Goal: Task Accomplishment & Management: Use online tool/utility

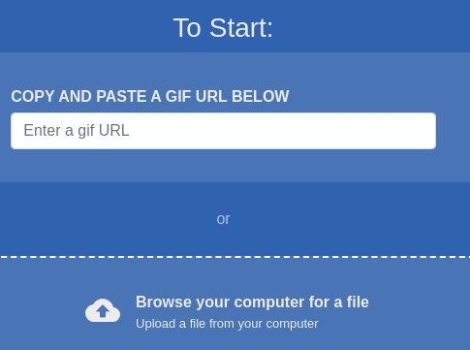
scroll to position [323, 0]
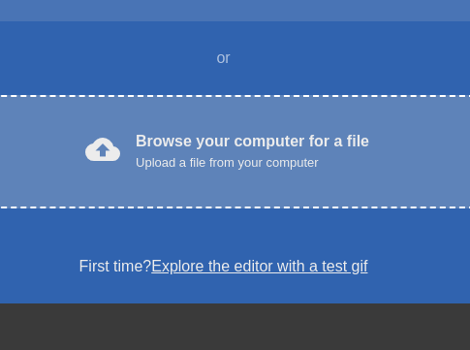
click at [239, 156] on div "Upload a file from your computer" at bounding box center [253, 162] width 234 height 19
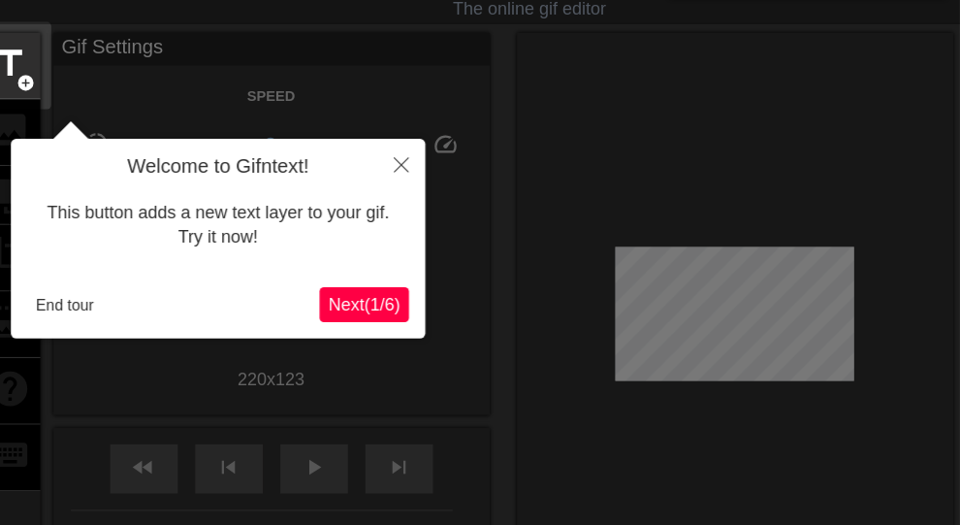
scroll to position [48, 0]
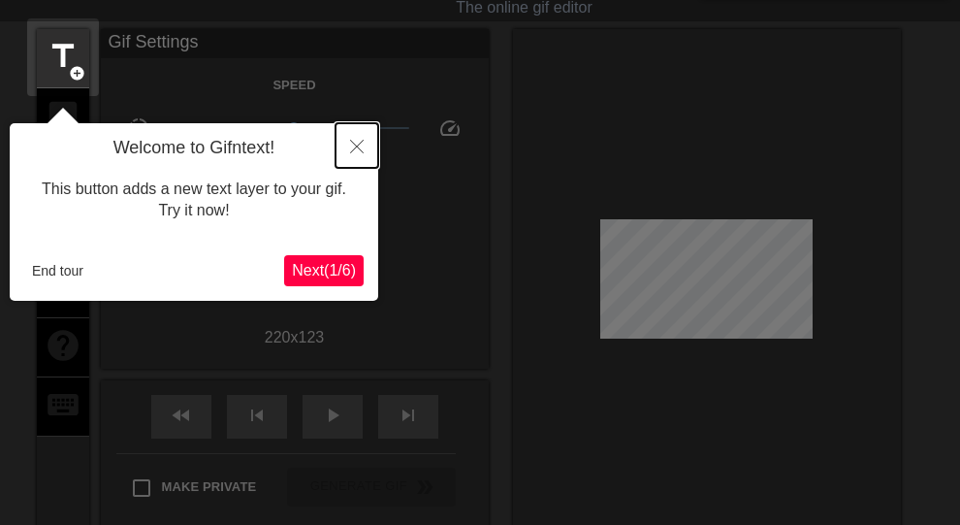
click at [353, 140] on icon "Close" at bounding box center [357, 147] width 14 height 14
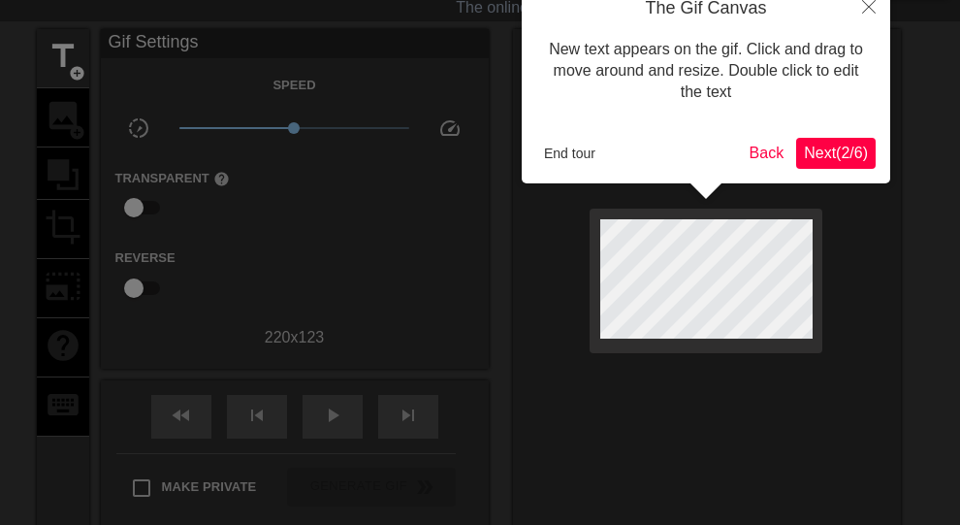
scroll to position [0, 0]
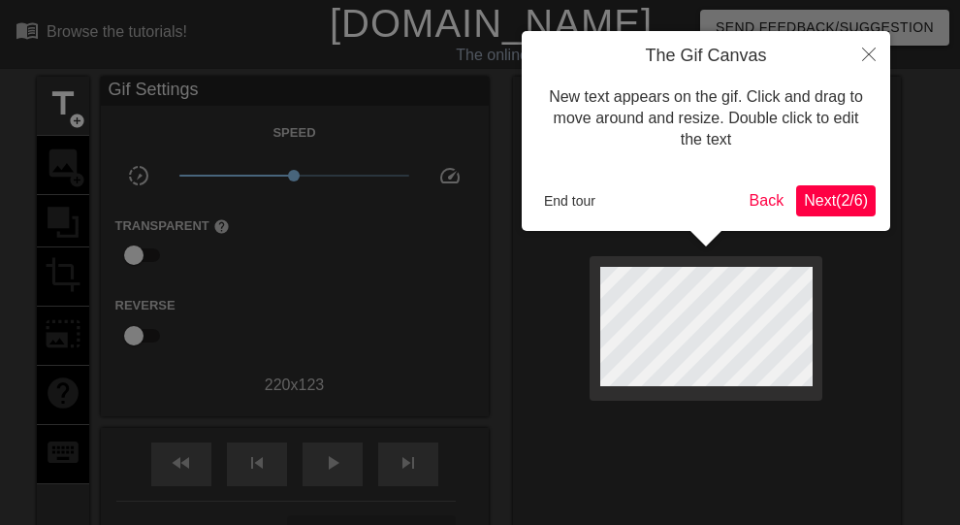
click at [469, 204] on span "Next ( 2 / 6 )" at bounding box center [836, 200] width 64 height 16
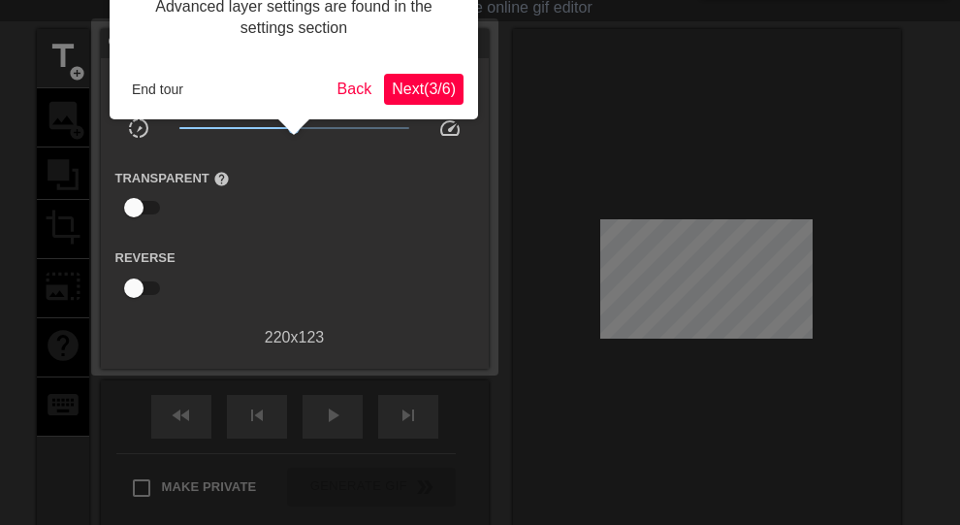
click at [433, 90] on span "Next ( 3 / 6 )" at bounding box center [424, 88] width 64 height 16
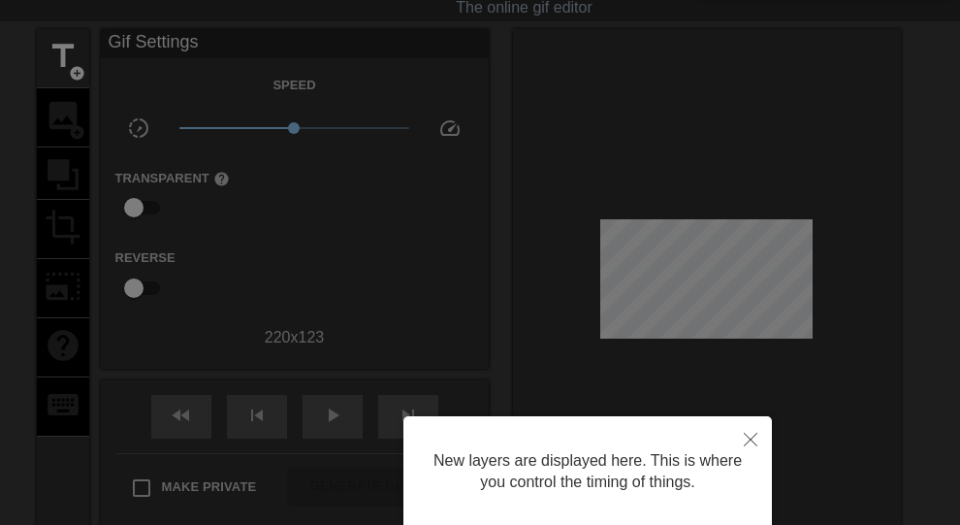
scroll to position [265, 0]
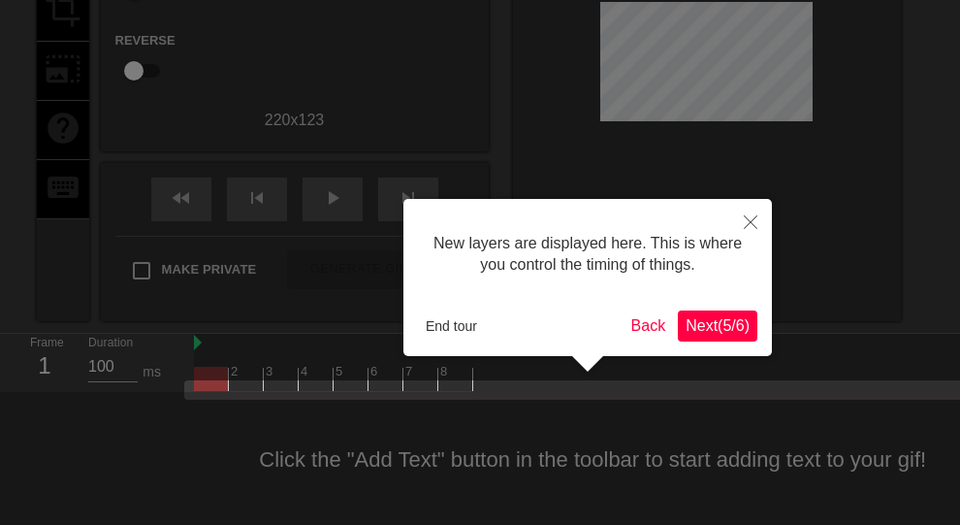
click at [469, 321] on span "Next ( 5 / 6 )" at bounding box center [718, 325] width 64 height 16
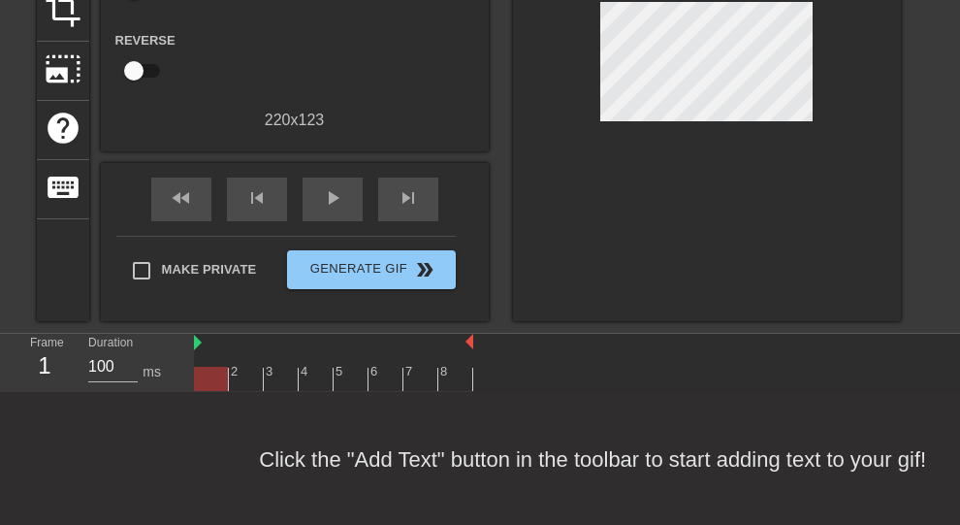
scroll to position [21, 0]
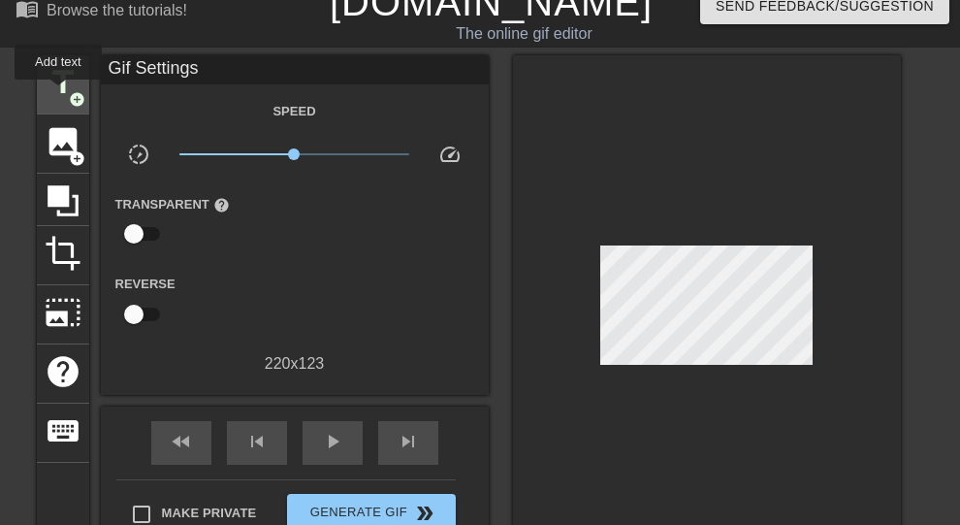
click at [55, 87] on span "title" at bounding box center [63, 82] width 37 height 37
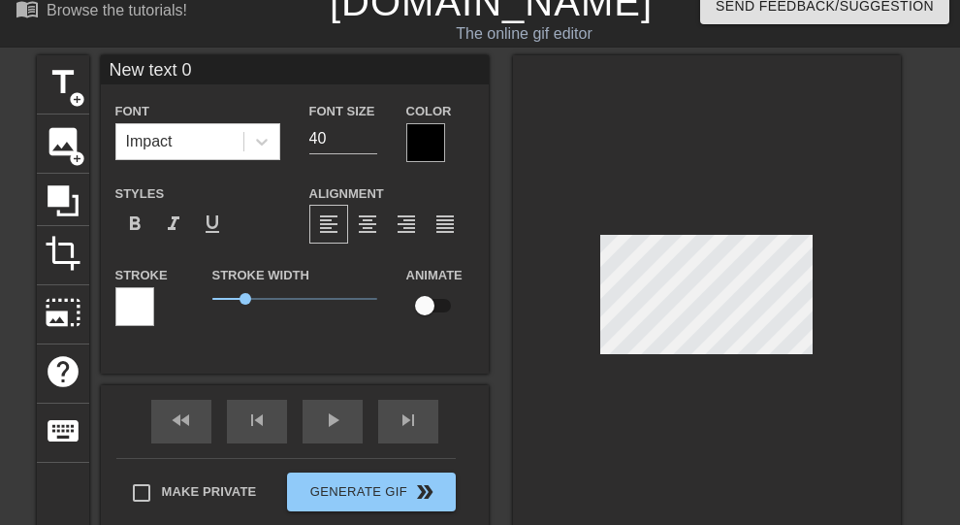
scroll to position [3, 4]
type input "‌ေ"
type textarea "‌ေ"
type input "စေ"
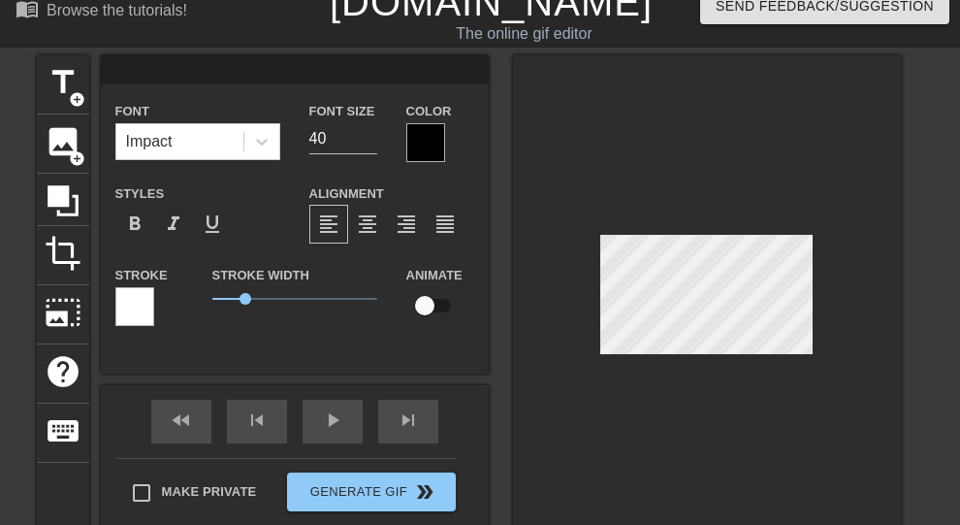
type textarea "စေ"
type input "စော"
type textarea "စော"
type input "စော‌ေ"
type textarea "စော‌ေ"
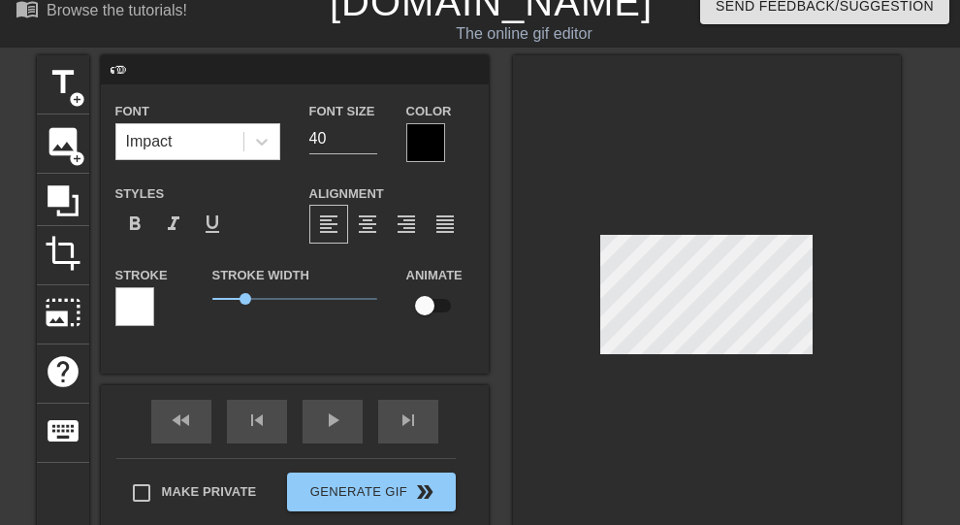
type input "စောစေ"
type textarea "စောစေ"
type input "စောစော"
type textarea "စောစော"
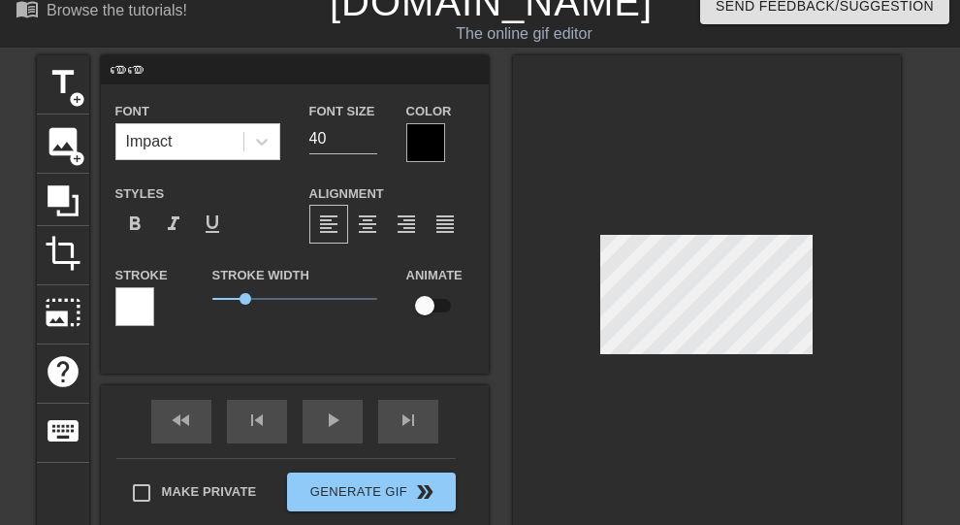
type input "စောစောအ"
type textarea "စောစောအ"
type input "စောစောအိ"
type textarea "စောစောအိ"
type input "စောစောအိပ"
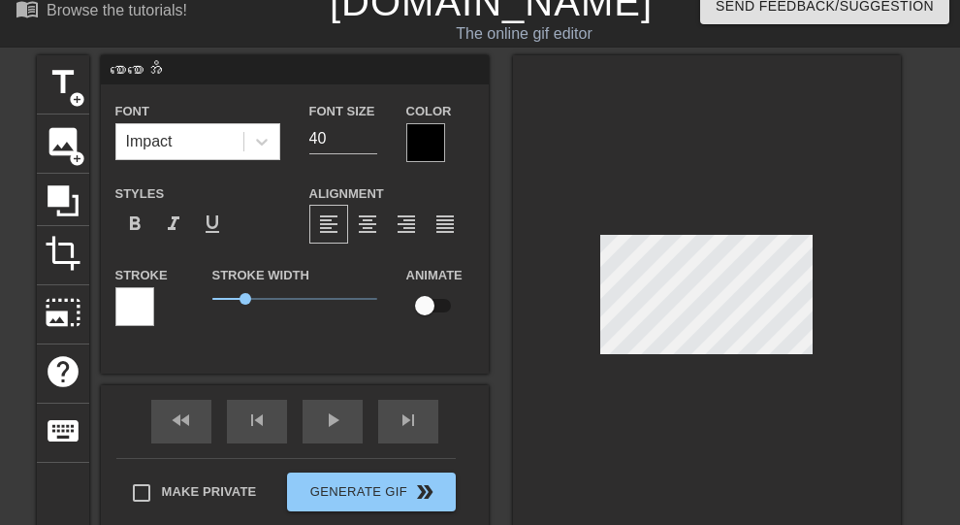
type textarea "စောစောအိပ"
type input "စောစောအိပ်"
type textarea "စောစောအိပ်"
type input "စောစောအိပ်လ"
type textarea "စောစောအိပ်လ"
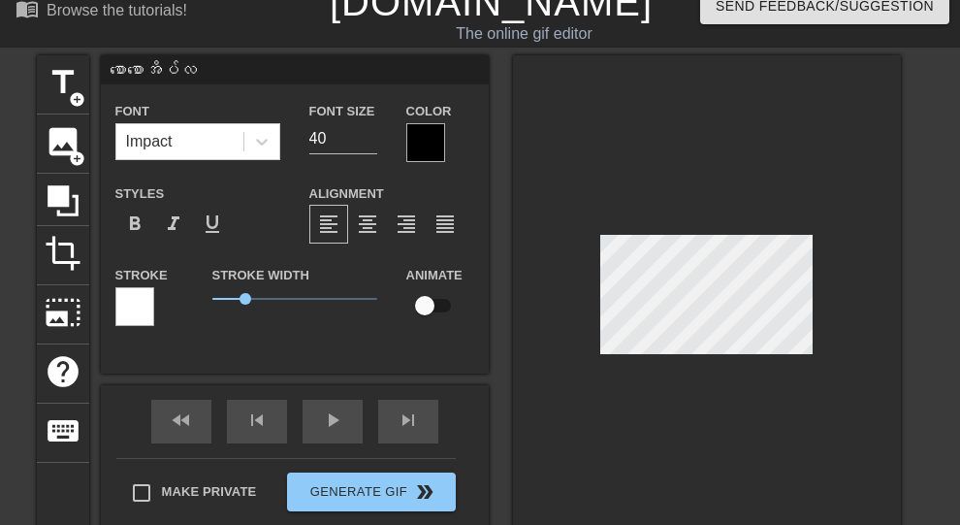
scroll to position [3, 6]
type input "စောစောအိပ်လိ"
type textarea "စောစောအိပ်လိ"
type input "စောစောအိပ်လို"
type textarea "စောစောအိပ်လို"
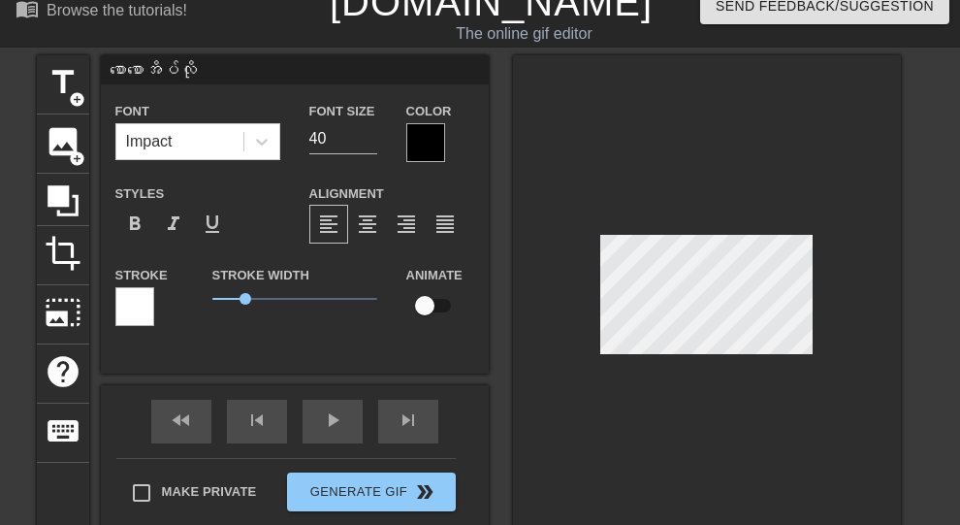
type input "စောစောအိပ်လို့"
type textarea "စောစောအိပ်လို့"
drag, startPoint x: 327, startPoint y: 143, endPoint x: 285, endPoint y: 140, distance: 41.8
click at [285, 140] on div "Font Impact Font Size 40 Color" at bounding box center [295, 130] width 388 height 63
type input "20"
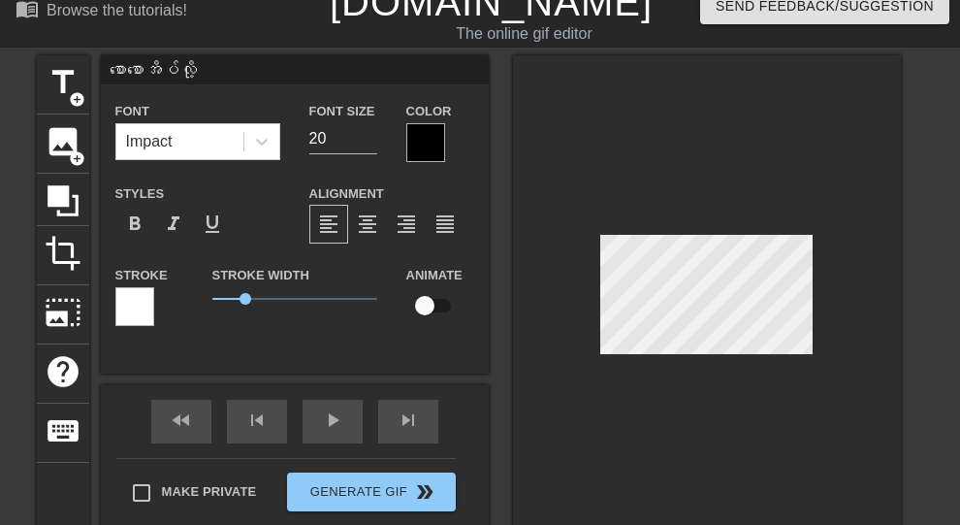
scroll to position [157, 0]
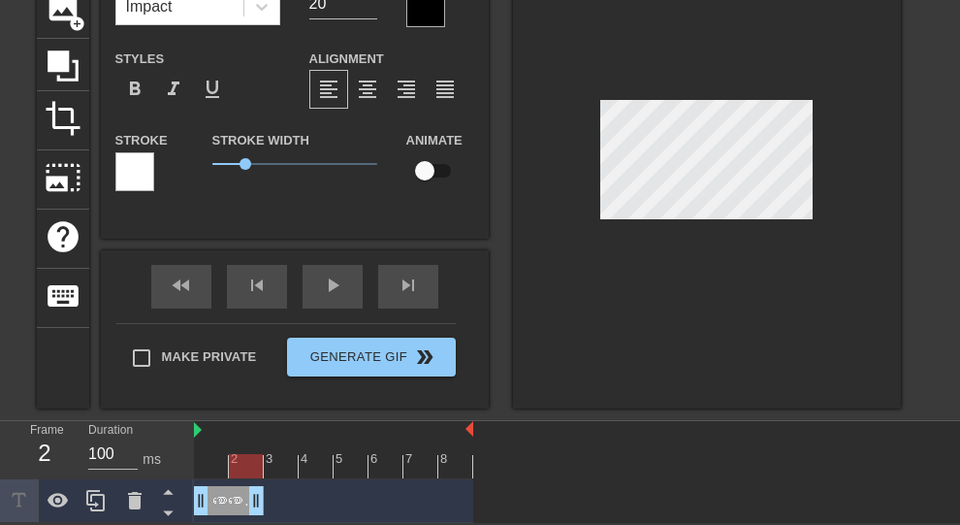
drag, startPoint x: 469, startPoint y: 504, endPoint x: 256, endPoint y: 504, distance: 213.3
click at [308, 349] on div "စောစောအိပ်လို့ drag_handle drag_handle" at bounding box center [333, 500] width 279 height 29
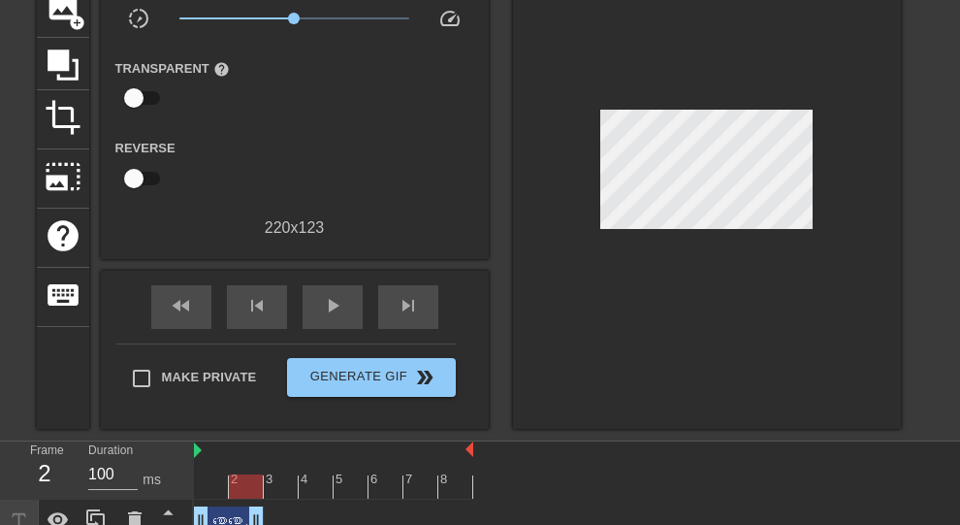
click at [237, 349] on div "စောစောအိပ်လို့ drag_handle drag_handle" at bounding box center [229, 520] width 70 height 29
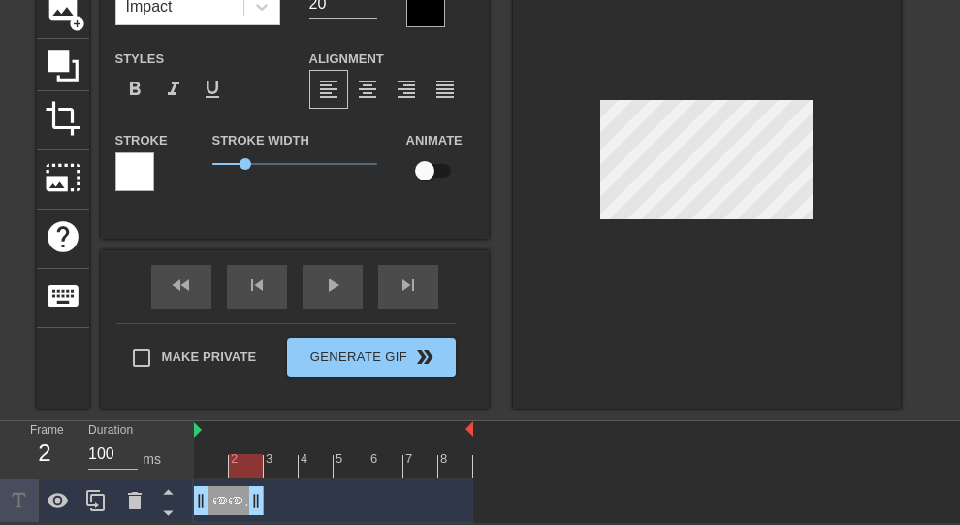
click at [295, 349] on div "စောစောအိပ်လို့ drag_handle drag_handle" at bounding box center [333, 500] width 279 height 29
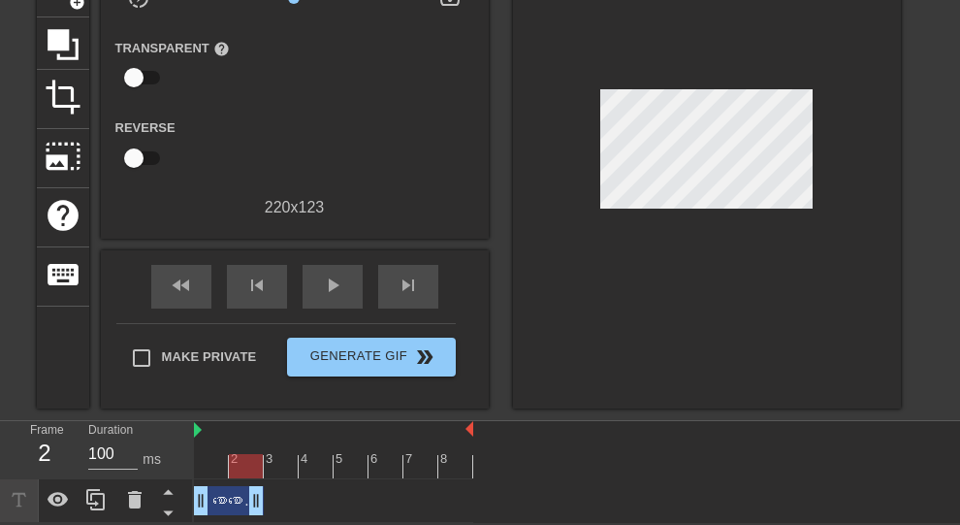
click at [218, 349] on div "စောစောအိပ်လို့ drag_handle drag_handle" at bounding box center [229, 500] width 70 height 29
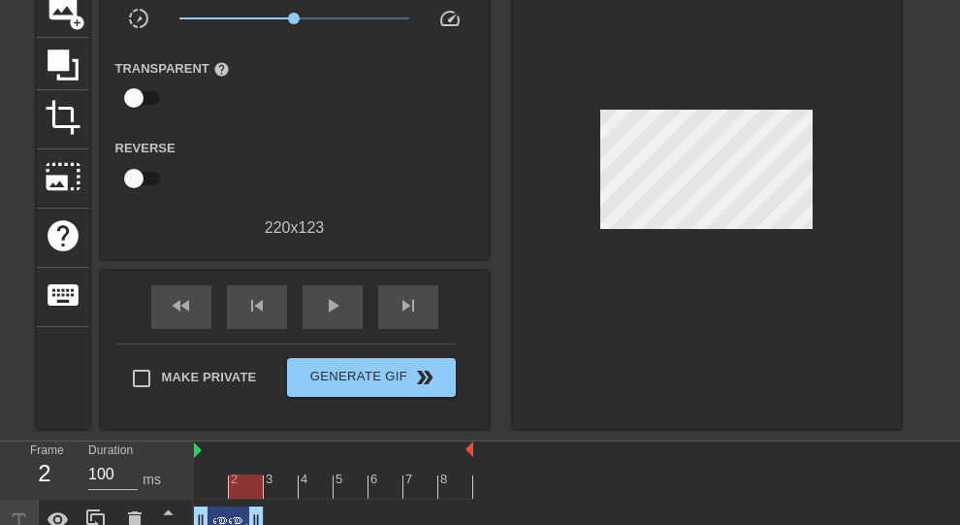
scroll to position [177, 0]
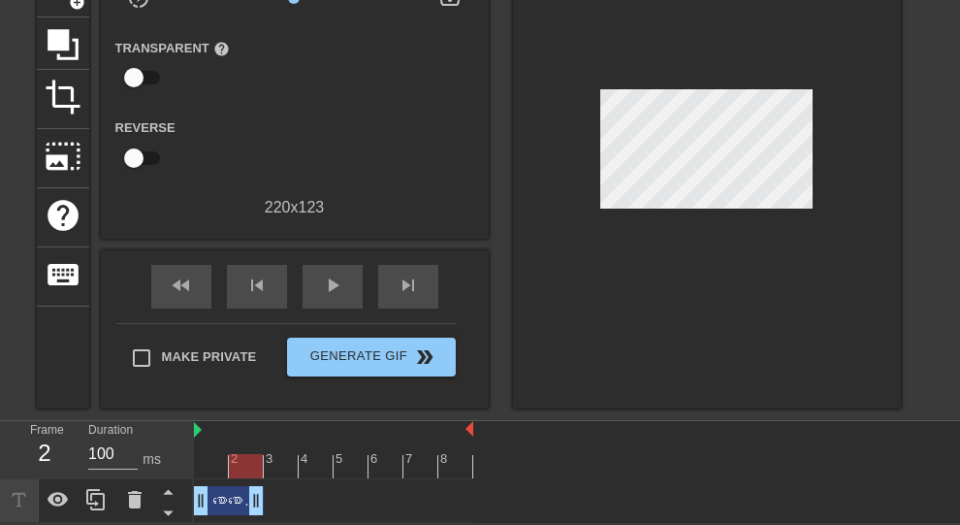
drag, startPoint x: 234, startPoint y: 503, endPoint x: 855, endPoint y: 391, distance: 631.6
click at [469, 349] on div at bounding box center [707, 153] width 388 height 509
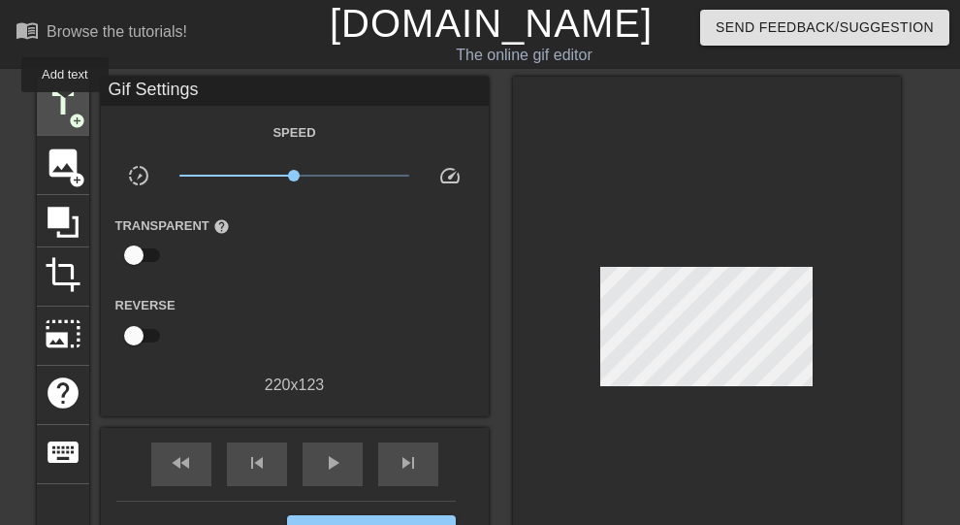
click at [65, 106] on span "title" at bounding box center [63, 103] width 37 height 37
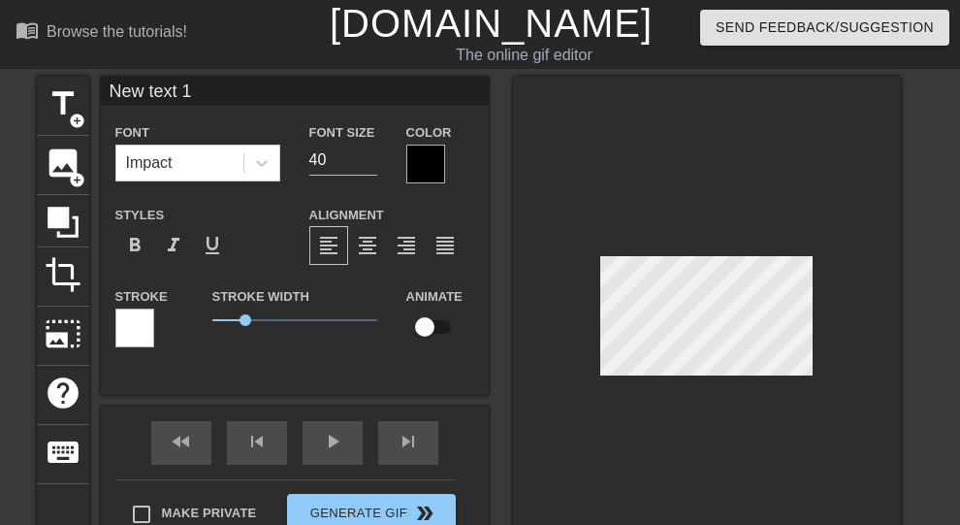
scroll to position [3, 4]
type input "‌ေ"
type textarea "‌ေ"
type input "စေ"
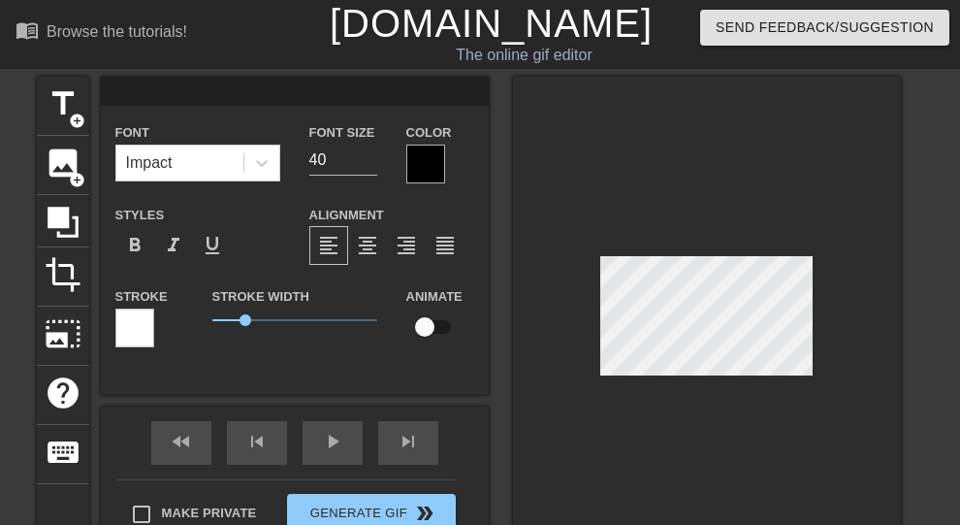
type textarea "စေ"
type input "စော"
type textarea "စော"
type input "စော‌ေ"
type textarea "စော‌ေ"
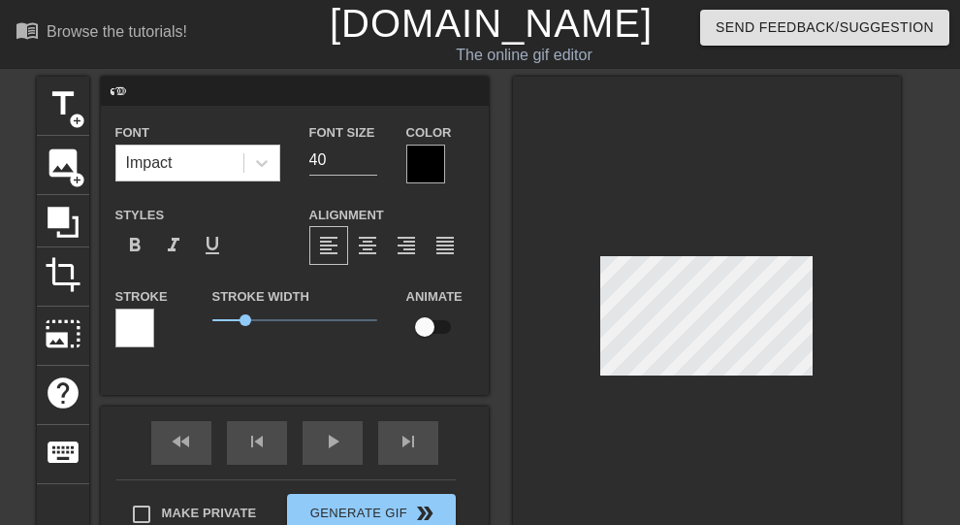
type input "စောစေ"
type textarea "စောစေ"
type input "စောစော"
type textarea "စောစော"
type input "စောစောထ"
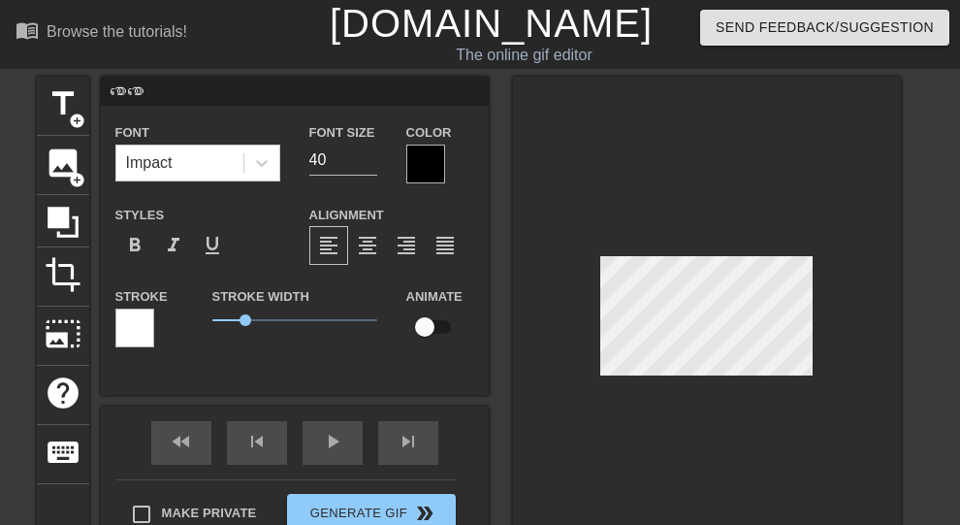
type textarea "စောစောထ"
type input "စောစောထလ"
type textarea "စောစောထလ"
type input "စောစောထလိ"
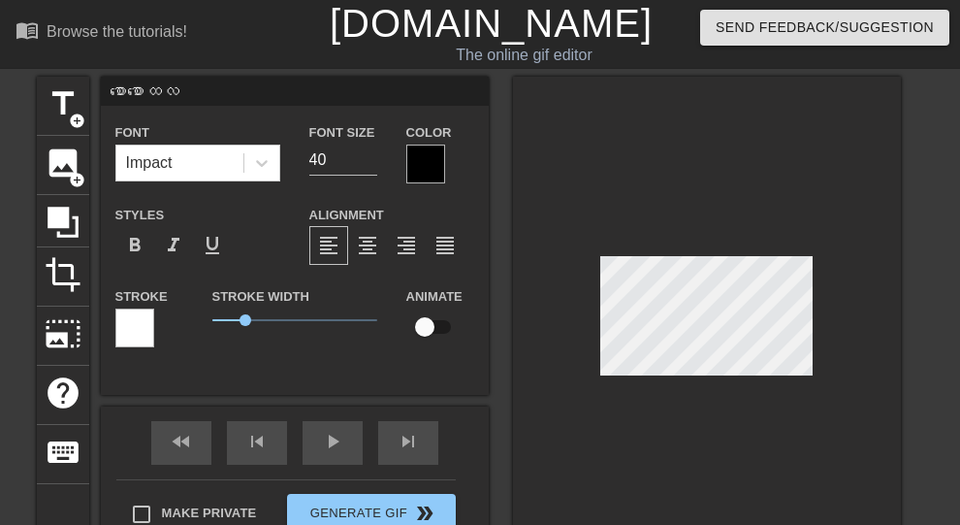
type textarea "စောစောထလိ"
type input "စောစောထလို"
type textarea "စောစောထလို"
type input "စောစောထလို့"
type textarea "စောစောထလို့"
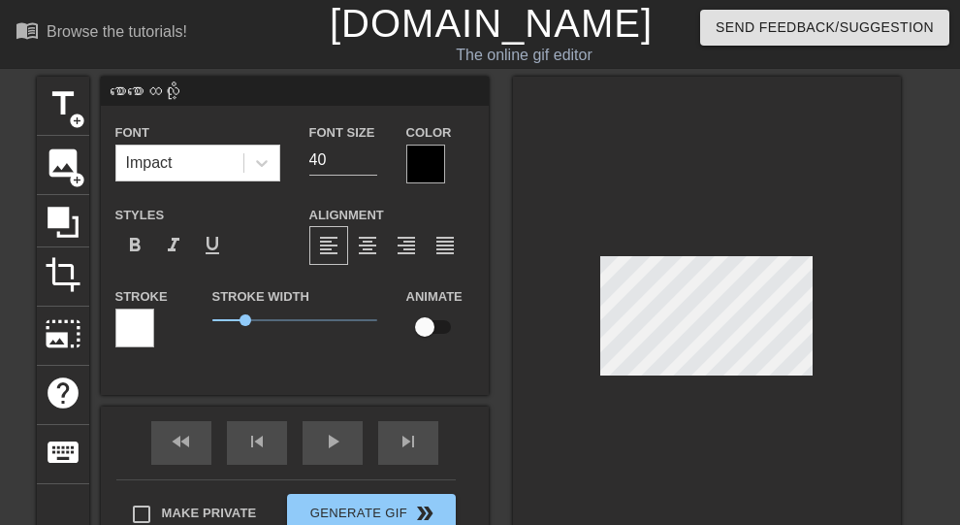
type input "စောစောထလို့."
type textarea "စောစောထလို့."
type input "စောစောထလို့.."
type textarea "စောစောထလို့.."
type input "စောစောထလို့..."
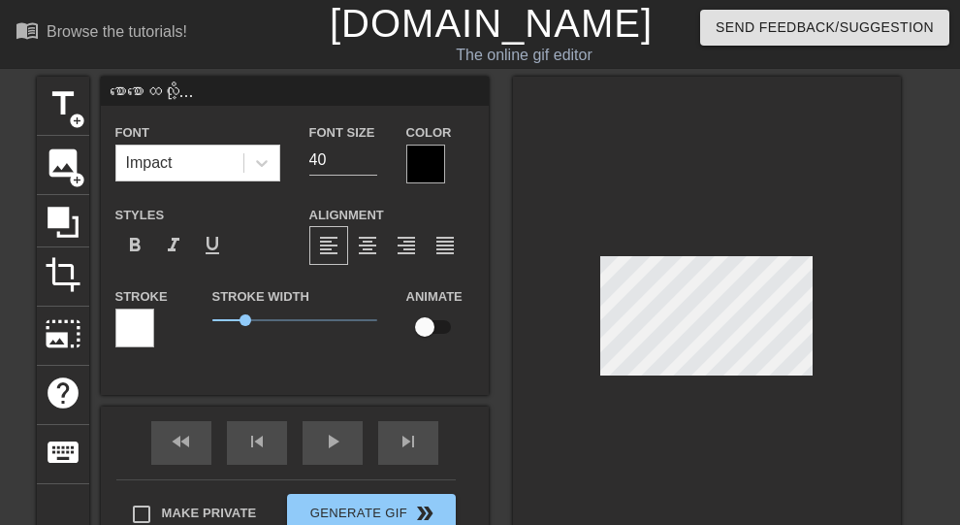
scroll to position [3, 6]
type textarea "စောစောထလို့..."
drag, startPoint x: 333, startPoint y: 158, endPoint x: 244, endPoint y: 158, distance: 88.2
click at [244, 158] on div "Font Impact Font Size 40 Color" at bounding box center [295, 151] width 388 height 63
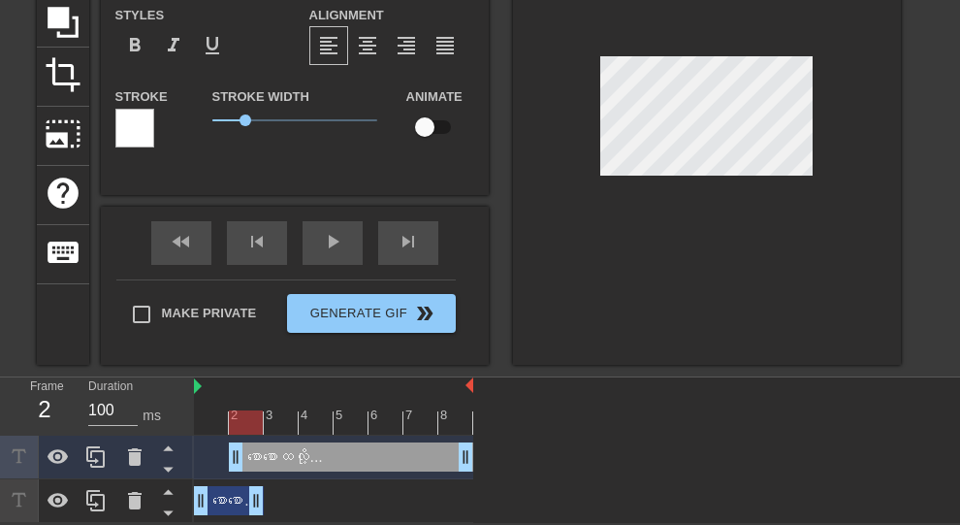
type input "20"
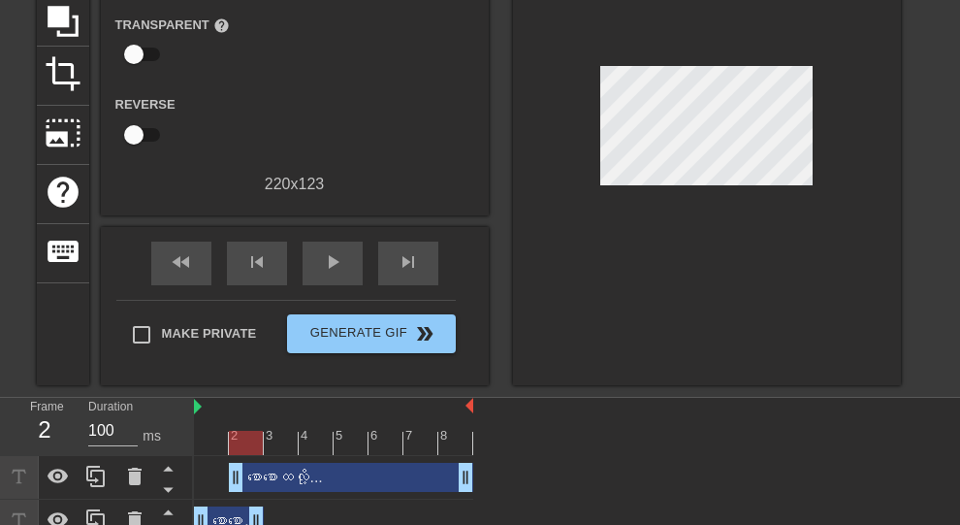
click at [469, 144] on div at bounding box center [707, 130] width 388 height 509
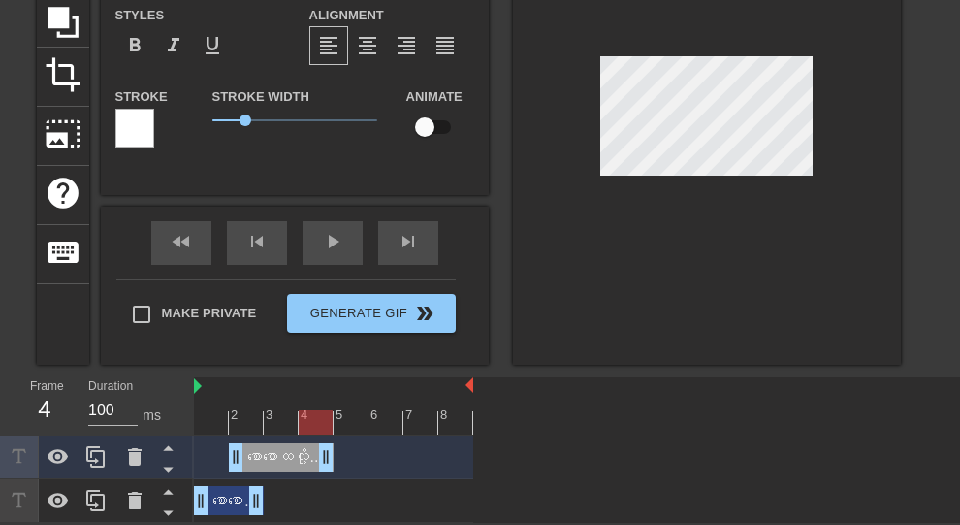
drag, startPoint x: 472, startPoint y: 455, endPoint x: 324, endPoint y: 465, distance: 148.7
drag, startPoint x: 230, startPoint y: 461, endPoint x: 266, endPoint y: 457, distance: 36.1
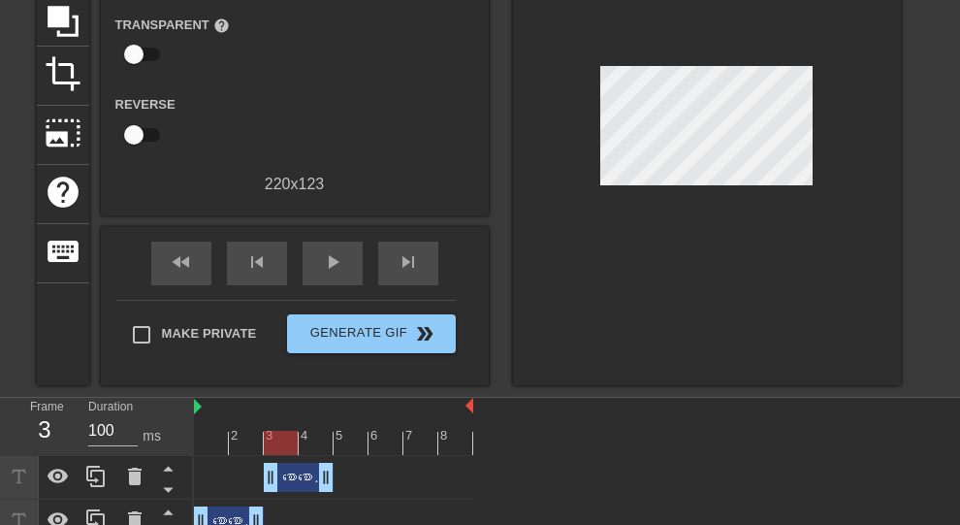
click at [359, 349] on div "စောစောထလို့... drag_handle drag_handle စောစောအိပ်လို့ drag_handle drag_handle" at bounding box center [577, 499] width 766 height 87
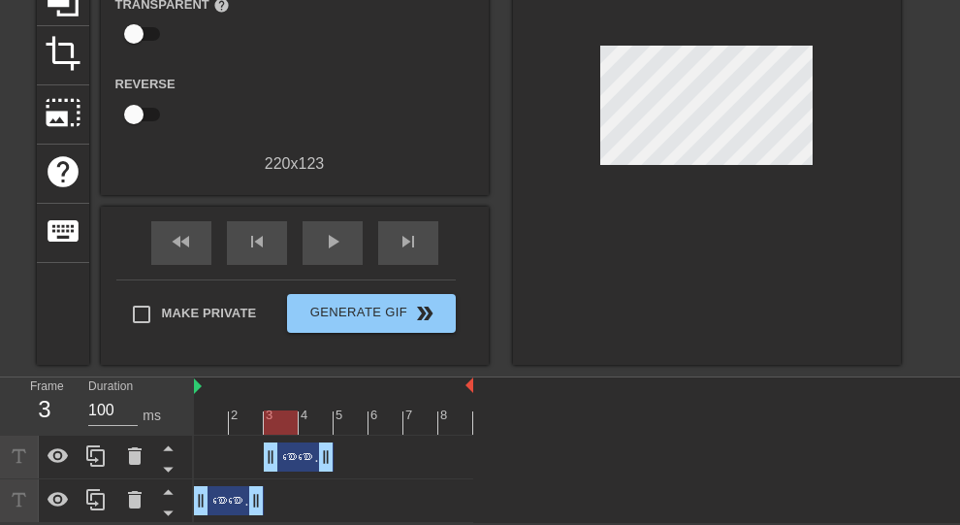
click at [285, 349] on div "စောစောထလို့... drag_handle drag_handle" at bounding box center [299, 456] width 70 height 29
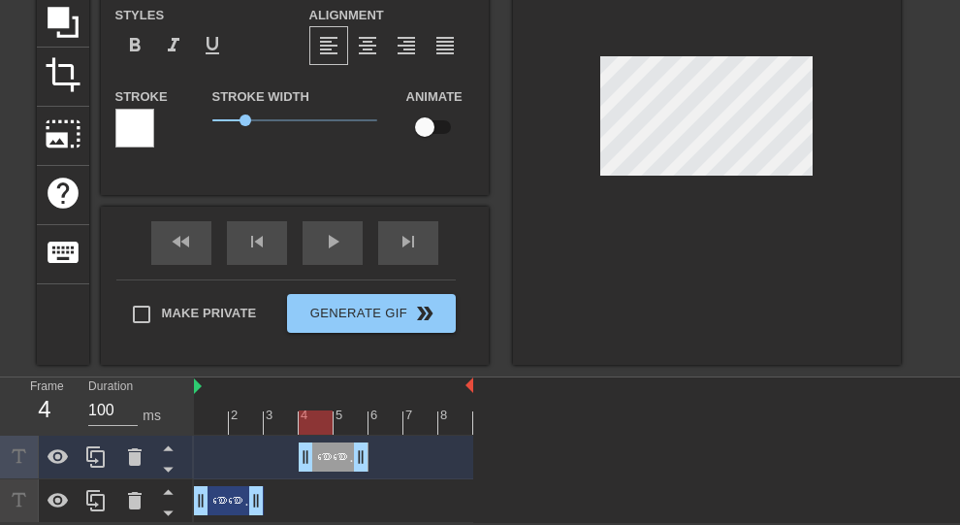
drag, startPoint x: 297, startPoint y: 460, endPoint x: 332, endPoint y: 460, distance: 34.9
click at [332, 349] on div "စောစောထလို့... drag_handle drag_handle" at bounding box center [334, 456] width 70 height 29
drag, startPoint x: 259, startPoint y: 504, endPoint x: 291, endPoint y: 504, distance: 32.0
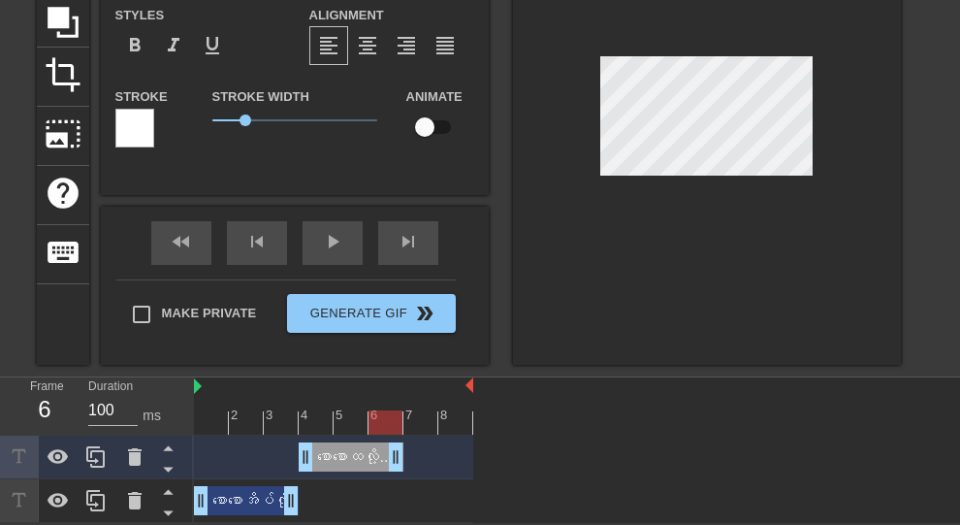
drag, startPoint x: 362, startPoint y: 457, endPoint x: 396, endPoint y: 457, distance: 33.9
drag, startPoint x: 291, startPoint y: 495, endPoint x: 271, endPoint y: 495, distance: 20.4
click at [271, 349] on div "စောစောအိပ်လို့ drag_handle drag_handle" at bounding box center [333, 500] width 279 height 29
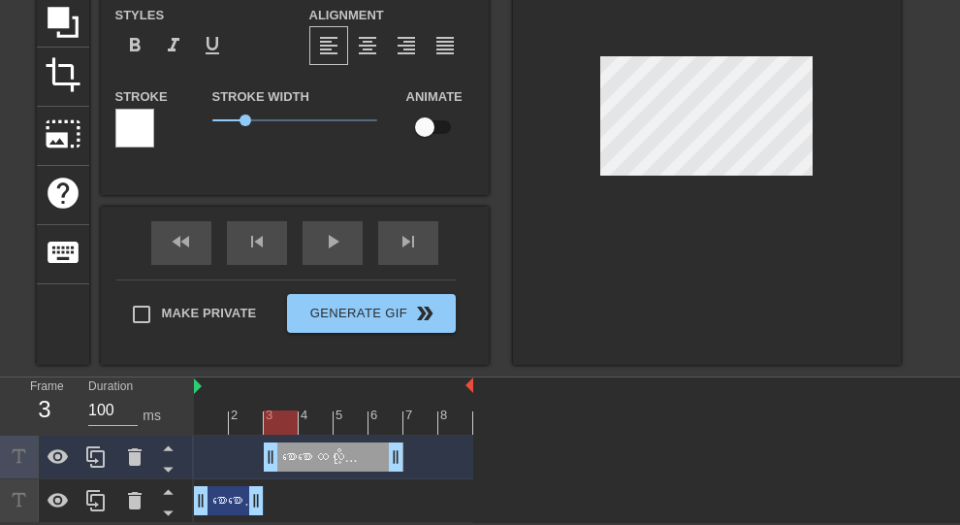
drag, startPoint x: 300, startPoint y: 452, endPoint x: 248, endPoint y: 452, distance: 51.4
click at [248, 349] on div "စောစောထလို့... drag_handle drag_handle" at bounding box center [333, 456] width 279 height 29
drag, startPoint x: 391, startPoint y: 457, endPoint x: 333, endPoint y: 460, distance: 58.3
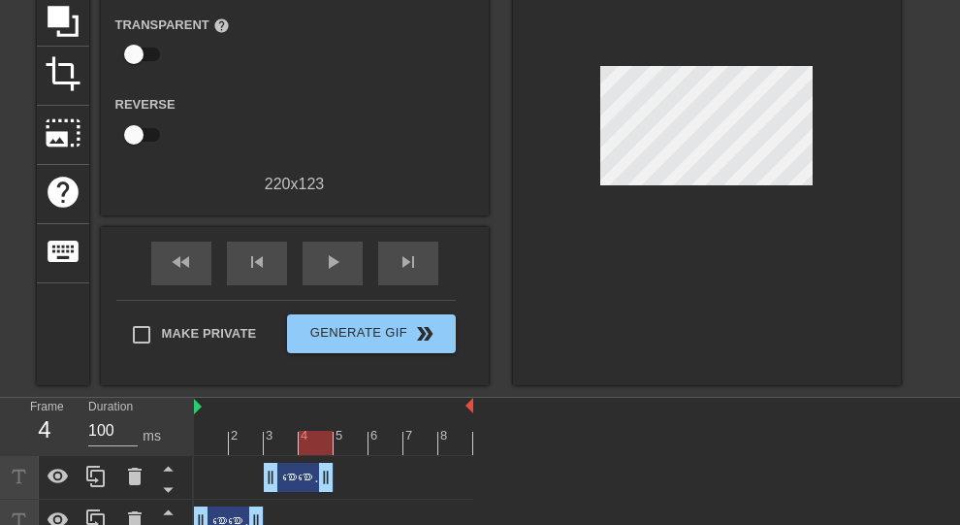
click at [372, 349] on div "စောစောထလို့... drag_handle drag_handle" at bounding box center [333, 478] width 279 height 44
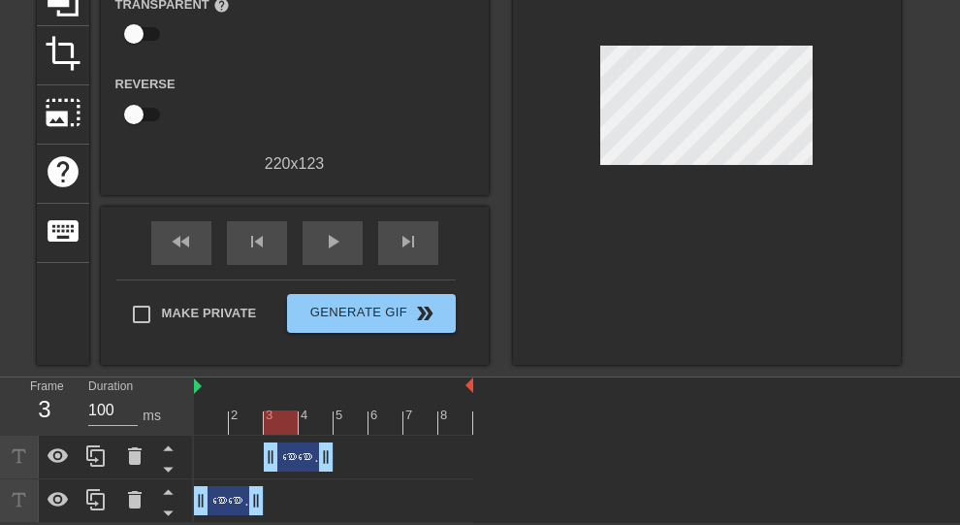
drag, startPoint x: 312, startPoint y: 460, endPoint x: 291, endPoint y: 410, distance: 53.9
click at [291, 349] on div at bounding box center [333, 422] width 279 height 24
click at [297, 349] on div "စောစောထလို့... drag_handle drag_handle" at bounding box center [299, 456] width 70 height 29
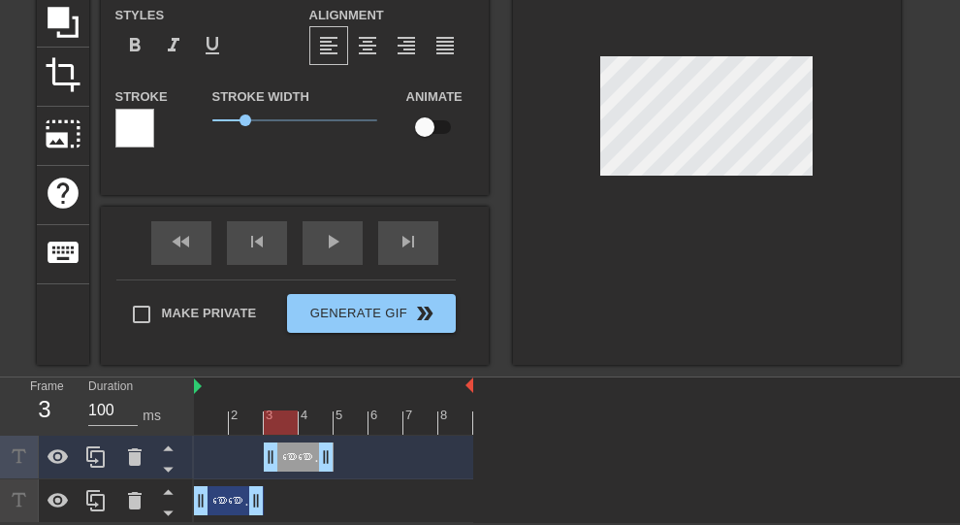
scroll to position [201, 0]
drag, startPoint x: 306, startPoint y: 457, endPoint x: 311, endPoint y: 466, distance: 10.8
click at [311, 349] on div "စောစောထလို့... drag_handle drag_handle" at bounding box center [299, 456] width 70 height 29
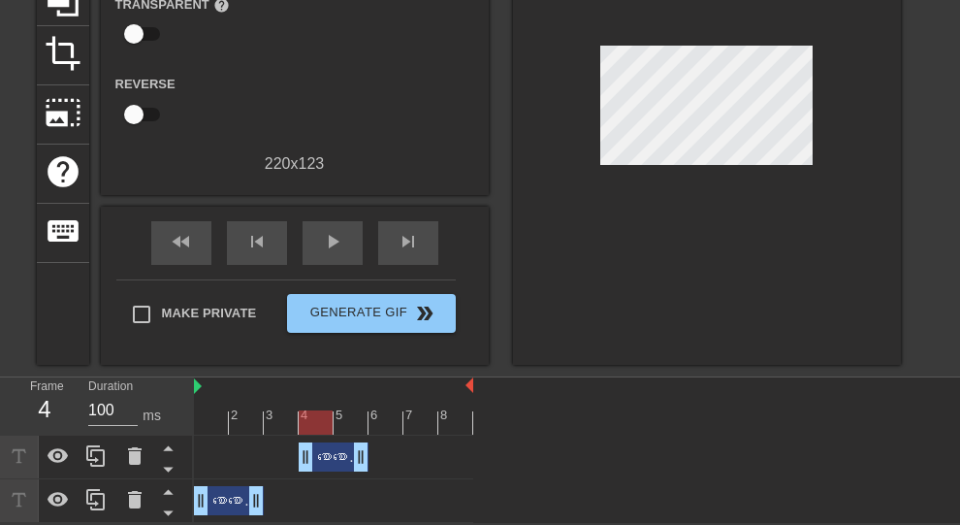
drag, startPoint x: 309, startPoint y: 460, endPoint x: 367, endPoint y: 460, distance: 57.2
click at [367, 349] on div "စောစောထလို့... drag_handle drag_handle" at bounding box center [334, 456] width 70 height 29
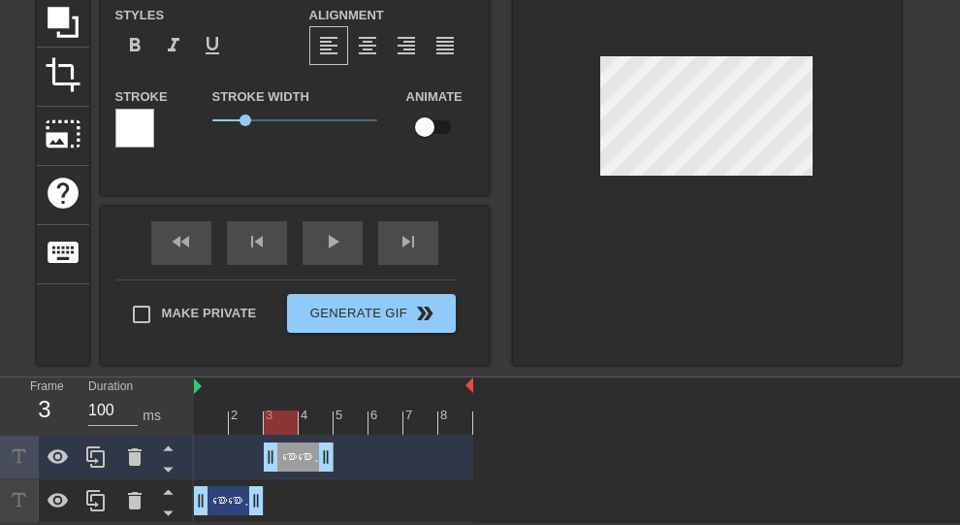
drag, startPoint x: 352, startPoint y: 463, endPoint x: 283, endPoint y: 463, distance: 68.8
click at [283, 349] on div "စောစောထလို့... drag_handle drag_handle" at bounding box center [299, 456] width 70 height 29
click at [228, 349] on div "စောစောအိပ်လို့ drag_handle drag_handle" at bounding box center [229, 500] width 70 height 29
type input "စောစောအိပ်လို့"
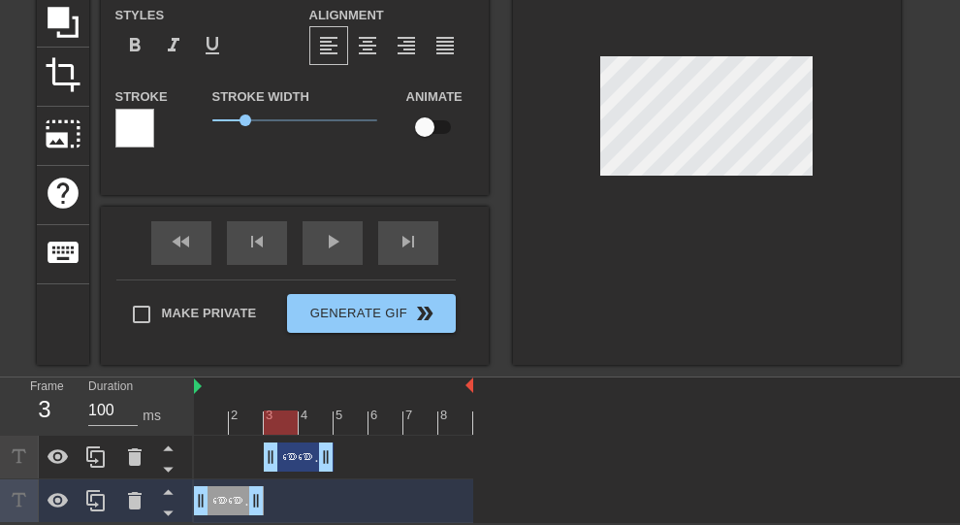
click at [132, 126] on div at bounding box center [134, 128] width 39 height 39
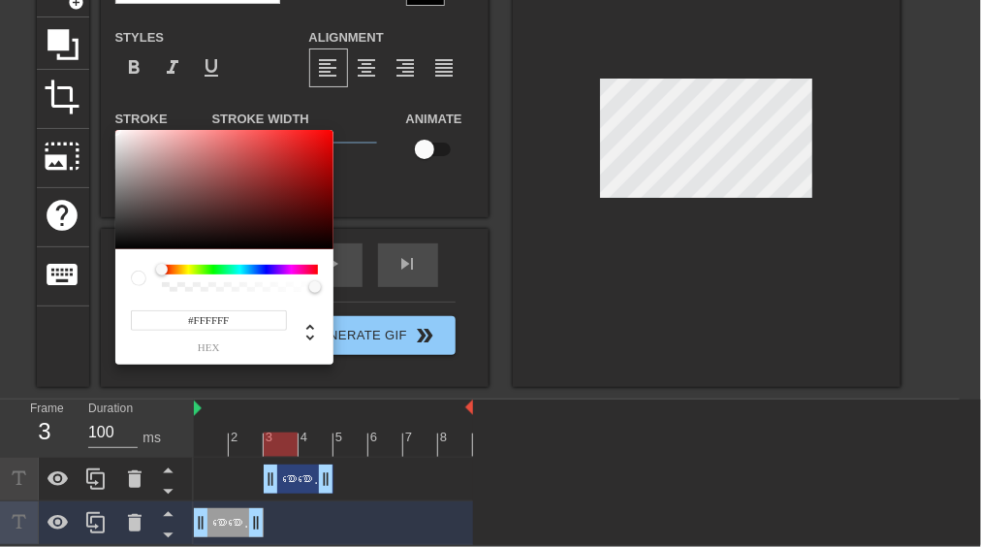
click at [216, 271] on div at bounding box center [240, 270] width 156 height 10
click at [219, 268] on div at bounding box center [240, 270] width 156 height 10
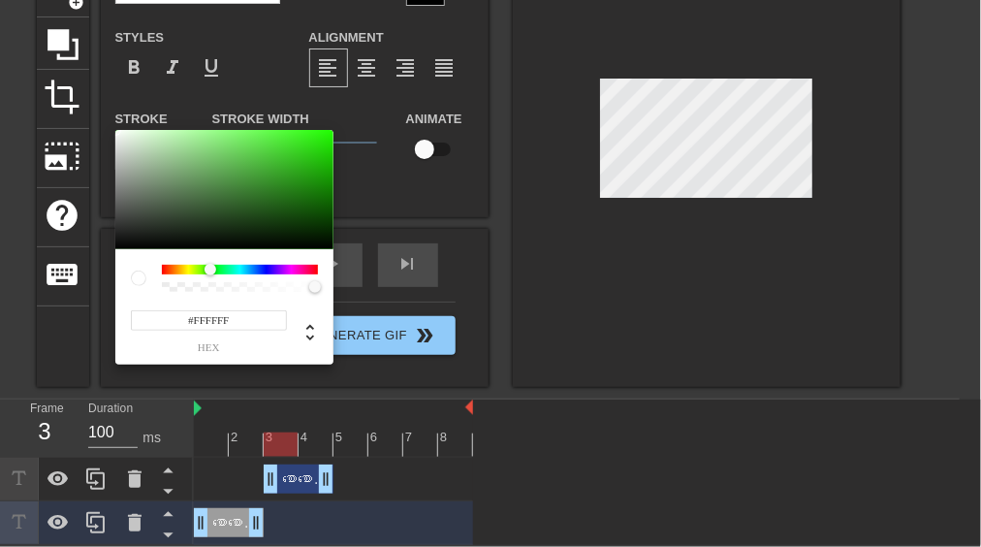
drag, startPoint x: 163, startPoint y: 268, endPoint x: 210, endPoint y: 268, distance: 47.5
click at [210, 268] on div at bounding box center [211, 270] width 12 height 12
drag, startPoint x: 315, startPoint y: 164, endPoint x: 320, endPoint y: 146, distance: 18.1
click at [320, 146] on div at bounding box center [224, 190] width 218 height 120
click at [304, 163] on div at bounding box center [224, 190] width 218 height 120
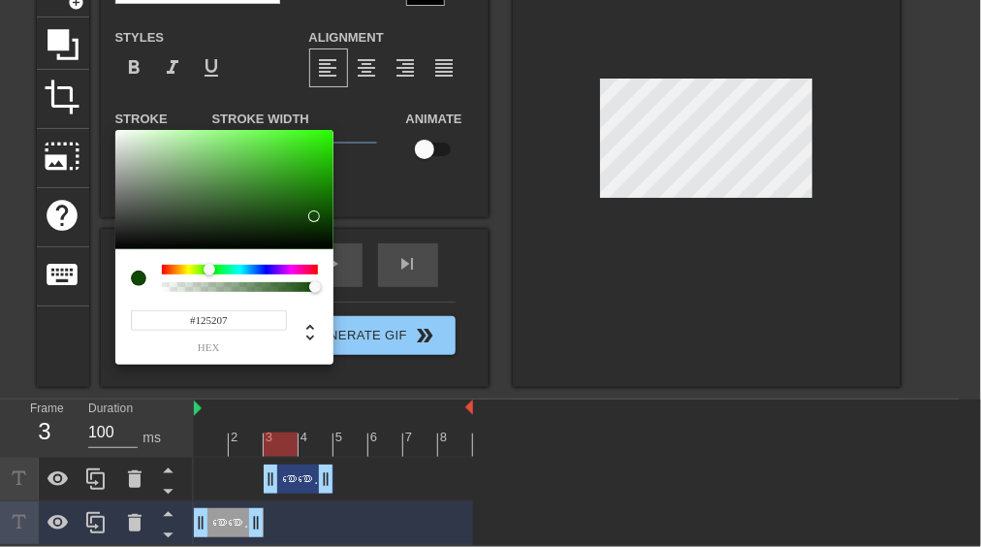
type input "#135607"
drag, startPoint x: 315, startPoint y: 225, endPoint x: 315, endPoint y: 209, distance: 15.5
click at [315, 209] on div at bounding box center [224, 190] width 218 height 120
drag, startPoint x: 265, startPoint y: 326, endPoint x: 108, endPoint y: 305, distance: 158.4
click at [108, 305] on div "#135607 hex" at bounding box center [490, 273] width 981 height 547
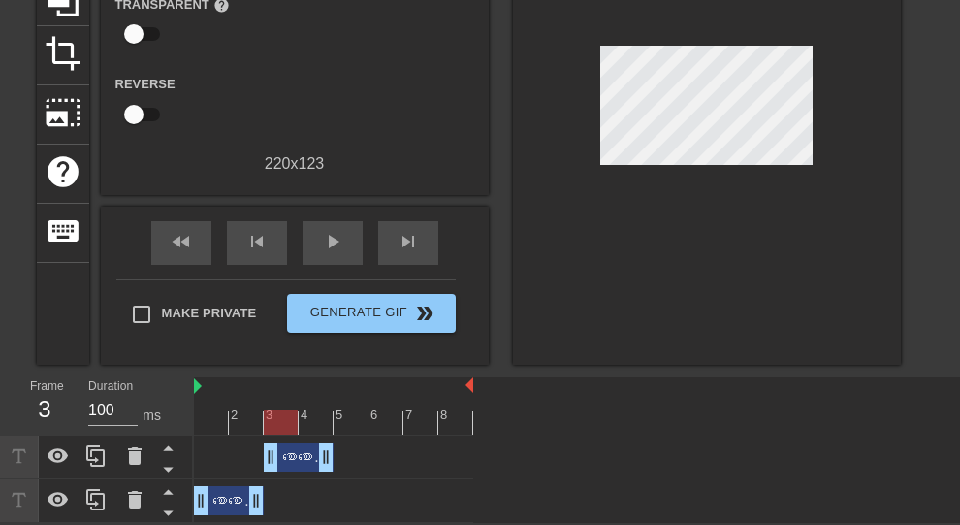
click at [216, 349] on div "စောစောအိပ်လို့ drag_handle drag_handle" at bounding box center [229, 500] width 70 height 29
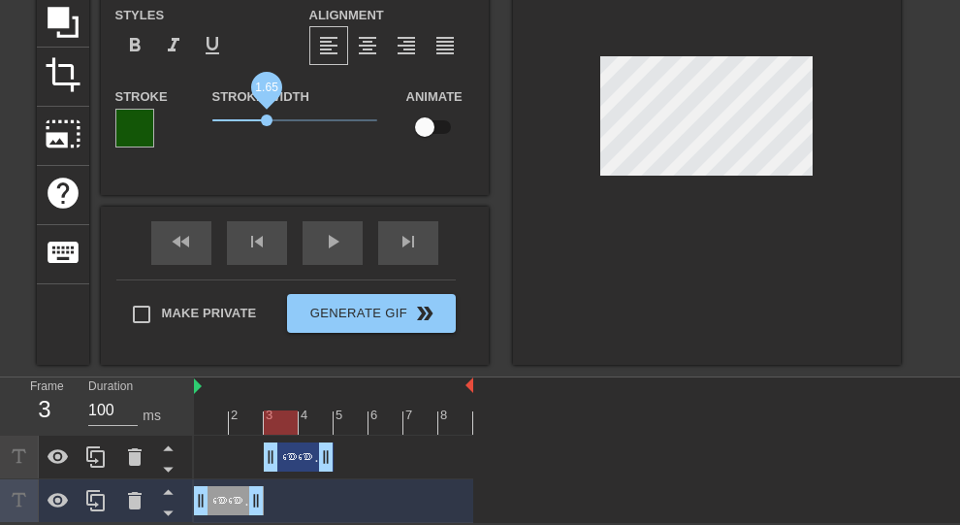
drag, startPoint x: 240, startPoint y: 114, endPoint x: 266, endPoint y: 114, distance: 26.2
click at [266, 114] on span "1.65" at bounding box center [267, 120] width 12 height 12
click at [259, 114] on span "1.45" at bounding box center [260, 120] width 12 height 12
click at [440, 126] on input "checkbox" at bounding box center [424, 127] width 111 height 37
click at [388, 109] on input "checkbox" at bounding box center [443, 127] width 111 height 37
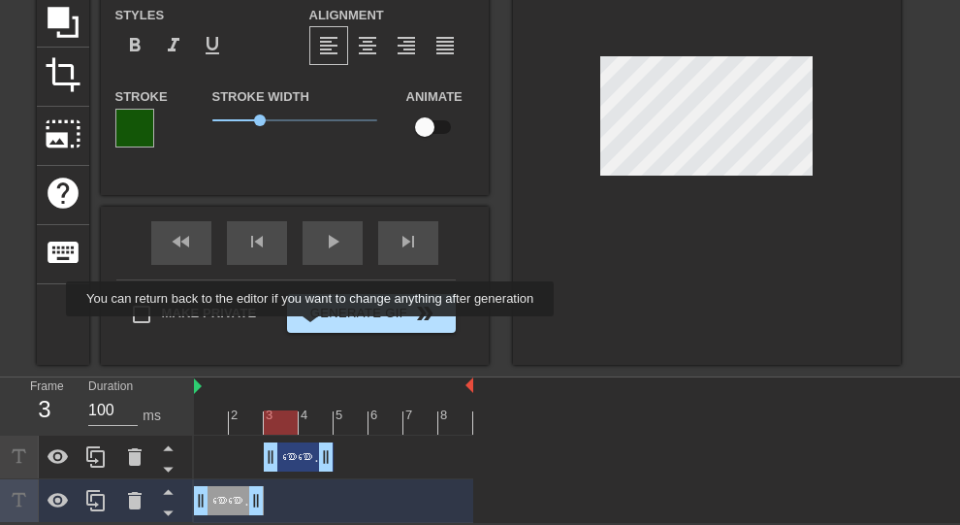
click at [369, 109] on input "checkbox" at bounding box center [424, 127] width 111 height 37
checkbox input "true"
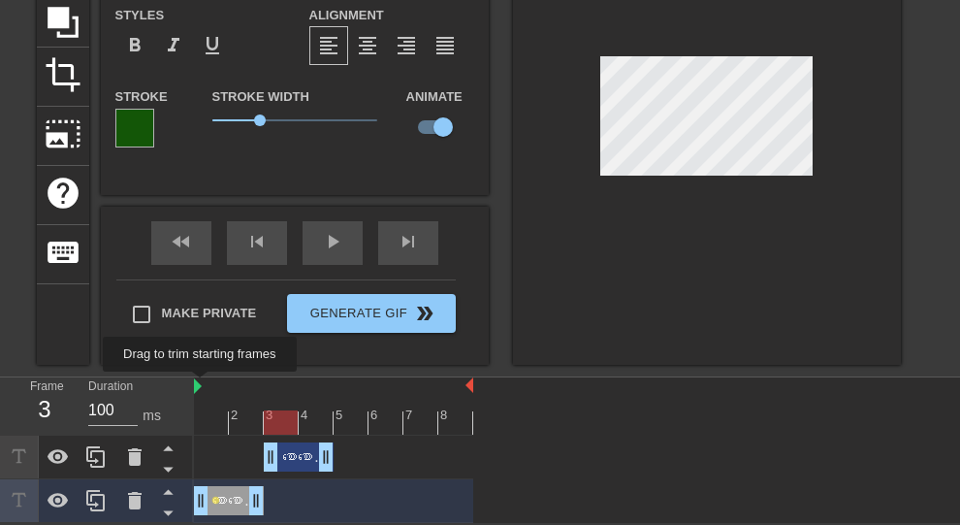
click at [201, 349] on img at bounding box center [198, 386] width 8 height 16
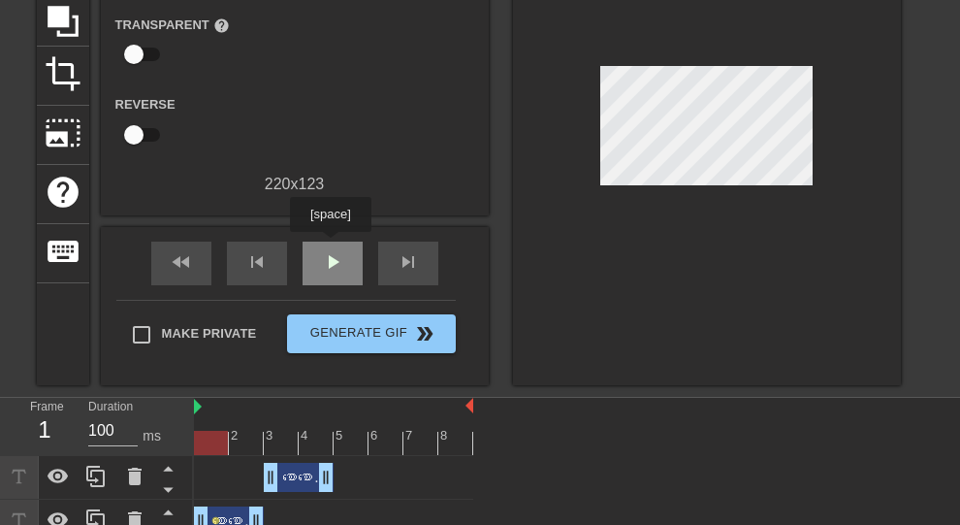
click at [330, 245] on div "play_arrow" at bounding box center [333, 263] width 60 height 44
click at [324, 271] on span "play_arrow" at bounding box center [332, 261] width 23 height 23
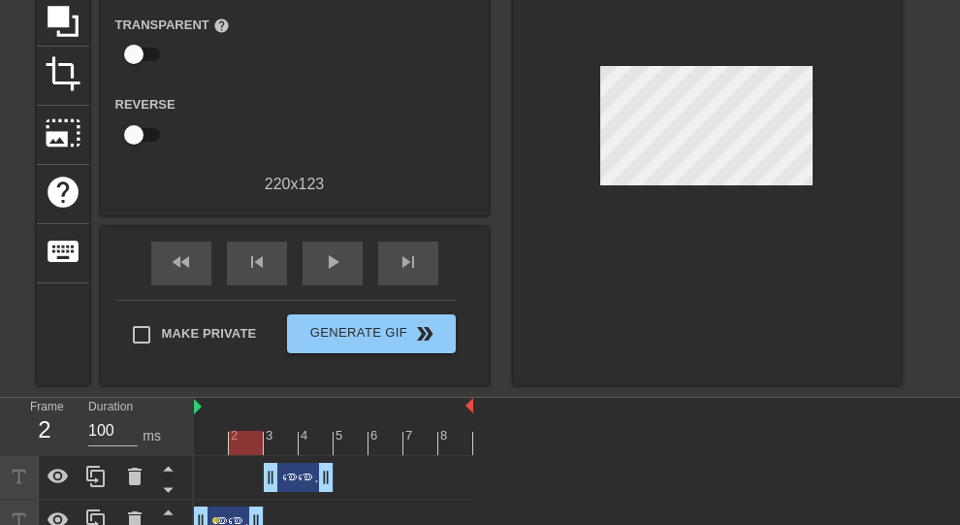
scroll to position [221, 0]
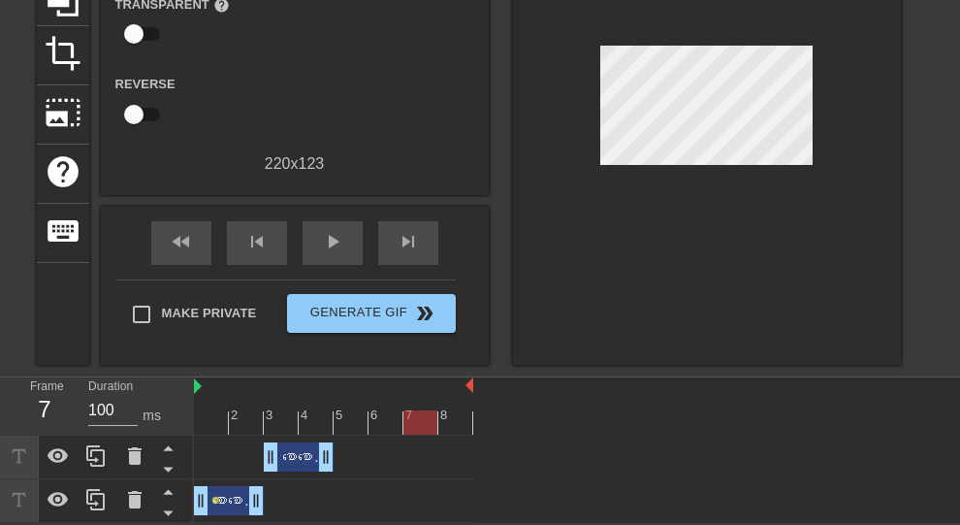
click at [428, 349] on div at bounding box center [333, 422] width 279 height 24
click at [469, 349] on div "2 3 4 5 6 7 8 စောစောထလို့... drag_handle drag_handle စောစောအိပ်လို့ drag_handle…" at bounding box center [577, 449] width 766 height 145
drag, startPoint x: 471, startPoint y: 379, endPoint x: 553, endPoint y: 378, distance: 81.5
click at [469, 349] on div "2 3 4 5 6 7 8 စောစောထလို့... drag_handle drag_handle စောစောအိပ်လို့ drag_handle…" at bounding box center [577, 449] width 766 height 145
drag, startPoint x: 471, startPoint y: 387, endPoint x: 609, endPoint y: 402, distance: 138.6
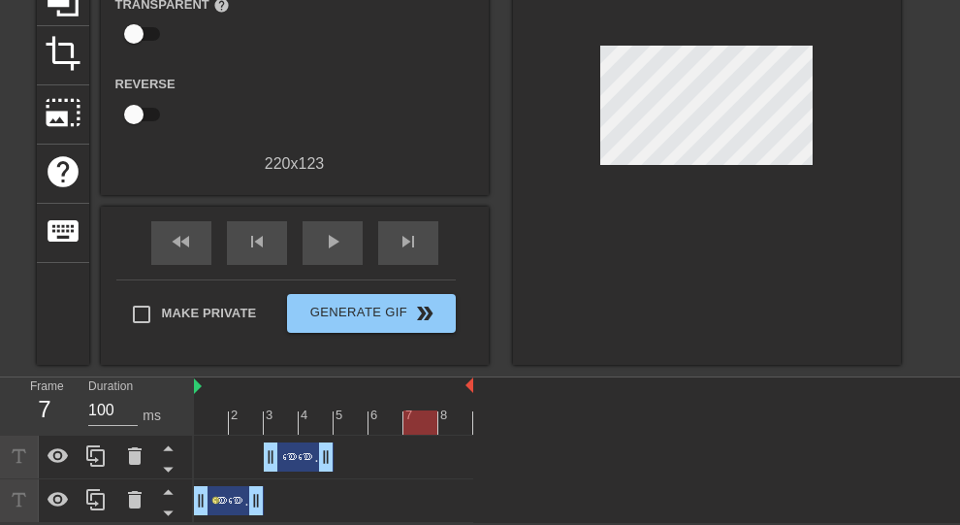
click at [469, 349] on div "2 3 4 5 6 7 8 စောစောထလို့... drag_handle drag_handle စောစောအိပ်လို့ drag_handle…" at bounding box center [577, 449] width 766 height 145
click at [445, 349] on div at bounding box center [333, 422] width 279 height 24
click at [373, 349] on div at bounding box center [333, 422] width 279 height 24
click at [425, 349] on div at bounding box center [333, 422] width 279 height 24
click at [440, 349] on div at bounding box center [333, 422] width 279 height 24
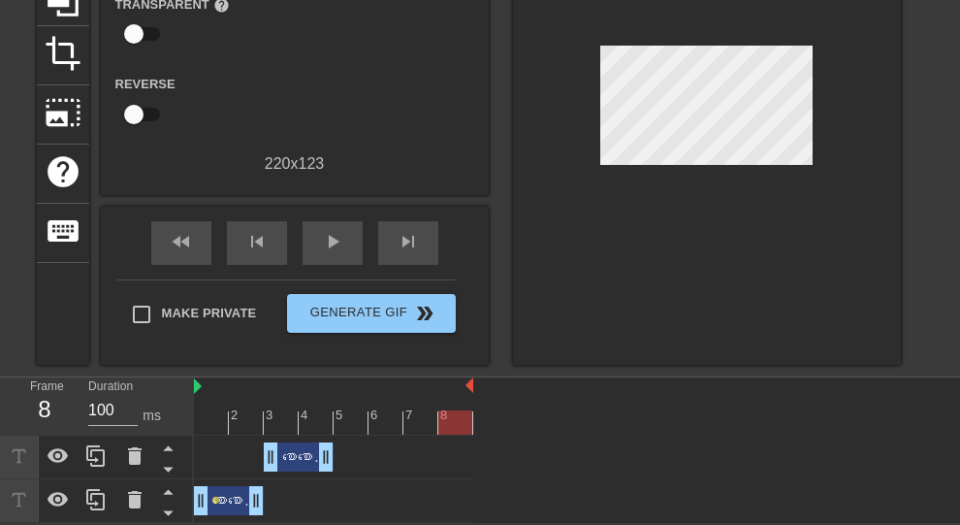
click at [455, 349] on div at bounding box center [455, 422] width 34 height 24
click at [457, 349] on div at bounding box center [455, 422] width 34 height 24
click at [469, 349] on div "2 3 4 5 6 7 8 စောစောထလို့... drag_handle drag_handle စောစောအိပ်လို့ drag_handle…" at bounding box center [577, 449] width 766 height 145
drag, startPoint x: 471, startPoint y: 414, endPoint x: 678, endPoint y: 425, distance: 206.8
click at [469, 349] on div "2 3 4 5 6 7 8 စောစောထလို့... drag_handle drag_handle စောစောအိပ်လို့ drag_handle…" at bounding box center [577, 449] width 766 height 145
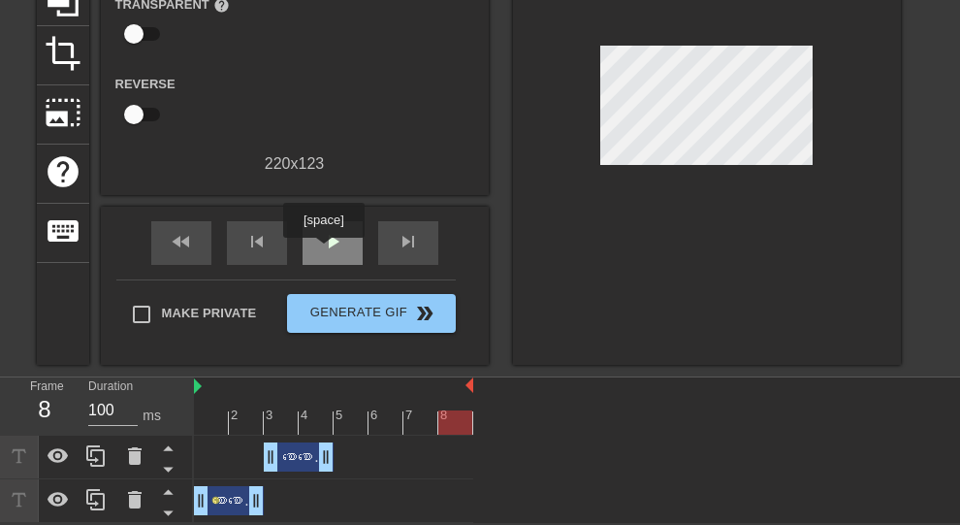
click at [323, 251] on div "play_arrow" at bounding box center [333, 243] width 60 height 44
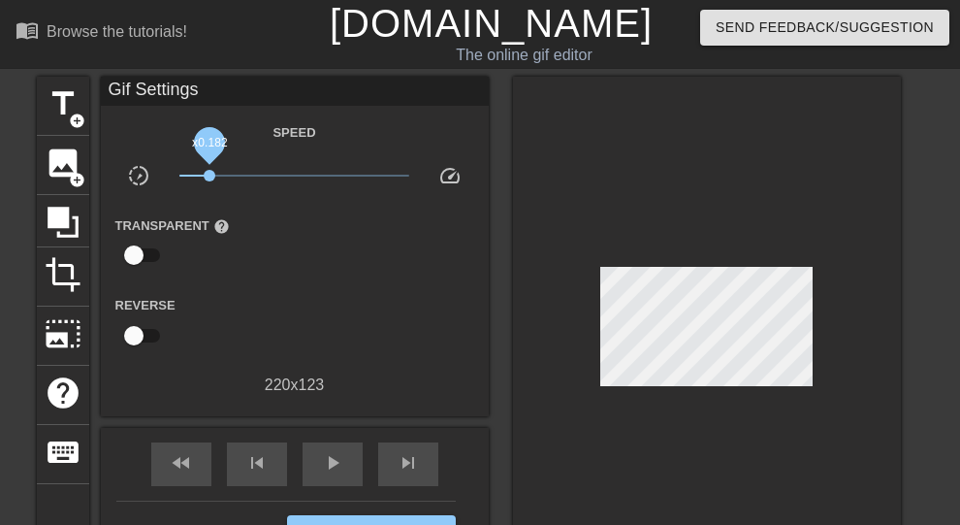
drag, startPoint x: 286, startPoint y: 175, endPoint x: 209, endPoint y: 175, distance: 76.6
click at [209, 175] on span "x0.182" at bounding box center [294, 175] width 230 height 23
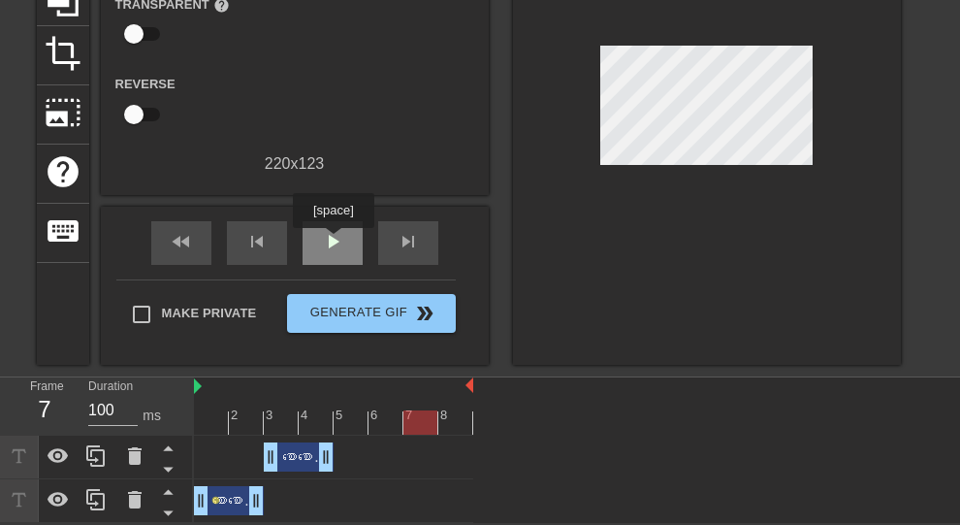
click at [333, 241] on span "play_arrow" at bounding box center [332, 241] width 23 height 23
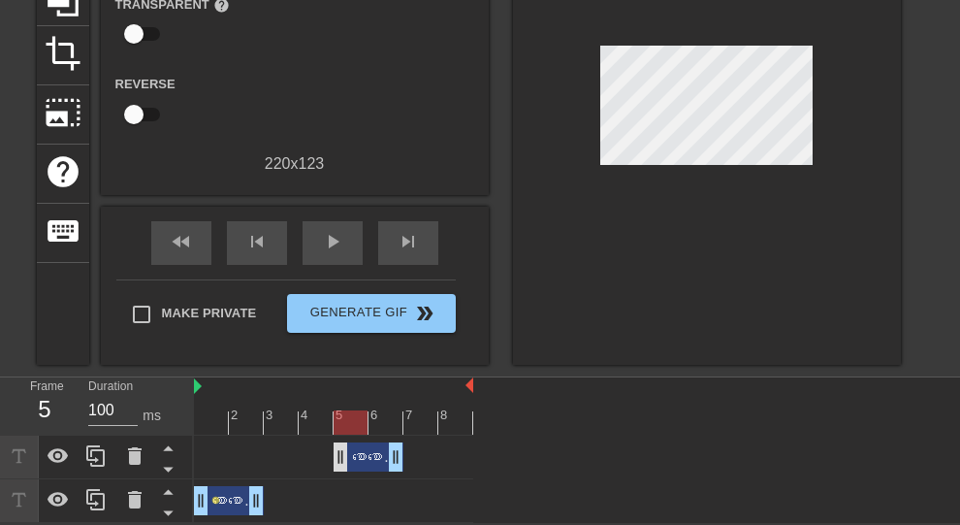
drag, startPoint x: 291, startPoint y: 454, endPoint x: 346, endPoint y: 449, distance: 55.5
click at [346, 349] on div "စောစောထလို့... drag_handle drag_handle" at bounding box center [369, 456] width 70 height 29
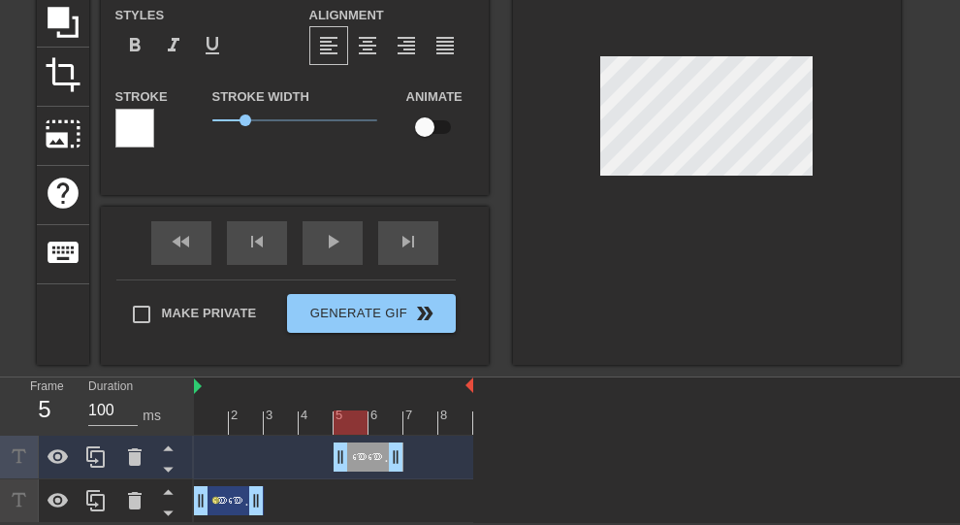
drag, startPoint x: 359, startPoint y: 454, endPoint x: 257, endPoint y: 472, distance: 103.5
click at [257, 349] on div "စောစောထလို့... drag_handle drag_handle" at bounding box center [333, 457] width 279 height 44
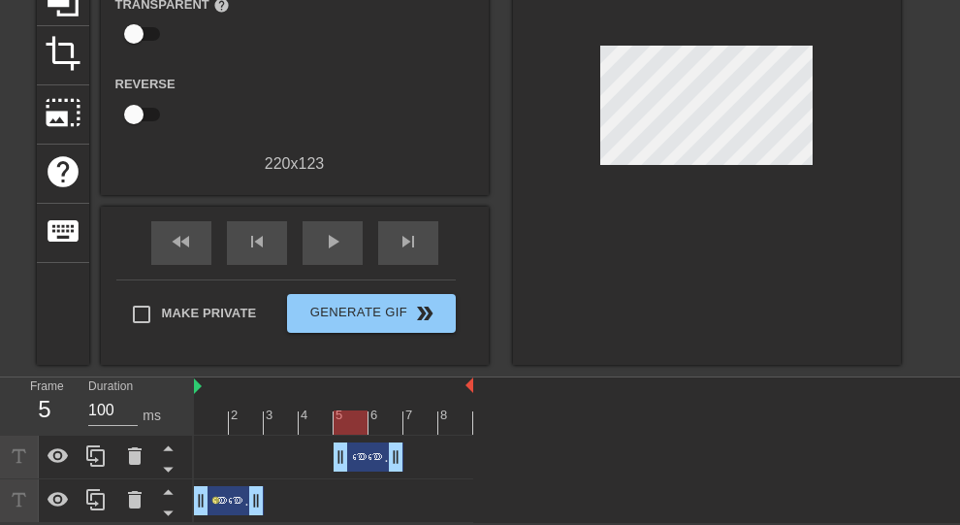
click at [367, 349] on div "စောစောထလို့... drag_handle drag_handle" at bounding box center [369, 456] width 70 height 29
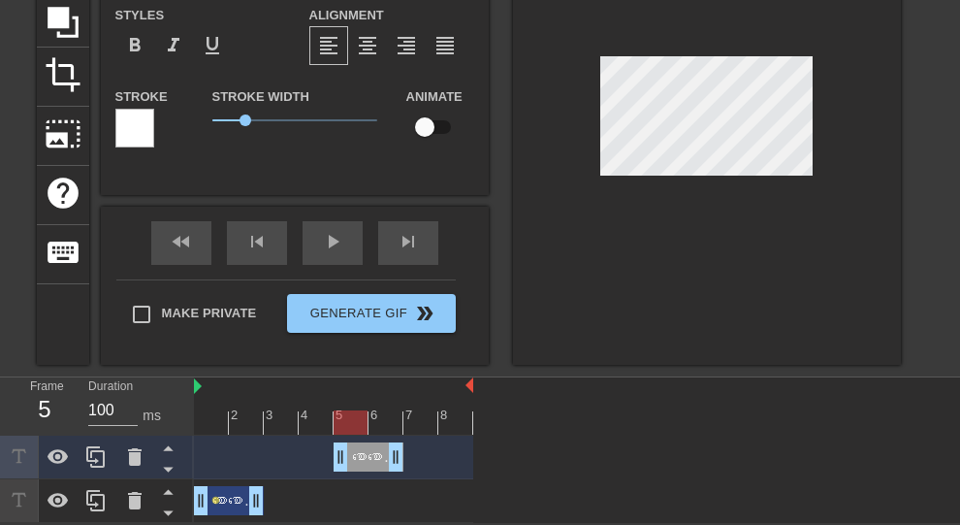
click at [375, 349] on div "စောစောထလို့... drag_handle drag_handle" at bounding box center [369, 456] width 70 height 29
click at [141, 349] on icon at bounding box center [134, 456] width 23 height 23
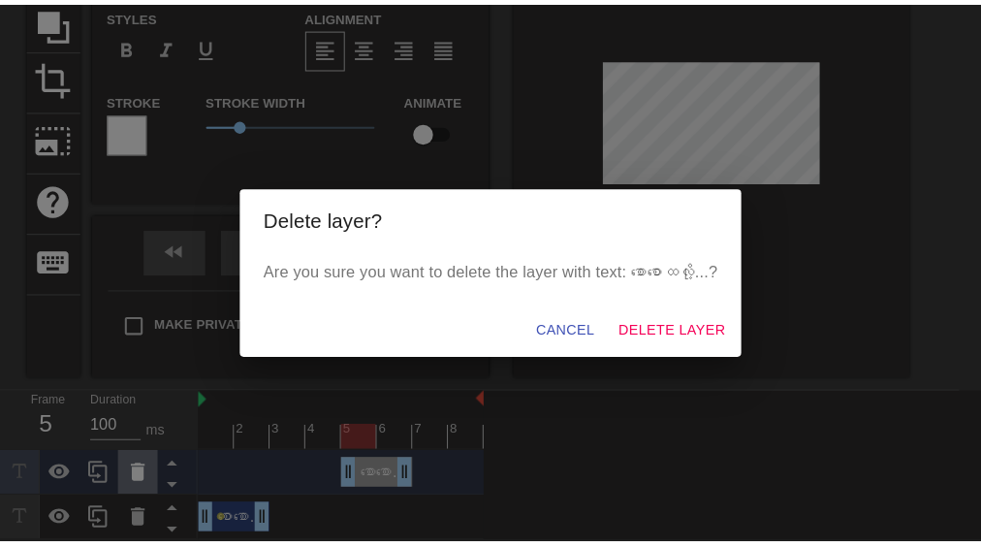
scroll to position [178, 0]
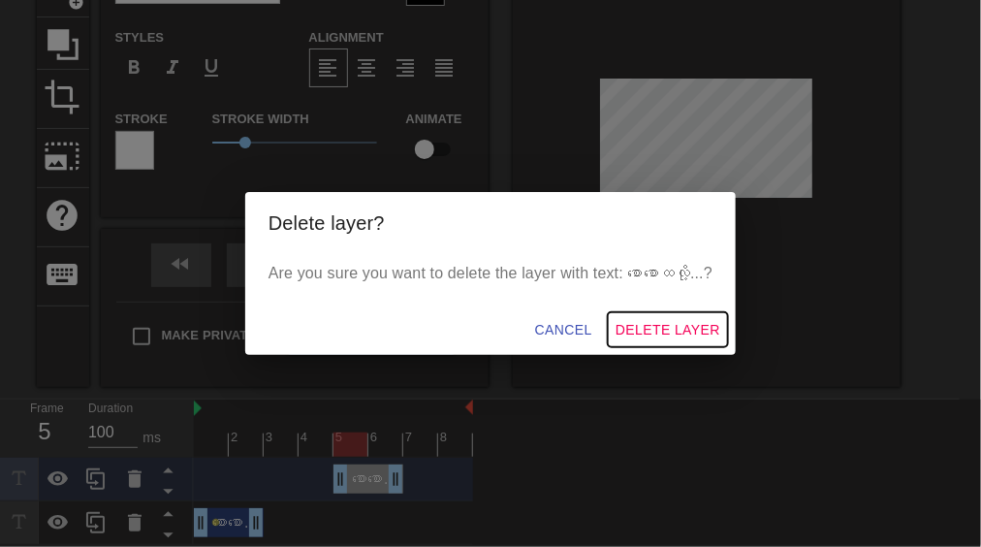
click at [469, 318] on span "Delete Layer" at bounding box center [668, 330] width 105 height 24
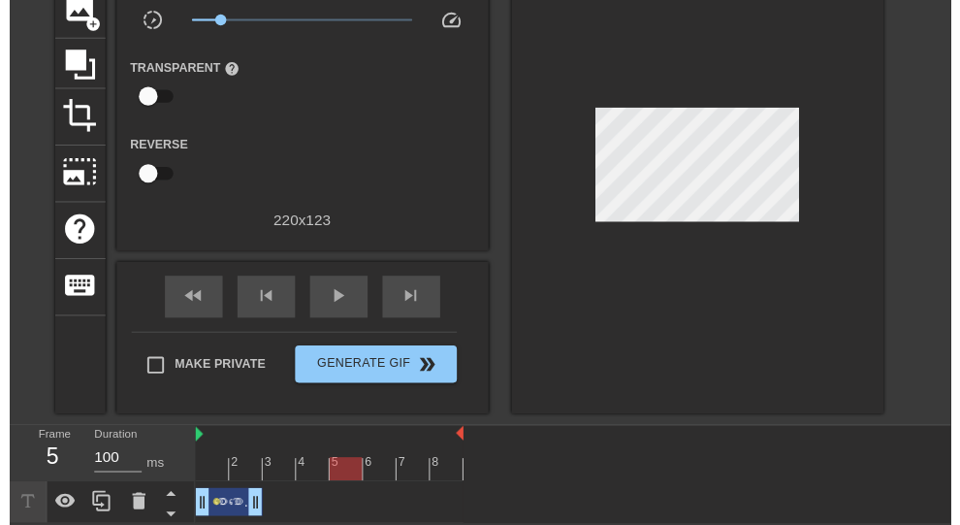
scroll to position [177, 0]
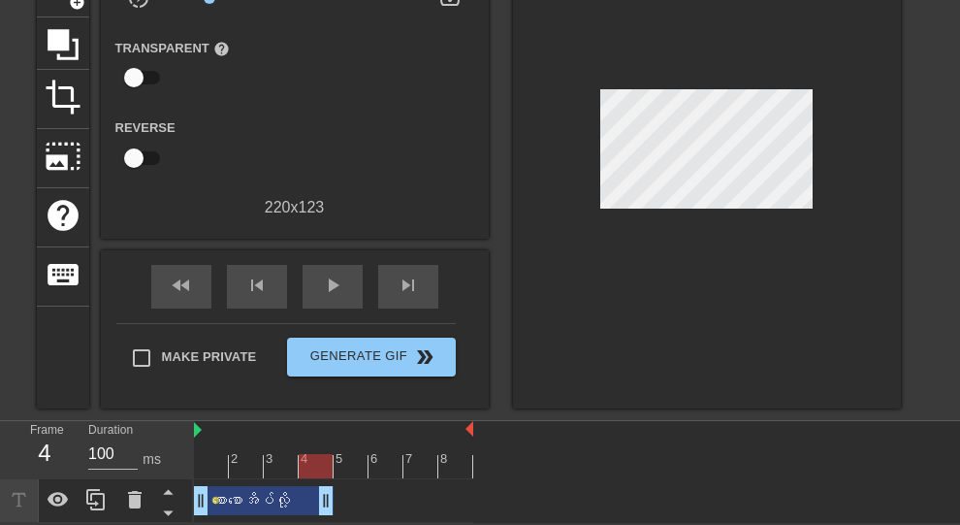
drag, startPoint x: 251, startPoint y: 495, endPoint x: 305, endPoint y: 495, distance: 54.3
click at [230, 349] on div "စောစောအိပ်လို့ drag_handle drag_handle" at bounding box center [264, 500] width 140 height 29
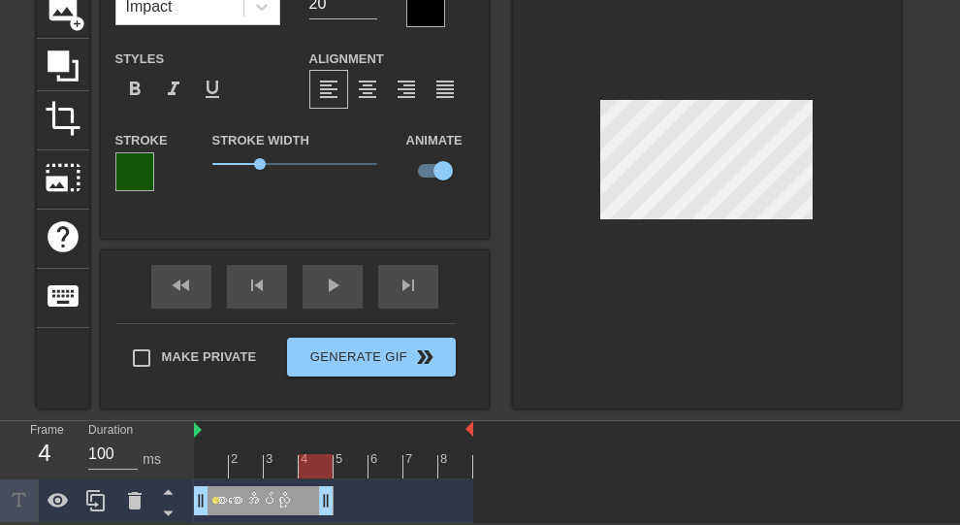
scroll to position [157, 0]
click at [131, 172] on div at bounding box center [134, 171] width 39 height 39
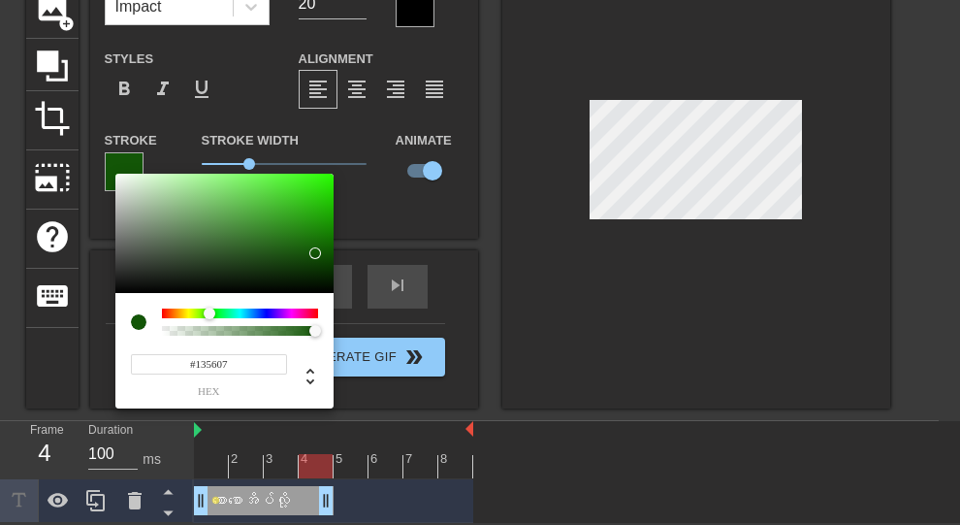
scroll to position [135, 0]
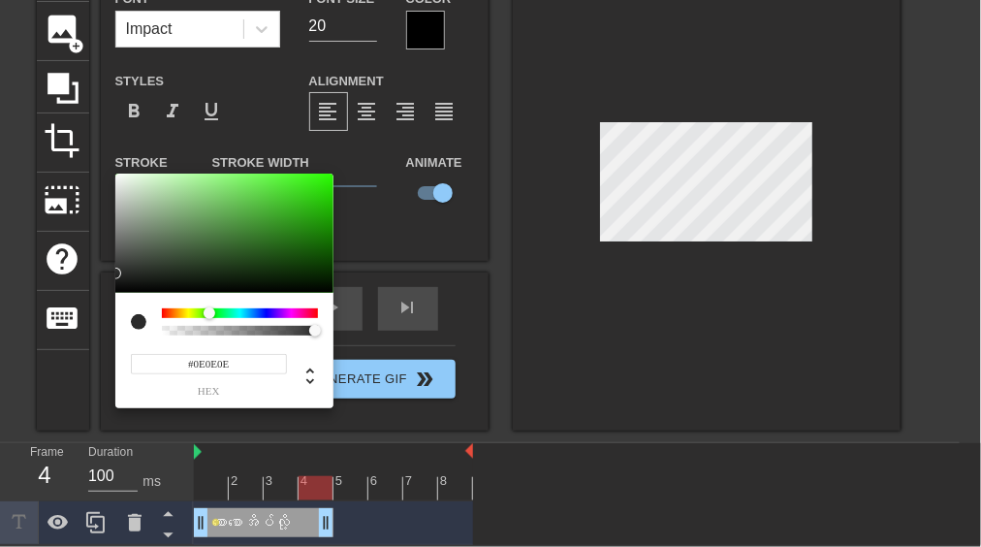
drag, startPoint x: 178, startPoint y: 250, endPoint x: 79, endPoint y: 286, distance: 106.1
click at [79, 286] on div "#0E0E0E hex" at bounding box center [490, 273] width 981 height 547
drag, startPoint x: 166, startPoint y: 241, endPoint x: 91, endPoint y: 140, distance: 126.3
click at [91, 140] on div "#FFFFFF hex" at bounding box center [490, 273] width 981 height 547
click at [160, 189] on div at bounding box center [159, 189] width 12 height 12
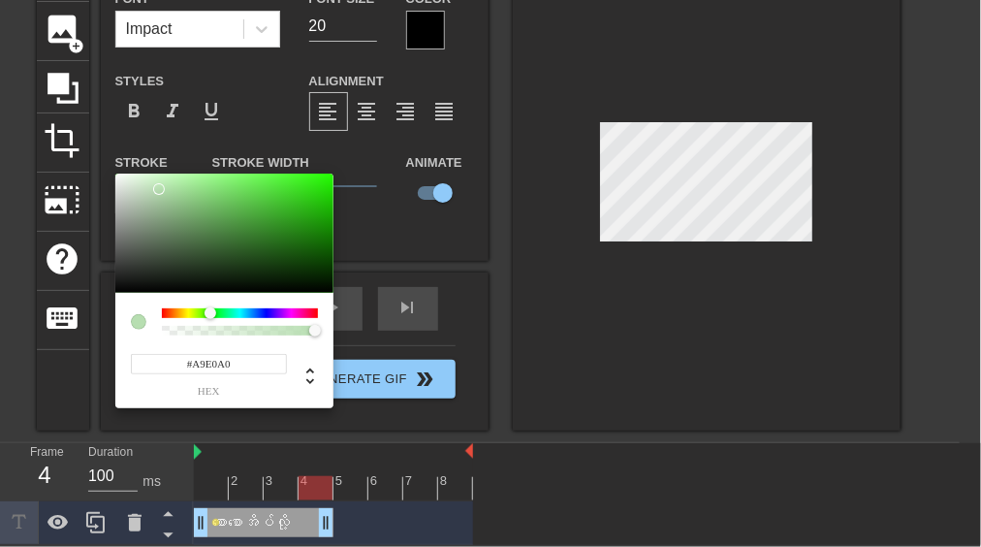
click at [178, 187] on div at bounding box center [224, 234] width 218 height 120
drag, startPoint x: 209, startPoint y: 187, endPoint x: 218, endPoint y: 201, distance: 16.1
click at [210, 190] on div at bounding box center [224, 234] width 218 height 120
click at [218, 201] on div at bounding box center [216, 197] width 12 height 12
click at [231, 210] on div at bounding box center [224, 234] width 218 height 120
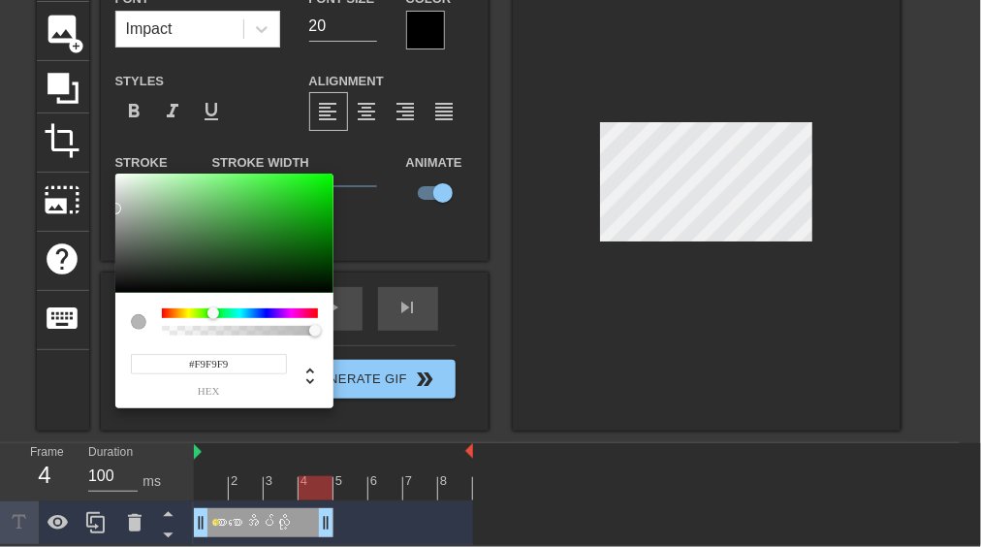
type input "#FFFFFF"
drag, startPoint x: 248, startPoint y: 222, endPoint x: 77, endPoint y: 166, distance: 180.6
click at [77, 166] on div "#FFFFFF hex" at bounding box center [490, 273] width 981 height 547
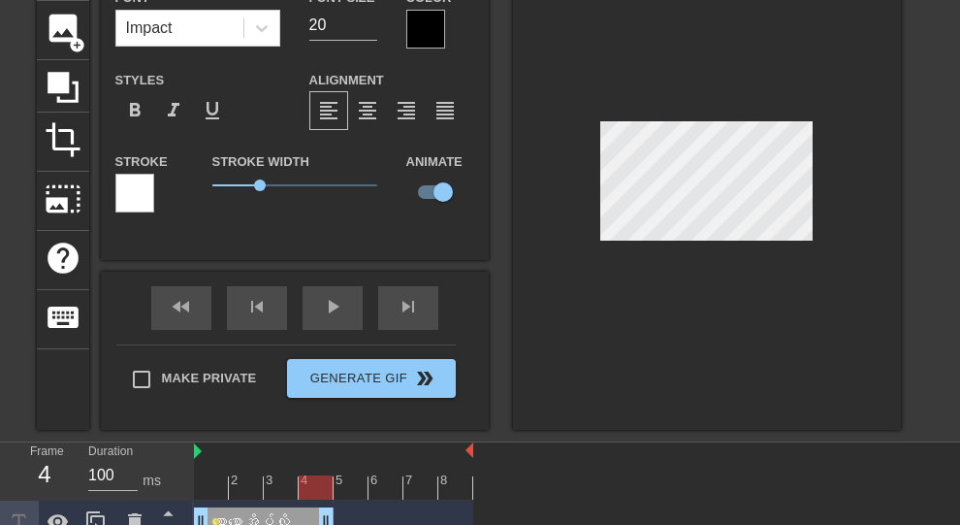
scroll to position [1, 6]
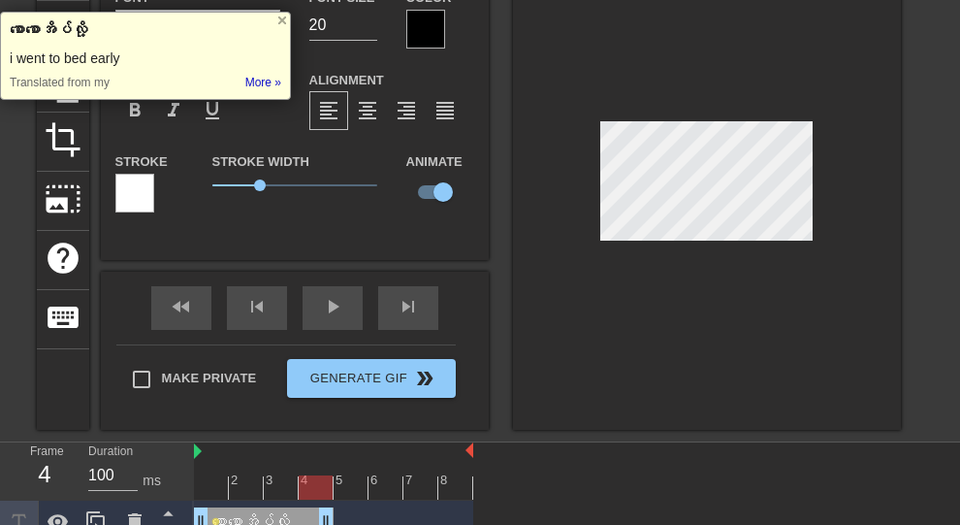
type input "စောစောအိပ်လို့"
type textarea "စောစောအိပ်လို့"
type input "စောစောအိပ်လို့ ."
type textarea "စောစောအိပ်လို့ ."
type input "စောစောအိပ်လို့ .."
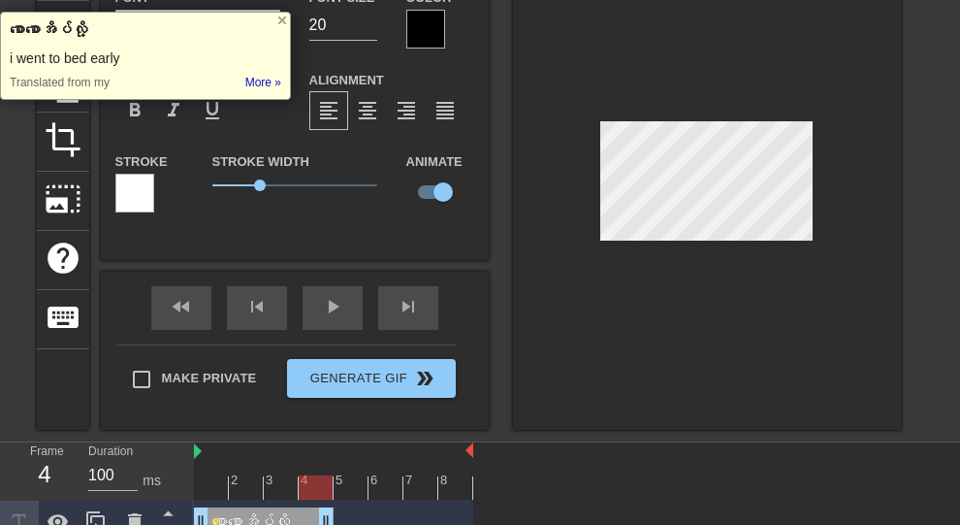
type textarea "စောစောအိပ်လို့ .."
type input "စောစောအိပ်လို့ ..."
type textarea "စောစောအိပ်လို့ ..."
type input "စောစောအိပ်လို့ ..."
type textarea "စောစောအိပ်လို့ ..."
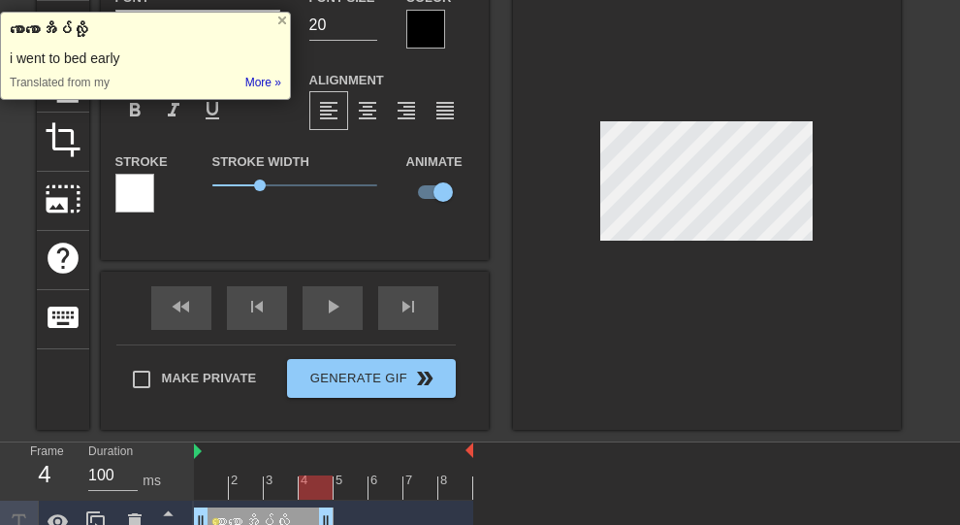
type input "စောစောအိပ်လို့ ..."
type textarea "စောစောအိပ်လို့ ..."
type input "စောစောအိပ်လို့ ... a"
type textarea "စောစောအိပ်လို့ ... a"
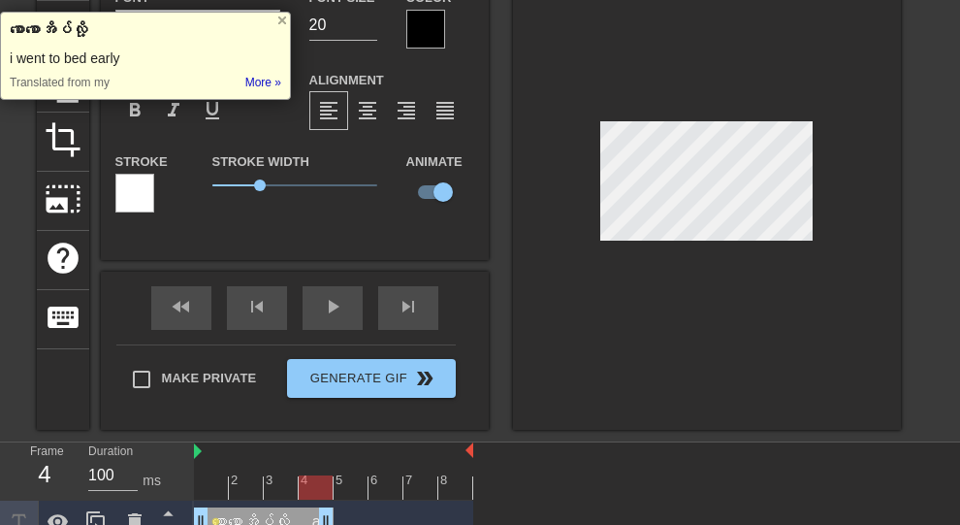
type input "စောစောအိပ်လို့ ... ap"
type textarea "စောစောအိပ်လို့ ... ap"
type input "စောစောအိပ်လို့ ... apm"
type textarea "စောစောအိပ်လို့ ... apm"
type input "စောစောအိပ်လို့ ... ap"
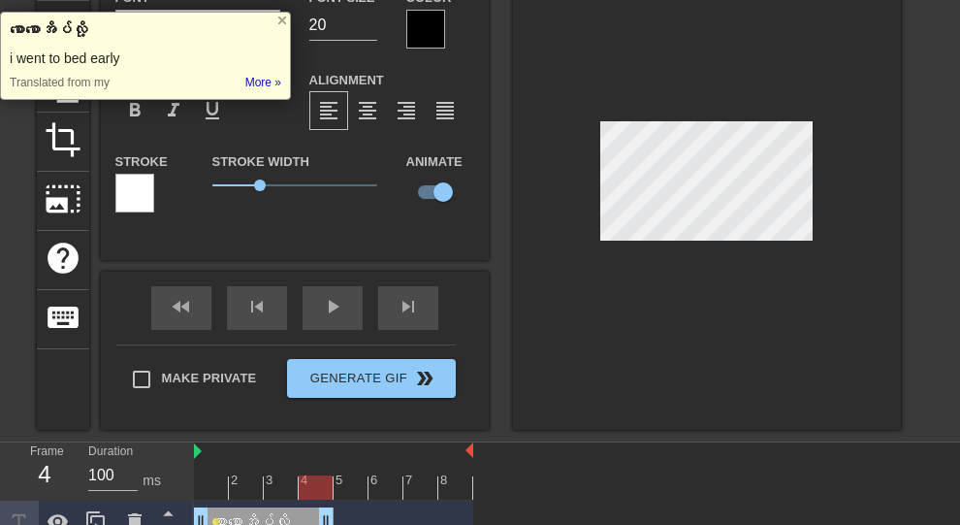
type textarea "စောစောအိပ်လို့ ... ap"
type input "စောစောအိပ်လို့ ... a"
type textarea "စောစောအိပ်လို့ ... a"
type input "စောစောအိပ်လို့ ..."
type textarea "စောစောအိပ်လို့ ..."
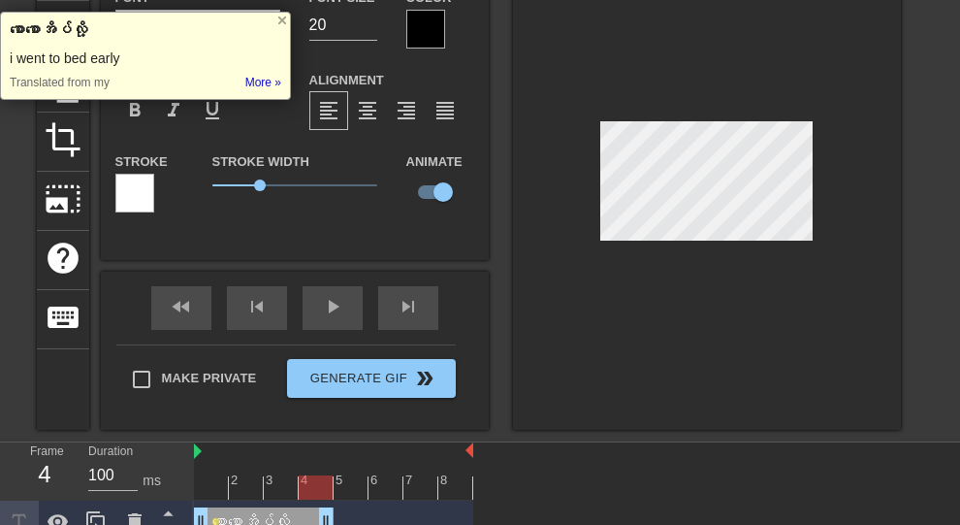
type input "စောစောအိပ်လို့ ... ‌ေ"
type textarea "စောစောအိပ်လို့ ... ‌ေ"
type input "စောစောအိပ်လို့ ... စေ"
type textarea "စောစောအိပ်လို့ ... စေ"
type input "စောစောအိပ်လို့ ... စော"
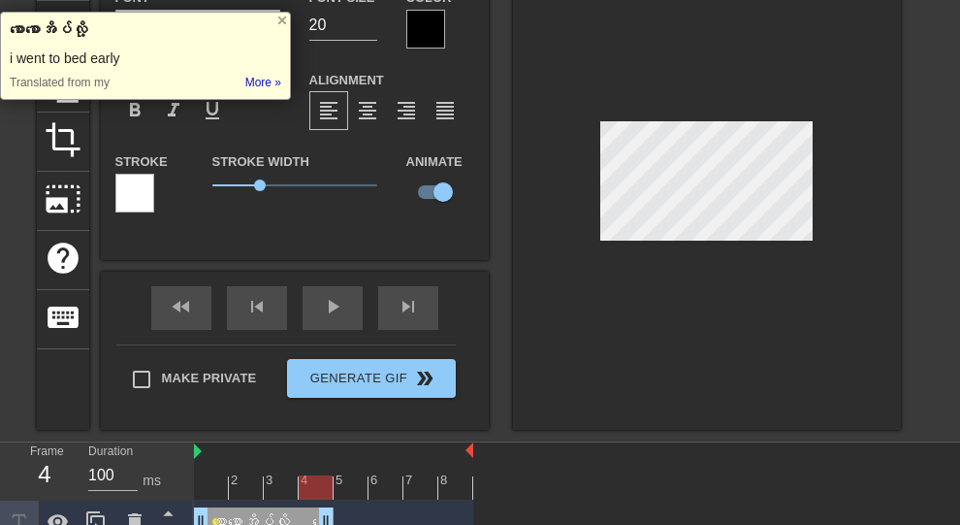
type textarea "စောစောအိပ်လို့ ... စော"
type input "စောစောအိပ်လို့ ... စော‌ေ"
type textarea "စောစောအိပ်လို့ ... စော‌ေ"
type input "စောစောအိပ်လို့ ... စောစေ"
type textarea "စောစောအိပ်လို့ ... စောစေ"
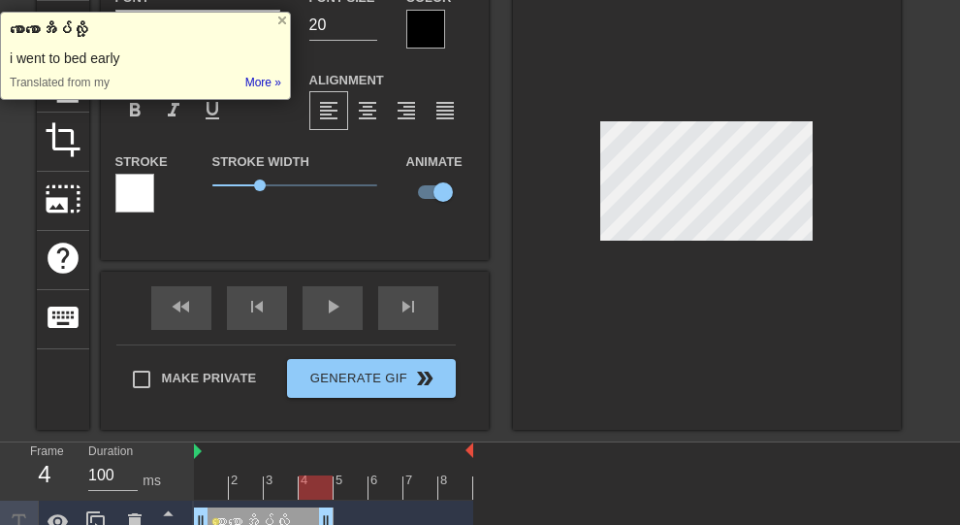
type input "စောစောအိပ်လို့ ... စောစော"
type textarea "စောစောအိပ်လို့ ... စောစော"
type input "စောစောအိပ်လို့ ... စောစောထ"
type textarea "စောစောအိပ်လို့ ... စောစောထ"
type input "စောစောအိပ်လို့ ... စောစောထလ"
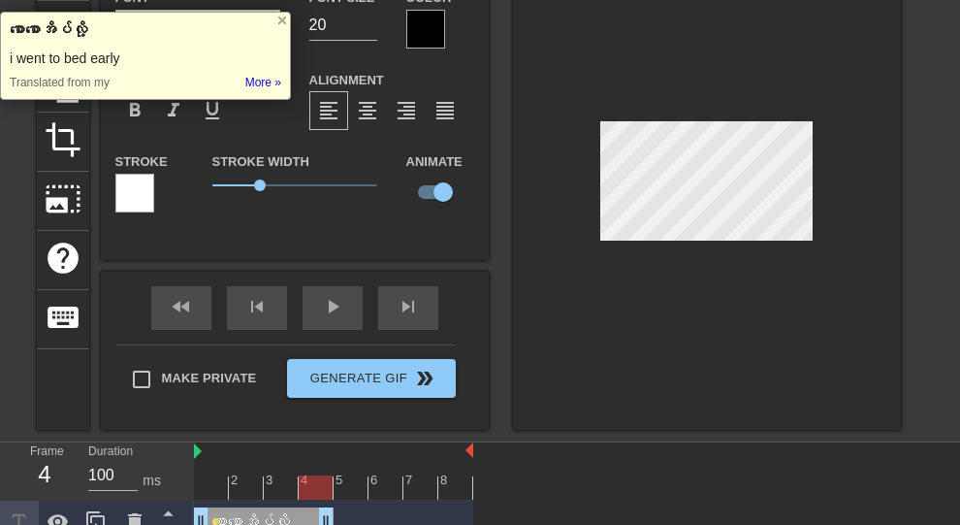
type textarea "စောစောအိပ်လို့ ... စောစောထလ"
type input "စောစောအိပ်လို့ ... စောစောထလု"
type textarea "စောစောအိပ်လို့ ... စောစောထလု"
type input "စောစောအိပ်လို့ ... စောစောထ"
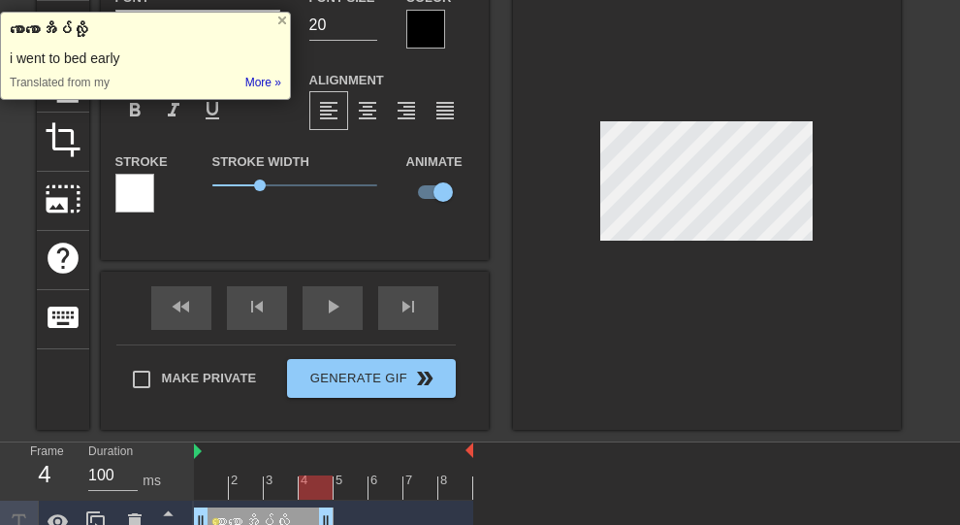
type textarea "စောစောအိပ်လို့ ... စောစောထ"
type input "စောစောအိပ်လို့ ... စောစောထိ"
type textarea "စောစောအိပ်လို့ ... စောစောထိ"
type input "စောစောအိပ်လို့ ... စောစော"
type textarea "စောစောအိပ်လို့ ... စောစော"
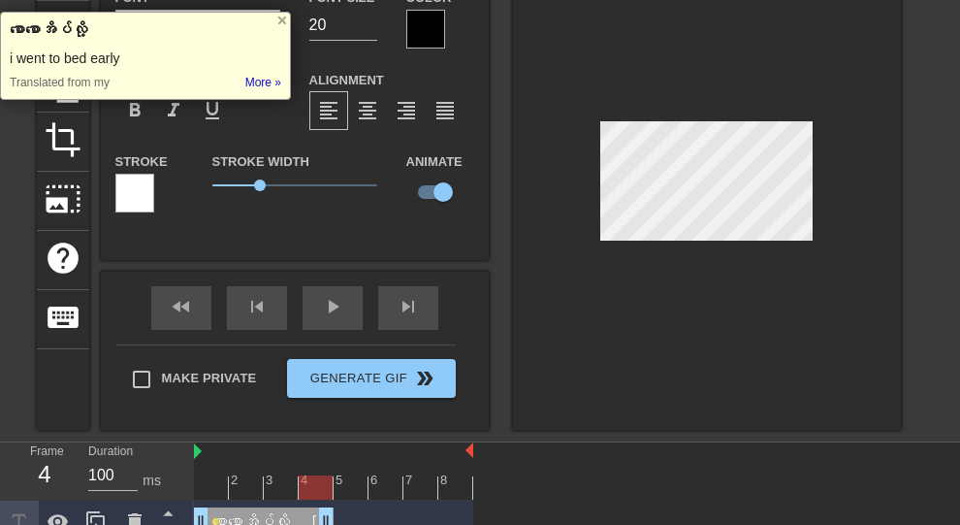
type input "စောစောအိပ်လို့ ... စောစောလ"
type textarea "စောစောအိပ်လို့ ... စောစောလ"
type input "စောစောအိပ်လို့ ... စောစော"
type textarea "စောစောအိပ်လို့ ... စောစော"
type input "စောစောအိပ်လို့ ... စောစောထ"
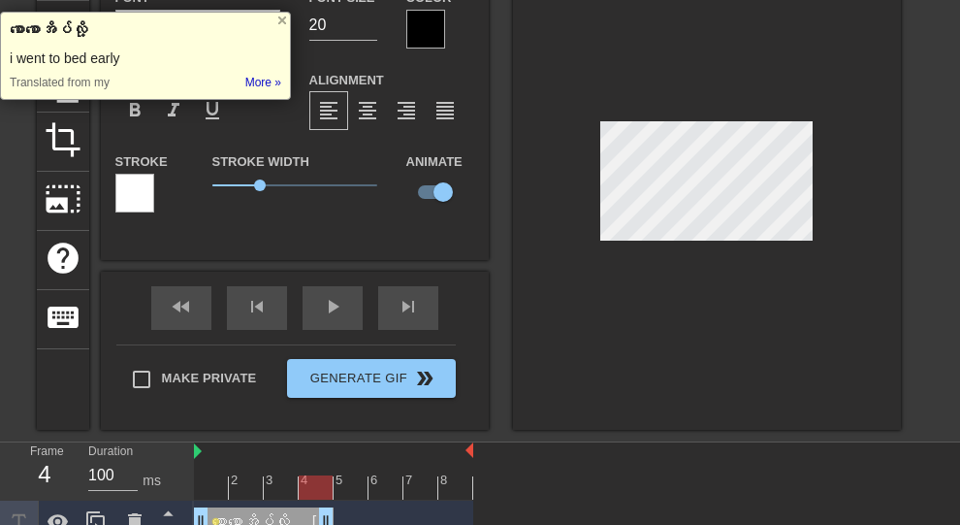
type textarea "စောစောအိပ်လို့ ... စောစောထ"
type input "စောစောအိပ်လို့ ... စောစောထလ"
type textarea "စောစောအိပ်လို့ ... စောစောထလ"
type input "စောစောအိပ်လို့ ... စောစောထလိ"
type textarea "စောစောအိပ်လို့ ... စောစောထလိ"
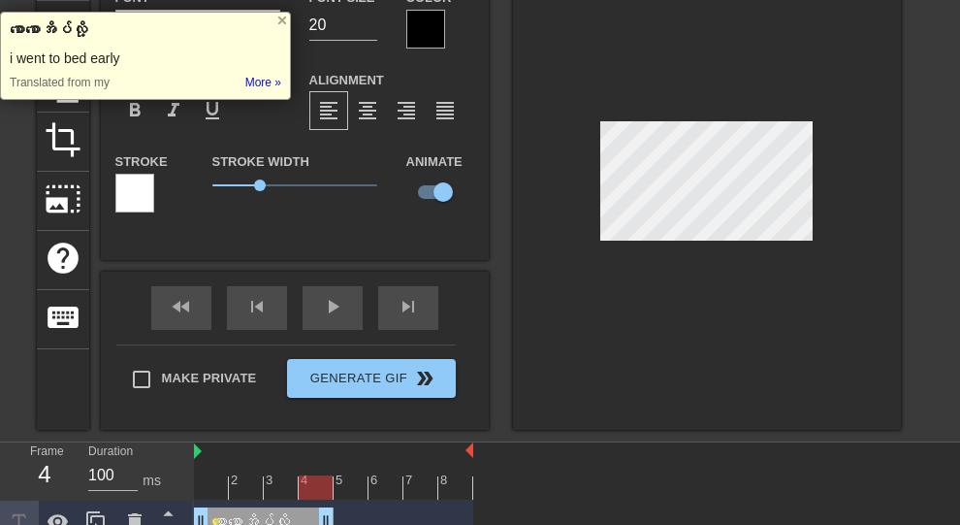
type input "စောစောအိပ်လို့ ... စောစောထလို"
type textarea "စောစောအိပ်လို့ ... စောစောထလို"
type input "စောစောအိပ်လို့ ... စောစောထလို့"
type textarea "စောစောအိပ်လို့ ... စောစောထလို့"
type input "စောစောအိပ်လို့ ... စောစောထလို့"
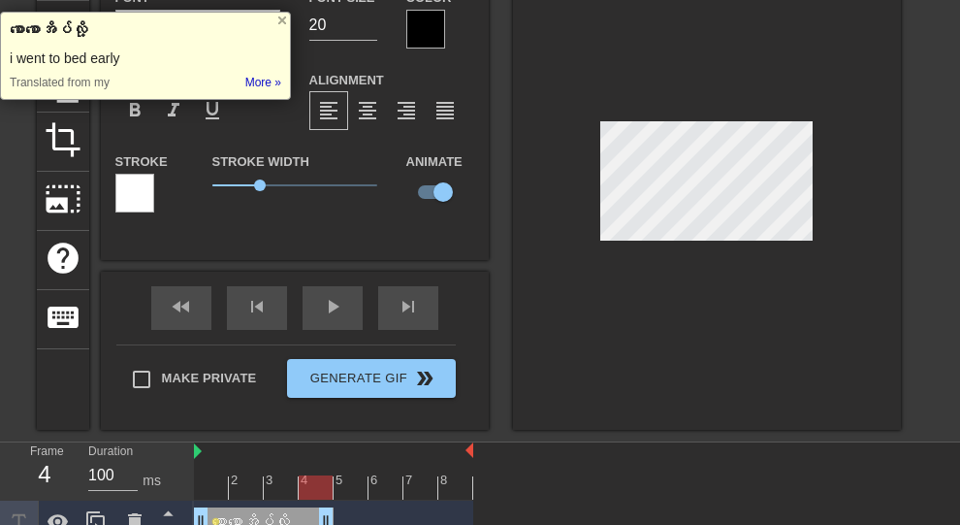
type textarea "စောစောအိပ်လို့ ... စောစောထလို့"
type input "စောစောအိပ်လို့ ... စောစောထလို့ ."
type textarea "စောစောအိပ်လို့ ... စောစောထလို့ ."
type input "စောစောအိပ်လို့ ... စောစောထလို့ .."
type textarea "စောစောအိပ်လို့ ... စောစောထလို့ .."
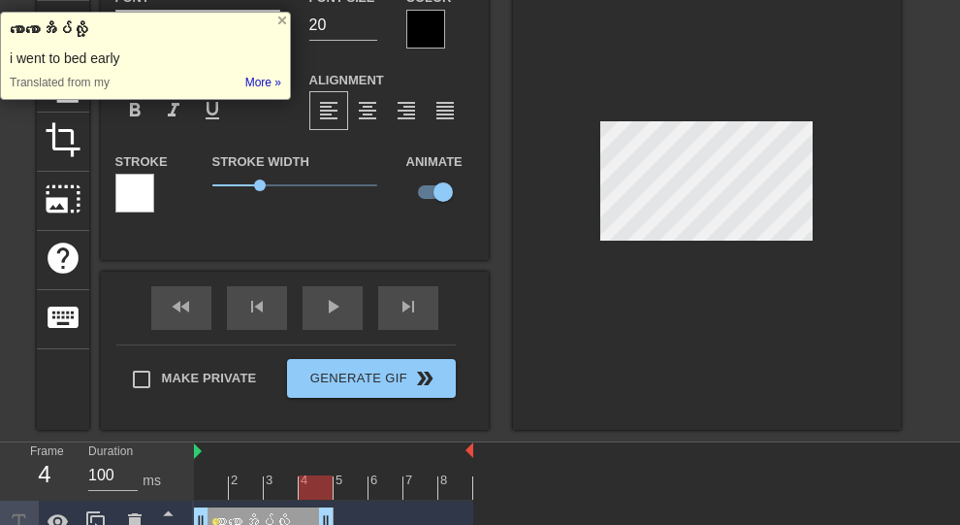
type input "စောစောအိပ်လို့ ... စောစောထလို့ ..."
type textarea "စောစောအိပ်လို့ ... စောစောထလို့ ..."
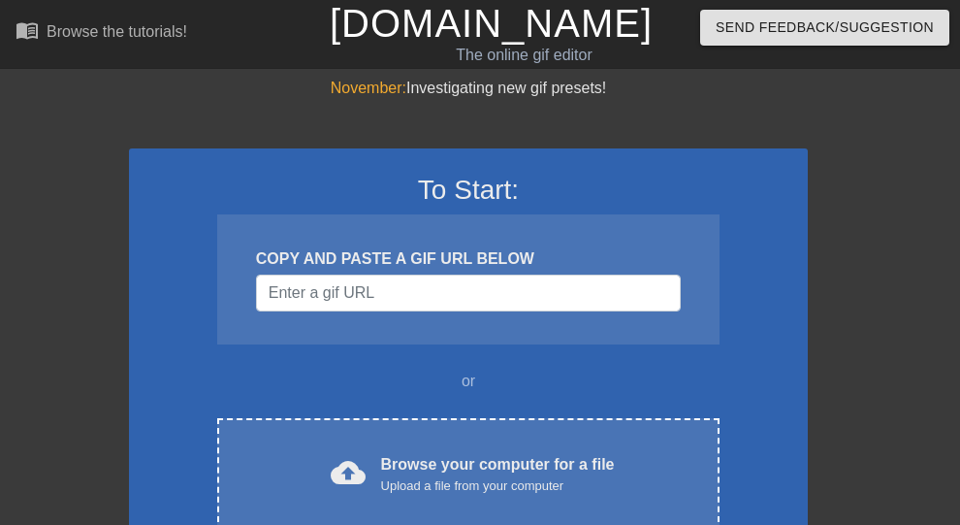
scroll to position [242, 0]
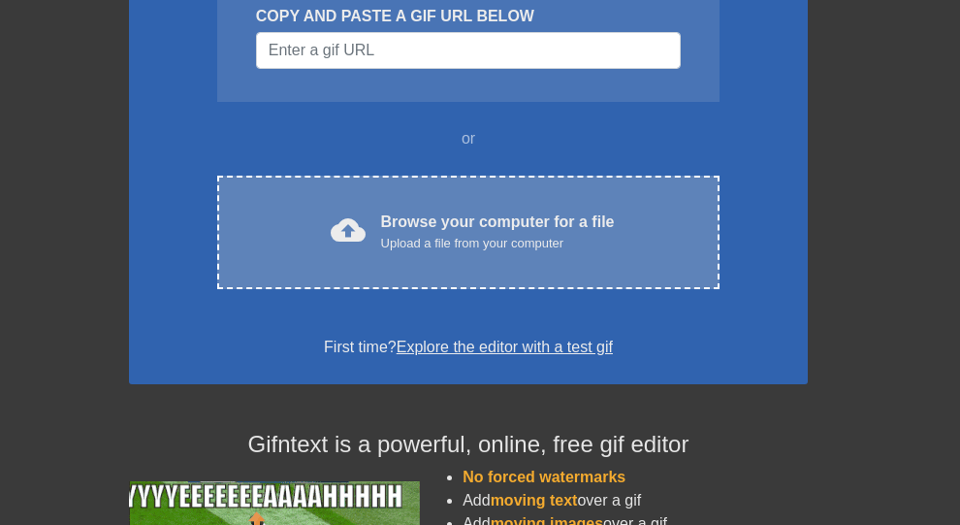
click at [352, 251] on div "cloud_upload" at bounding box center [344, 233] width 43 height 42
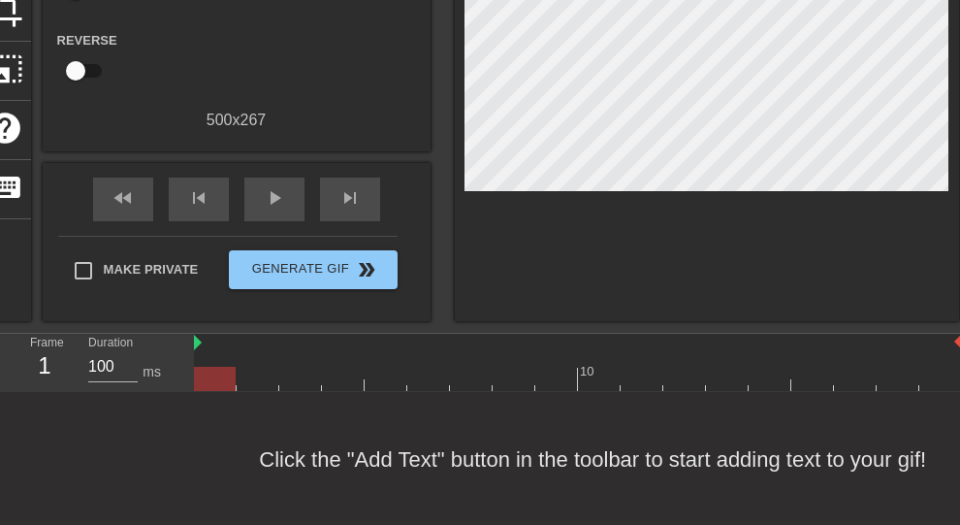
scroll to position [0, 0]
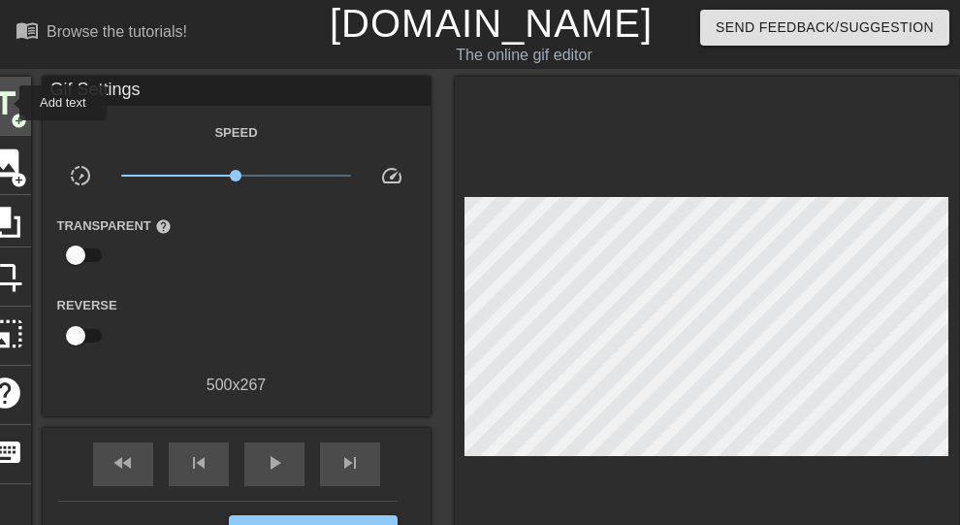
click at [7, 103] on span "title" at bounding box center [4, 103] width 37 height 37
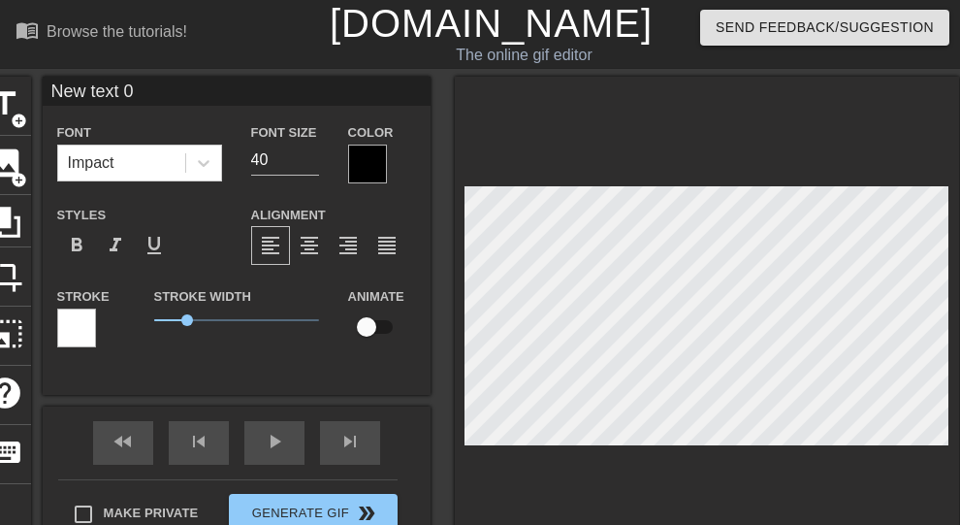
click at [367, 154] on div at bounding box center [367, 163] width 39 height 39
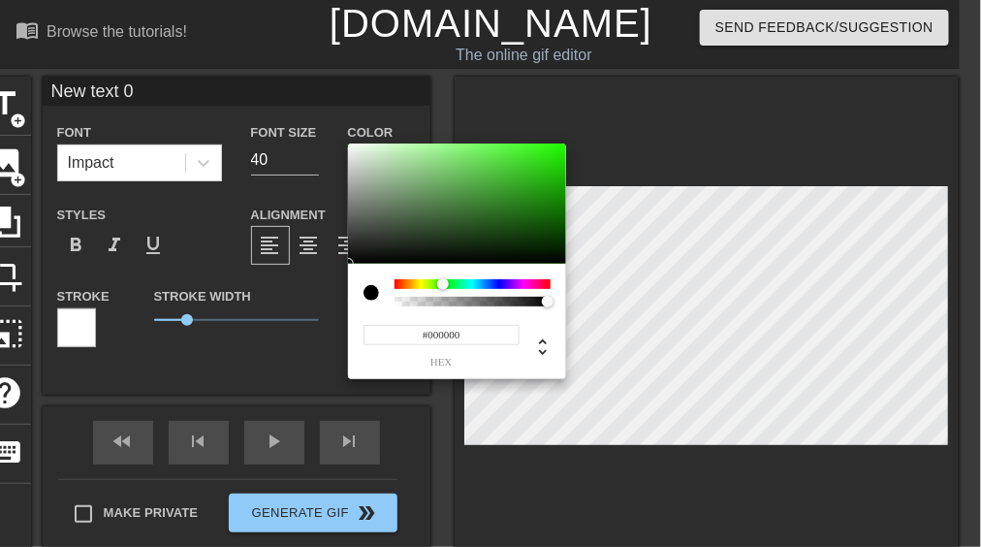
drag, startPoint x: 397, startPoint y: 286, endPoint x: 443, endPoint y: 286, distance: 46.5
click at [443, 286] on div at bounding box center [443, 284] width 12 height 12
type input "#0B3604"
drag, startPoint x: 483, startPoint y: 184, endPoint x: 550, endPoint y: 239, distance: 86.2
click at [550, 239] on div at bounding box center [457, 204] width 218 height 120
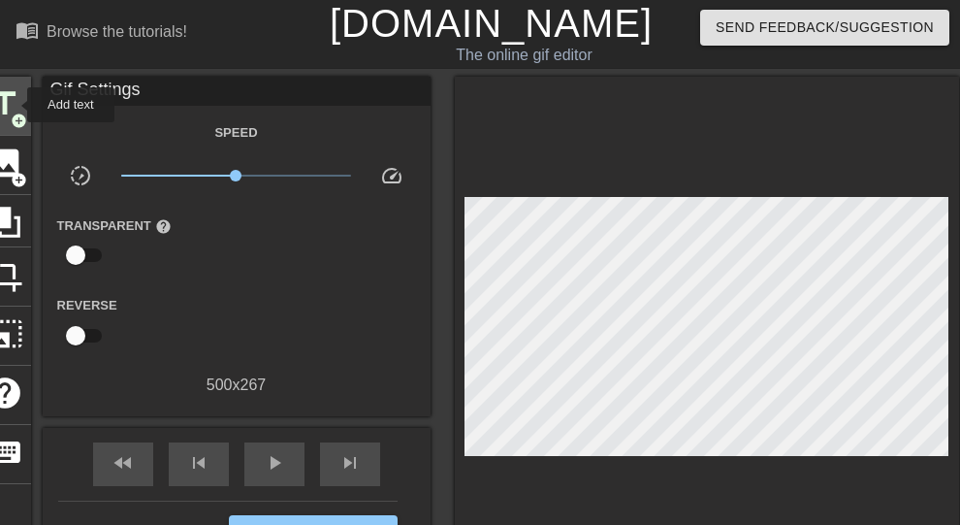
click at [15, 105] on span "title" at bounding box center [4, 103] width 37 height 37
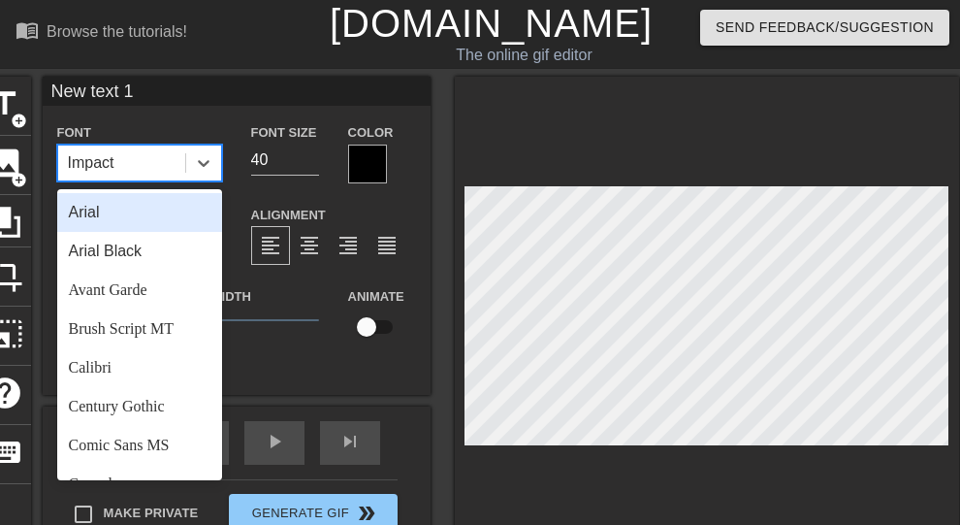
click at [122, 160] on div "Impact" at bounding box center [121, 162] width 127 height 35
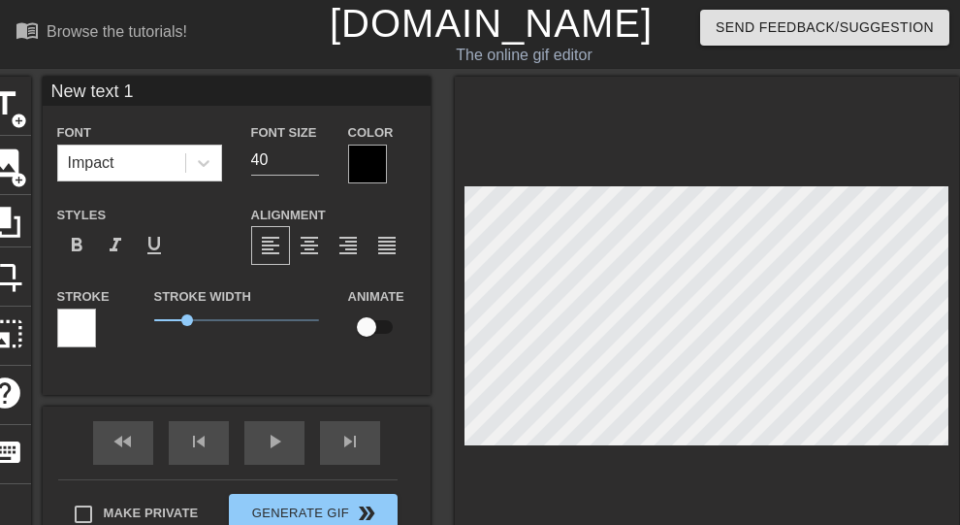
scroll to position [3, 4]
type input "a"
type textarea "a"
type input "a"
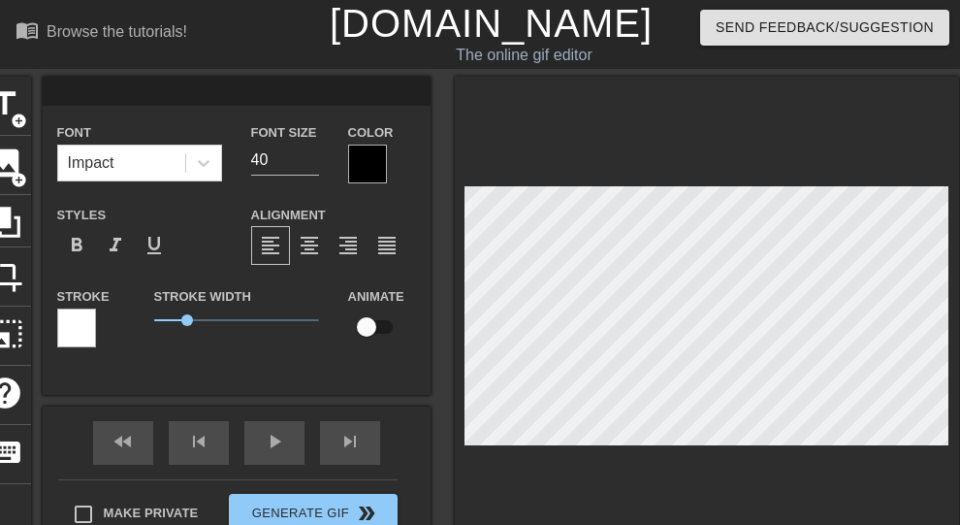
type textarea "a"
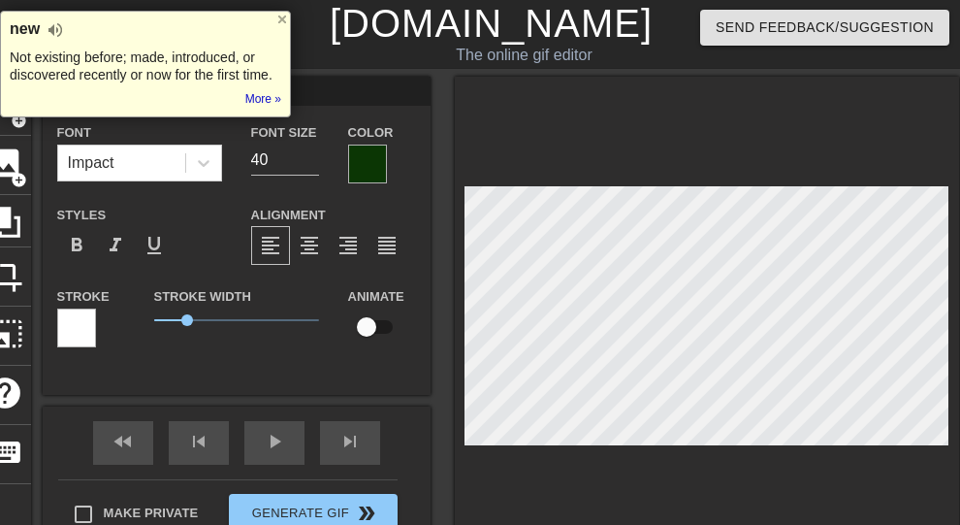
type input "a"
type textarea "a"
type input "‌ေ"
type textarea "‌ေ"
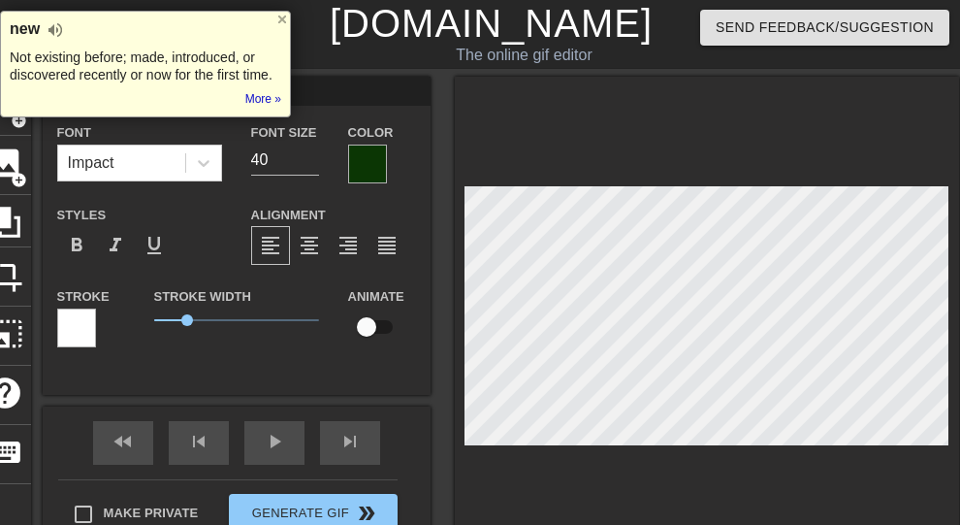
type input "စေ"
type textarea "စေ"
type input "စော"
type textarea "စော"
type input "စော‌ေ"
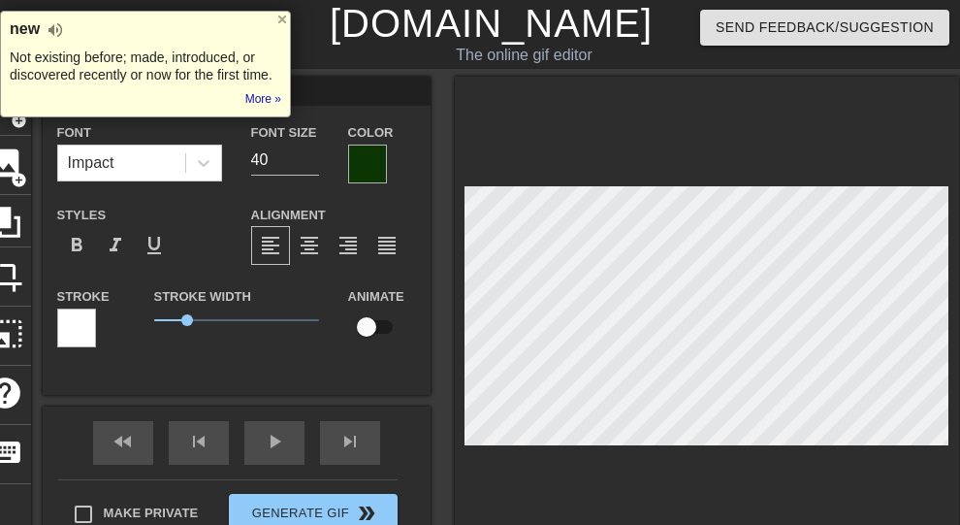
type textarea "စော‌ေ"
type input "စောစေ"
type textarea "စောစေ"
type input "စောစော"
type textarea "စောစော"
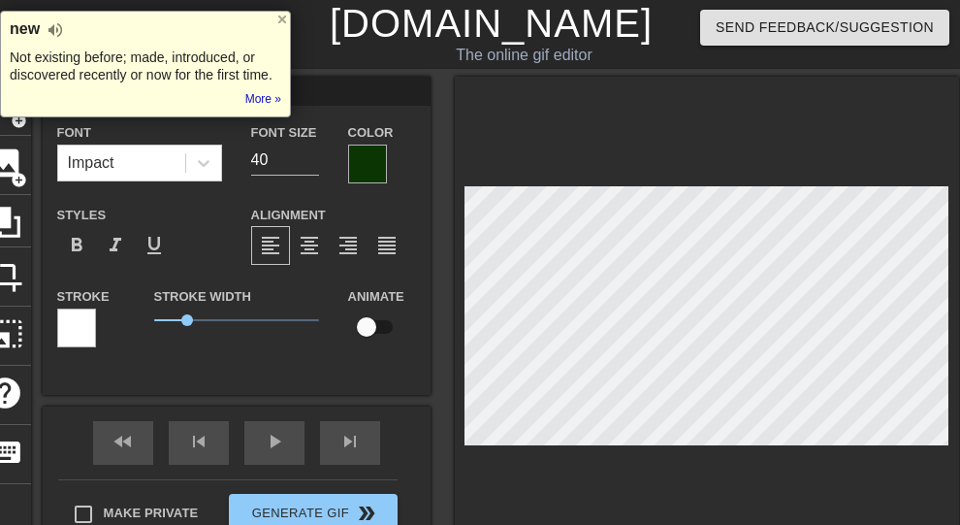
type input "စောစောအ"
type textarea "စောစောအ"
type input "စောစောအိ"
type textarea "စောစောအိ"
type input "စောစောအိပ"
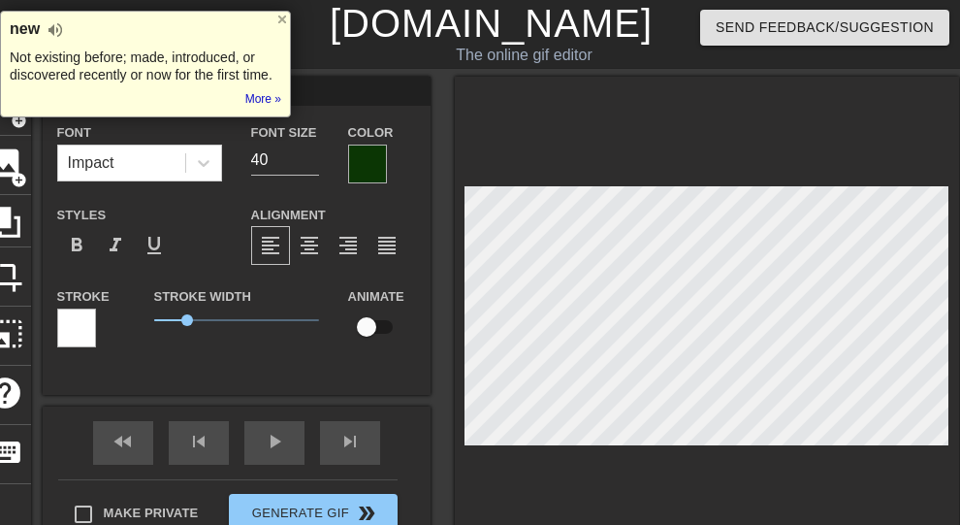
type textarea "စောစောအိပ"
type input "စောစောအိပ်"
type textarea "စောစောအိပ်"
type input "စောစောအိပ်လ"
type textarea "စောစောအိပ်လ"
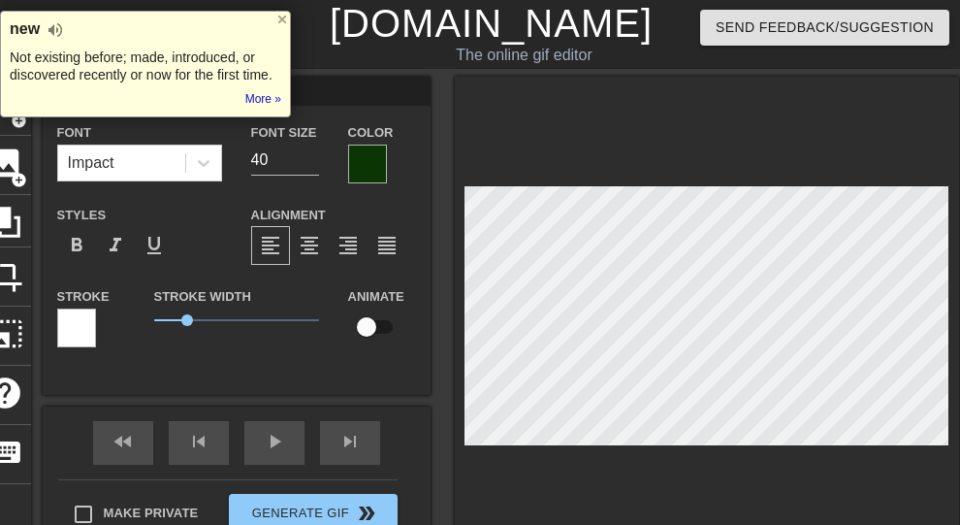
scroll to position [3, 6]
type input "စောစောအိပ်လိ"
type textarea "စောစောအိပ်လိ"
type input "စောစောအိပ်လို"
type textarea "စောစောအိပ်လို"
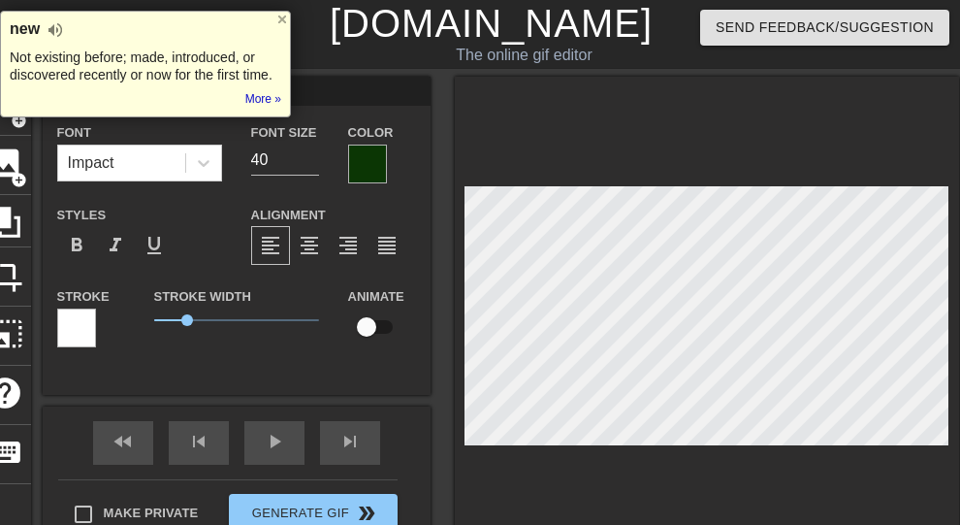
type input "စောစောအိပ်လို့"
type textarea "စောစောအိပ်လို့"
type input "စောစောအိပ်လို့"
type textarea "စောစောအိပ်လို့"
type input "စောစောအိပ်လို့ ."
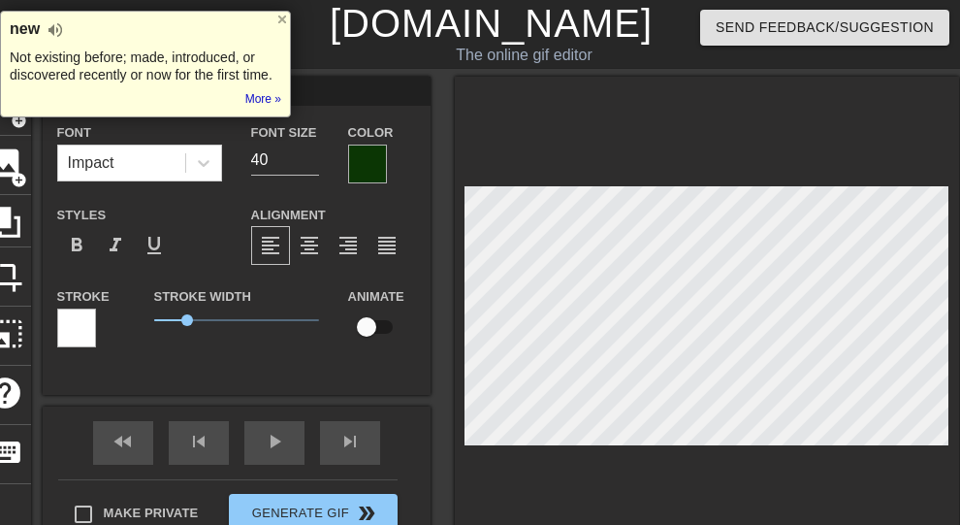
type textarea "စောစောအိပ်လို့ ."
type input "စောစောအိပ်လို့ .."
type textarea "စောစောအိပ်လို့ .."
type input "စောစောအိပ်လို့ ..."
type textarea "စောစောအိပ်လို့ ..."
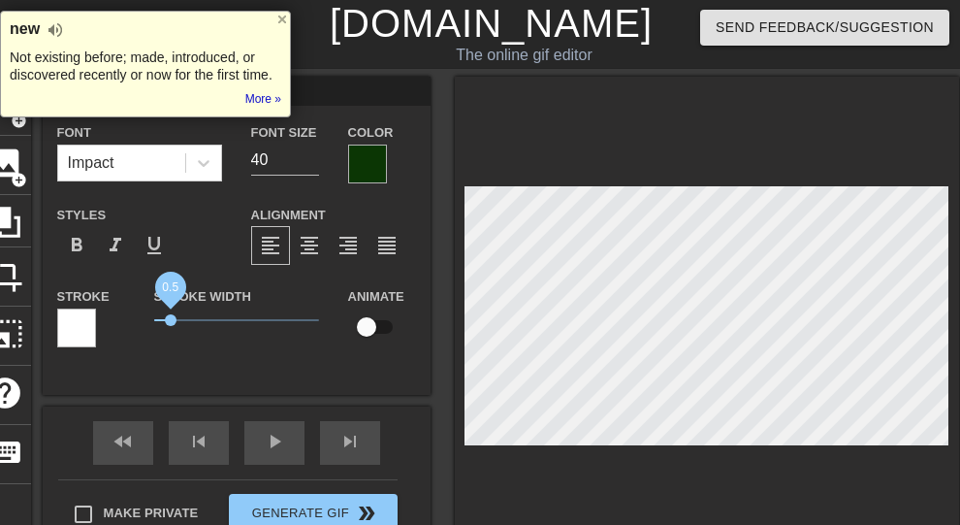
drag, startPoint x: 183, startPoint y: 318, endPoint x: 170, endPoint y: 317, distance: 13.6
click at [170, 317] on span "0.5" at bounding box center [171, 320] width 12 height 12
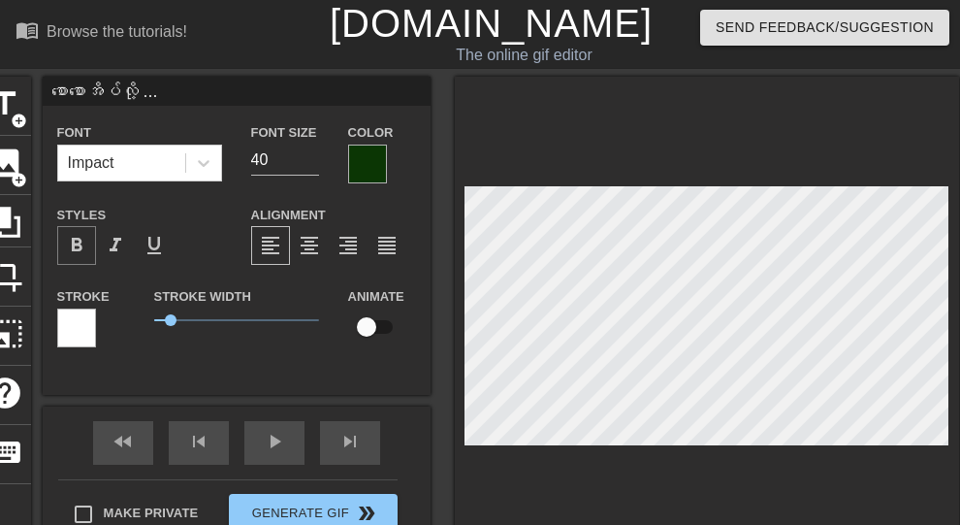
click at [82, 244] on span "format_bold" at bounding box center [76, 245] width 23 height 23
click at [163, 155] on div "Impact" at bounding box center [121, 162] width 127 height 35
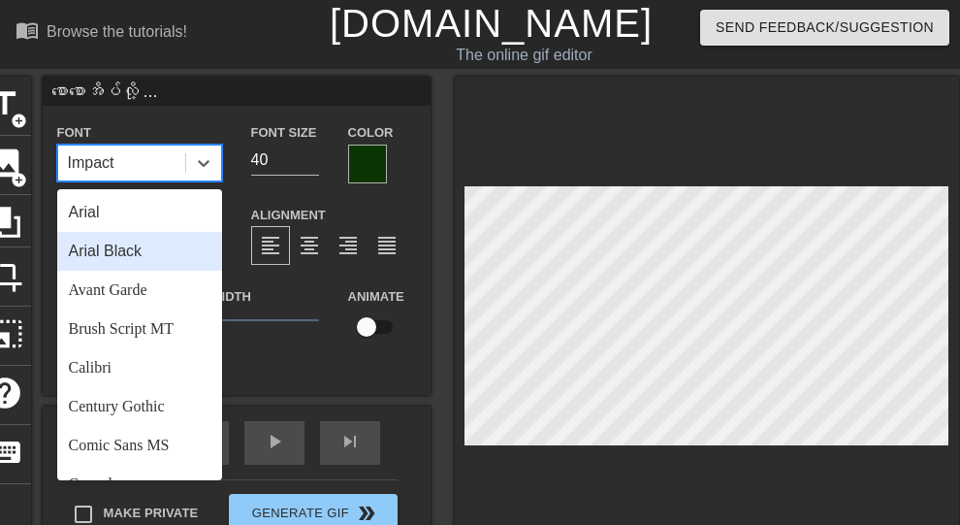
click at [126, 244] on div "Arial Black" at bounding box center [139, 251] width 165 height 39
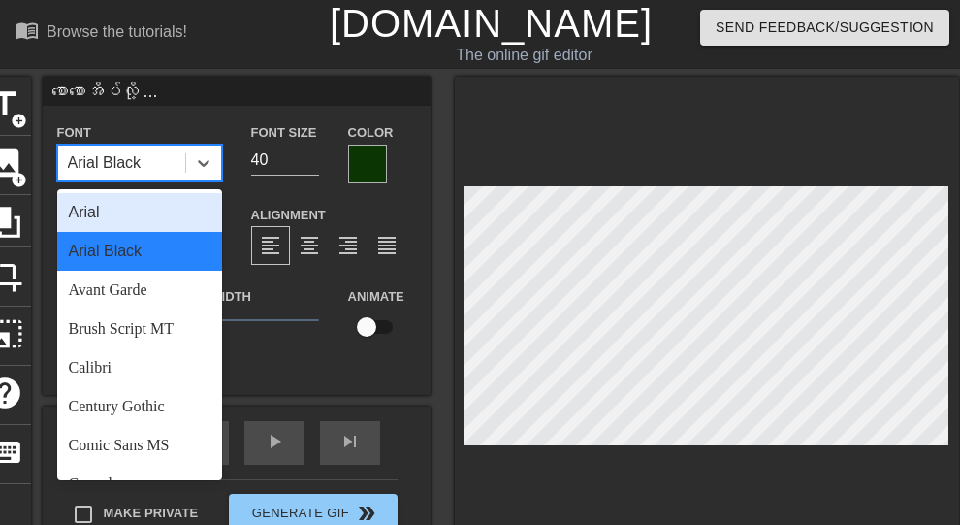
click at [176, 152] on div "Arial Black" at bounding box center [121, 162] width 127 height 35
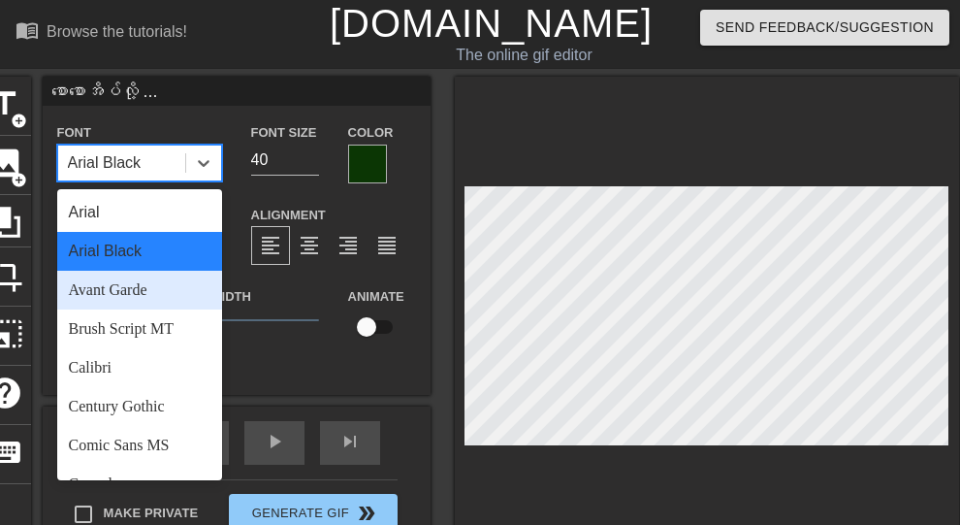
click at [134, 298] on div "Avant Garde" at bounding box center [139, 290] width 165 height 39
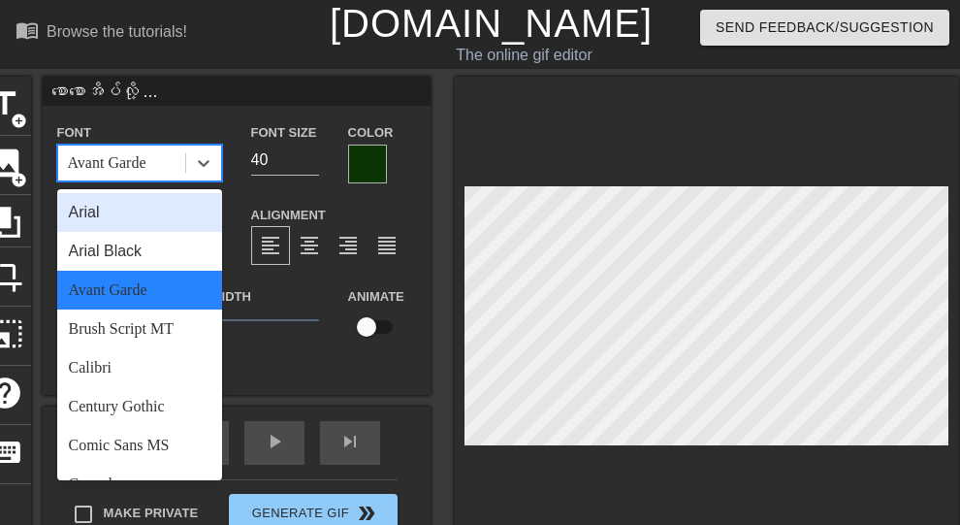
click at [149, 166] on div "Avant Garde" at bounding box center [121, 162] width 127 height 35
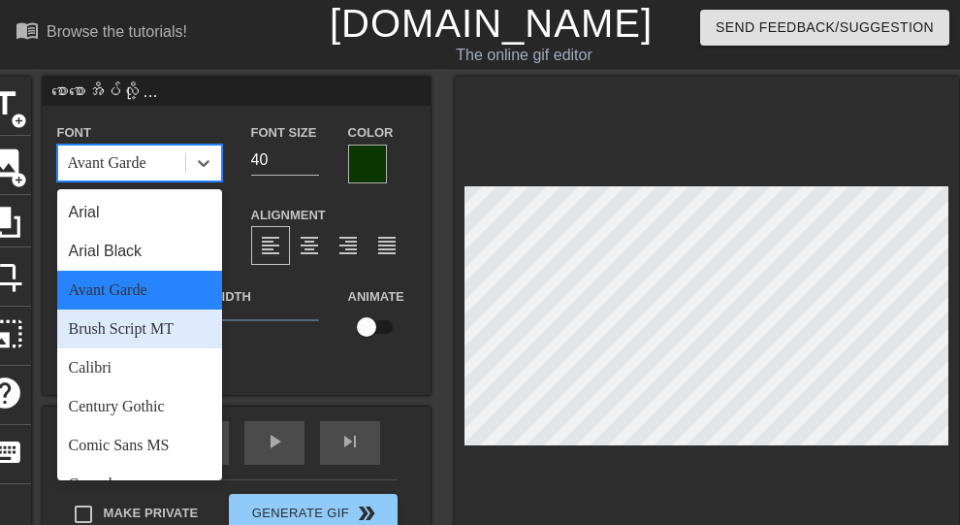
click at [131, 333] on div "Brush Script MT" at bounding box center [139, 328] width 165 height 39
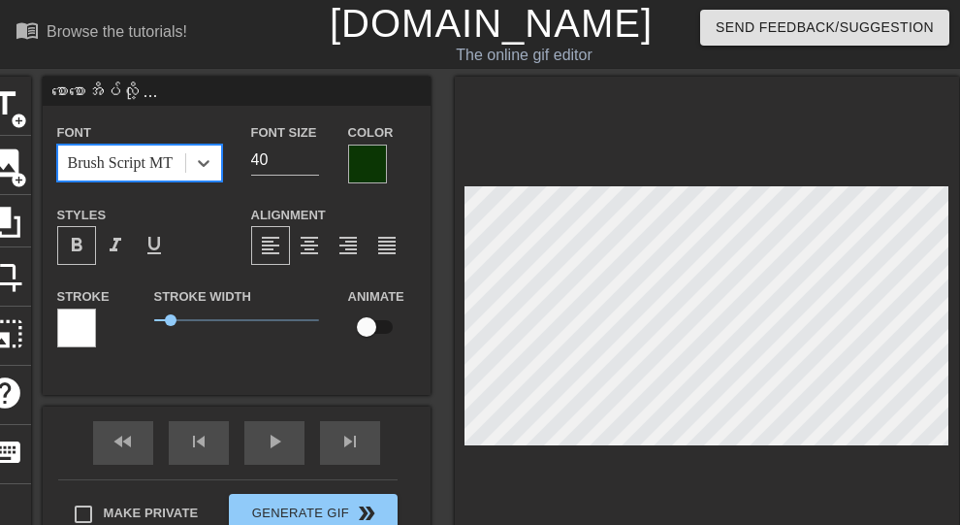
click at [146, 164] on div "Brush Script MT" at bounding box center [120, 162] width 105 height 23
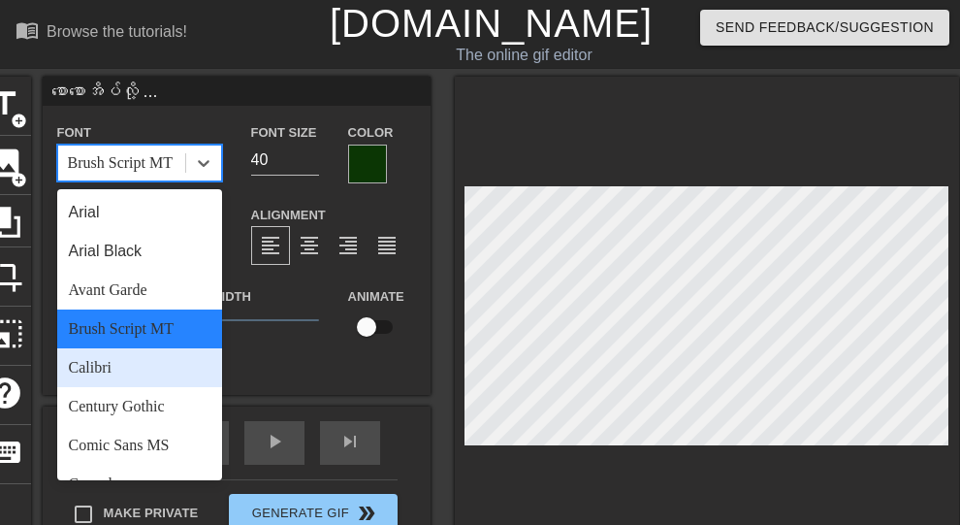
click at [125, 358] on div "Calibri" at bounding box center [139, 367] width 165 height 39
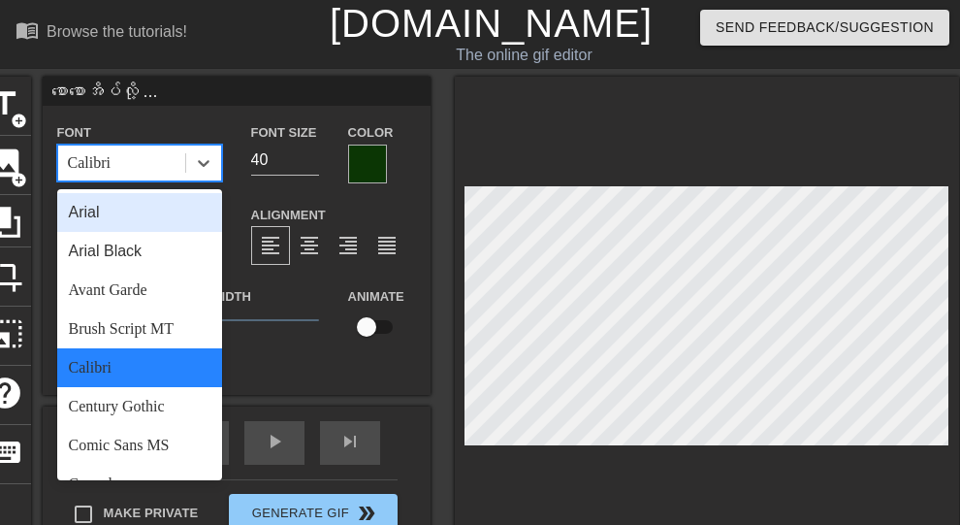
click at [157, 164] on div "Calibri" at bounding box center [121, 162] width 127 height 35
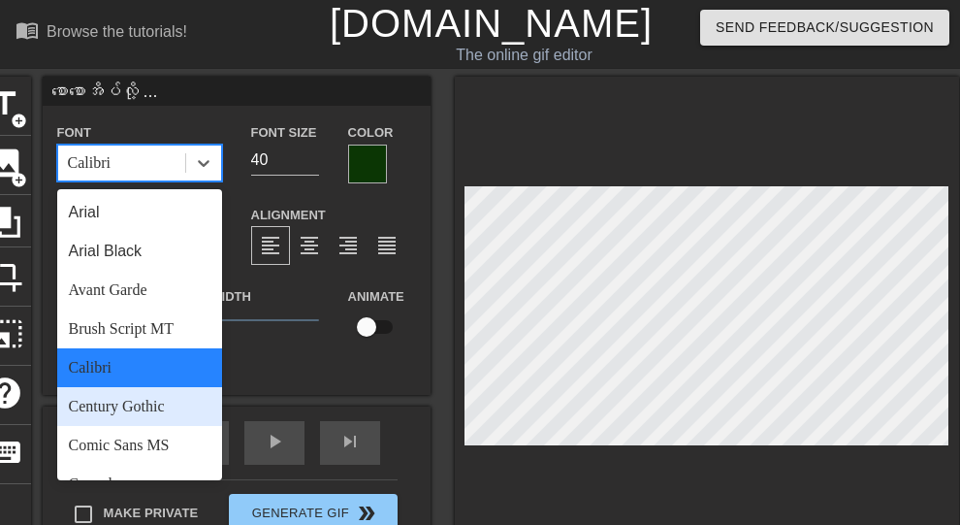
click at [135, 408] on div "Century Gothic" at bounding box center [139, 406] width 165 height 39
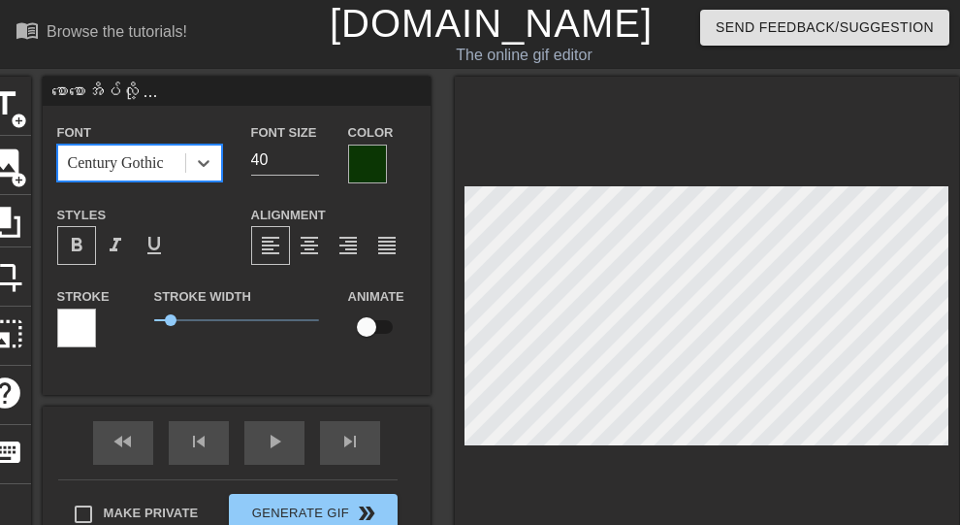
click at [155, 154] on div "Century Gothic" at bounding box center [116, 162] width 96 height 23
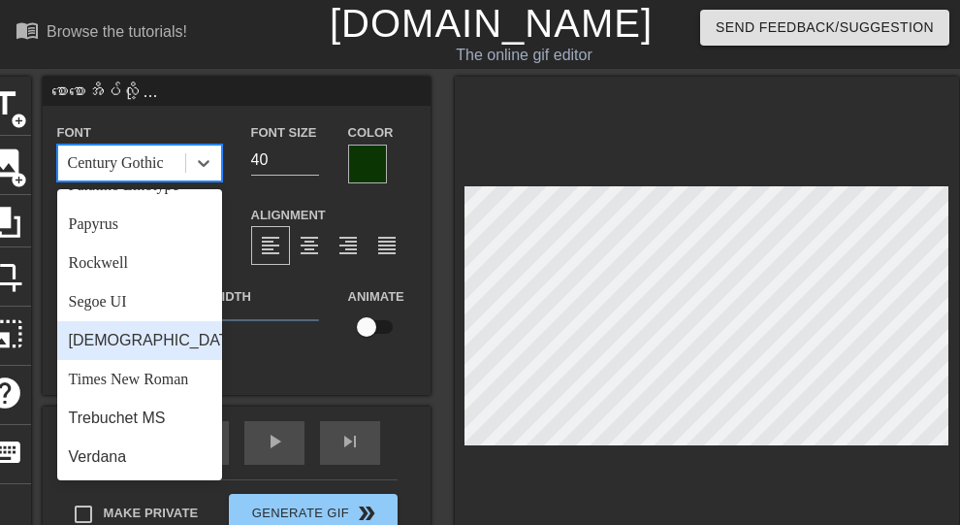
scroll to position [740, 0]
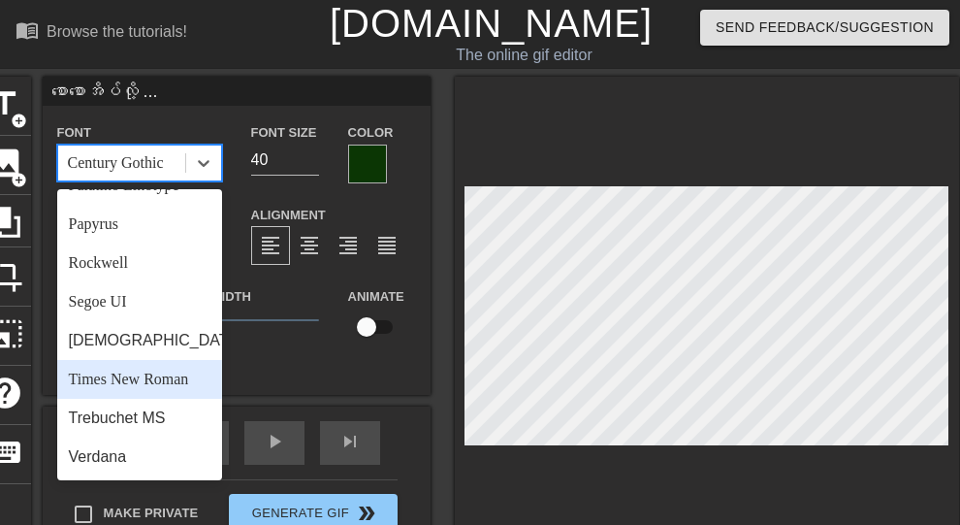
click at [138, 362] on div "Times New Roman" at bounding box center [139, 379] width 165 height 39
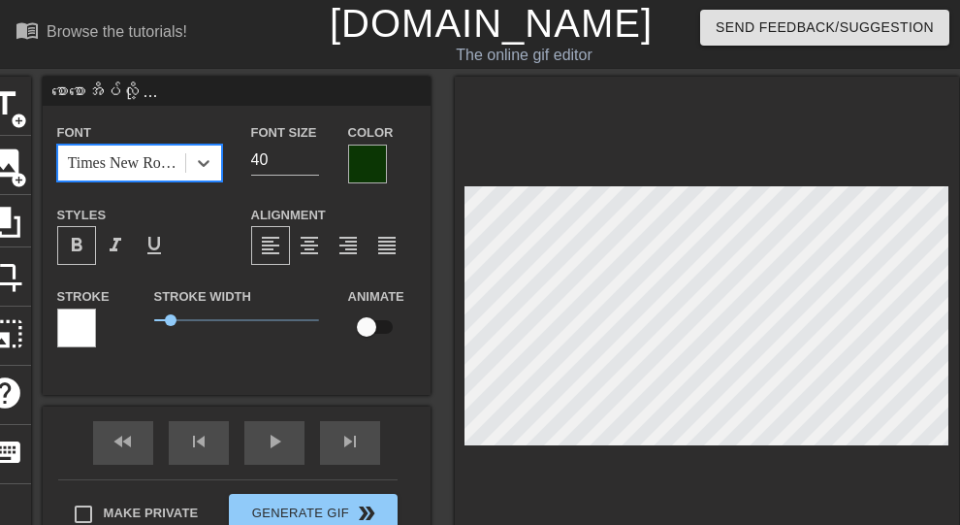
click at [140, 172] on div "Times New Roman" at bounding box center [127, 162] width 119 height 23
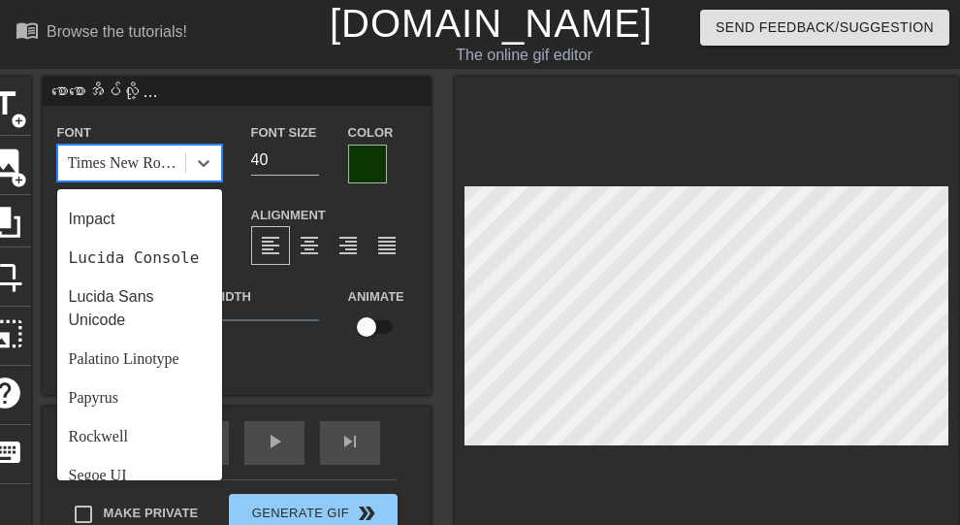
scroll to position [0, 0]
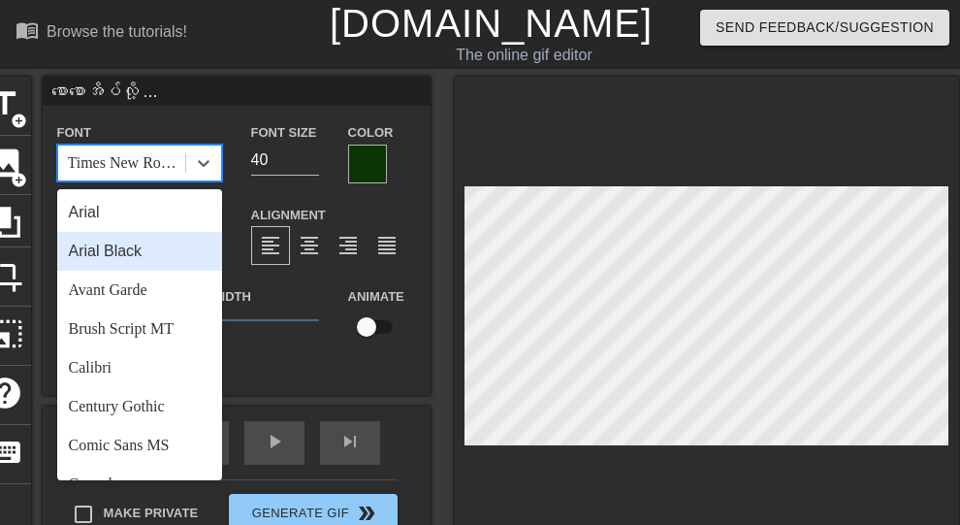
click at [131, 259] on div "Arial Black" at bounding box center [139, 251] width 165 height 39
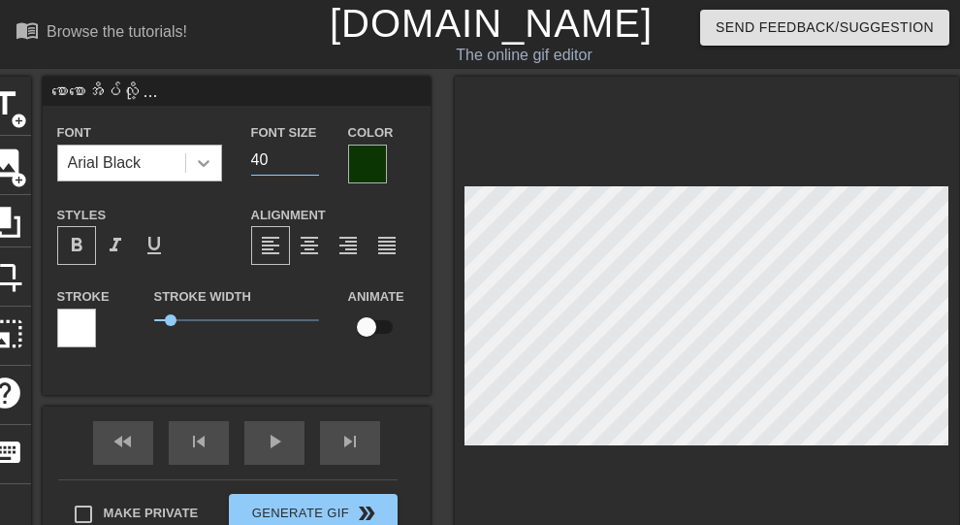
drag, startPoint x: 282, startPoint y: 161, endPoint x: 193, endPoint y: 149, distance: 90.0
click at [193, 149] on div "Font Arial Black Font Size 40 Color" at bounding box center [237, 151] width 388 height 63
type input "30"
click at [163, 324] on span "0.3" at bounding box center [164, 320] width 12 height 12
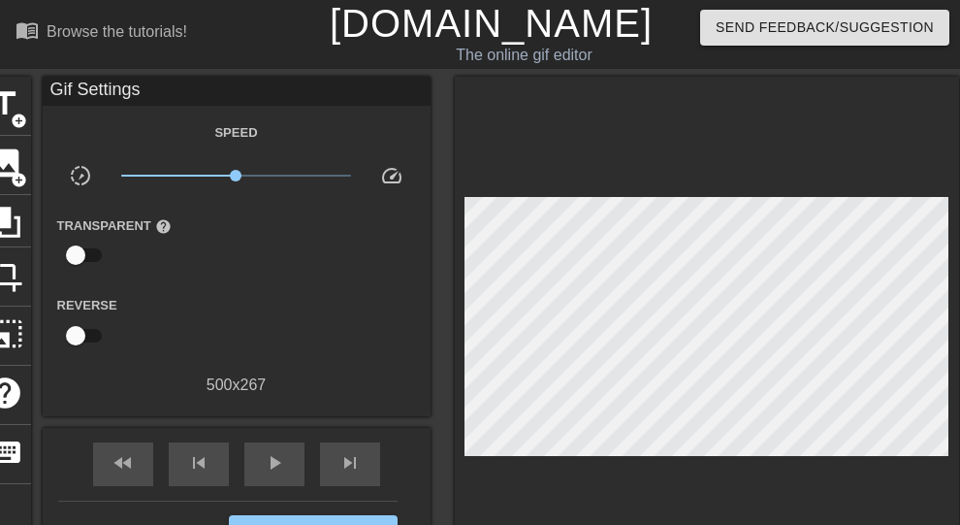
click at [708, 152] on div at bounding box center [707, 331] width 504 height 509
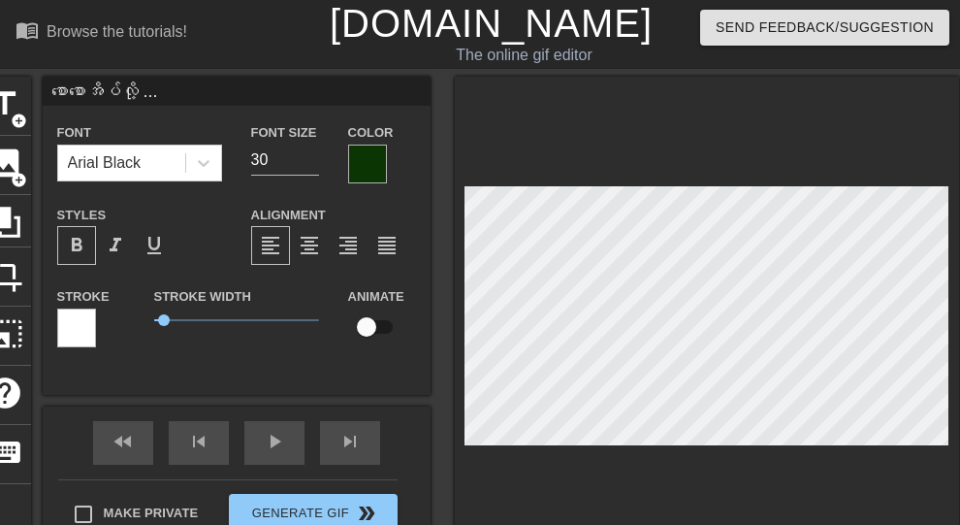
scroll to position [201, 0]
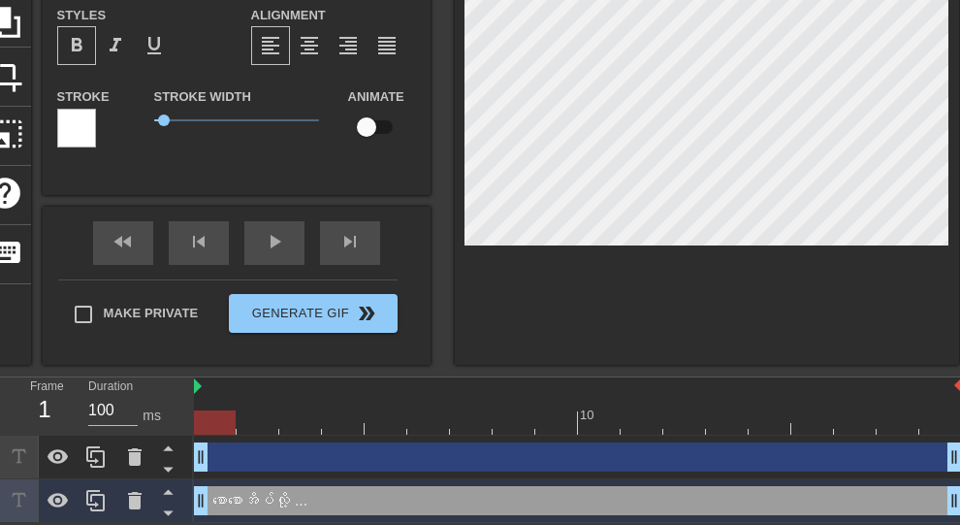
click at [294, 455] on div "drag_handle drag_handle" at bounding box center [578, 456] width 768 height 29
type input "40"
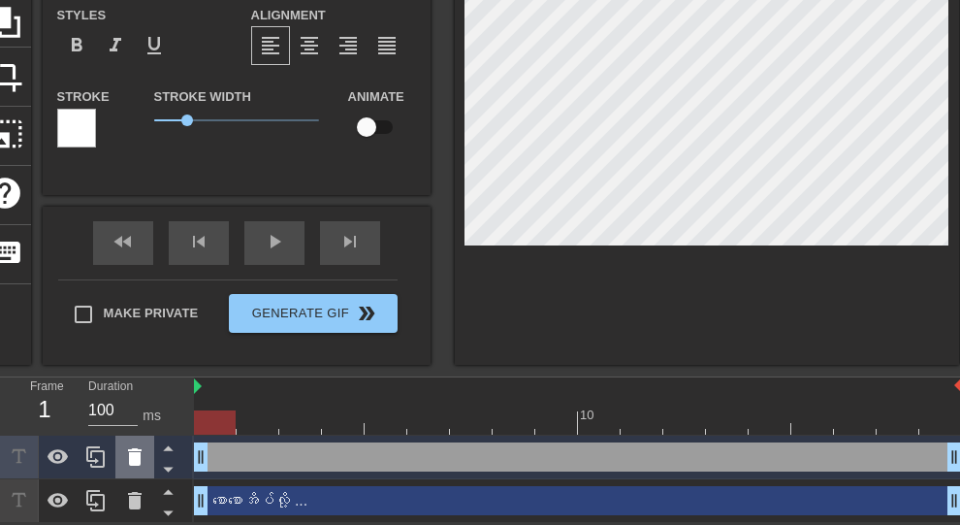
click at [138, 452] on icon at bounding box center [134, 456] width 23 height 23
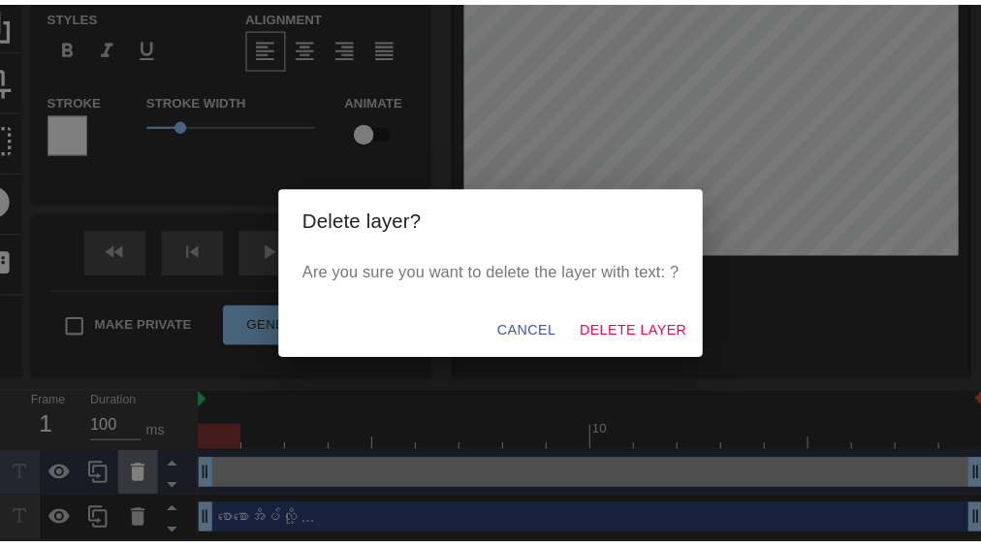
scroll to position [178, 0]
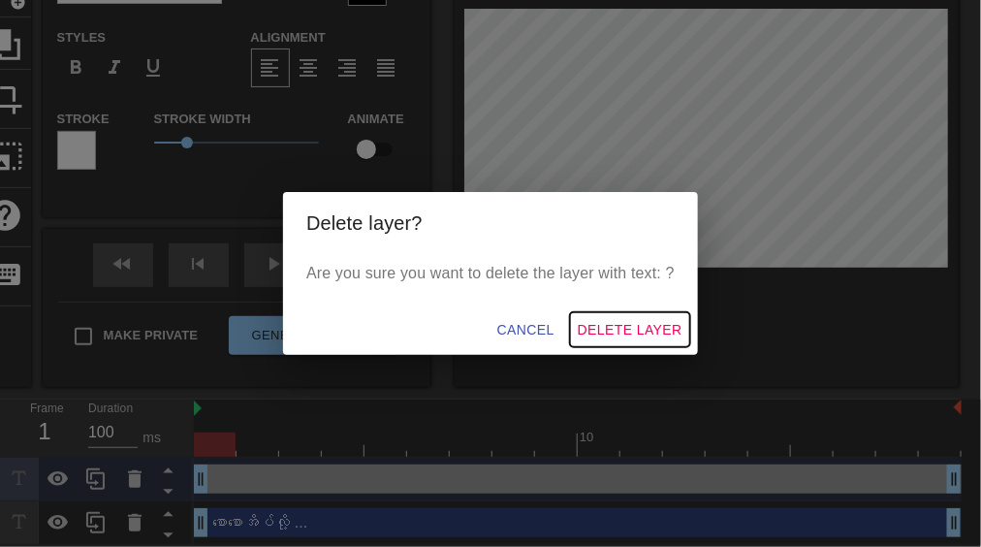
click at [606, 332] on span "Delete Layer" at bounding box center [630, 330] width 105 height 24
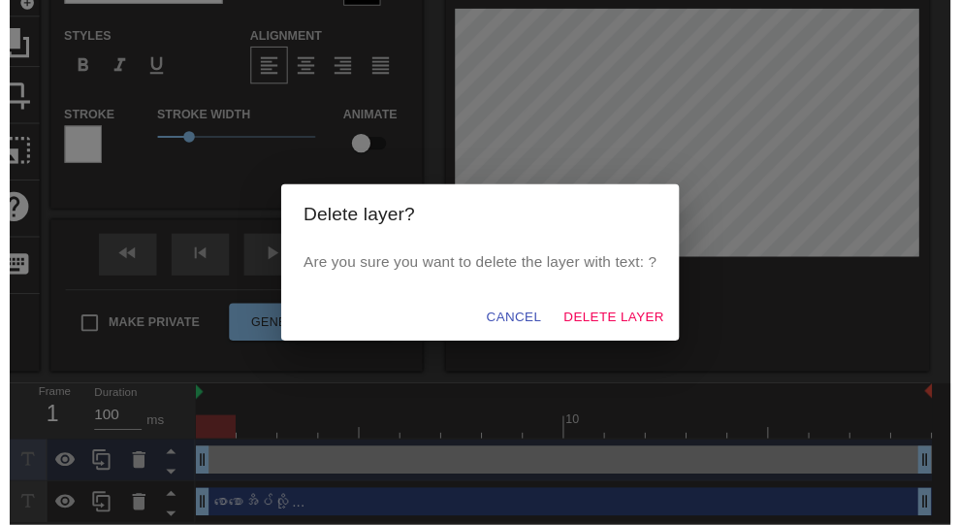
scroll to position [177, 0]
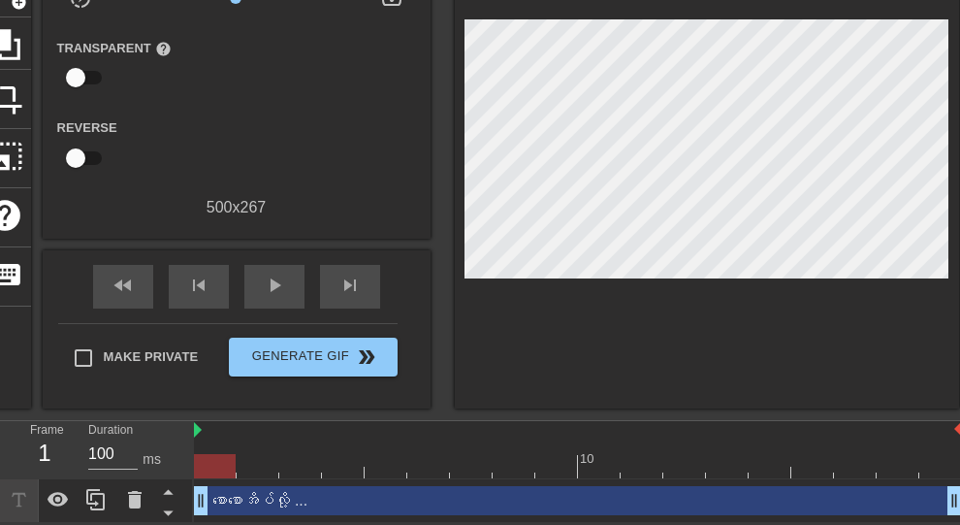
click at [431, 500] on div "စောစောအိပ်လို့ ... drag_handle drag_handle" at bounding box center [578, 500] width 768 height 29
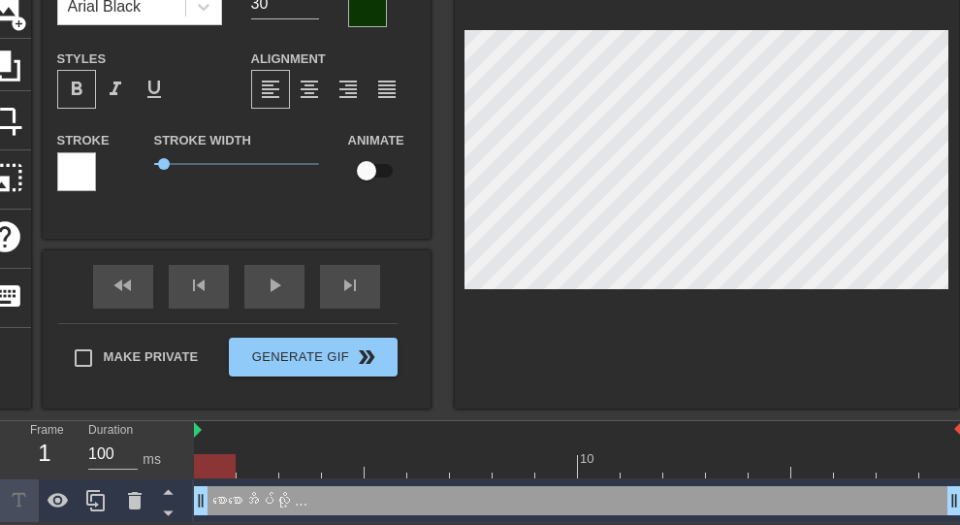
scroll to position [0, 0]
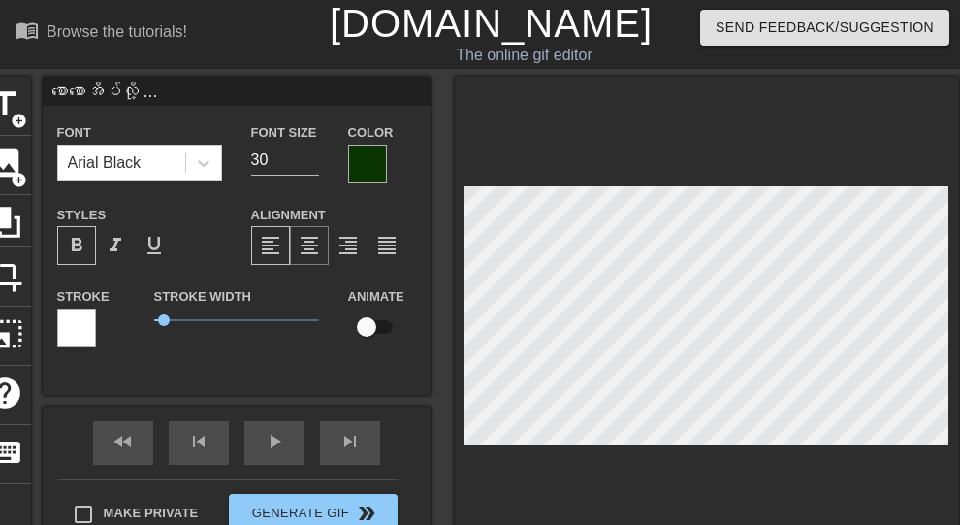
click at [312, 236] on span "format_align_center" at bounding box center [309, 245] width 23 height 23
click at [306, 244] on span "format_align_center" at bounding box center [309, 245] width 23 height 23
click at [304, 233] on div "format_align_center" at bounding box center [309, 245] width 39 height 39
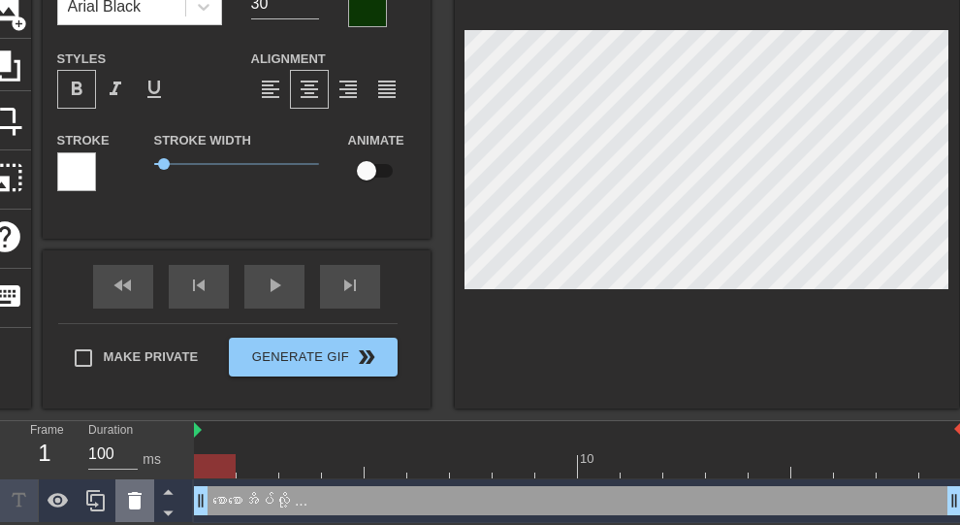
click at [140, 498] on icon at bounding box center [135, 500] width 14 height 17
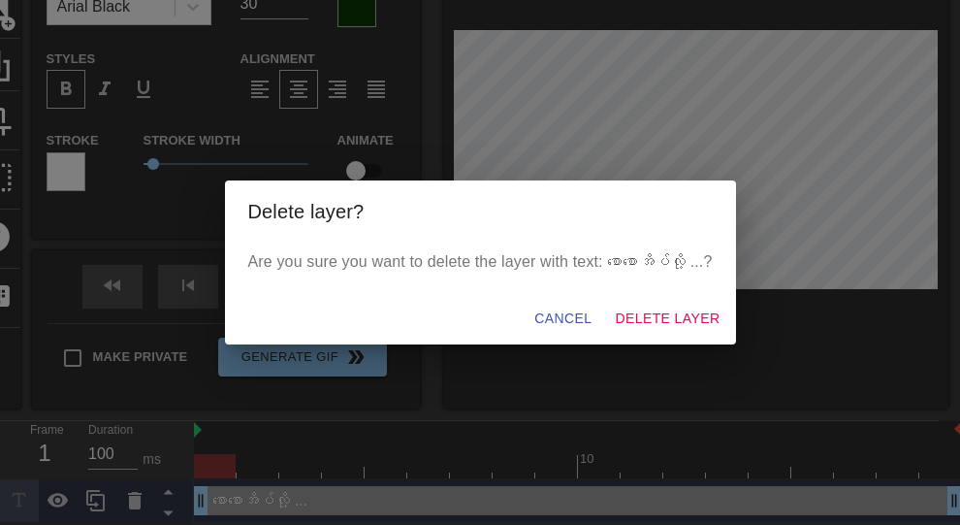
scroll to position [135, 0]
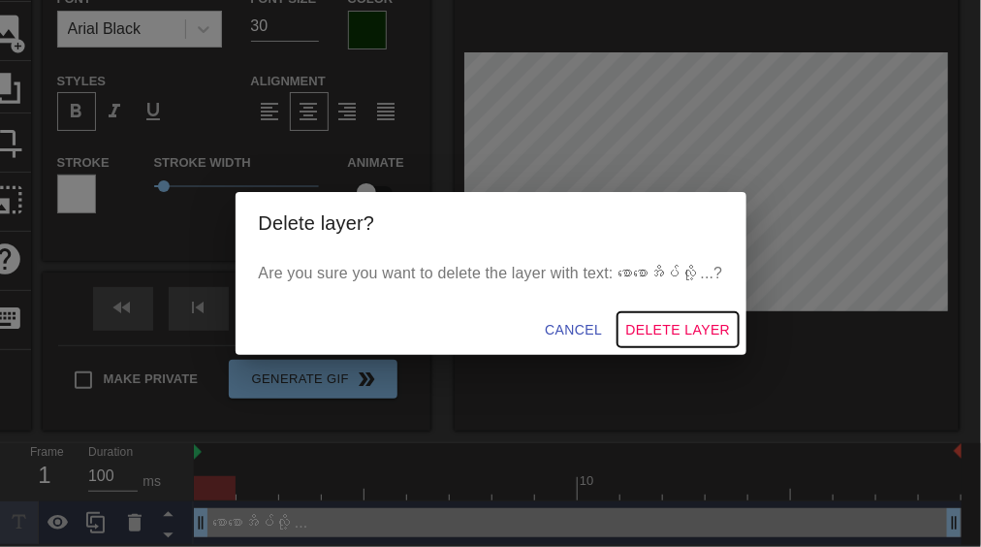
click at [708, 323] on span "Delete Layer" at bounding box center [677, 330] width 105 height 24
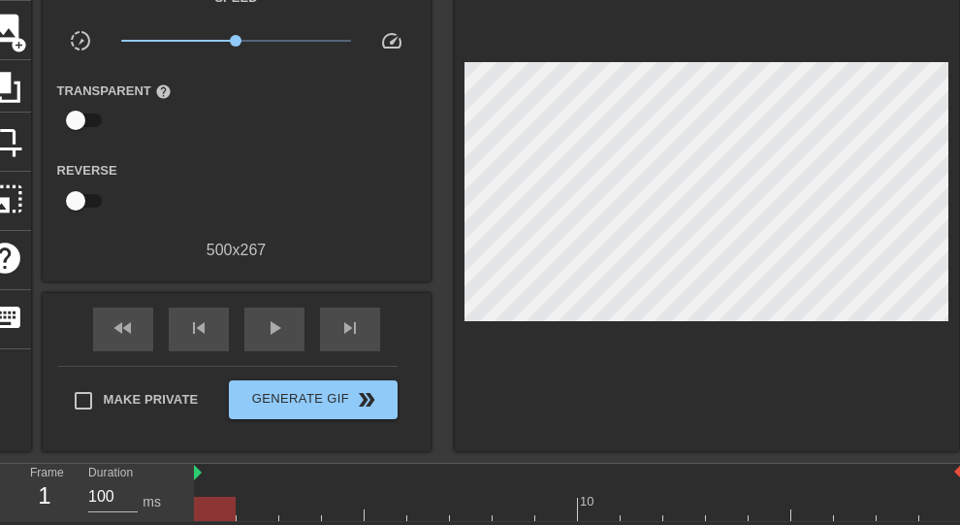
scroll to position [0, 0]
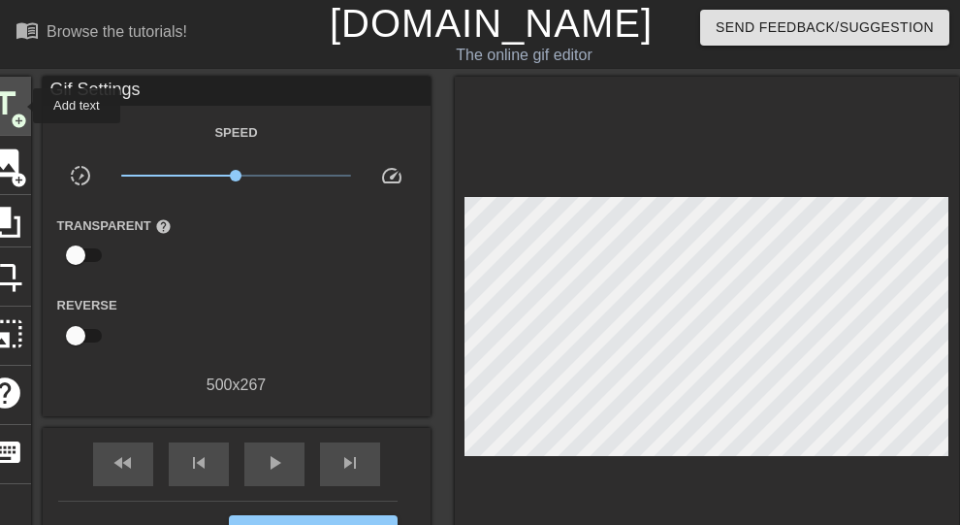
click at [20, 106] on span "title" at bounding box center [4, 103] width 37 height 37
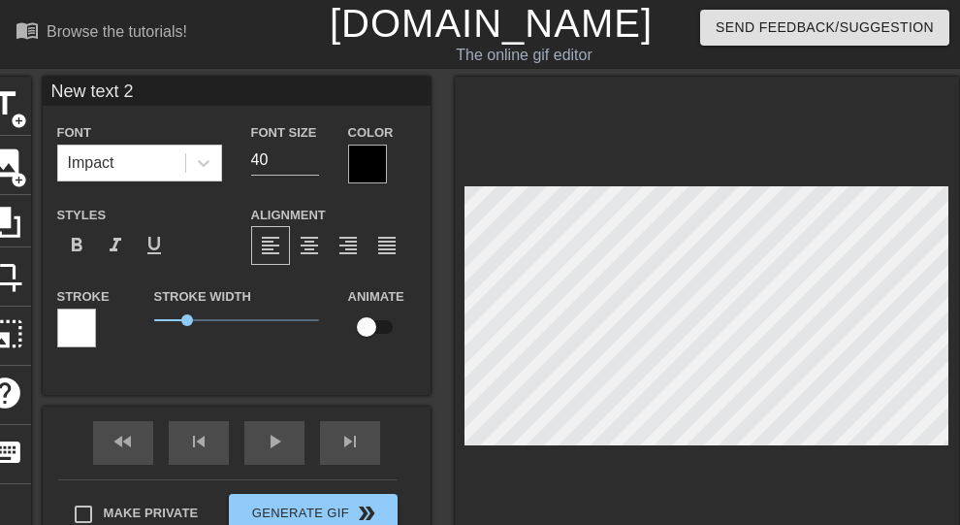
click at [367, 163] on div at bounding box center [367, 163] width 39 height 39
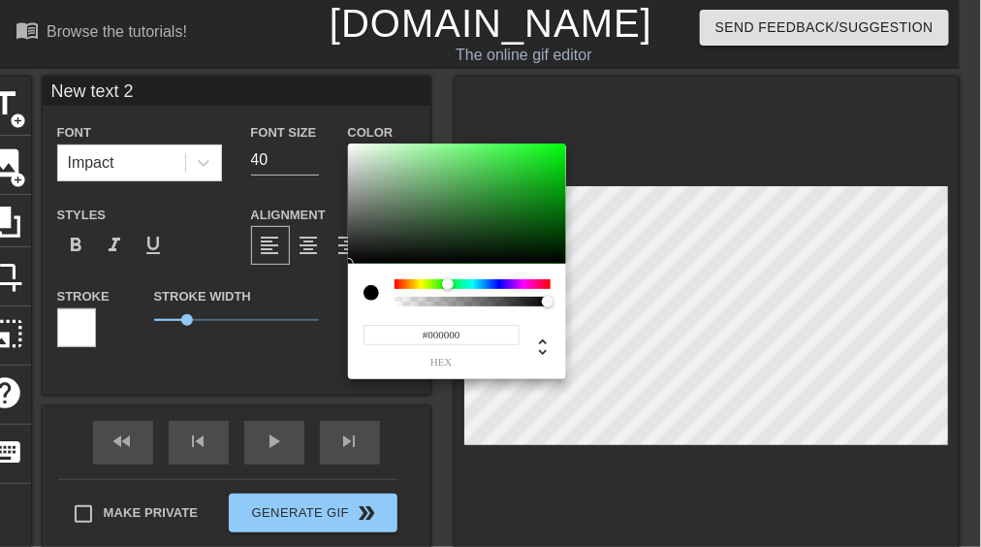
click at [448, 282] on div at bounding box center [473, 284] width 156 height 10
type input "#09340B"
drag, startPoint x: 497, startPoint y: 233, endPoint x: 529, endPoint y: 240, distance: 32.7
click at [529, 240] on div at bounding box center [457, 204] width 218 height 120
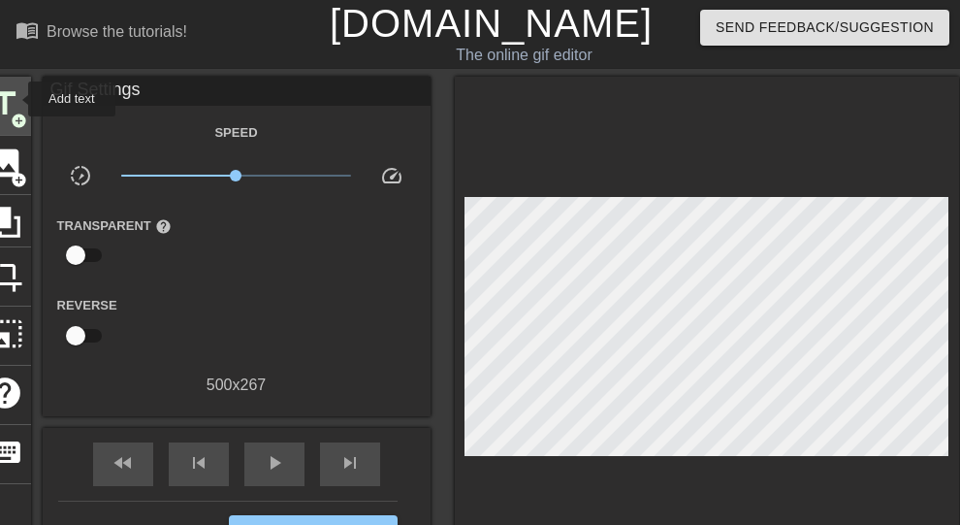
click at [16, 99] on span "title" at bounding box center [4, 103] width 37 height 37
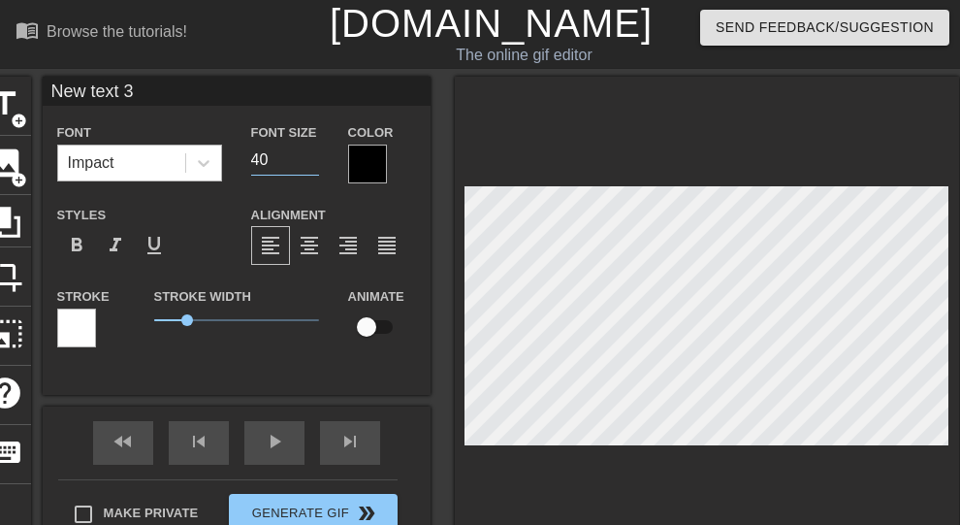
drag, startPoint x: 286, startPoint y: 163, endPoint x: 152, endPoint y: 157, distance: 133.9
click at [154, 157] on div "Font Impact Font Size 40 Color" at bounding box center [237, 151] width 388 height 63
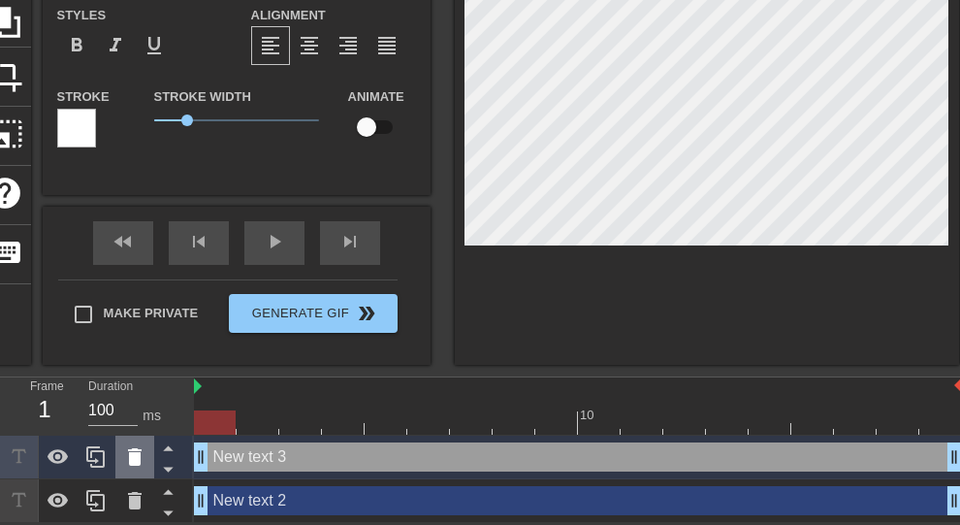
type input "30"
click at [140, 461] on icon at bounding box center [135, 456] width 14 height 17
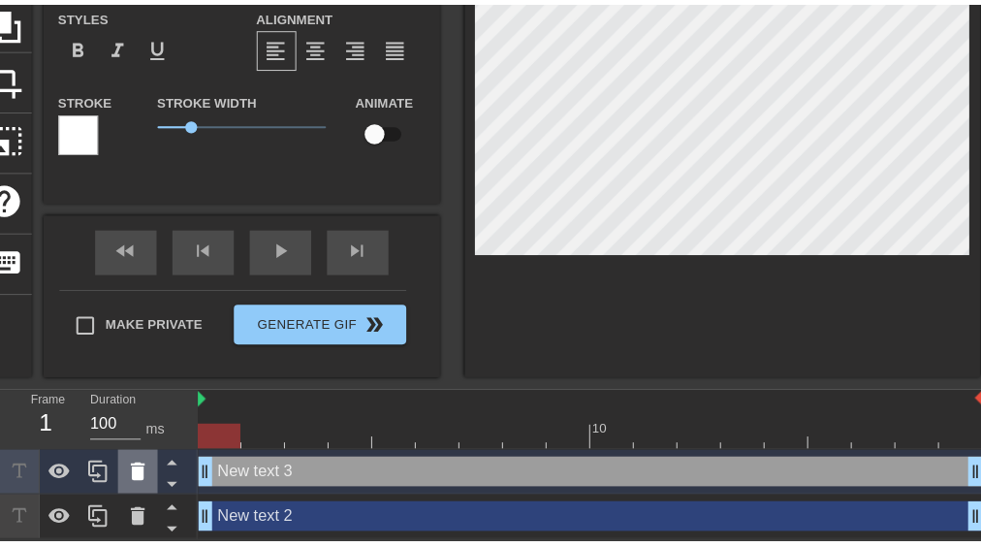
scroll to position [178, 0]
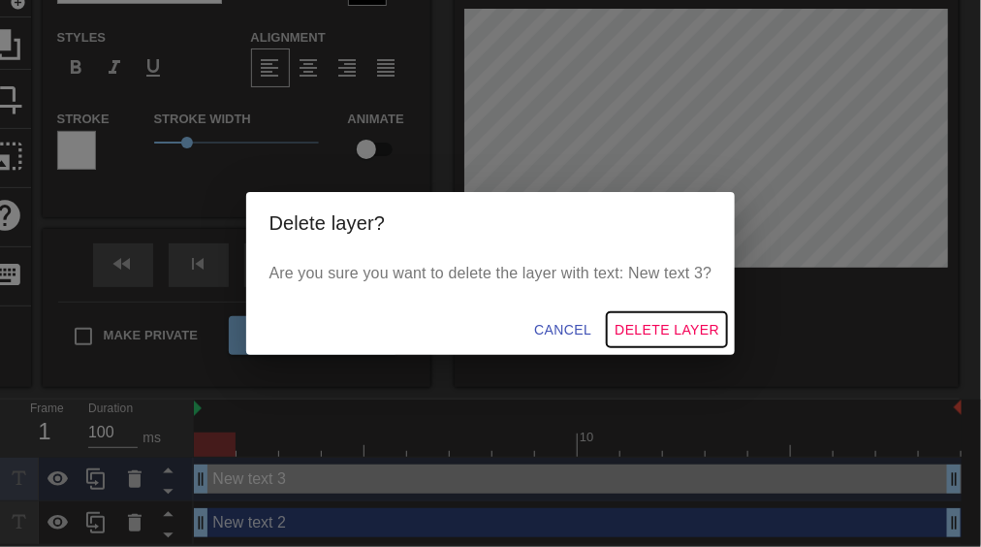
click at [634, 323] on span "Delete Layer" at bounding box center [667, 330] width 105 height 24
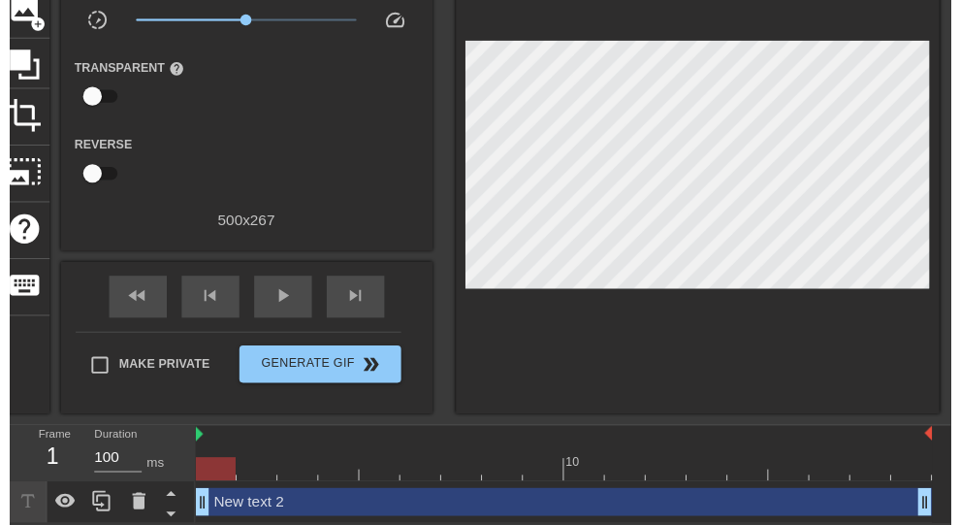
scroll to position [177, 0]
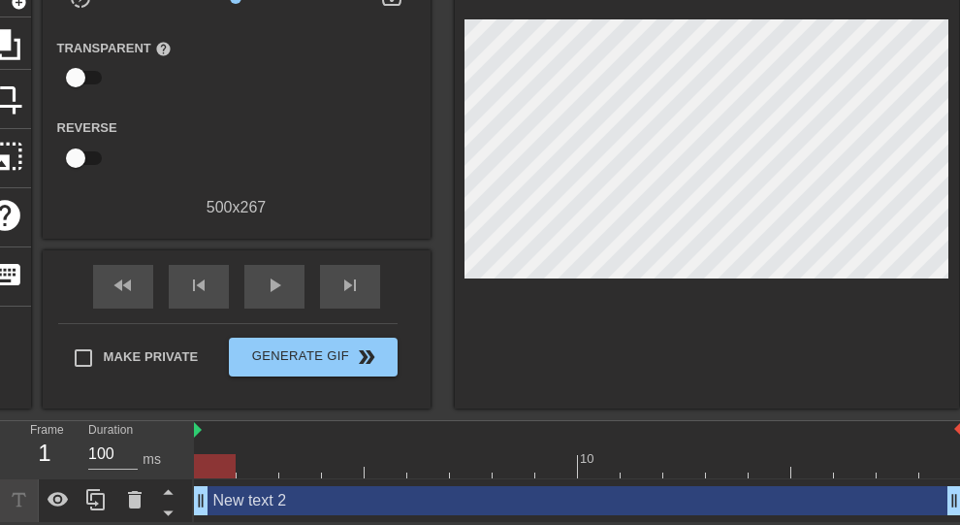
click at [439, 506] on div "New text 2 drag_handle drag_handle" at bounding box center [578, 500] width 768 height 29
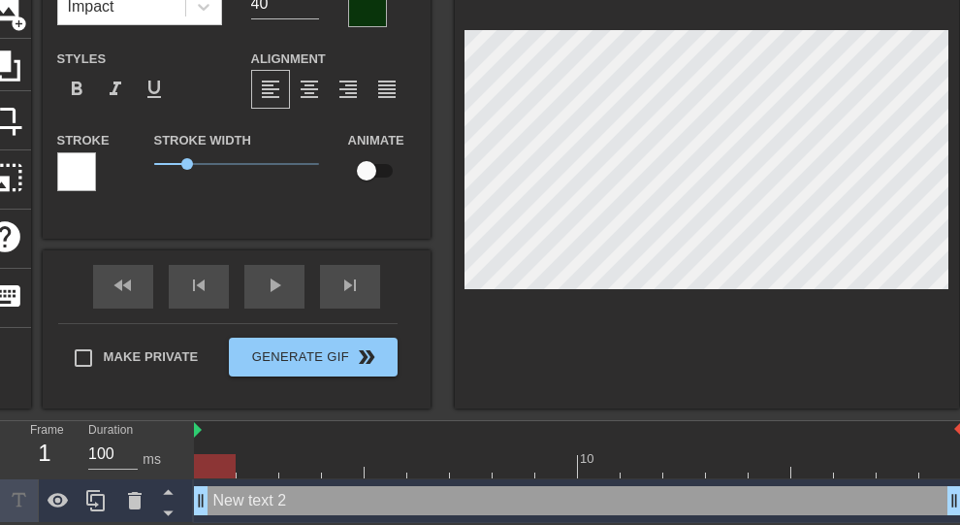
scroll to position [3, 3]
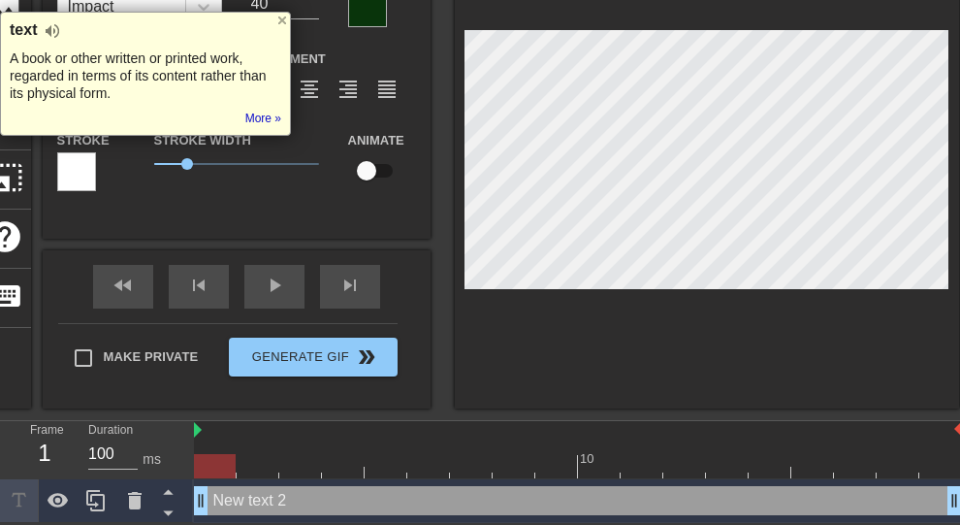
type input "‌ေ"
type textarea "‌ေ"
type input "စေ"
type textarea "စေ"
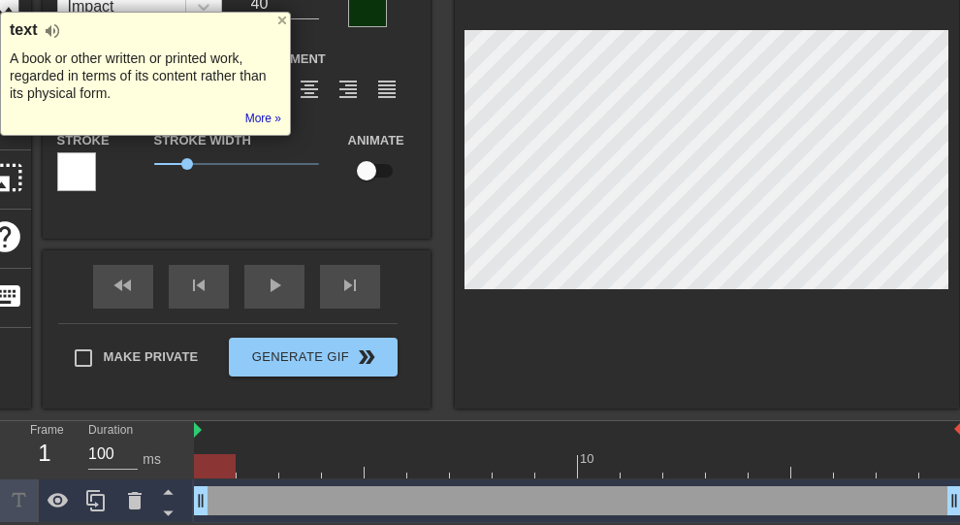
type input "စော"
type textarea "စော"
type input "စော‌ေ"
type textarea "စော‌ေ"
type input "စောစေ"
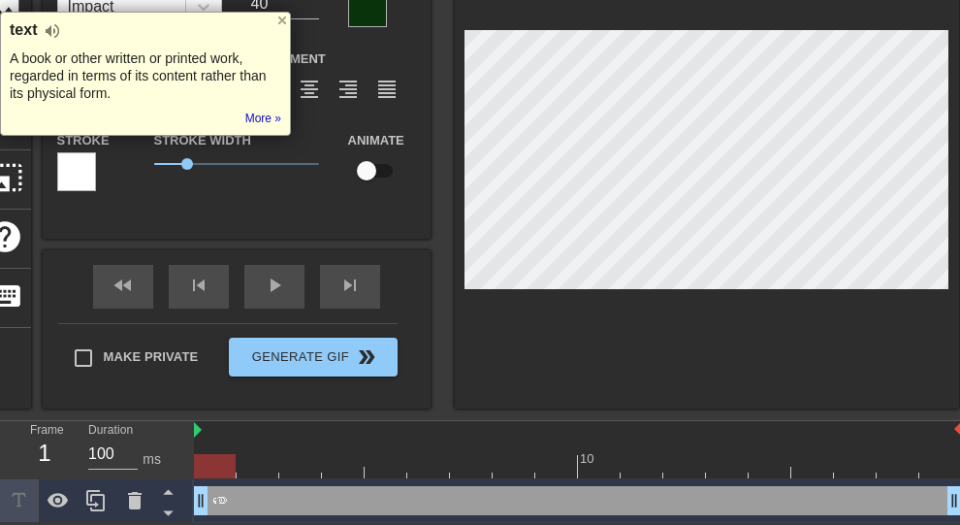
type textarea "စောစေ"
type input "စောစော"
type textarea "စောစော"
type input "စောစောအ"
type textarea "စောစောအ"
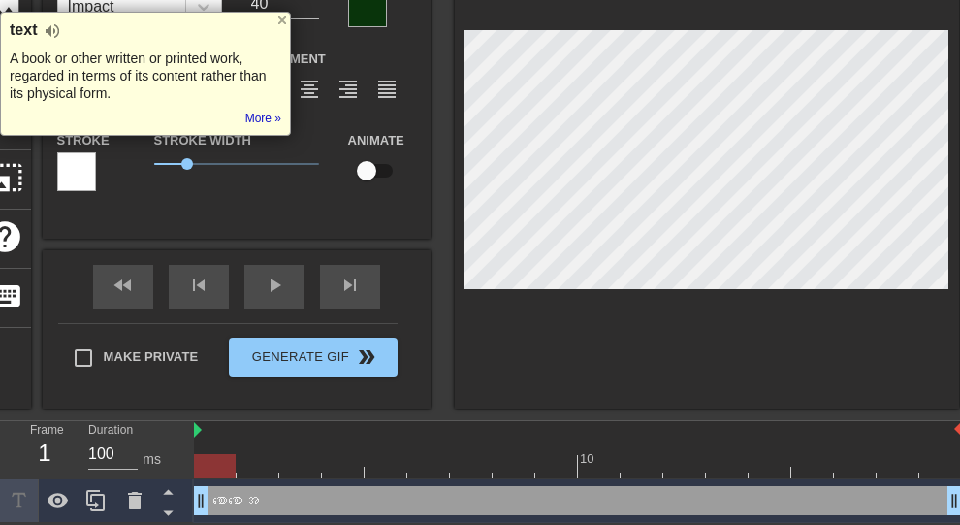
type input "စောစောအိ"
type textarea "စောစောအိ"
type input "စောစောအိပ"
type textarea "စောစောအိပ"
type input "စောစောအိပ်"
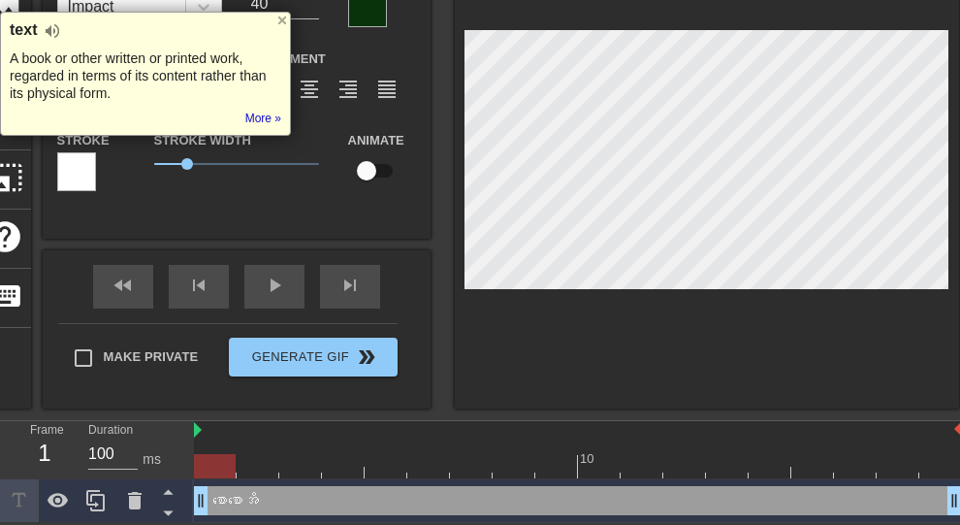
type textarea "စောစောအိပ်"
type input "စောစောအိပ်လ"
type textarea "စောစောအိပ်လ"
type input "စောစောအိပ်လိ"
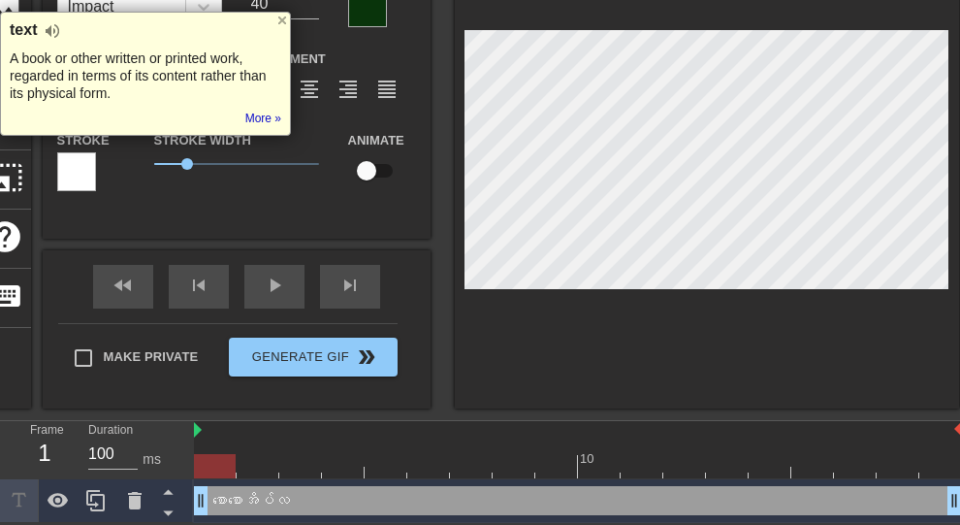
type textarea "စောစောအိပ်လိ"
type input "စောစောအိပ်လို"
type textarea "စောစောအိပ်လို"
type input "စောစောအိပ်လို့"
type textarea "စောစောအိပ်လို့"
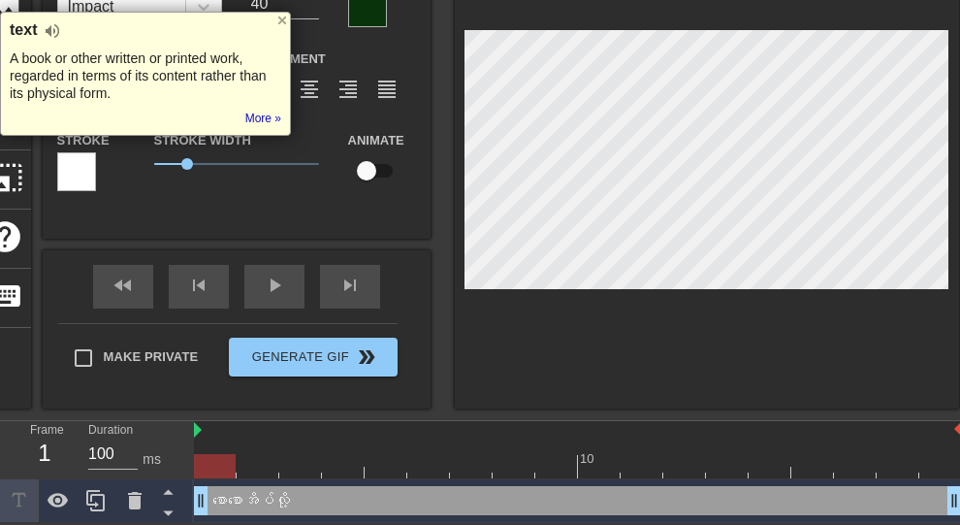
type input "စောစောအိပ်လို့"
type textarea "စောစောအိပ်လို့"
type input "စောစောအိပ်လို့ ."
type textarea "စောစောအိပ်လို့ ."
type input "စောစောအိပ်လို့ .."
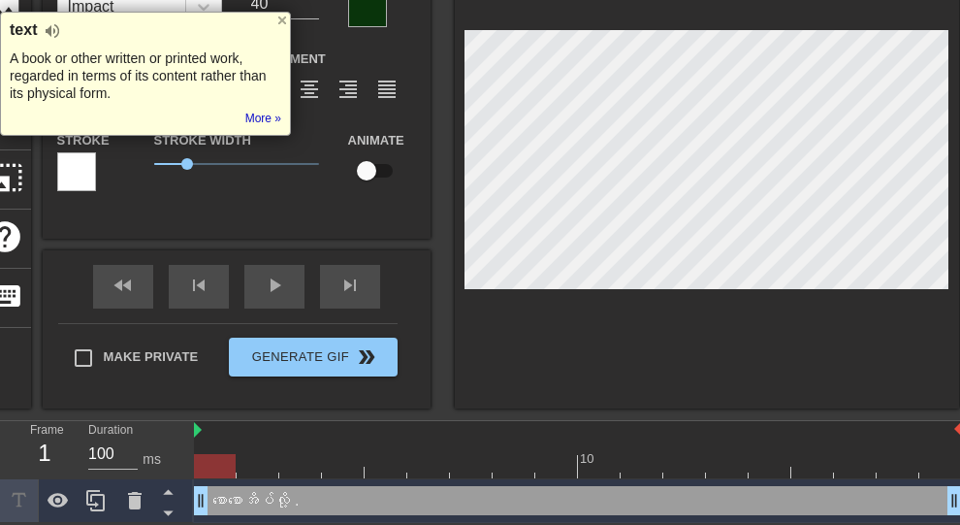
type textarea "စောစောအိပ်လို့ .."
type input "စောစောအိပ်လို့ ..."
type textarea "စောစောအိပ်လို့ ..."
type input "စောစောအိပ်လို့ ...."
type textarea "စောစောအိပ်လို့ ...."
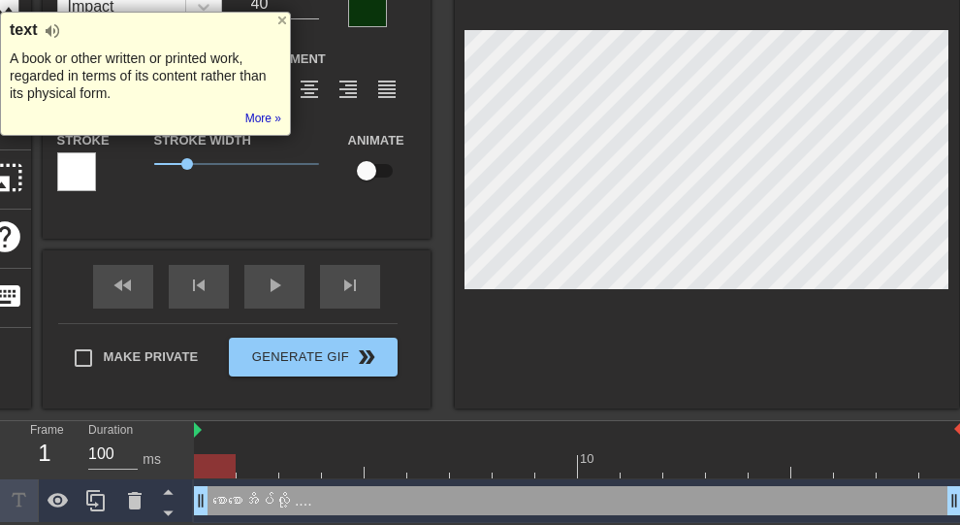
type input "စောစောအိပ်လို့ ..."
click at [285, 21] on div at bounding box center [282, 21] width 16 height 16
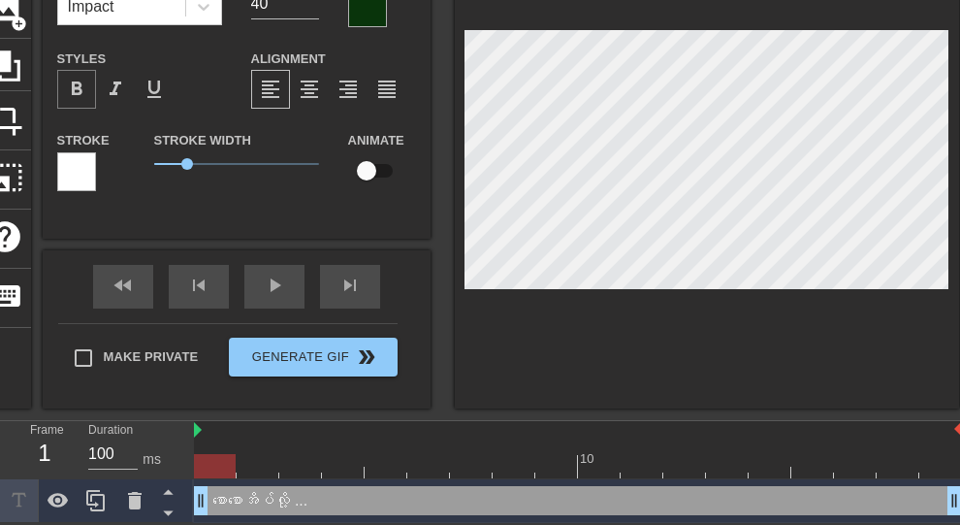
type textarea "စောစောအိပ်လို့ ..."
click at [70, 90] on span "format_bold" at bounding box center [76, 89] width 23 height 23
click at [606, 358] on div at bounding box center [707, 164] width 504 height 488
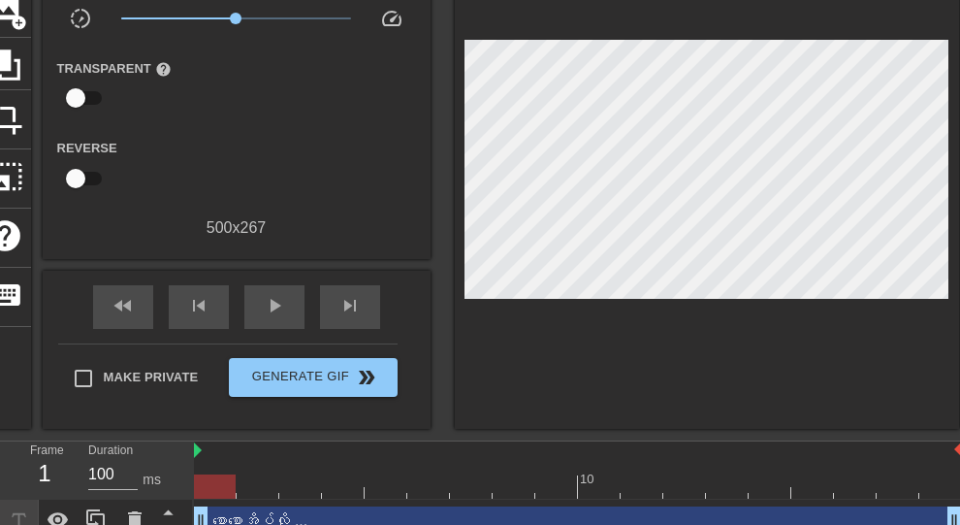
scroll to position [177, 0]
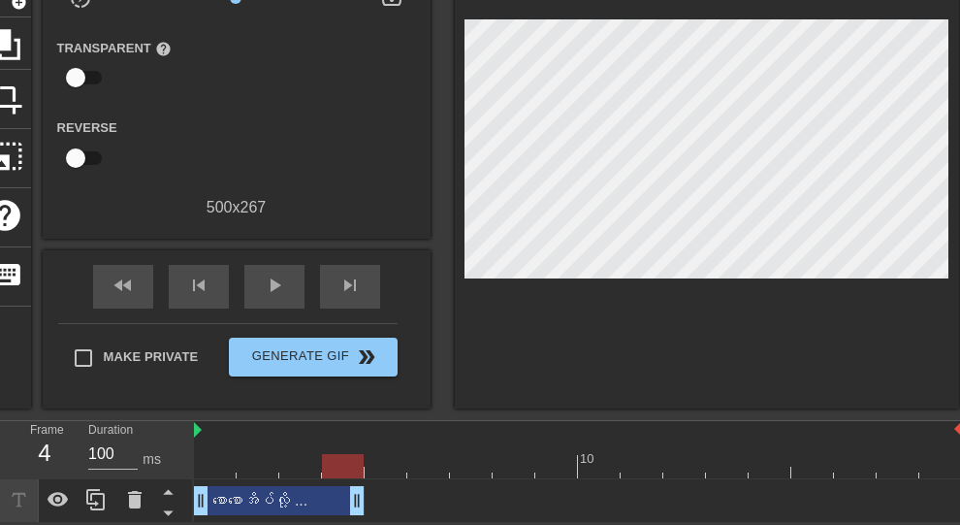
drag, startPoint x: 949, startPoint y: 498, endPoint x: 335, endPoint y: 513, distance: 614.9
click at [273, 265] on div "play_arrow" at bounding box center [274, 287] width 60 height 44
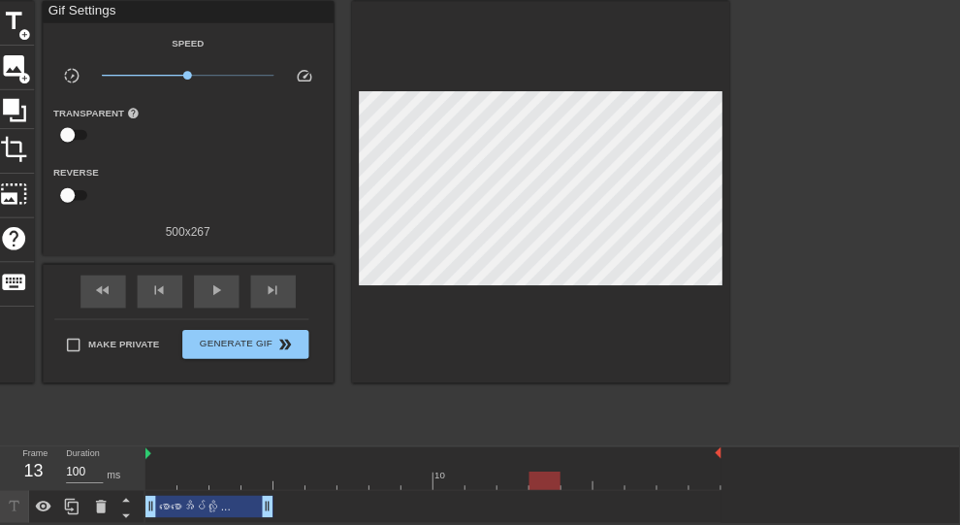
scroll to position [0, 0]
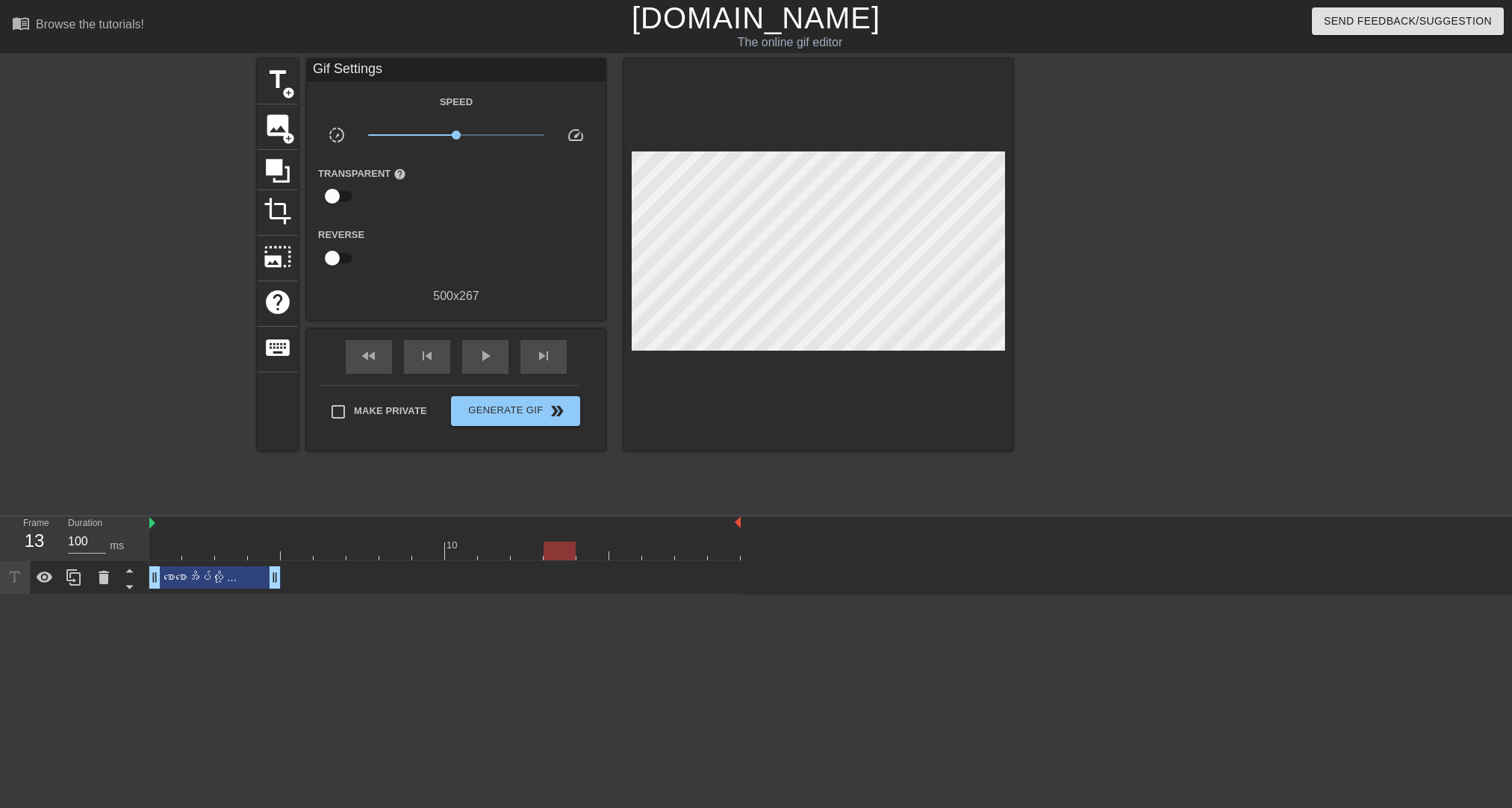
click at [235, 403] on div "စောစောအိပ်လို့ ... drag_handle drag_handle" at bounding box center [215, 577] width 132 height 22
drag, startPoint x: 209, startPoint y: 578, endPoint x: 190, endPoint y: 631, distance: 56.3
click at [190, 403] on html "menu_book Browse the tutorials! [DOMAIN_NAME] The online gif editor Send Feedba…" at bounding box center [756, 297] width 1512 height 595
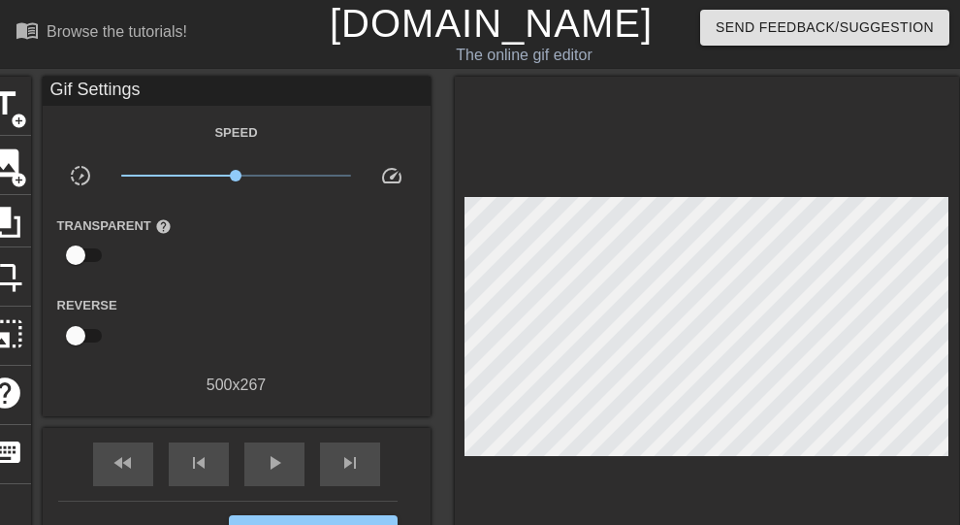
scroll to position [177, 0]
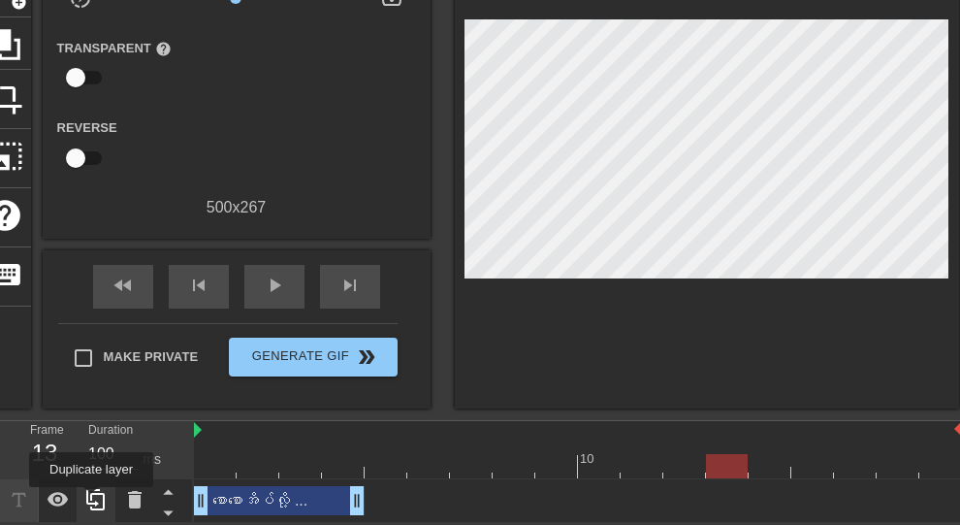
click at [91, 500] on icon at bounding box center [95, 499] width 18 height 21
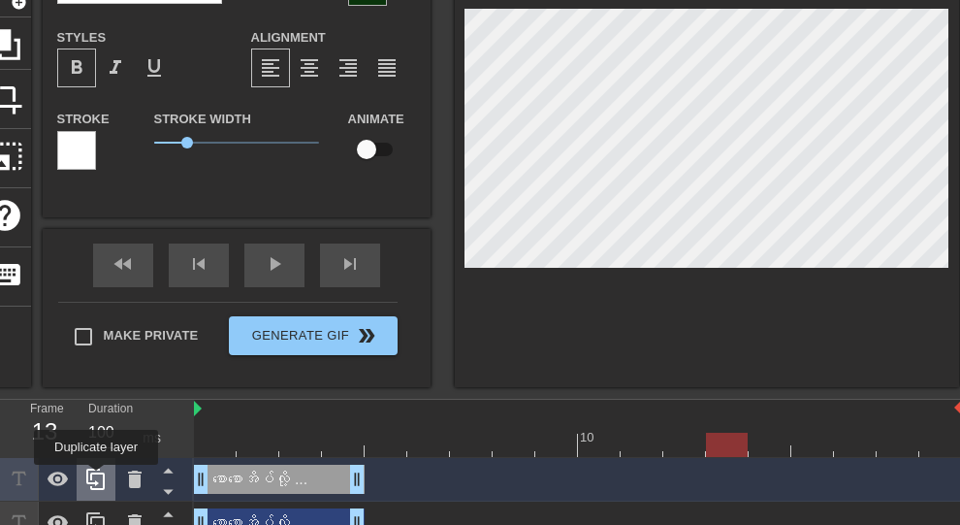
click at [96, 478] on icon at bounding box center [95, 478] width 23 height 23
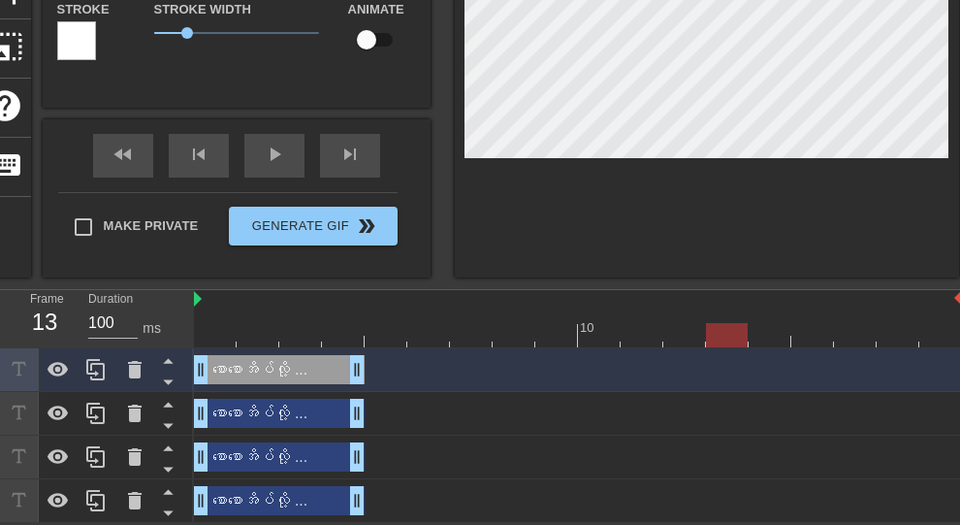
click at [303, 457] on div "စောစောအိပ်လို့ ... drag_handle drag_handle" at bounding box center [279, 456] width 171 height 29
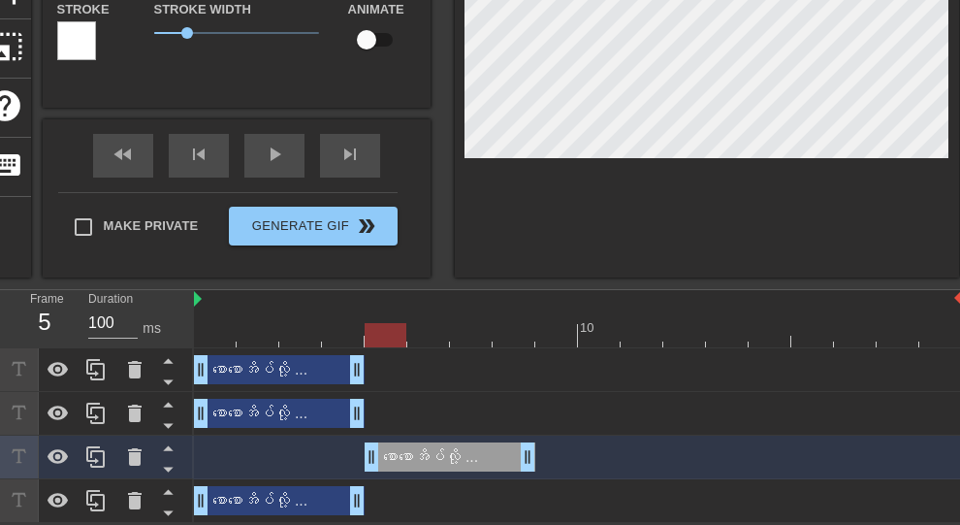
drag, startPoint x: 244, startPoint y: 457, endPoint x: 423, endPoint y: 466, distance: 178.7
click at [423, 466] on div "စောစောအိပ်လို့ ... drag_handle drag_handle" at bounding box center [450, 456] width 171 height 29
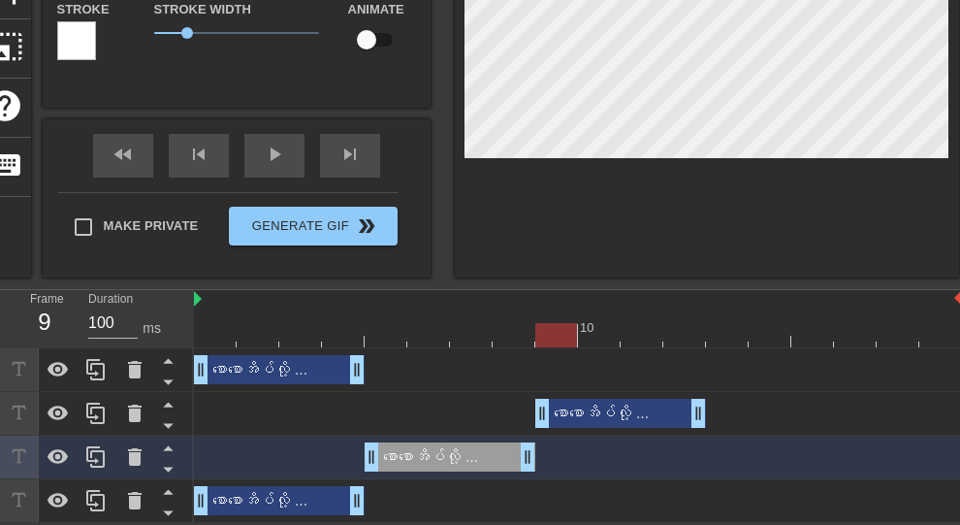
drag, startPoint x: 311, startPoint y: 417, endPoint x: 643, endPoint y: 428, distance: 331.8
click at [643, 428] on div "စောစောအိပ်လို့ ... drag_handle drag_handle" at bounding box center [578, 414] width 768 height 44
click at [330, 369] on div "စောစောအိပ်လို့ ... drag_handle drag_handle" at bounding box center [279, 369] width 171 height 29
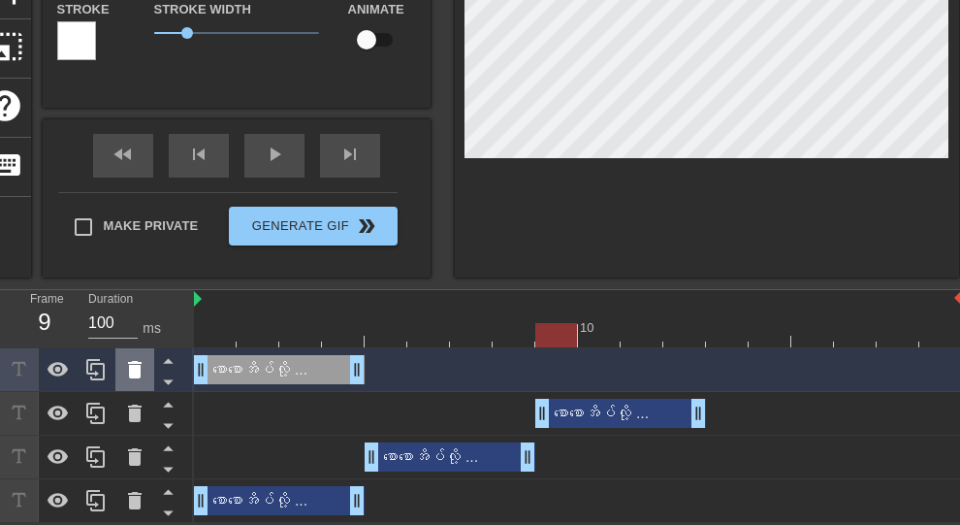
click at [138, 355] on div at bounding box center [134, 369] width 39 height 43
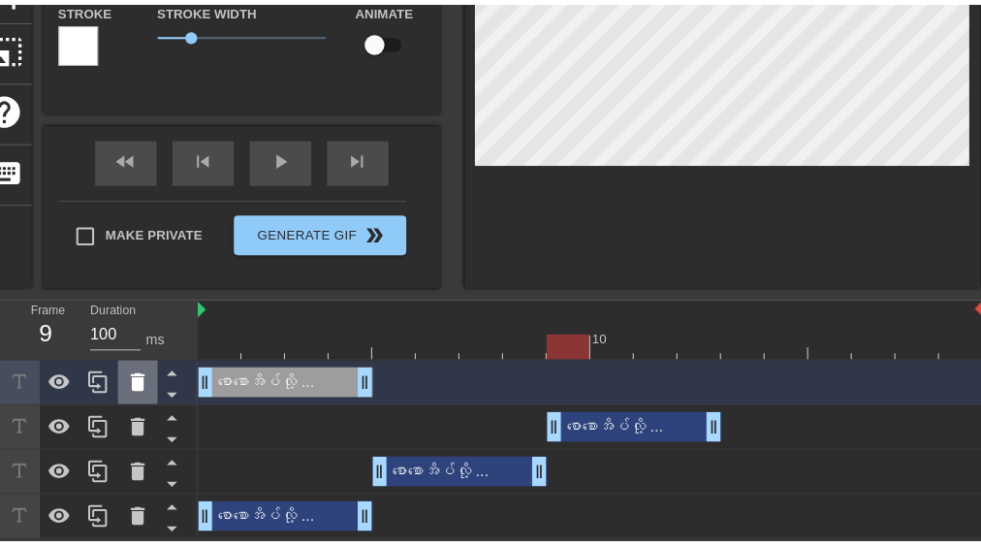
scroll to position [266, 0]
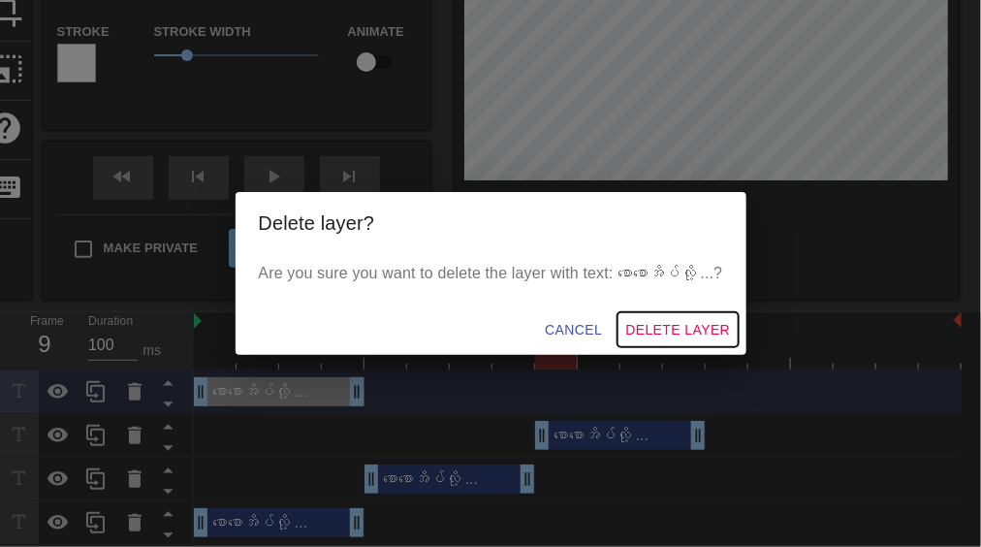
click at [667, 337] on span "Delete Layer" at bounding box center [677, 330] width 105 height 24
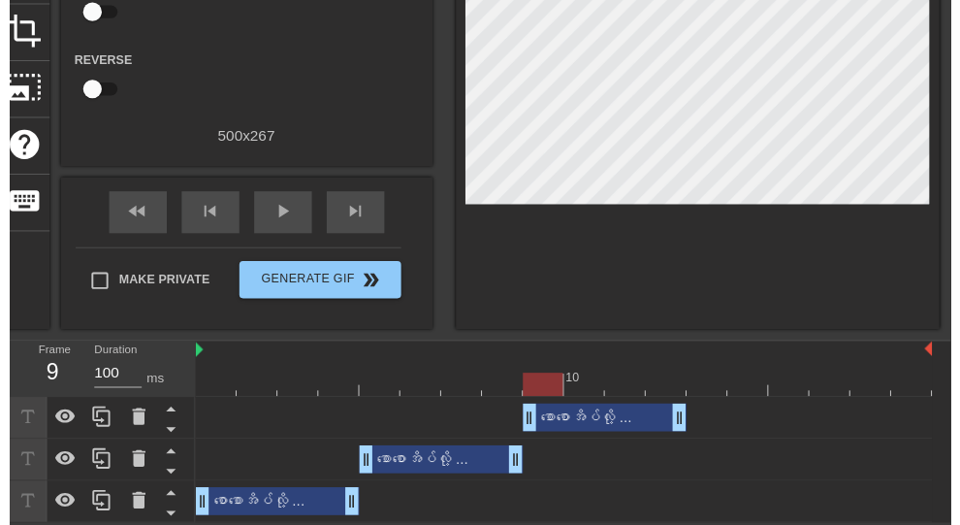
scroll to position [265, 0]
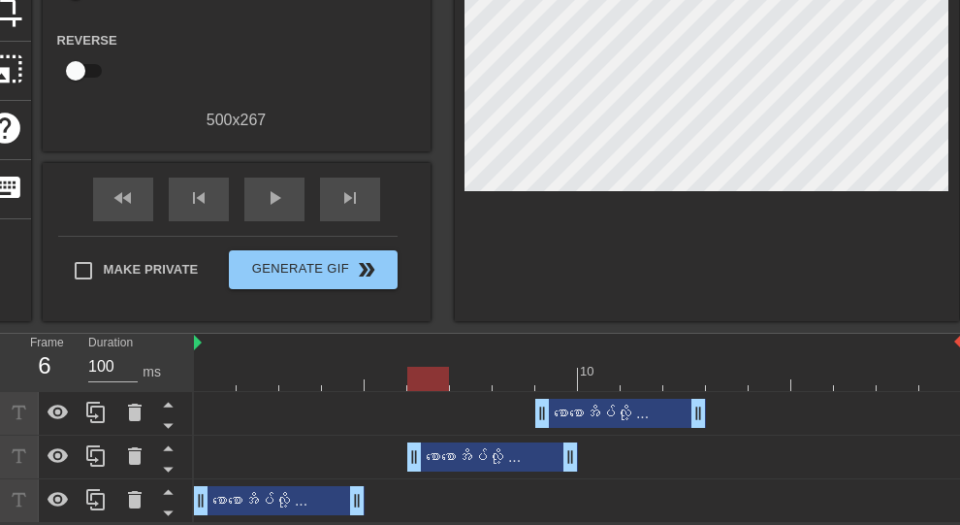
drag, startPoint x: 477, startPoint y: 463, endPoint x: 538, endPoint y: 463, distance: 61.1
click at [538, 463] on div "စောစောအိပ်လို့ ... drag_handle drag_handle" at bounding box center [492, 456] width 171 height 29
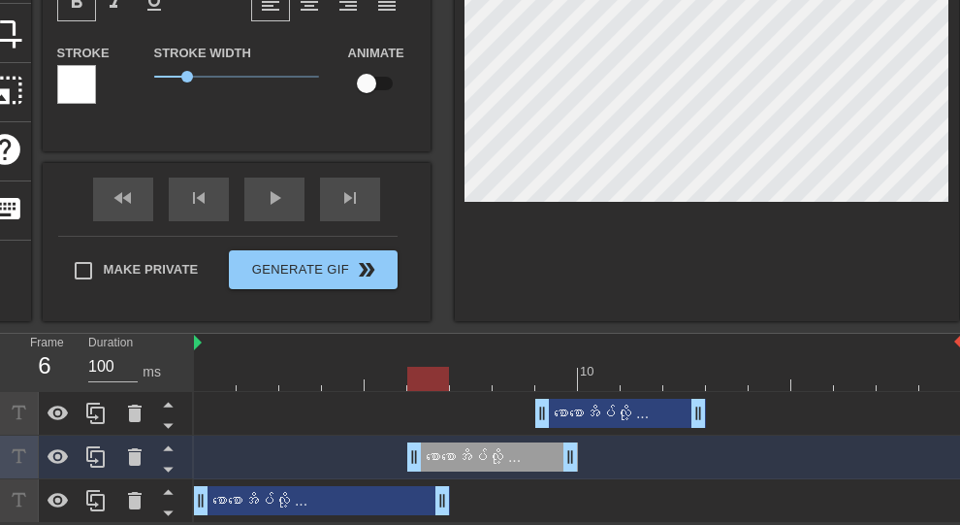
drag, startPoint x: 358, startPoint y: 500, endPoint x: 428, endPoint y: 504, distance: 69.9
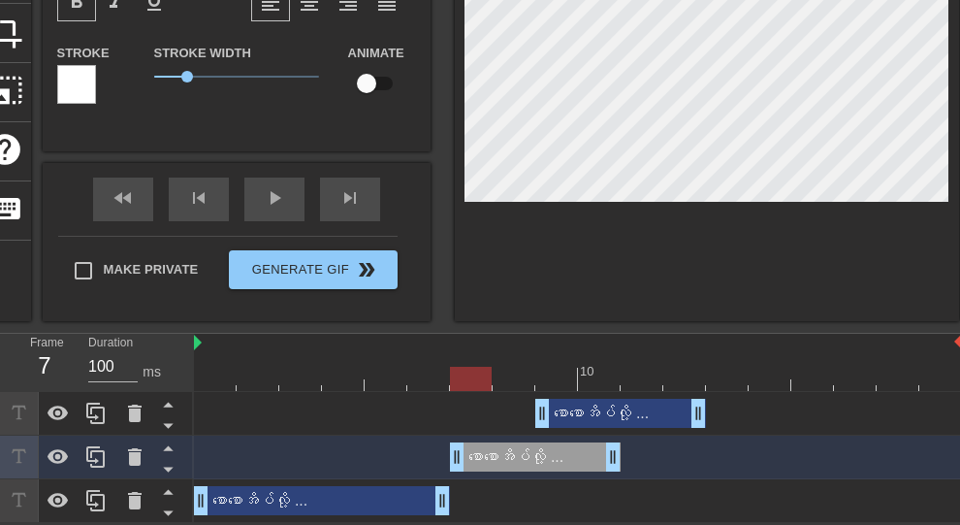
drag, startPoint x: 495, startPoint y: 458, endPoint x: 554, endPoint y: 458, distance: 58.2
click at [554, 458] on div "စောစောအိပ်လို့ ... drag_handle drag_handle" at bounding box center [535, 456] width 171 height 29
drag, startPoint x: 437, startPoint y: 501, endPoint x: 414, endPoint y: 500, distance: 23.3
click at [414, 500] on div "စောစောအိပ်လို့ ... drag_handle drag_handle" at bounding box center [578, 500] width 768 height 29
click at [503, 452] on div "စောစောအိပ်လို့ ... drag_handle drag_handle" at bounding box center [535, 456] width 171 height 29
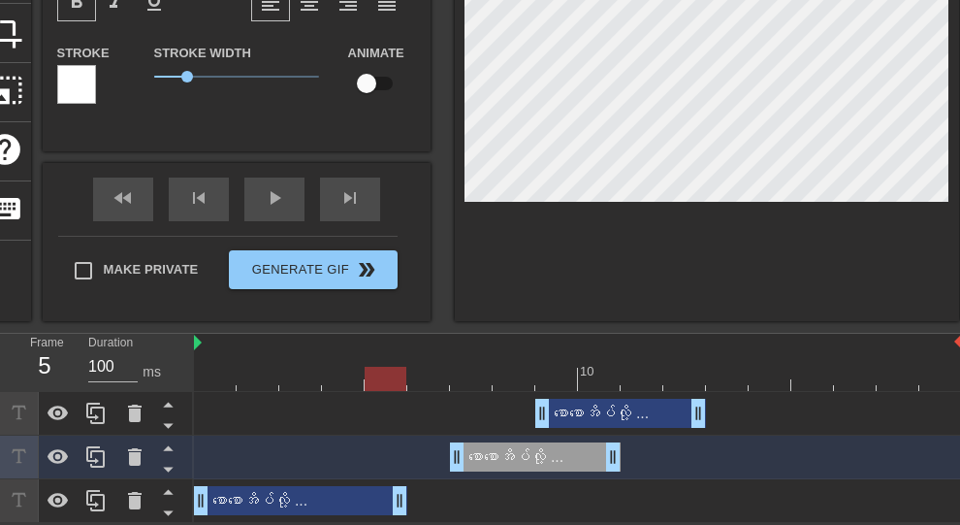
click at [533, 458] on div "စောစောအိပ်လို့ ... drag_handle drag_handle" at bounding box center [535, 456] width 171 height 29
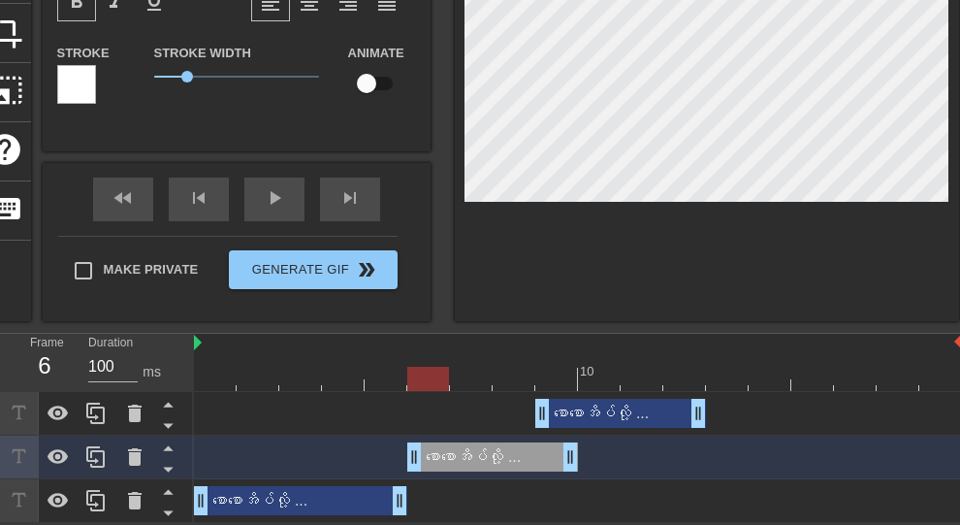
drag, startPoint x: 536, startPoint y: 458, endPoint x: 497, endPoint y: 458, distance: 38.8
click at [497, 458] on div "စောစောအိပ်လို့ ... drag_handle drag_handle" at bounding box center [492, 456] width 171 height 29
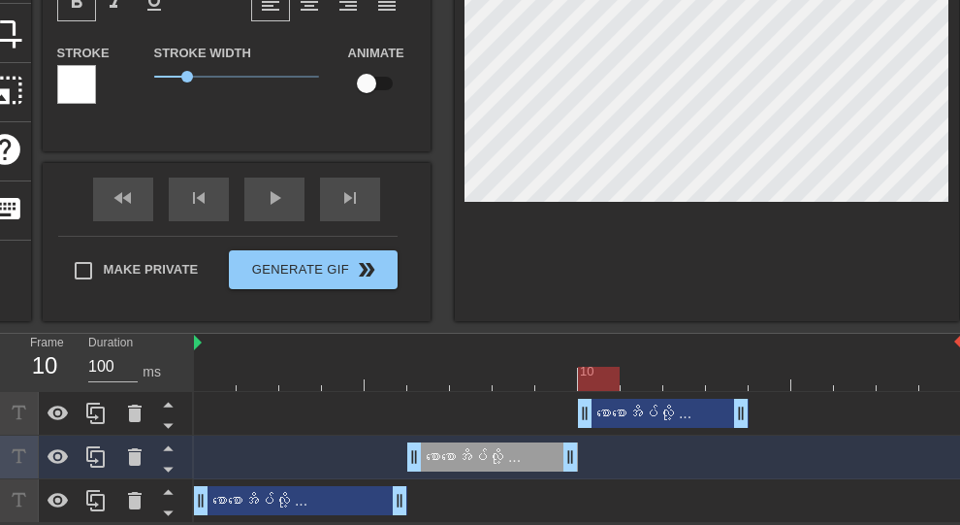
drag, startPoint x: 591, startPoint y: 416, endPoint x: 632, endPoint y: 416, distance: 41.7
click at [632, 416] on div "စောစောအိပ်လို့ ... drag_handle drag_handle" at bounding box center [663, 413] width 171 height 29
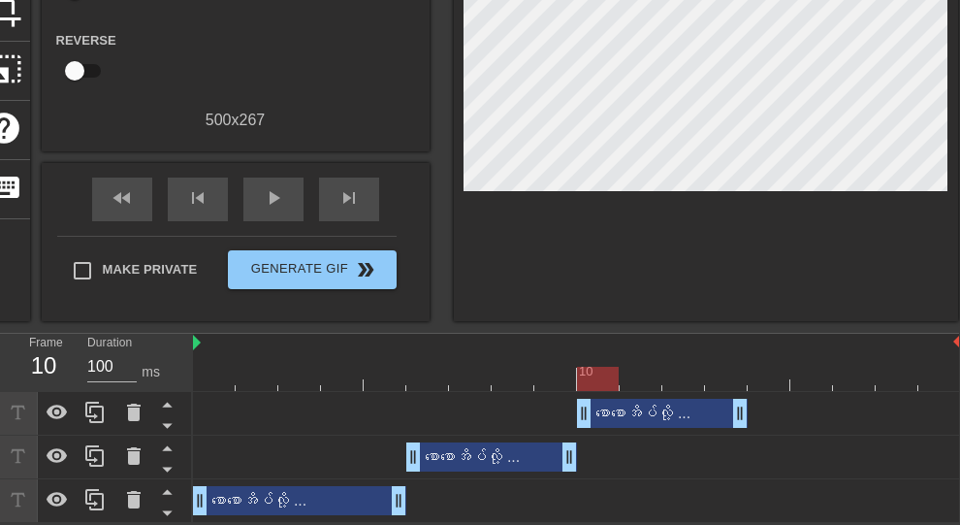
scroll to position [265, 21]
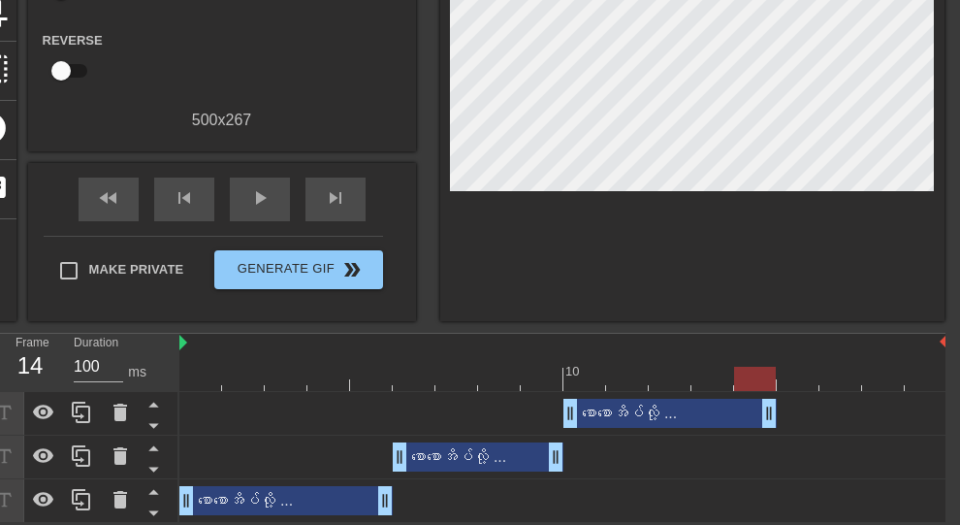
drag, startPoint x: 717, startPoint y: 407, endPoint x: 753, endPoint y: 407, distance: 36.8
drag, startPoint x: 375, startPoint y: 500, endPoint x: 344, endPoint y: 500, distance: 31.0
click at [344, 500] on div "စောစောအိပ်လို့ ... drag_handle drag_handle" at bounding box center [563, 500] width 768 height 29
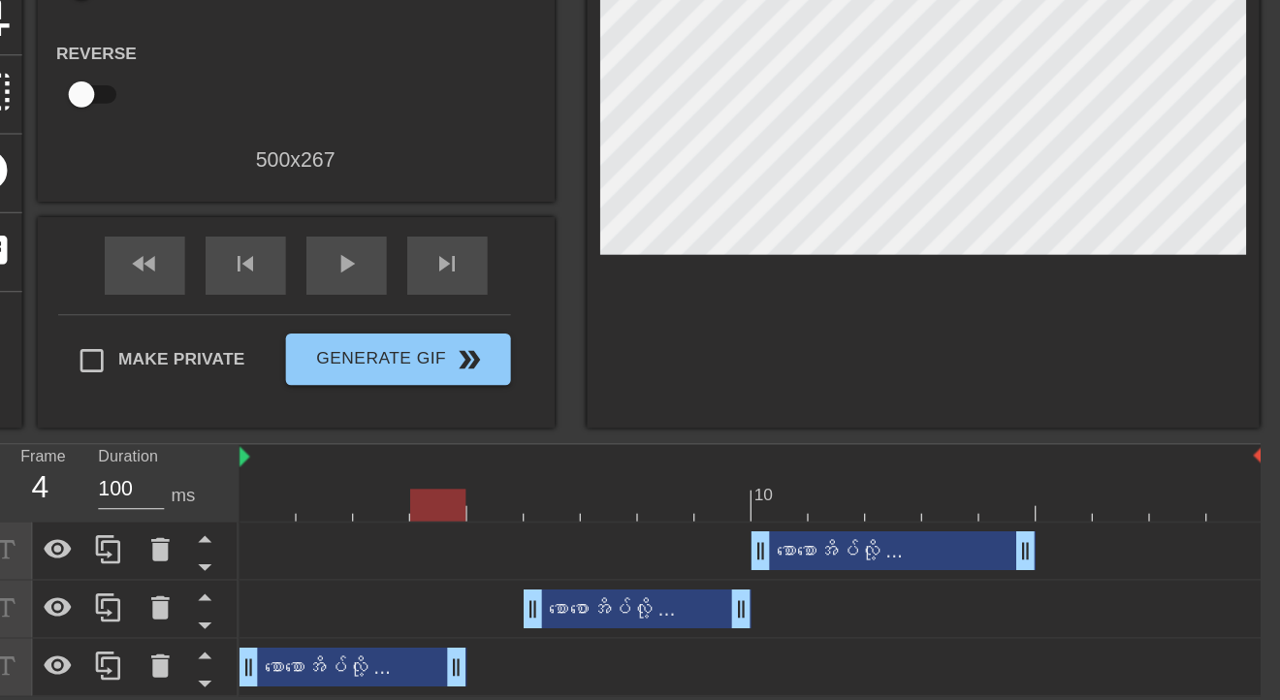
scroll to position [165, 21]
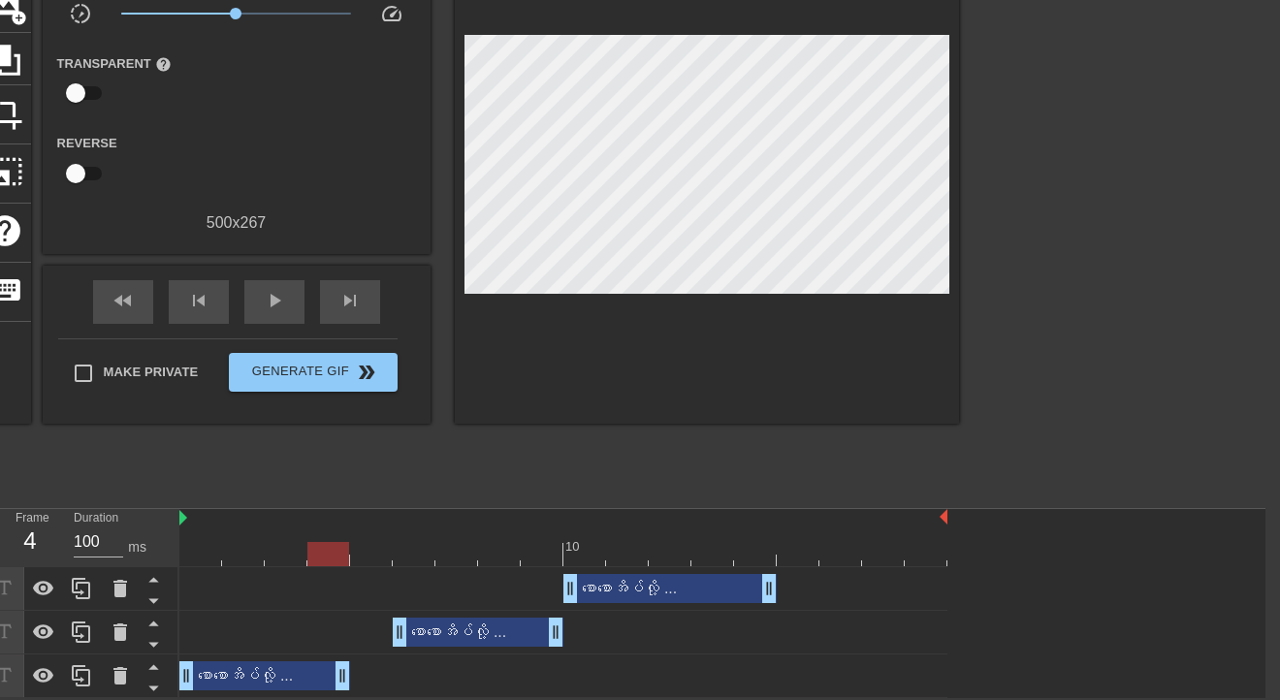
click at [343, 524] on div "စောစောအိပ်လို့ ... drag_handle drag_handle" at bounding box center [563, 675] width 768 height 29
drag, startPoint x: 390, startPoint y: 626, endPoint x: 357, endPoint y: 624, distance: 33.0
click at [718, 524] on div "စောစောအိပ်လို့ ... drag_handle drag_handle" at bounding box center [669, 588] width 213 height 29
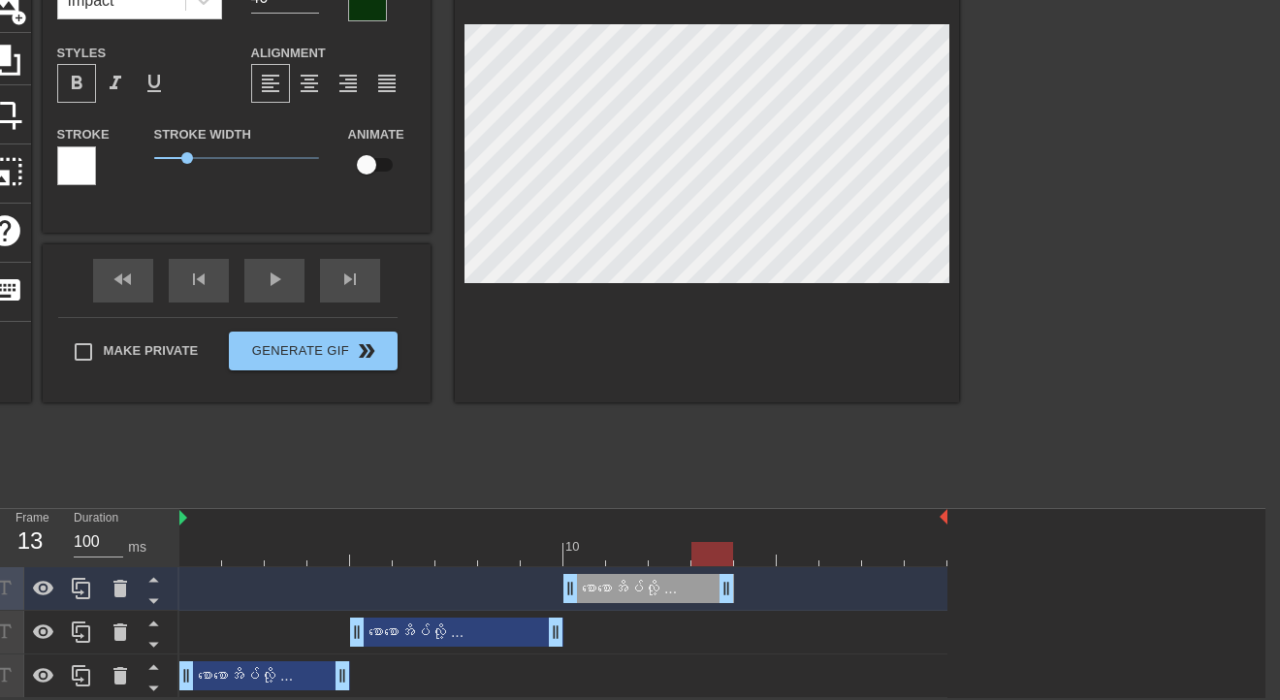
drag, startPoint x: 764, startPoint y: 586, endPoint x: 735, endPoint y: 586, distance: 29.1
click at [735, 524] on div "စောစောအိပ်လို့ ... drag_handle drag_handle" at bounding box center [563, 588] width 768 height 29
click at [81, 524] on icon at bounding box center [81, 588] width 18 height 21
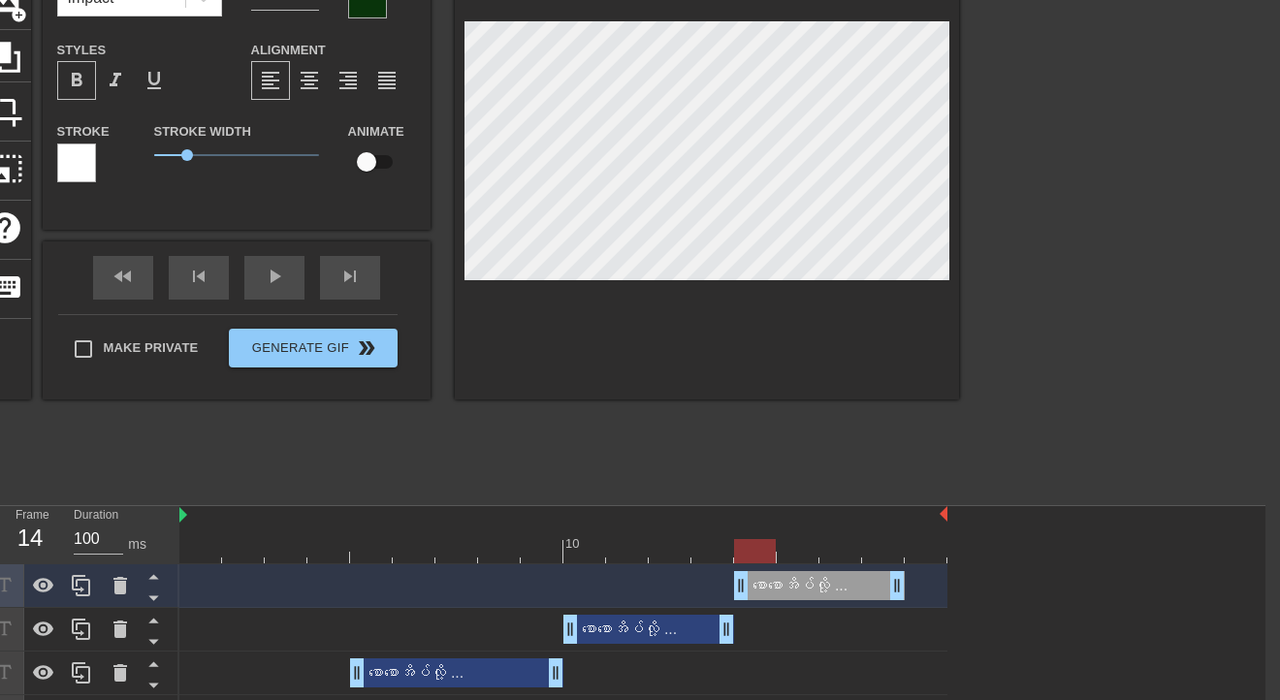
drag, startPoint x: 644, startPoint y: 588, endPoint x: 815, endPoint y: 580, distance: 170.8
click at [815, 524] on div "စောစောအိပ်လို့ ... drag_handle drag_handle" at bounding box center [819, 585] width 171 height 29
drag, startPoint x: 894, startPoint y: 588, endPoint x: 933, endPoint y: 588, distance: 38.8
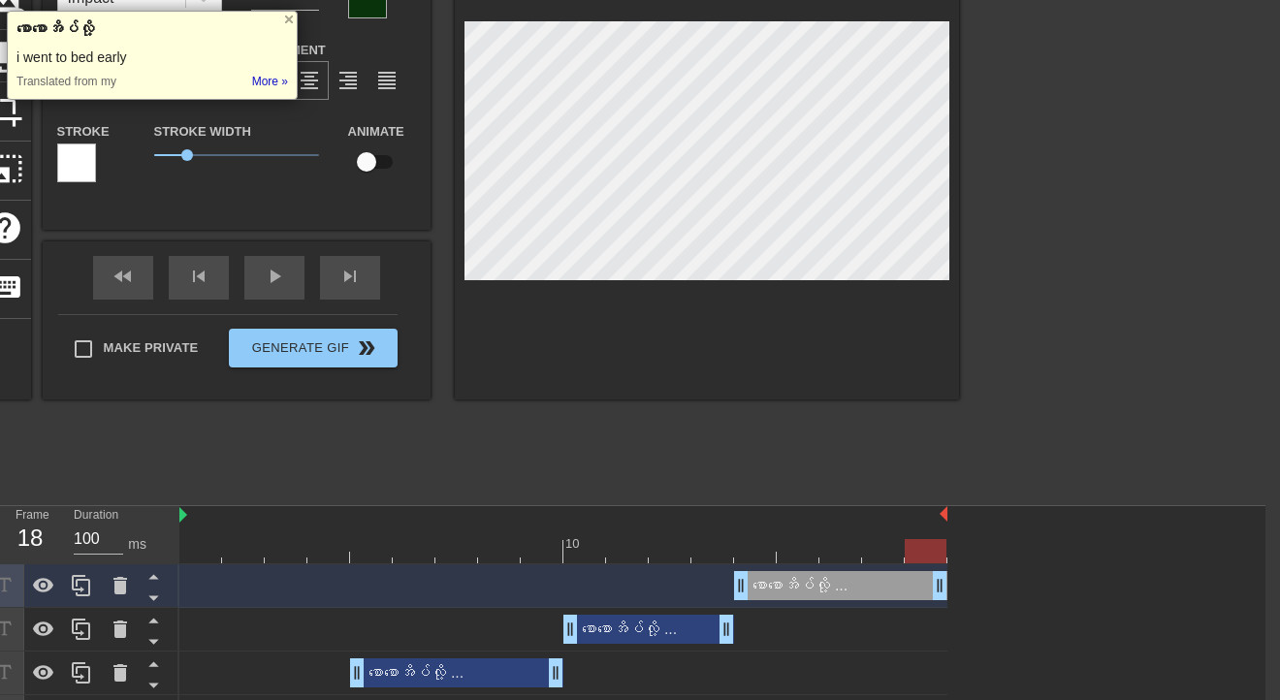
click at [314, 83] on div "format_align_center" at bounding box center [309, 80] width 39 height 39
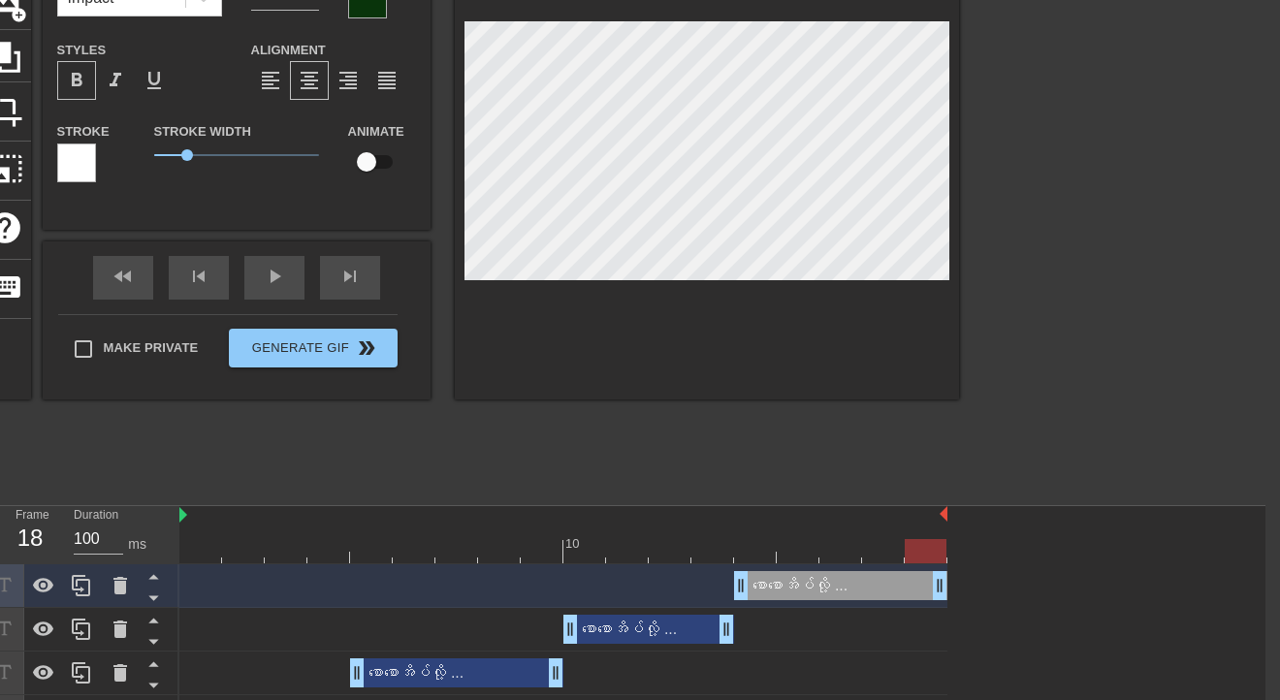
type input "တ"
type textarea "တ"
type input "တင"
type textarea "တင"
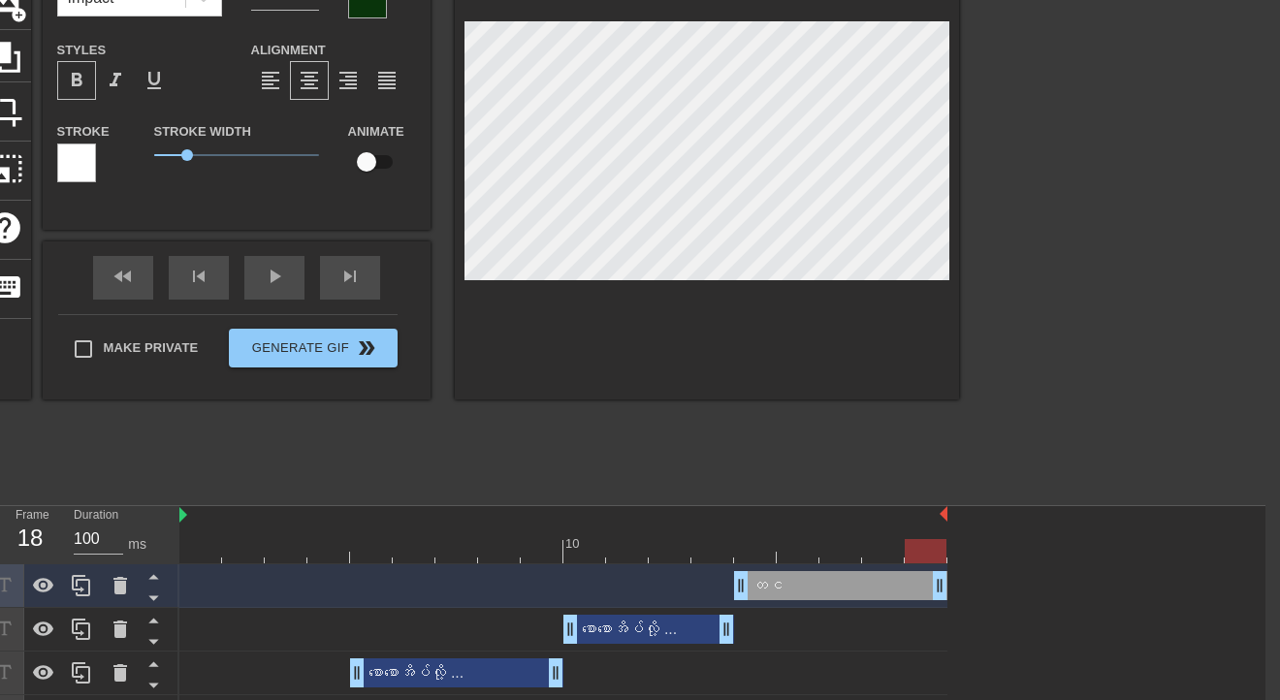
type input "တင်"
type textarea "တင်"
type input "တင်း"
type textarea "တင်း"
type input "တင်း‌ေ"
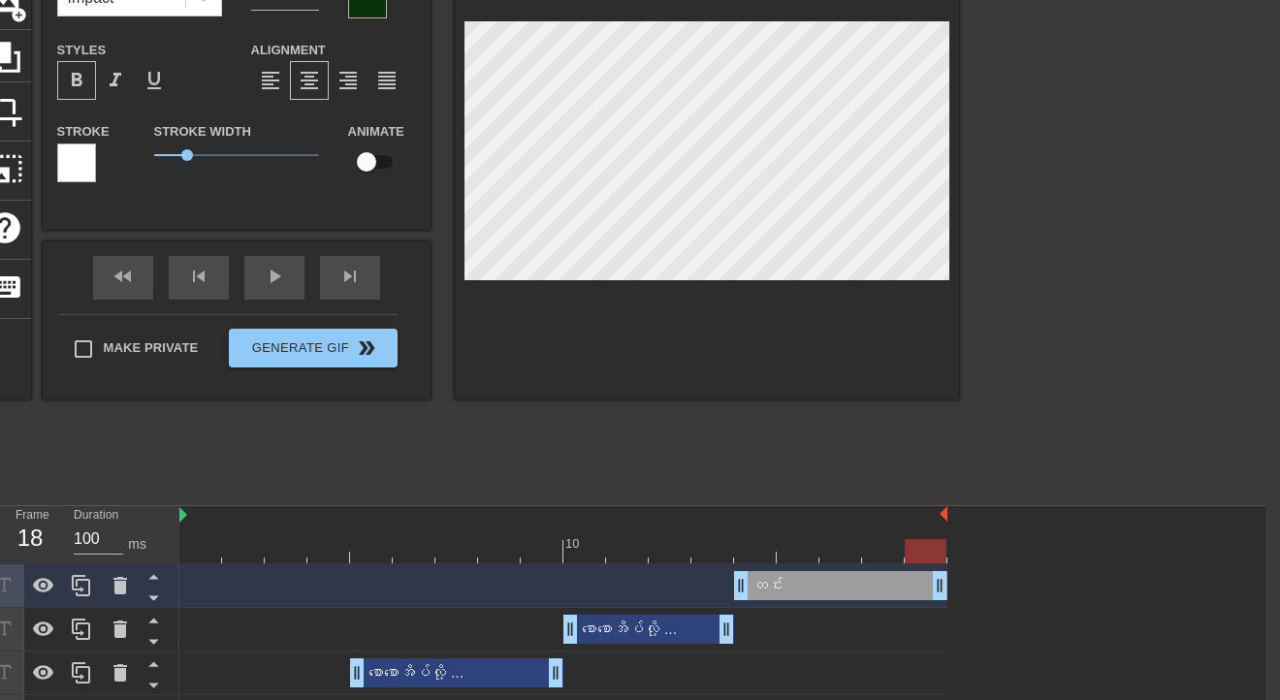
type textarea "တင်း‌ေ"
type input "တင်းတေ"
type textarea "တင်းတေ"
type input "တင်းတော"
type textarea "တင်းတော"
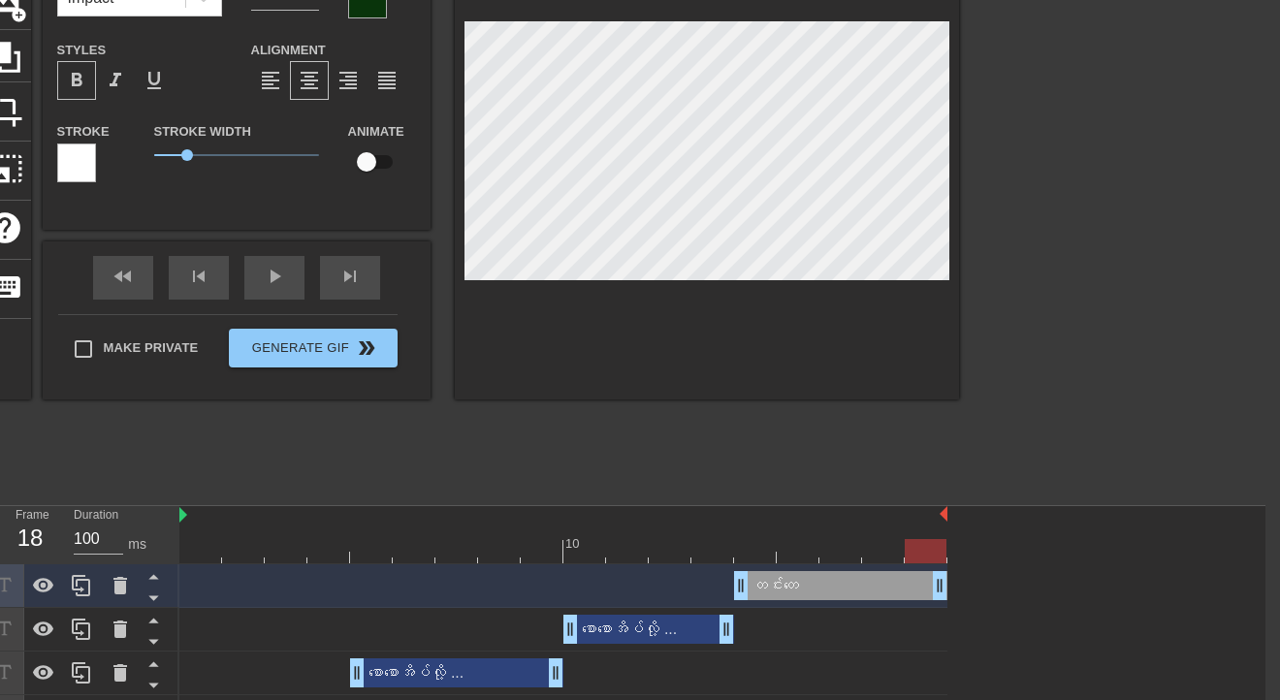
type input "တင်းတောင"
type textarea "တင်းတောင်"
type input "တင်းတောင်"
type textarea "တင်းတောင်"
type input "တင်းတောင် တ"
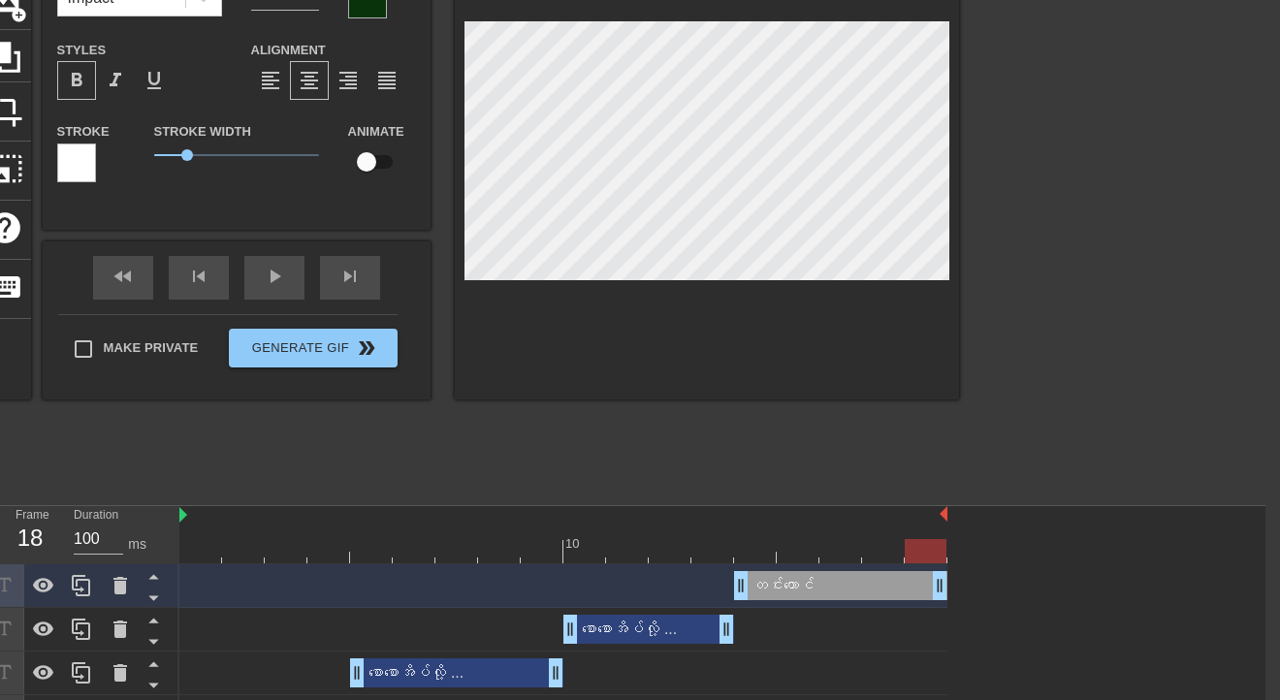
type textarea "တင်းတောင် တ"
type input "တင်းတောင် တင"
type textarea "တင်းတောင် တင"
type input "တင်းတောင် တင်"
type textarea "တင်းတောင် တင်"
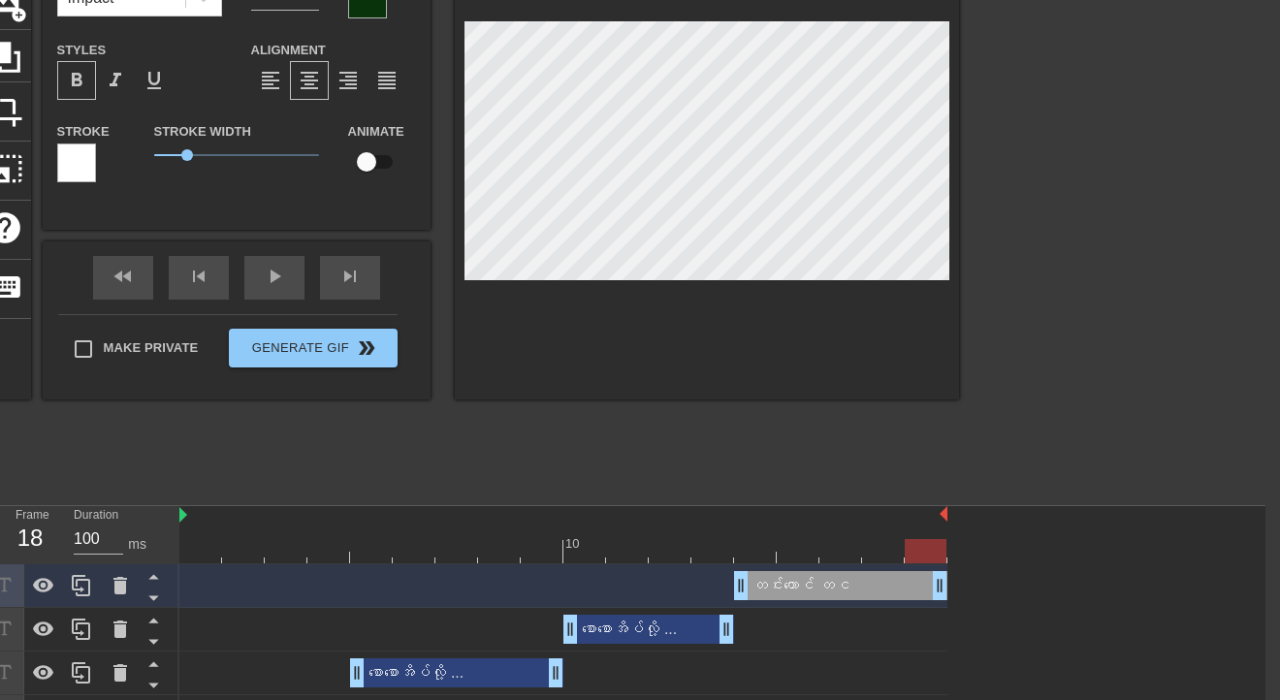
type input "တင်းတောင် တင်း"
type textarea "တင်းတောင် တင်း"
type input "တင်းတောင် တင်း"
type textarea "တင်းတောင် တင်း"
type input "တင်းတောင် တင်း ‌ေ"
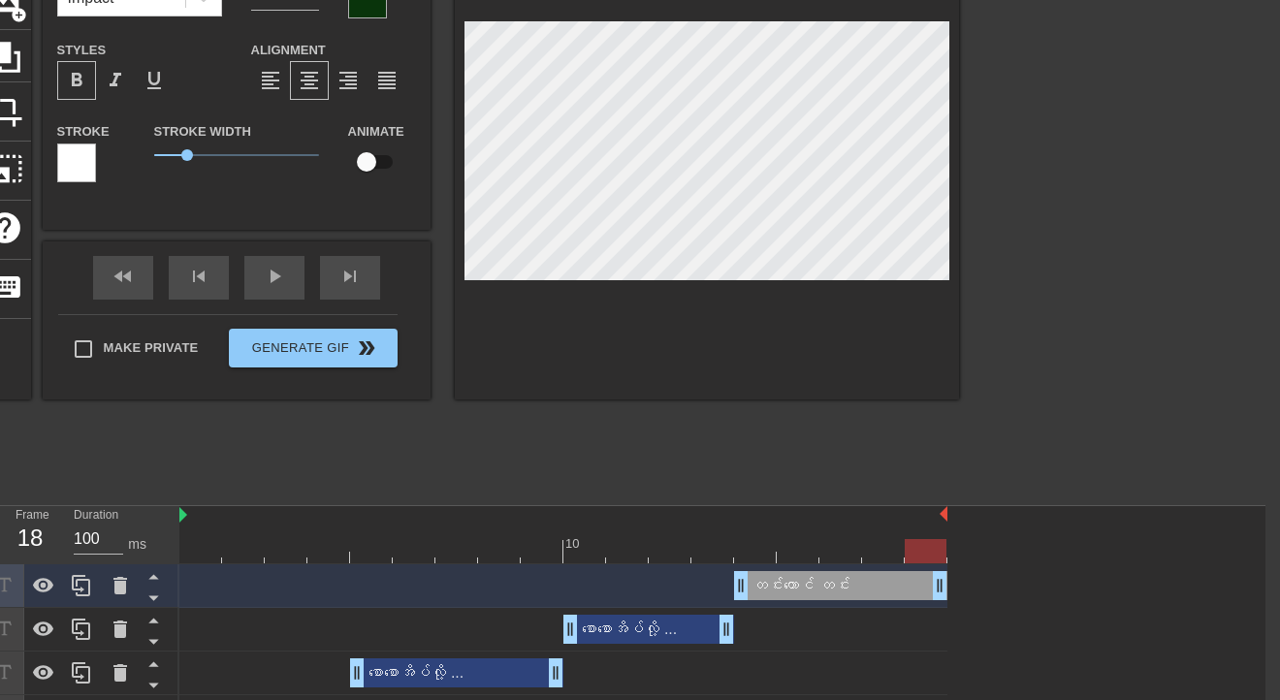
type textarea "တင်းတောင် တင်း ‌ေ"
type input "တင်းတောင် တင်း တေ"
type textarea "တင်းတောင် တင်း တေ"
type input "တင်းတောင် တင်း တော"
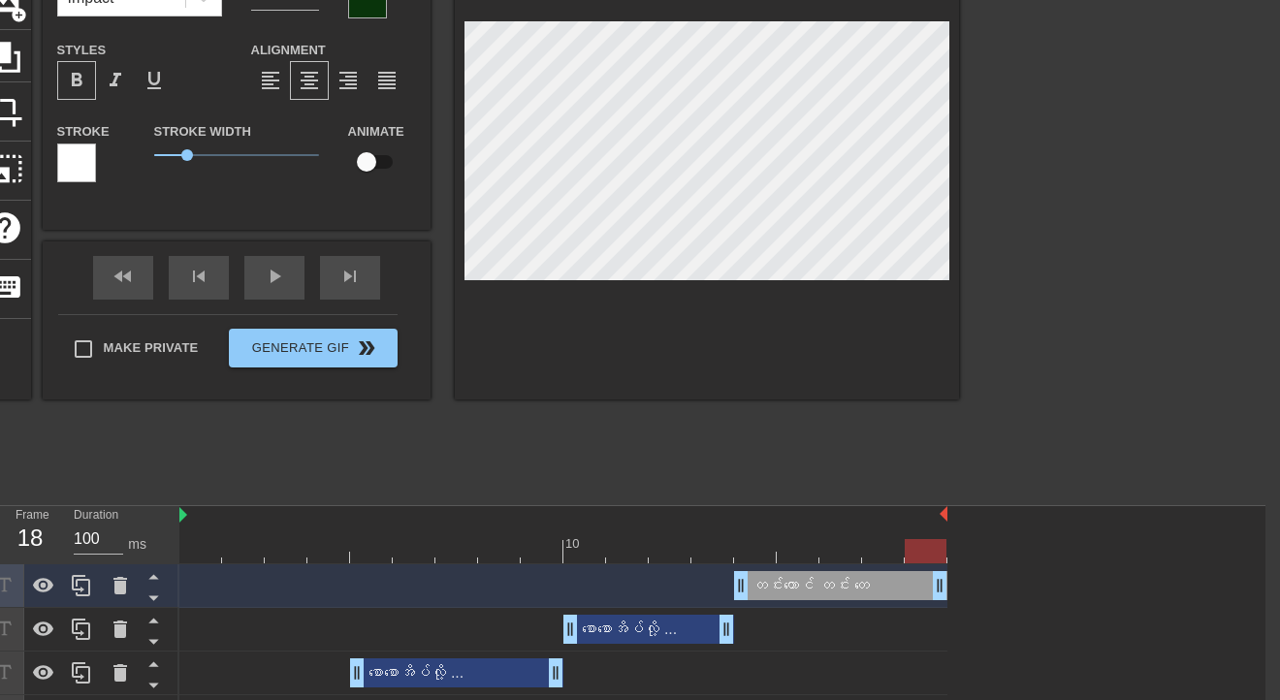
type textarea "တင်းတောင် တင်း တော"
type input "တင်းတောင် တင်း တေ"
type textarea "တင်းတောင် တင်း တေ"
type input "တင်းတောင် တင်း တ"
type textarea "တင်းတောင် တင်း တ"
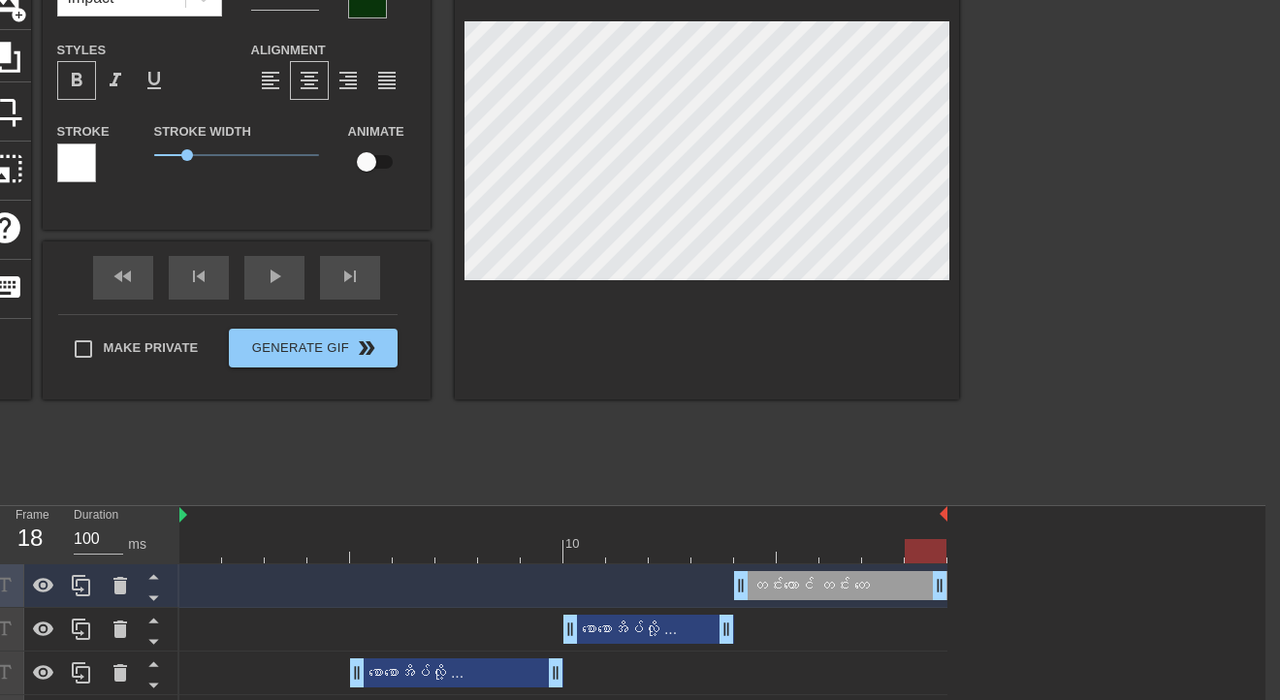
type input "တင်းတောင် တင်း"
type textarea "တင်းတောင် တင်း"
type input "တင်းတောင် တင်း"
type textarea "တင်းတောင် တင်း"
type input "တင်းတောင် တင်း‌ေ"
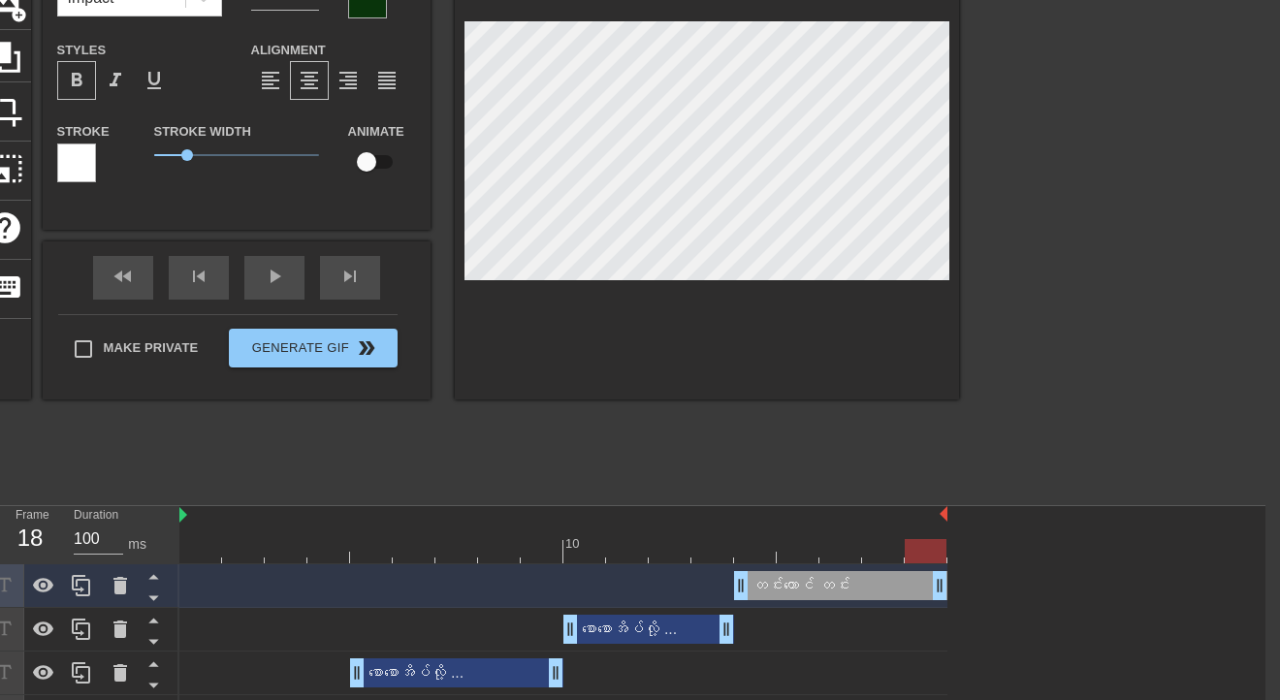
type textarea "တင်းတောင် တင်း‌ေ"
type input "တင်းတောင် တင်းတေ"
type textarea "တင်းတောင် တင်းတေ"
type input "တင်းတောင် တင်းတော"
type textarea "တင်းတောင် တင်းတော"
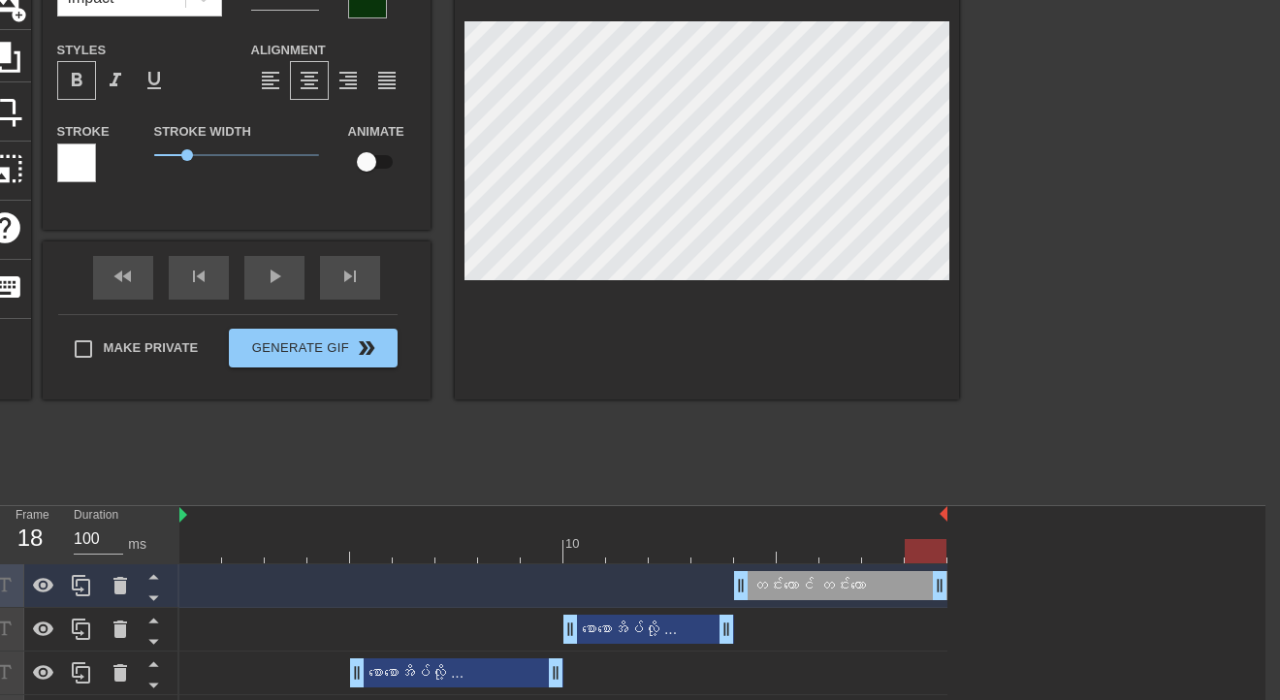
type input "တင်းတောင် တင်းတောင"
type textarea "တင်းတောင် တင်းတောင"
type input "တင်းတောင် တင်းတောင်"
type textarea "တင်းတောင် တင်းတောင်"
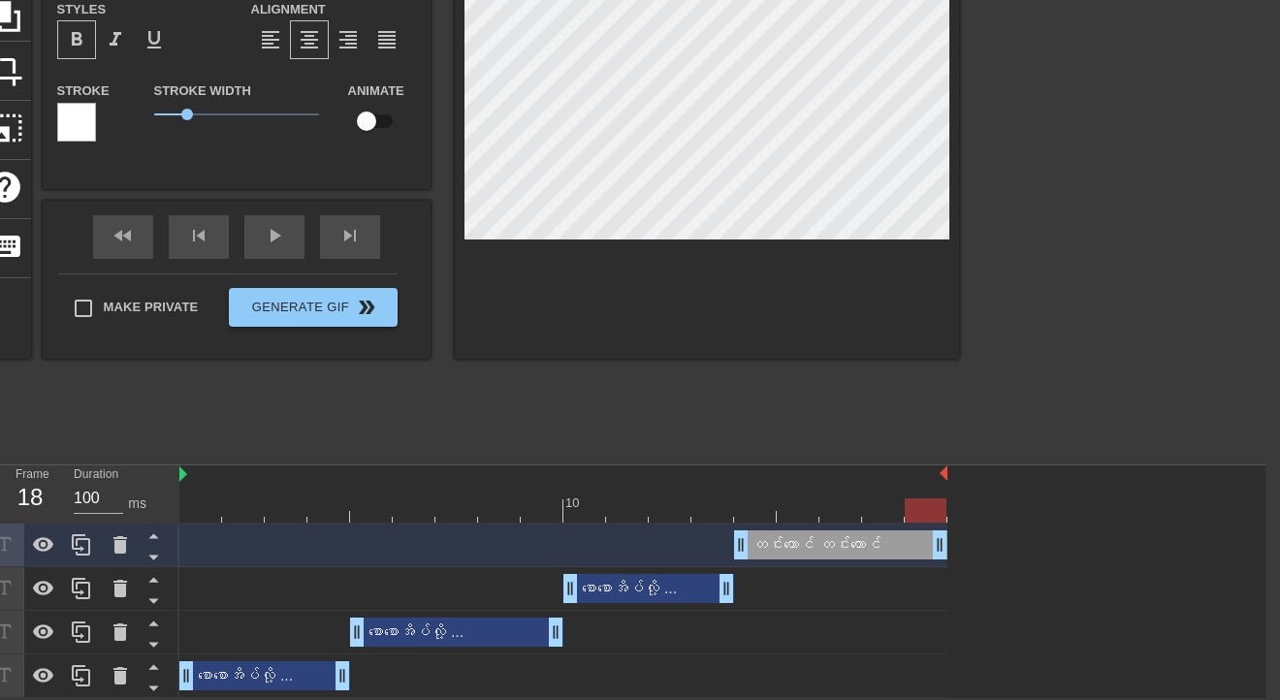
click at [634, 524] on div "စောစောအိပ်လို့ ... drag_handle drag_handle" at bounding box center [648, 588] width 171 height 29
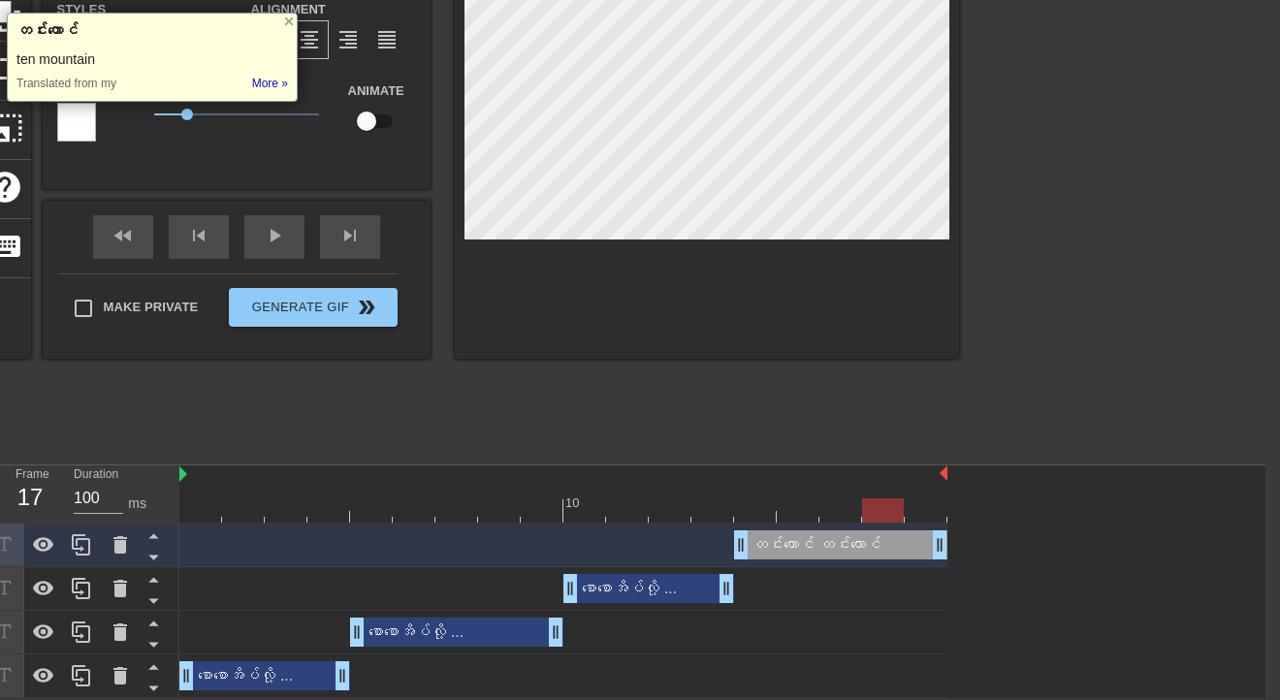
type input "‌ေ"
type textarea "‌ေ"
type input "စေ"
type textarea "စေ"
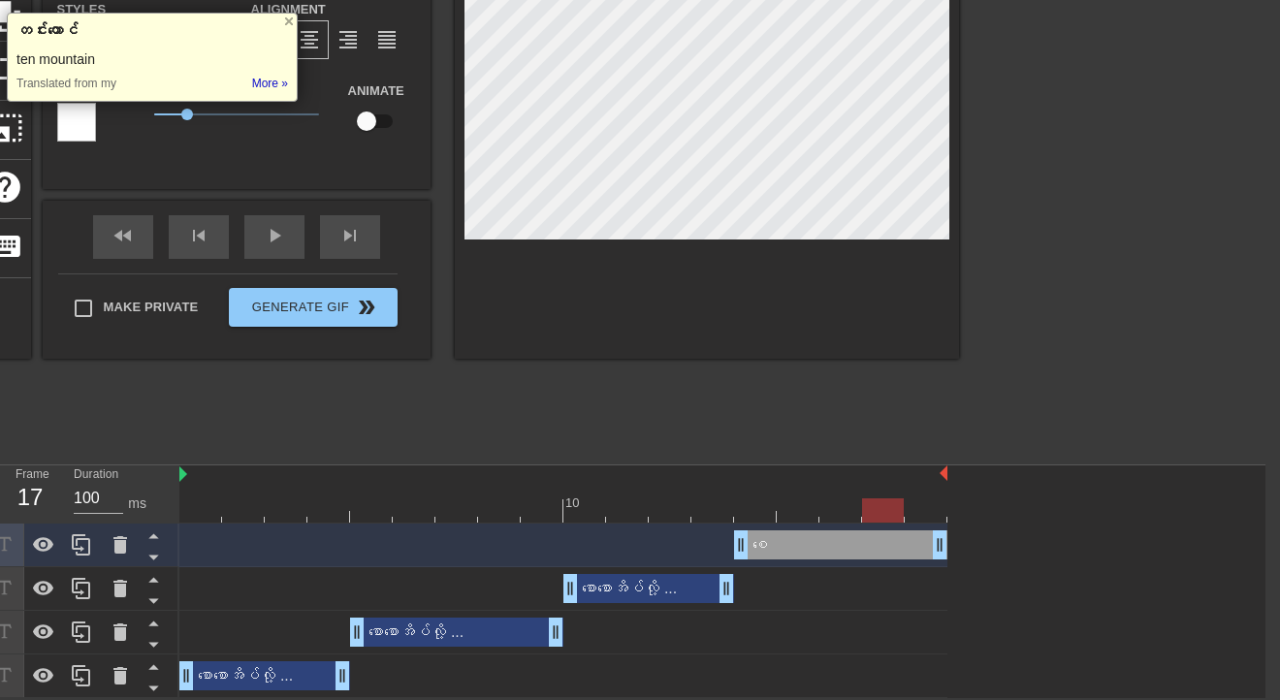
type input "‌ေ"
type textarea "‌ေ"
type input "စေ"
type textarea "စေ"
type input "စော"
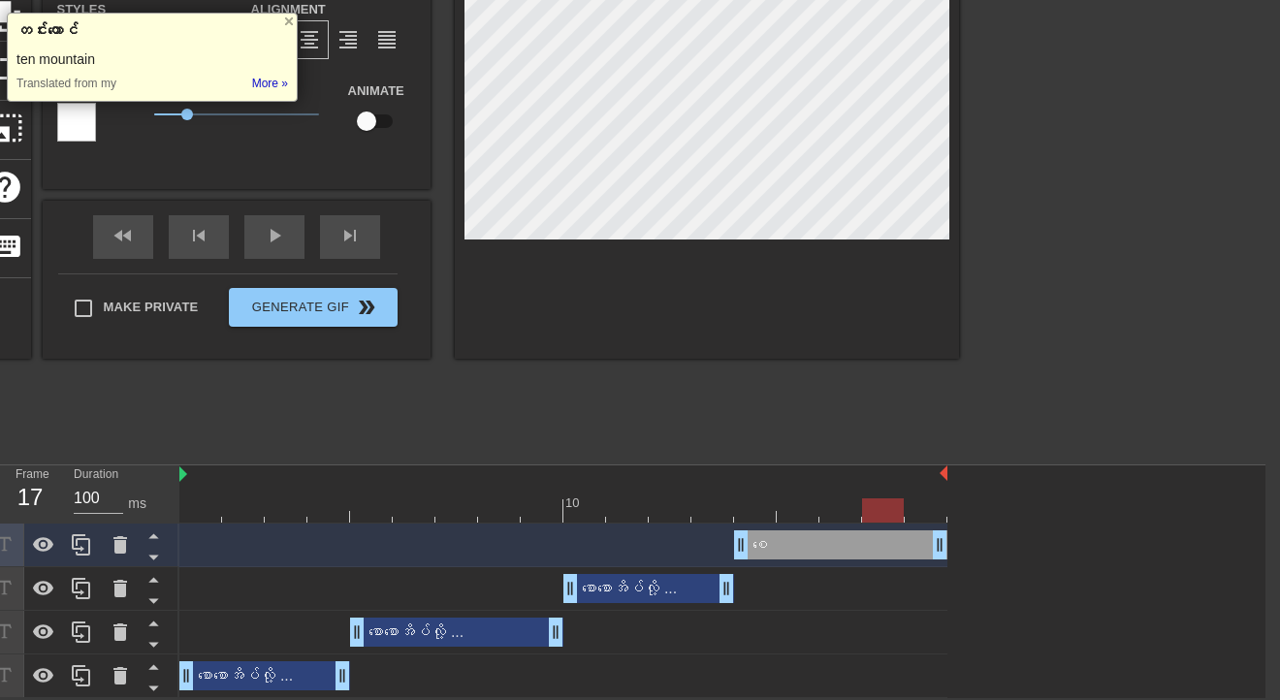
type textarea "စော"
type input "စော‌ေ"
type textarea "စော‌ေ"
type input "စောစေ"
type textarea "စောစေ"
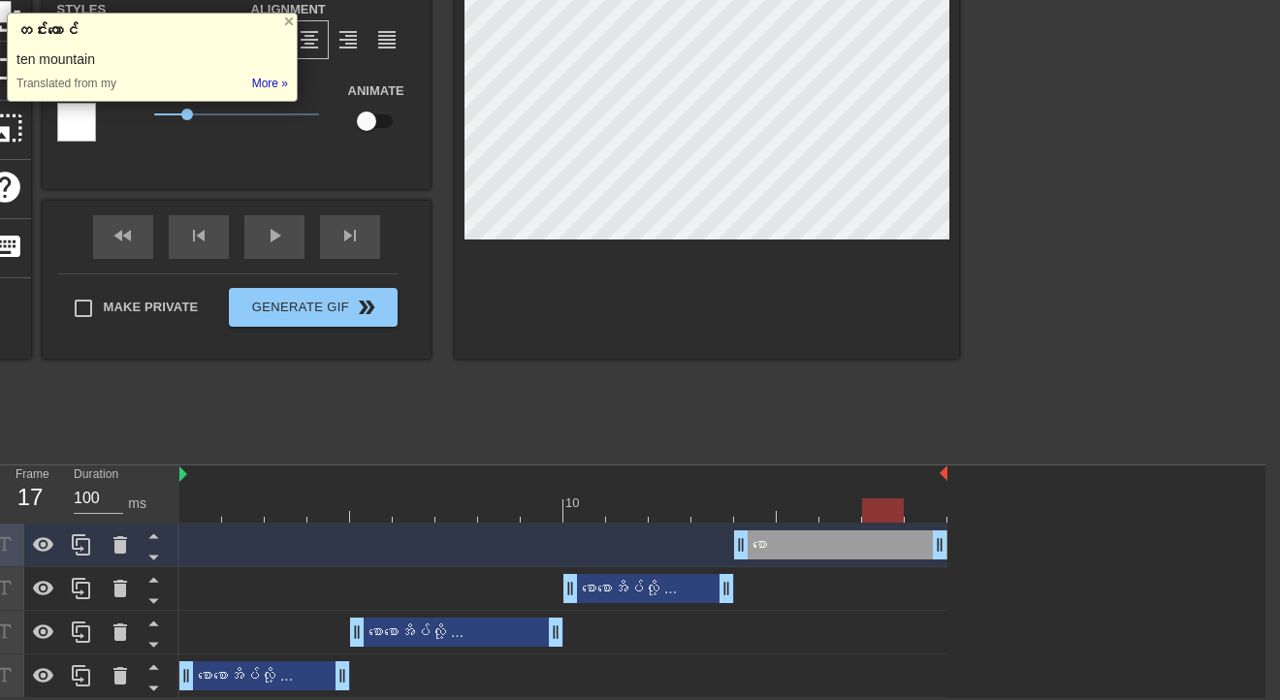
type input "စောစော"
type textarea "စောစော"
type input "စောစော"
type textarea "စောစော"
type input "စောစော ဝ"
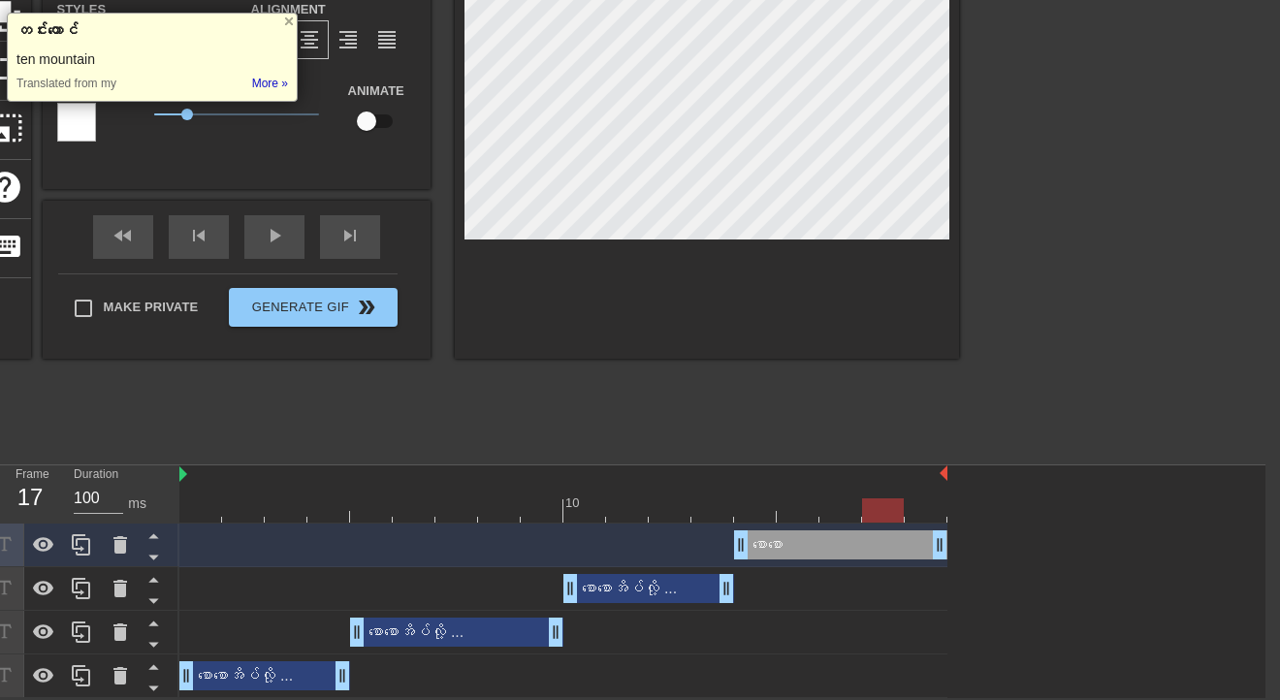
type textarea "စောစော ဝ"
type input "စောစော ဝိ"
type textarea "စောစော ဝိ"
type input "စောစော ဝိရ"
type textarea "စောစော ဝိရ"
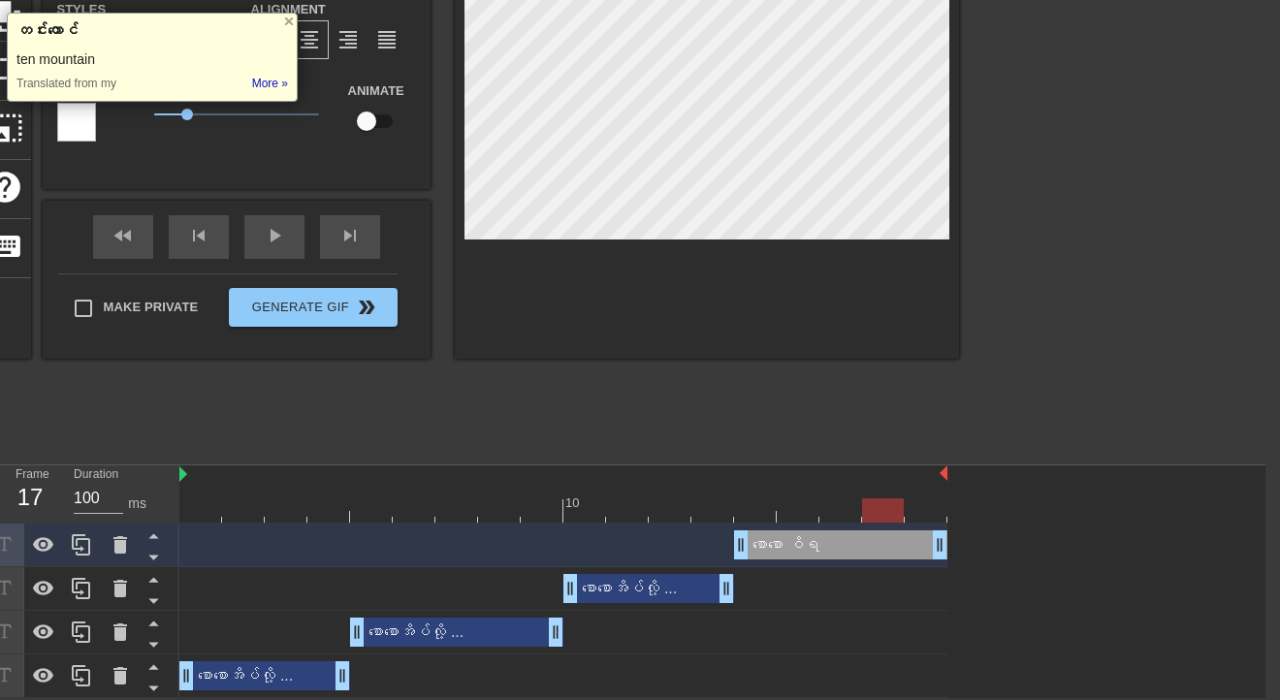
type input "စောစော ဝိရှ"
type textarea "စောစော ဝိရှ"
type input "စောစော ဝိရှိ"
type textarea "စောစော ဝိရှိ"
type input "စောစော ဝိရှို"
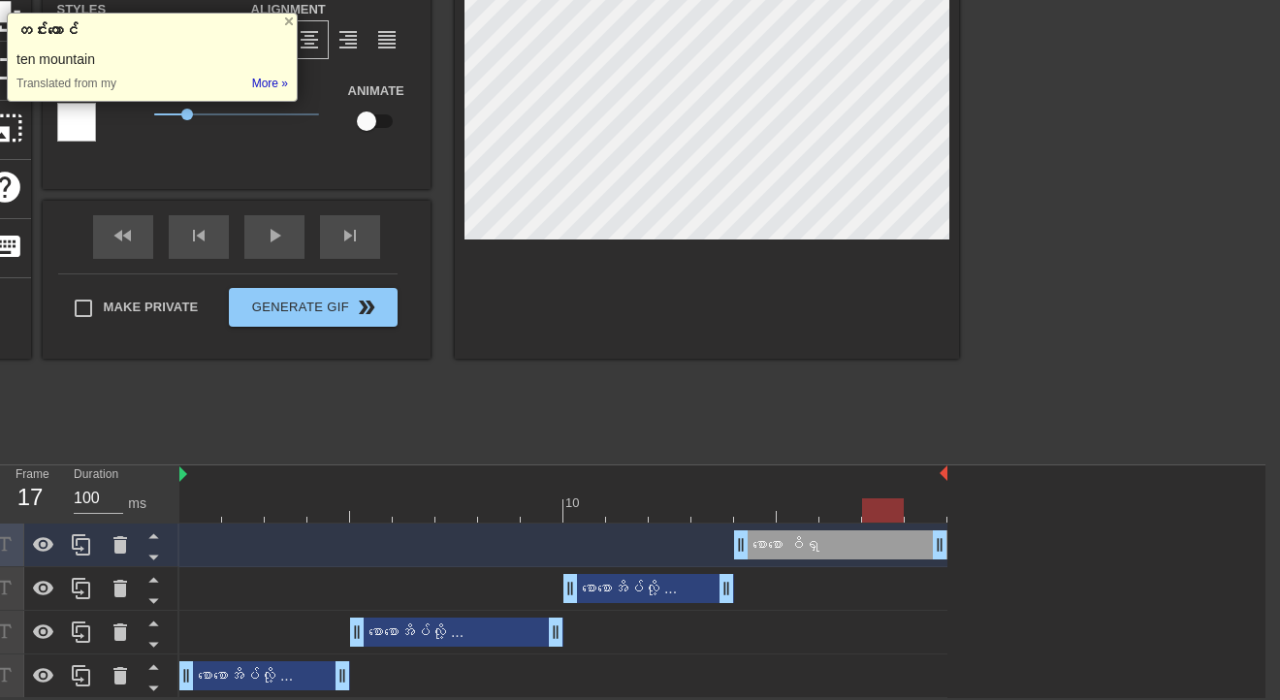
type textarea "စောစော ဝိရှို"
type input "စောစော ဝိရှို့"
type textarea "စောစော ဝိရှို့"
type input "စောစော ဝိရှို့က"
type textarea "စောစော ဝိရှို့က"
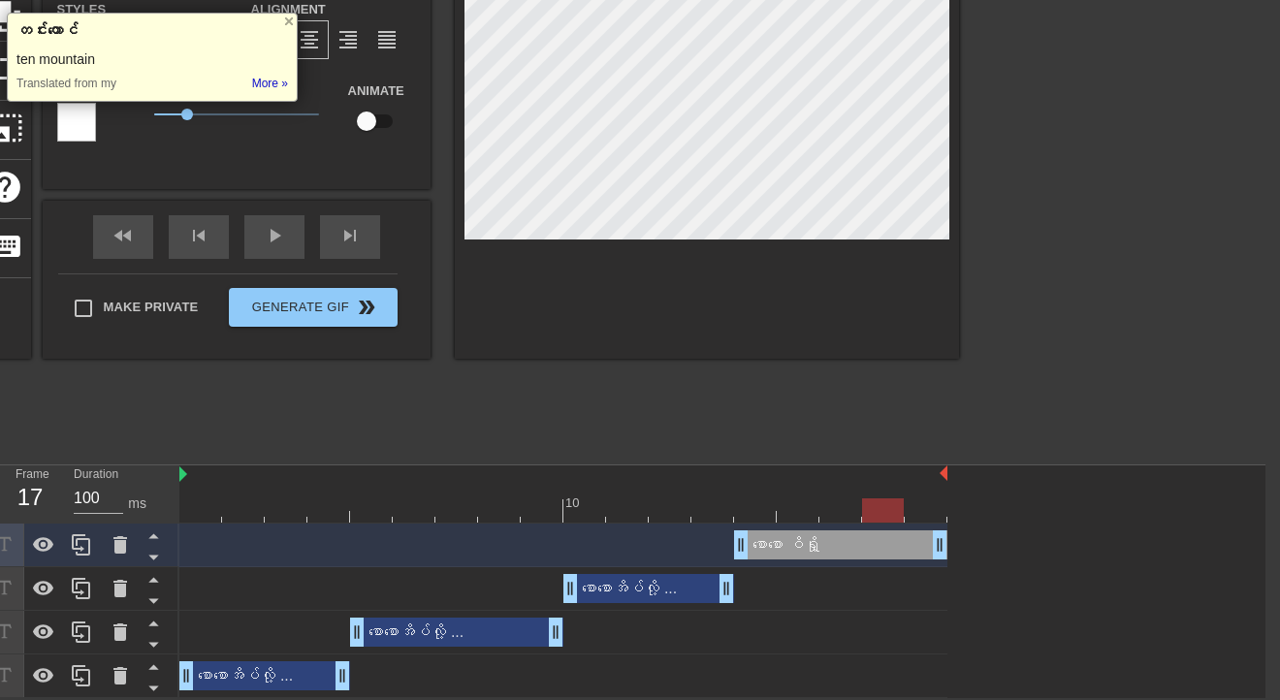
scroll to position [2, 6]
type input "စောစော ဝိရှို့ကြ"
type textarea "စောစော ဝိရှို့ကြ"
type input "စောစော ဝိရှို့ကြပ"
type textarea "စောစော ဝိရှို့ကြပ"
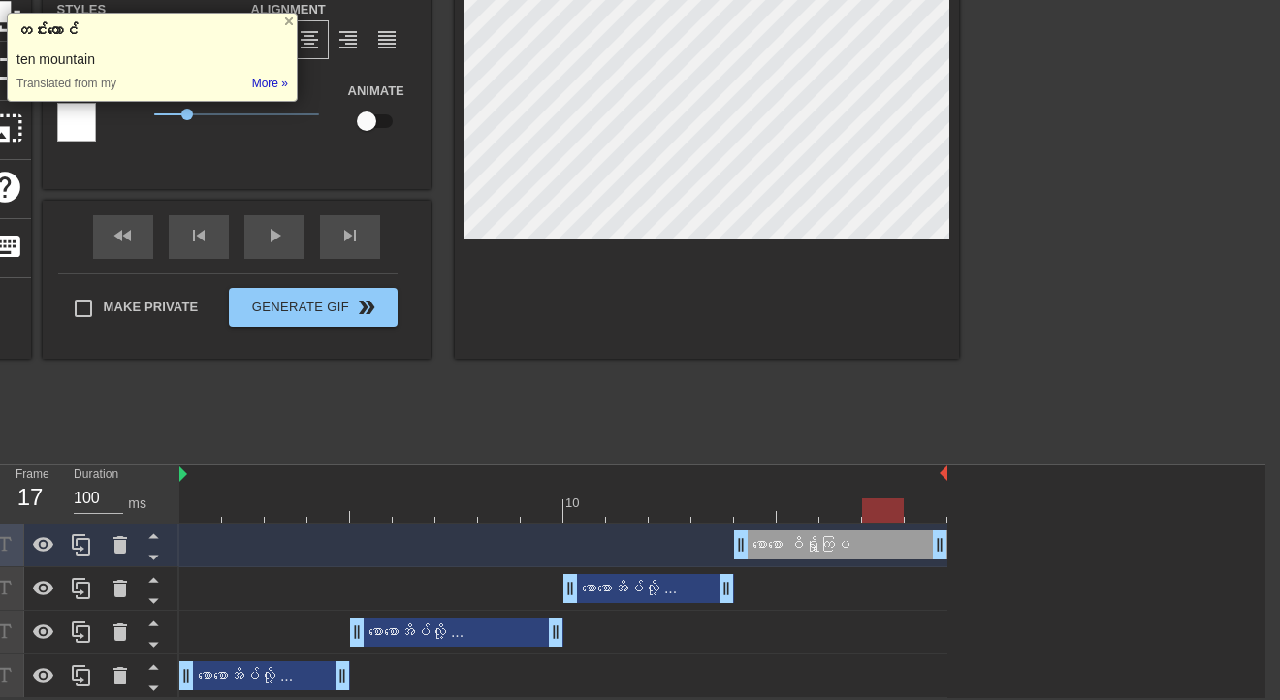
type input "စောစော ဝိရှို့ကြပါ"
type textarea "စောစော ဝိရှို့ကြပါ"
type input "စောစော ဝိရှို့ကြပါစ"
type textarea "စောစော ဝိရှို့ကြပါစ"
type input "စောစော ဝိရှို့ကြပါစိ"
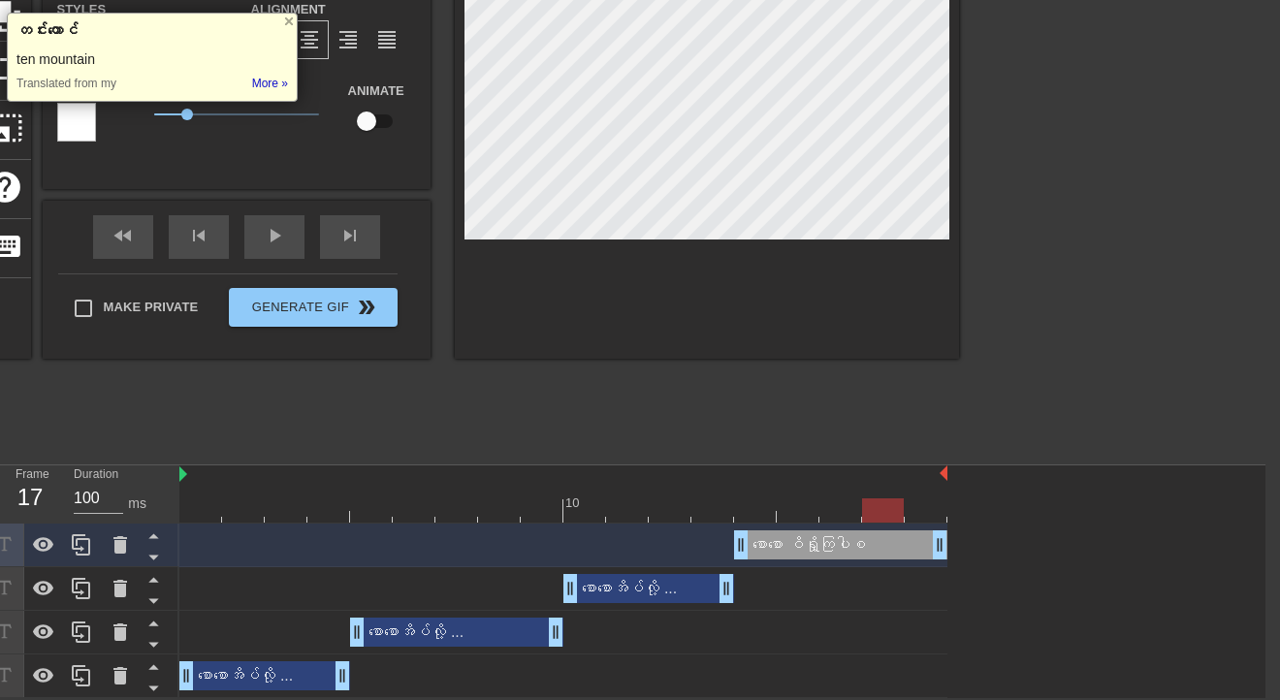
type textarea "စောစော ဝိရှို့ကြပါစိ"
type input "စောစော ဝိရှို့ကြပါစို"
type textarea "စောစော ဝိရှို့ကြပါစို"
type input "စောစော ဝိရှို့ကြပါစို."
type textarea "စောစော ဝိရှို့ကြပါစို."
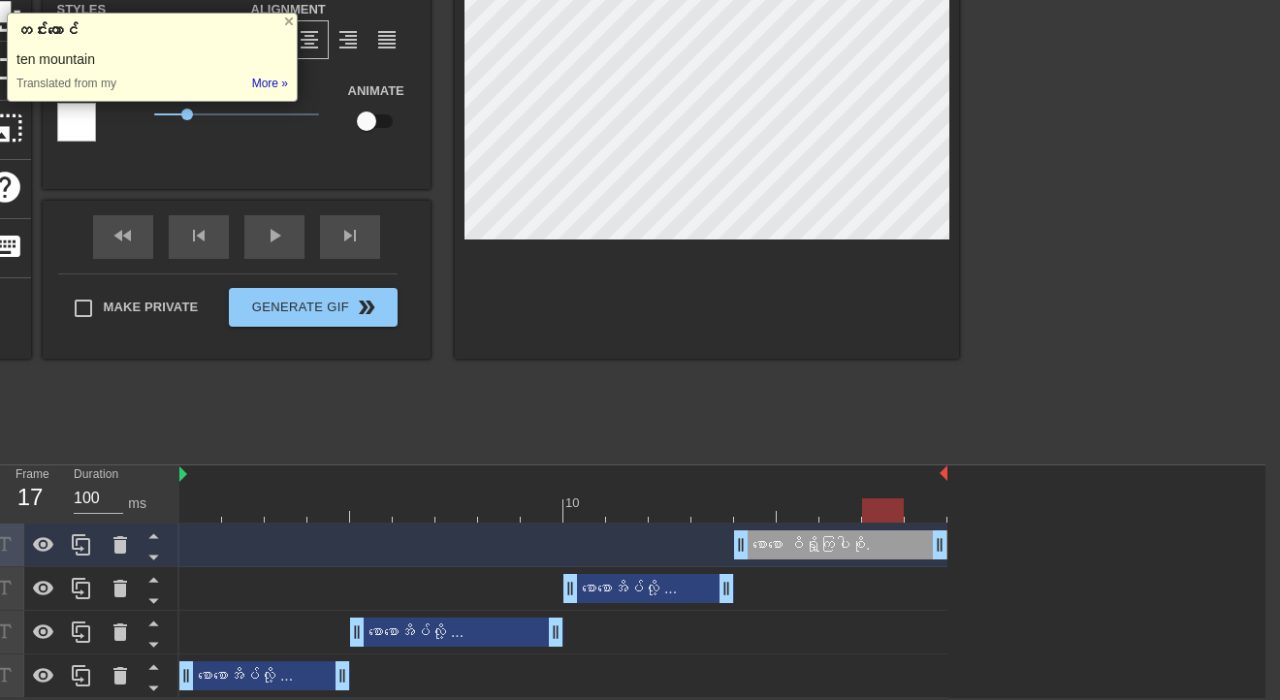
type input "စောစော ဝိရှို့ကြပါစို.."
type textarea "စောစော ဝိရှို့ကြပါစို.."
type input "စောစော ဝိရှို့ကြပါစို..."
type textarea "စောစော ဝိရှို့ကြပါစို..."
type input "စောစော ဝိရှို့ကြပါစို.."
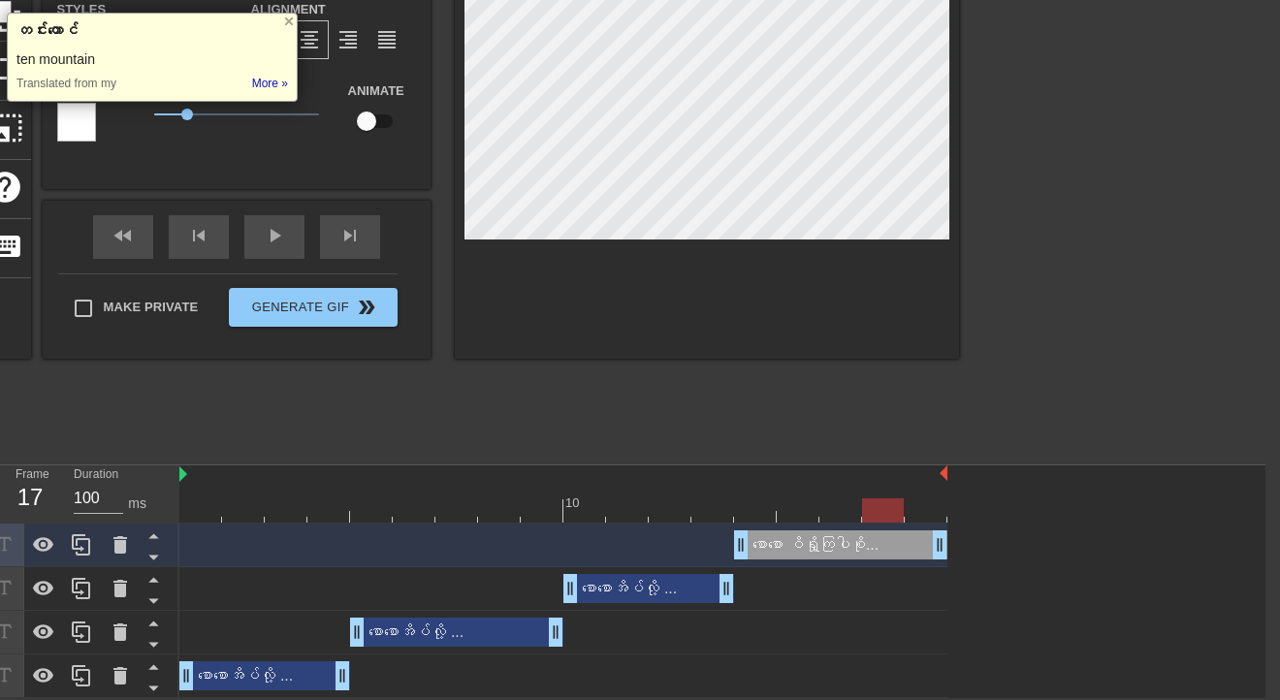
type textarea "စောစော ဝိရှို့ကြပါစို.."
click at [446, 524] on div "စောစောအိပ်လို့ ... drag_handle drag_handle" at bounding box center [456, 632] width 213 height 29
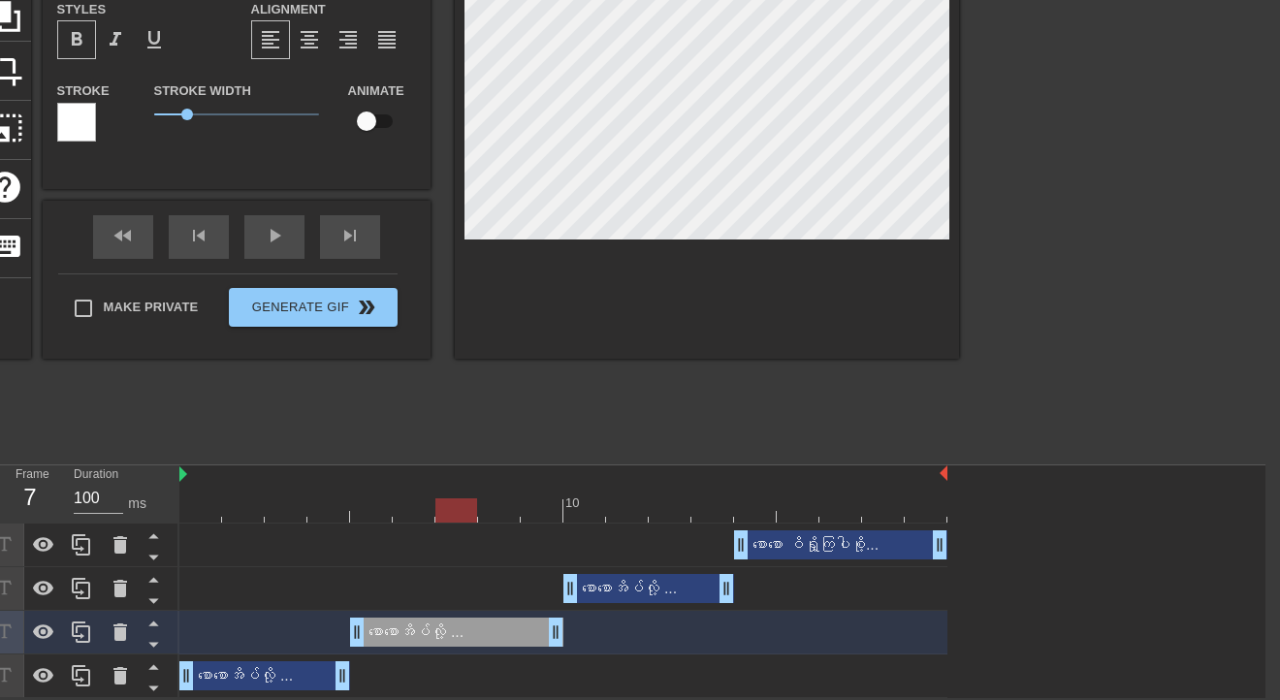
click at [452, 510] on div at bounding box center [563, 510] width 768 height 24
click at [440, 524] on div "စောစောအိပ်လို့ ... drag_handle drag_handle" at bounding box center [456, 632] width 213 height 29
click at [959, 524] on div "စောစော ဝိရှို့ကြပါစို့... drag_handle drag_handle စောစောအိပ်လို့ ... drag_handl…" at bounding box center [722, 611] width 1086 height 175
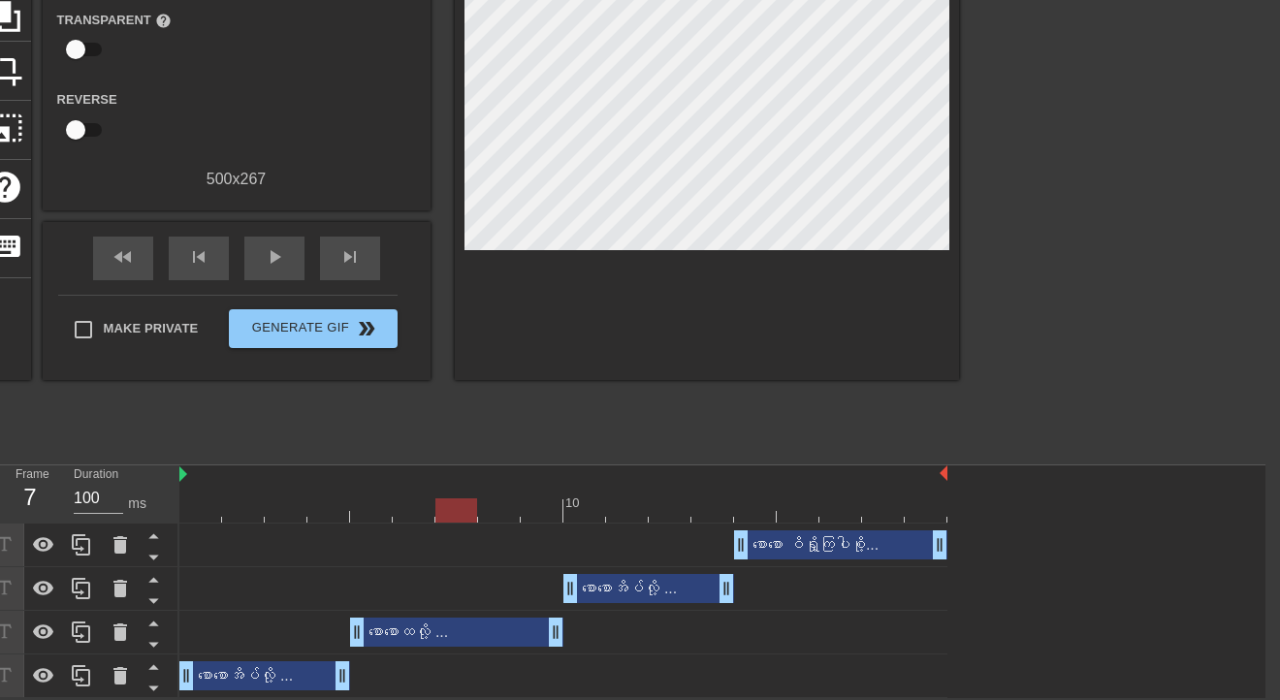
scroll to position [0, 21]
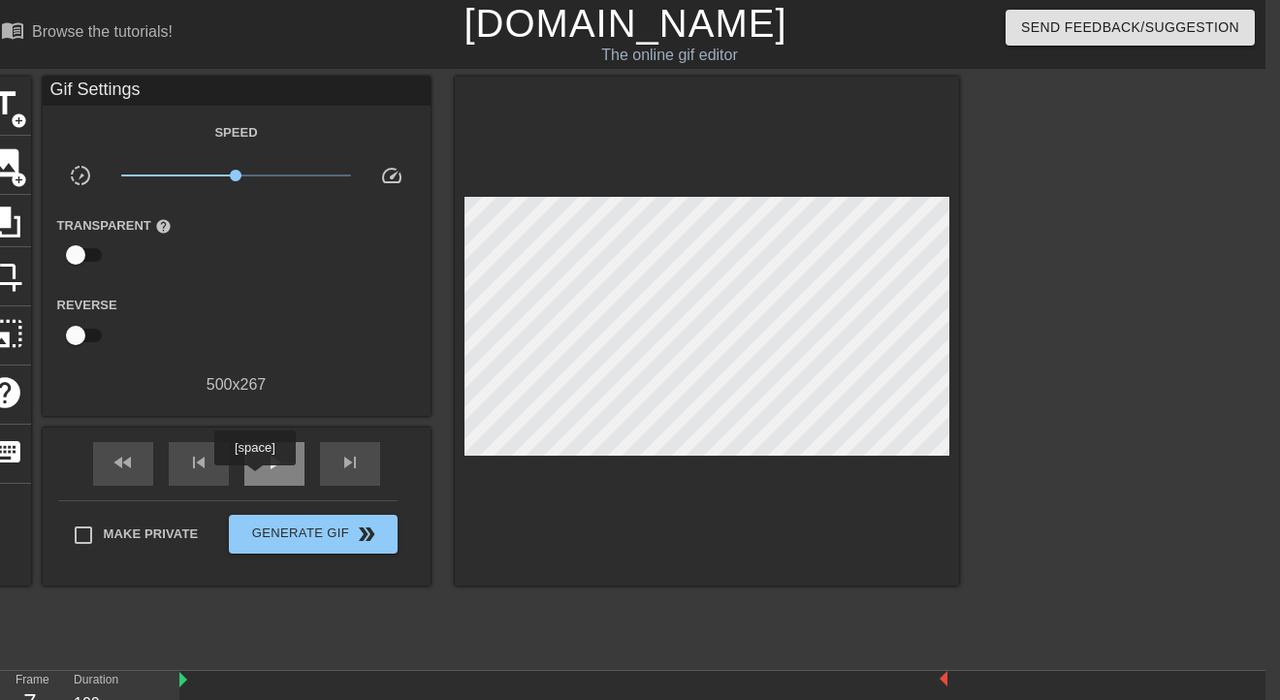
click at [254, 479] on div "play_arrow" at bounding box center [274, 464] width 60 height 44
click at [263, 473] on span "pause" at bounding box center [274, 462] width 23 height 23
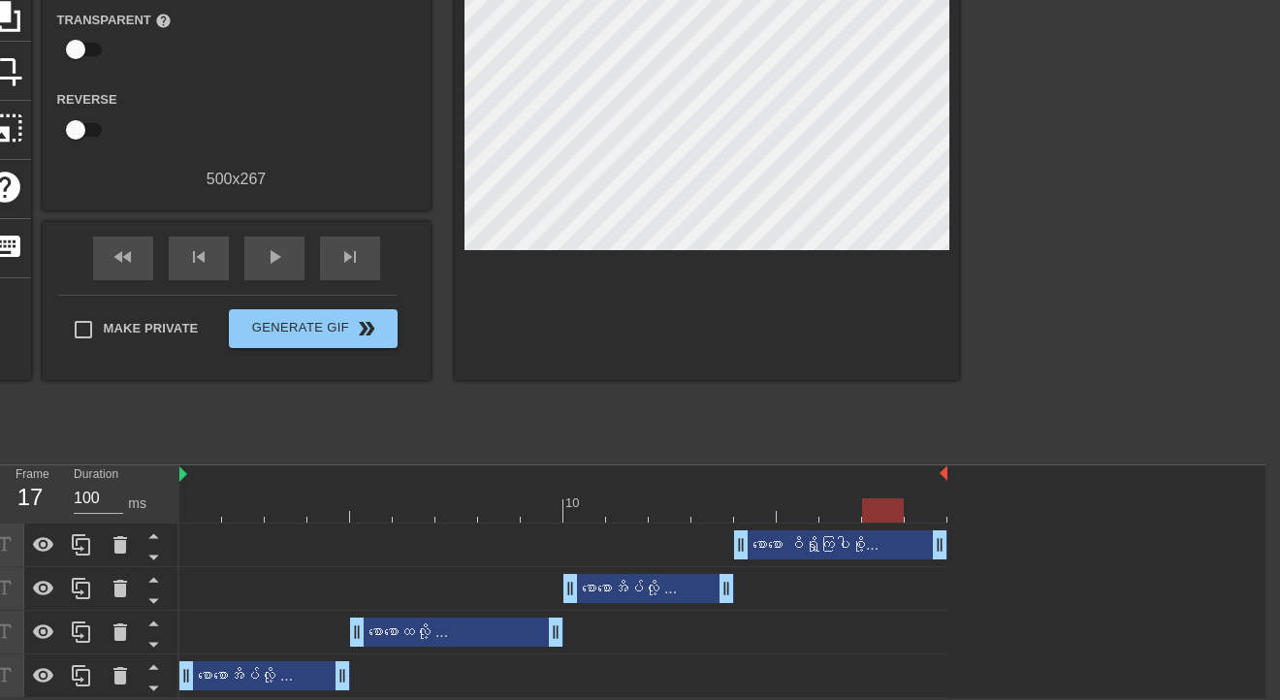
click at [652, 524] on div "စောစောအိပ်လို့ ... drag_handle drag_handle" at bounding box center [648, 588] width 171 height 29
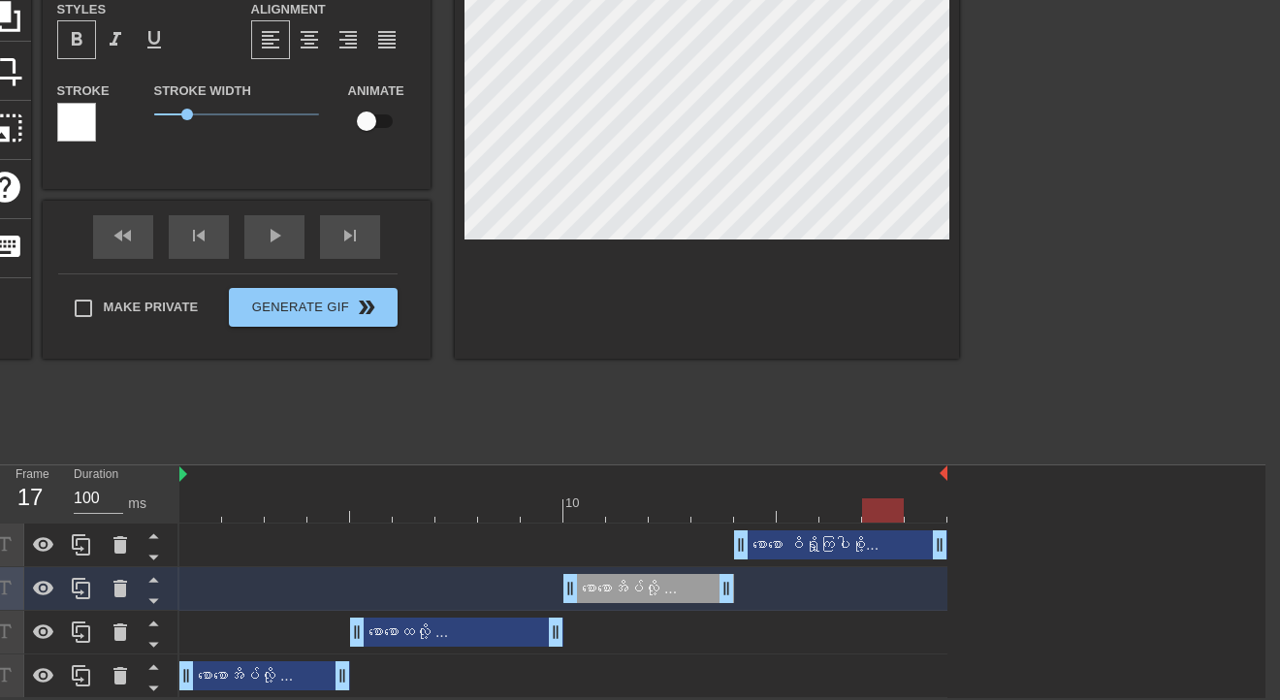
click at [799, 524] on div "စောစော ဝိရှို့ကြပါစို့... drag_handle drag_handle" at bounding box center [840, 544] width 213 height 29
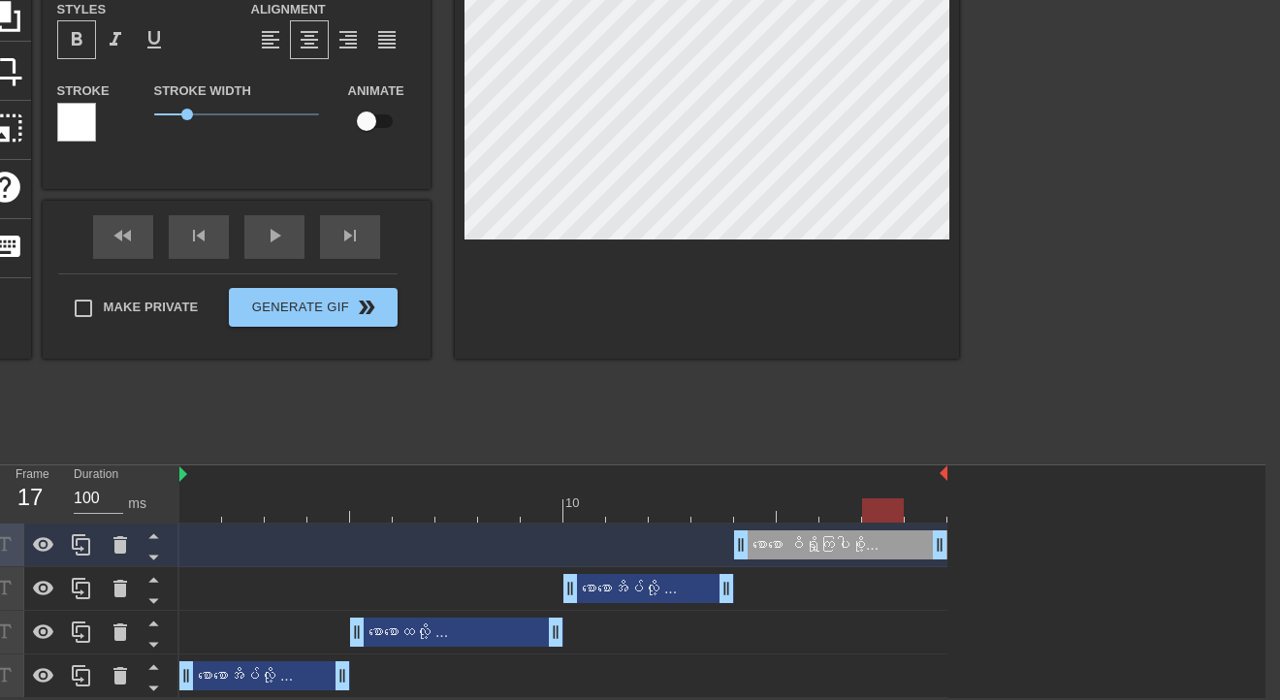
click at [634, 524] on div "စောစောအိပ်လို့ ... drag_handle drag_handle" at bounding box center [648, 588] width 171 height 29
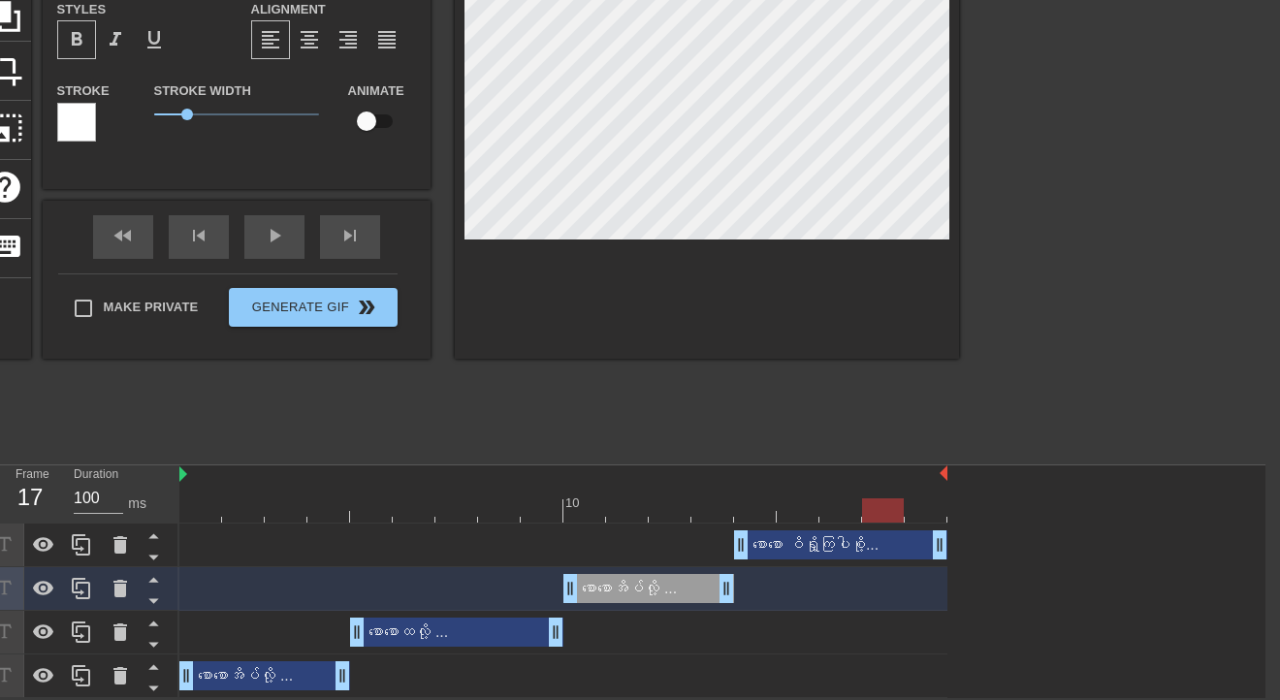
click at [229, 524] on div "စောစောအိပ်လို့ ... drag_handle drag_handle" at bounding box center [264, 675] width 171 height 29
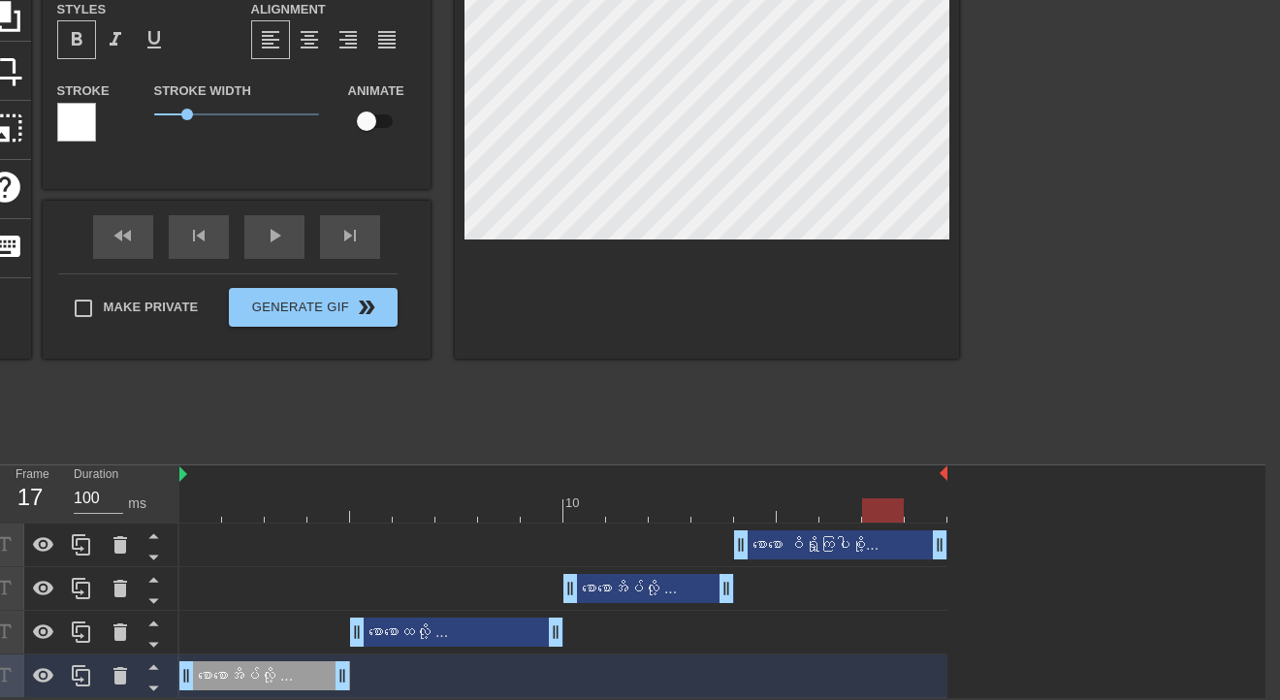
click at [440, 524] on div "စောစောထလို့ ... drag_handle drag_handle" at bounding box center [456, 632] width 213 height 29
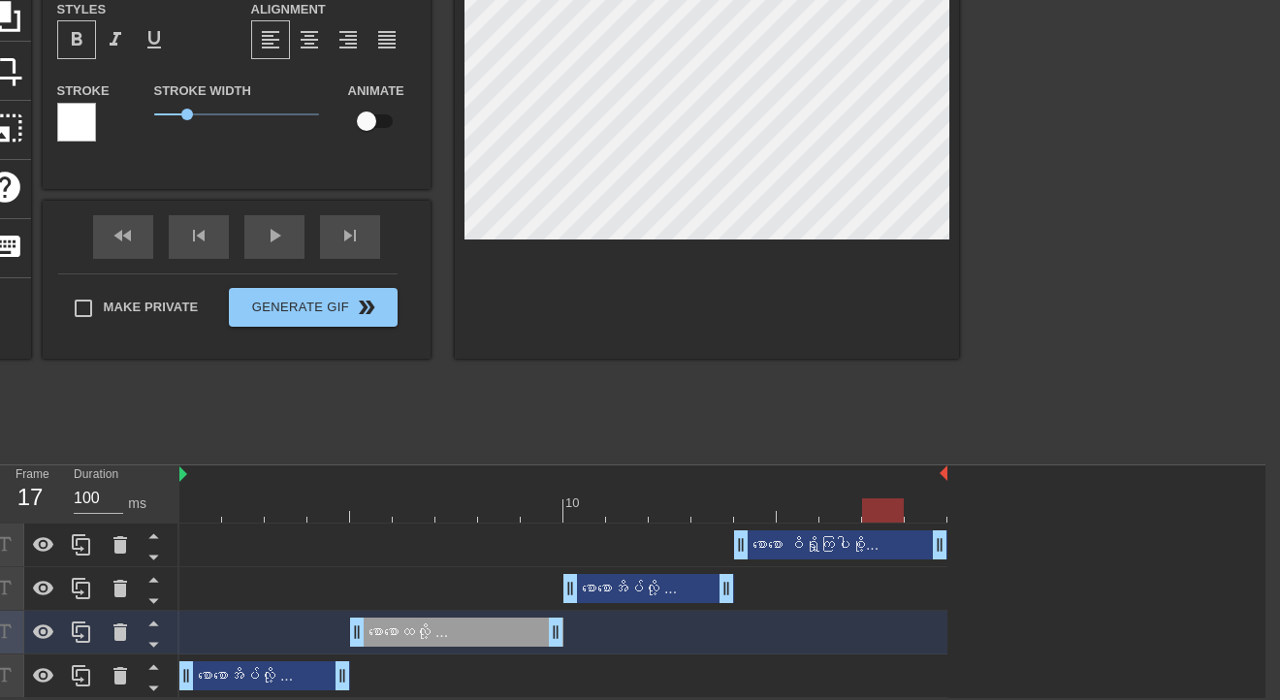
click at [283, 524] on div "စောစောအိပ်လို့ ... drag_handle drag_handle" at bounding box center [264, 675] width 171 height 29
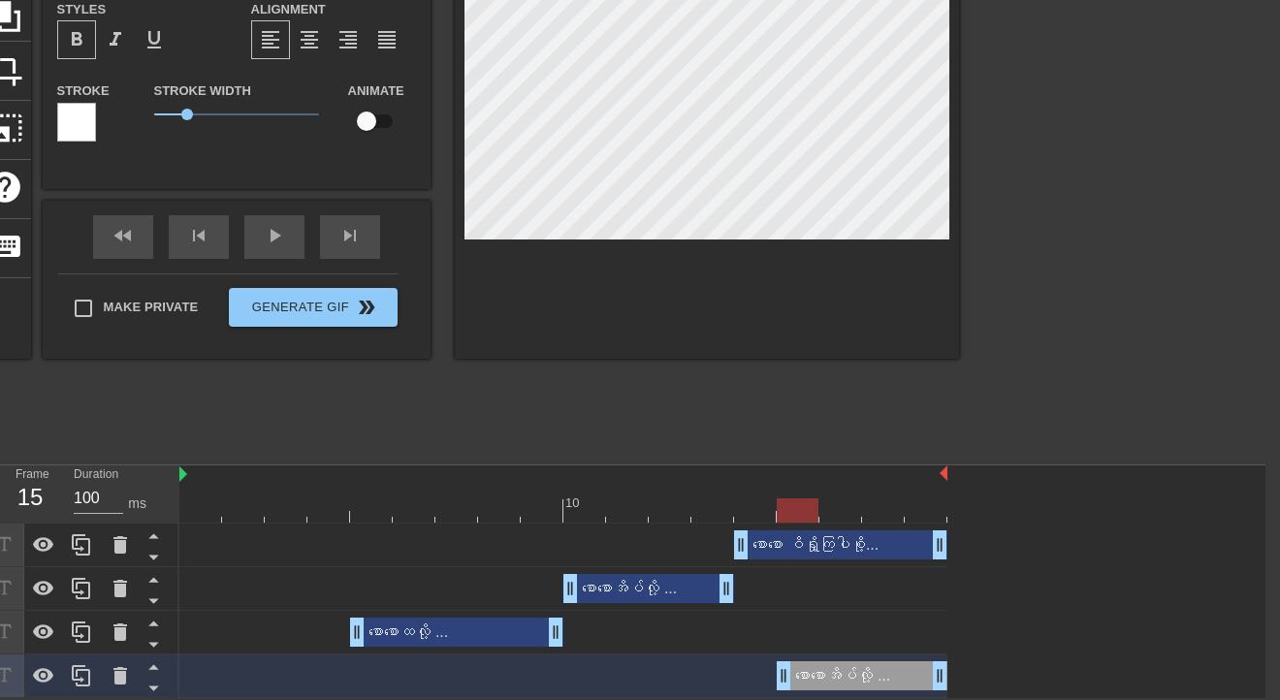
drag, startPoint x: 233, startPoint y: 679, endPoint x: 828, endPoint y: 679, distance: 595.4
click at [828, 524] on div "စောစောအိပ်လို့ ... drag_handle drag_handle" at bounding box center [862, 675] width 171 height 29
click at [456, 524] on div "စောစောထလို့ ... drag_handle drag_handle" at bounding box center [456, 632] width 213 height 29
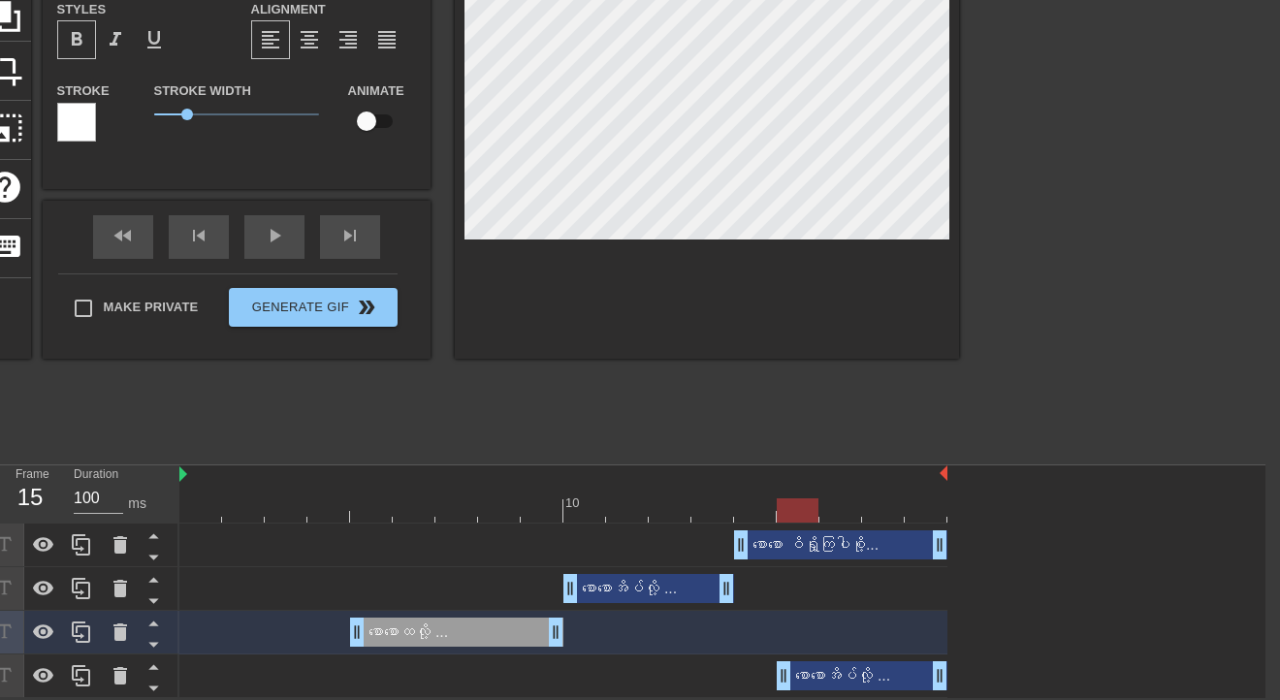
click at [646, 524] on div "စောစောအိပ်လို့ ... drag_handle drag_handle" at bounding box center [648, 588] width 171 height 29
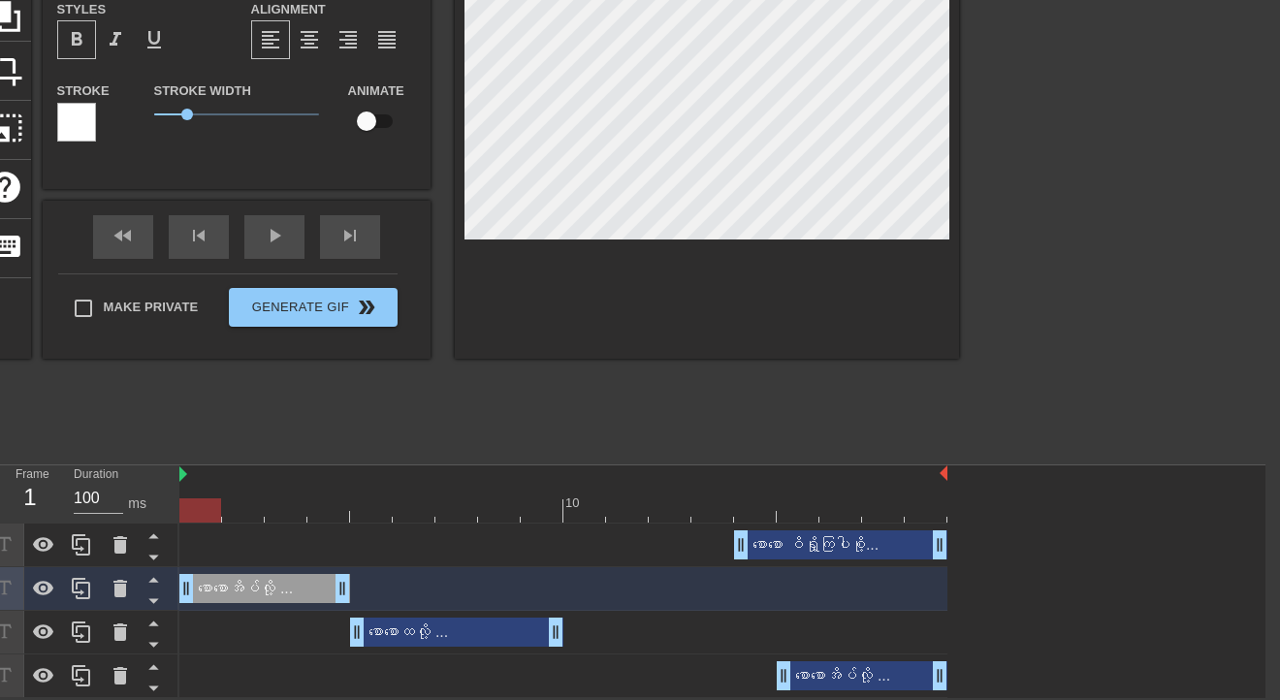
drag, startPoint x: 673, startPoint y: 584, endPoint x: 289, endPoint y: 578, distance: 384.0
click at [289, 524] on div "စောစောအိပ်လို့ ... drag_handle drag_handle" at bounding box center [264, 588] width 171 height 29
drag, startPoint x: 260, startPoint y: 588, endPoint x: 248, endPoint y: 673, distance: 86.1
click at [248, 524] on div "စောစော ဝိရှို့ကြပါစို့... drag_handle drag_handle စောစောအိပ်လို့ ... drag_handl…" at bounding box center [722, 611] width 1086 height 175
click at [279, 524] on div "စောစောအိပ်လို့ ... drag_handle drag_handle" at bounding box center [264, 588] width 171 height 29
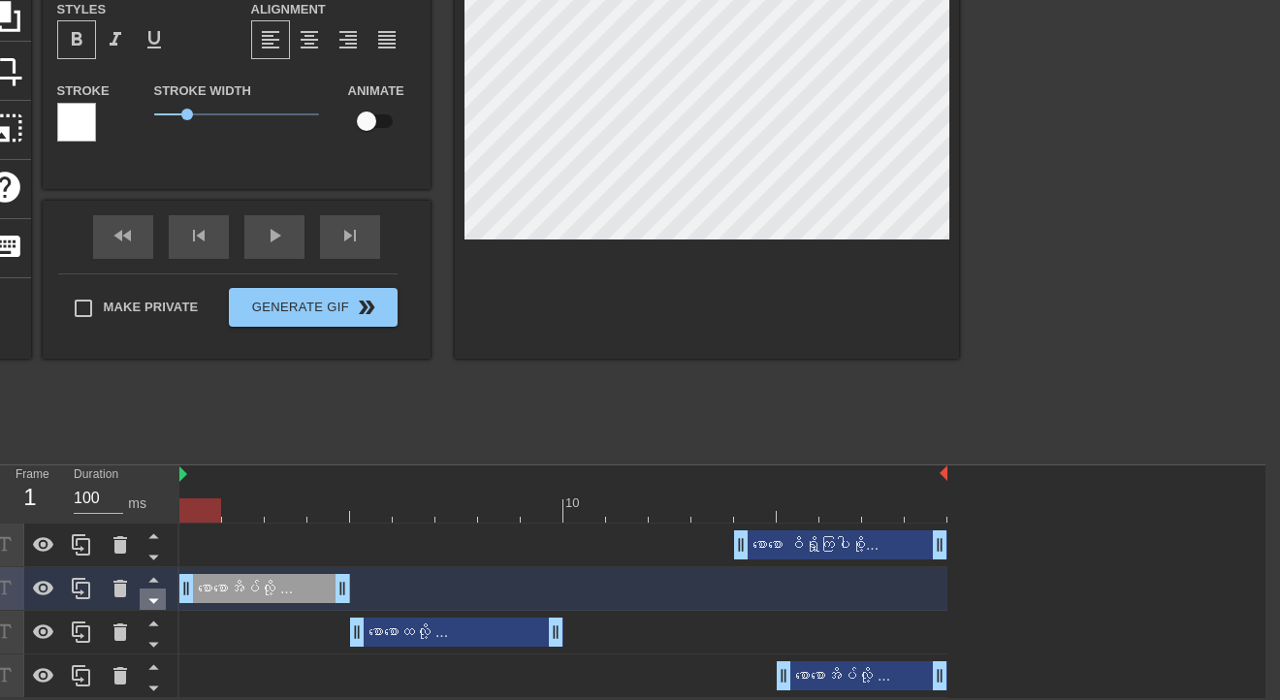
click at [153, 524] on icon at bounding box center [154, 601] width 24 height 24
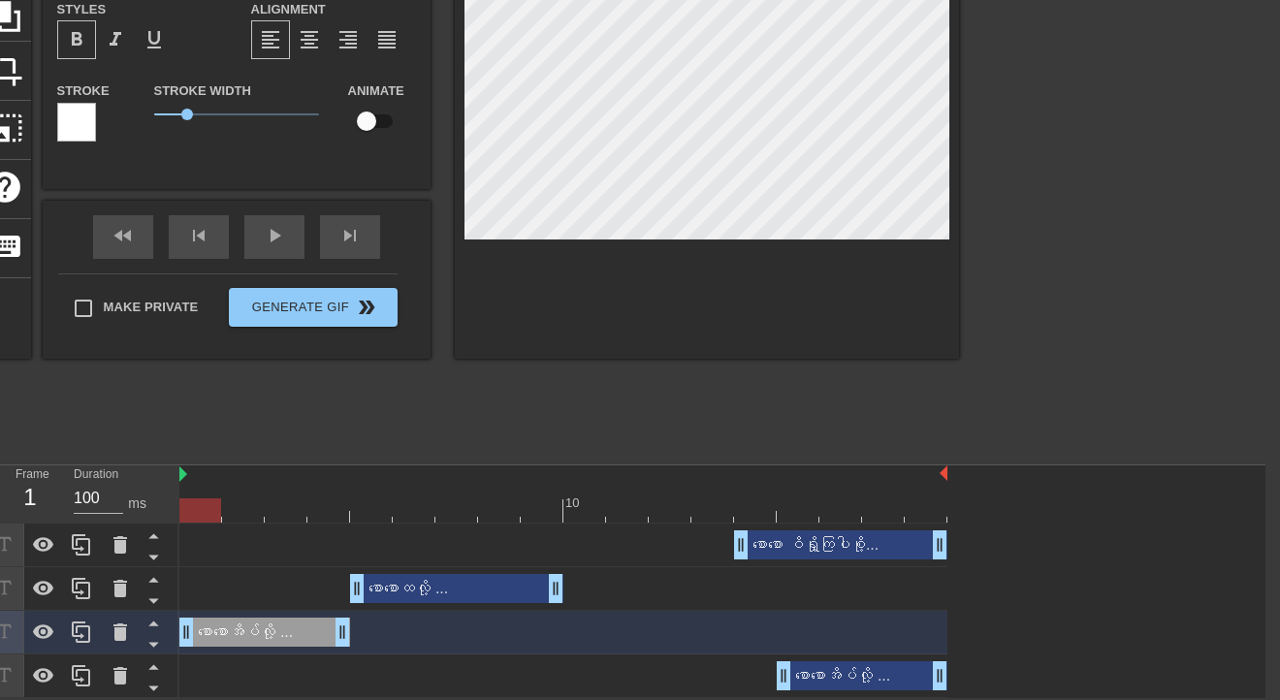
click at [153, 524] on icon at bounding box center [154, 601] width 24 height 24
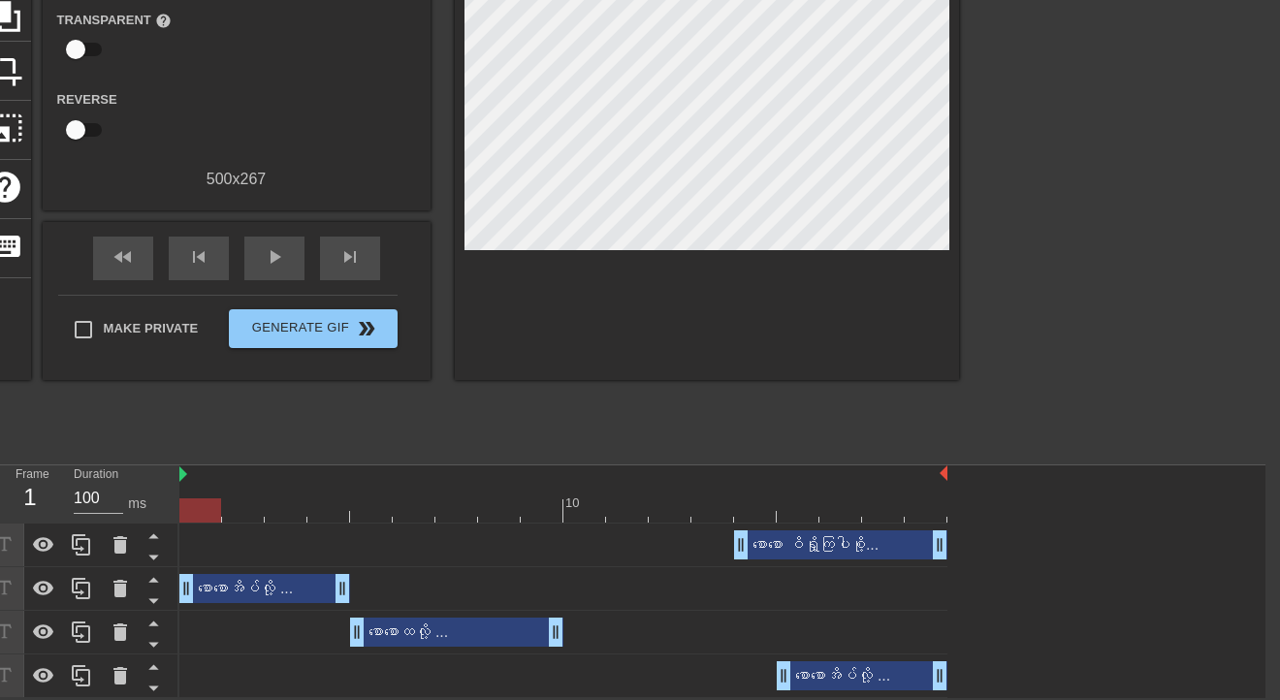
click at [401, 524] on div "စောစောအိပ်လို့ ... drag_handle drag_handle" at bounding box center [563, 588] width 768 height 29
click at [76, 524] on icon at bounding box center [81, 588] width 18 height 21
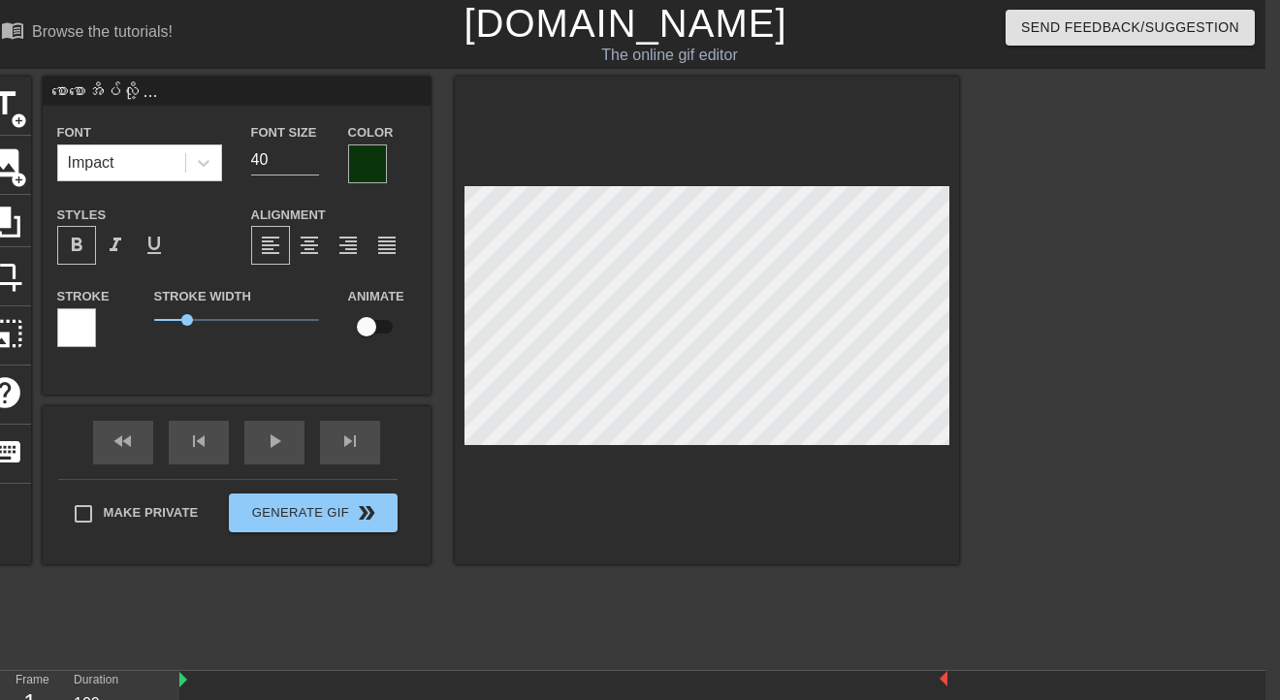
scroll to position [252, 21]
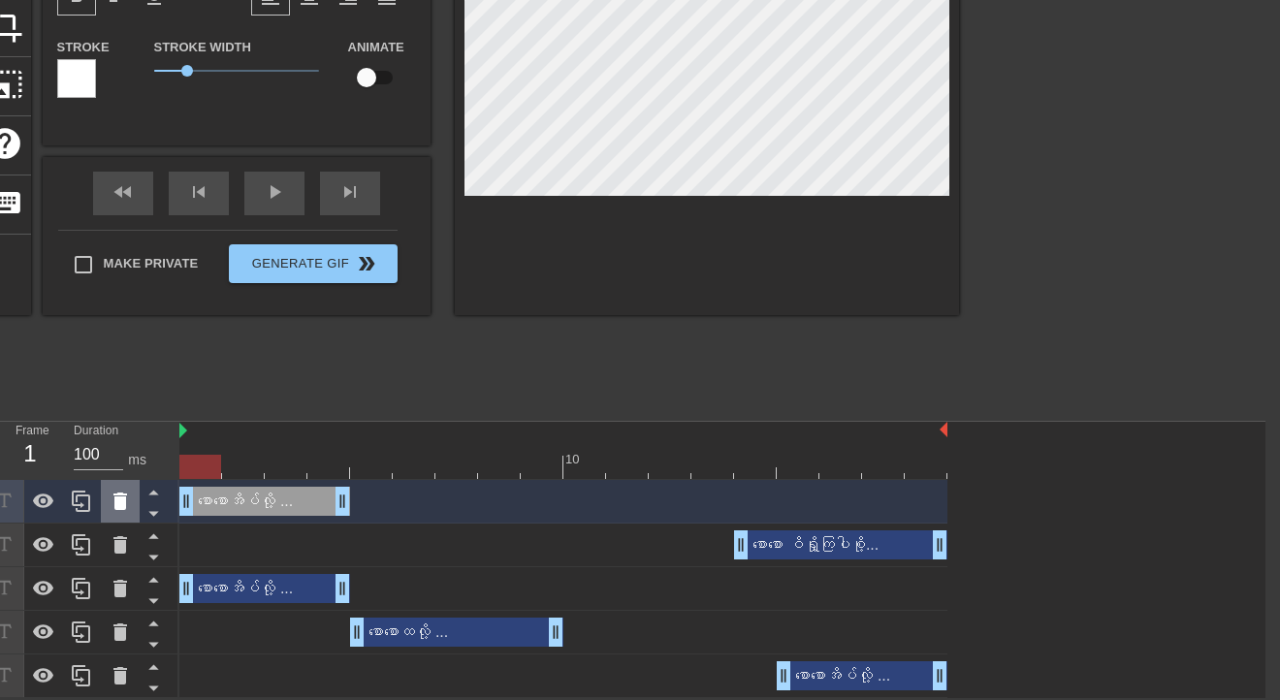
click at [120, 506] on icon at bounding box center [120, 501] width 23 height 23
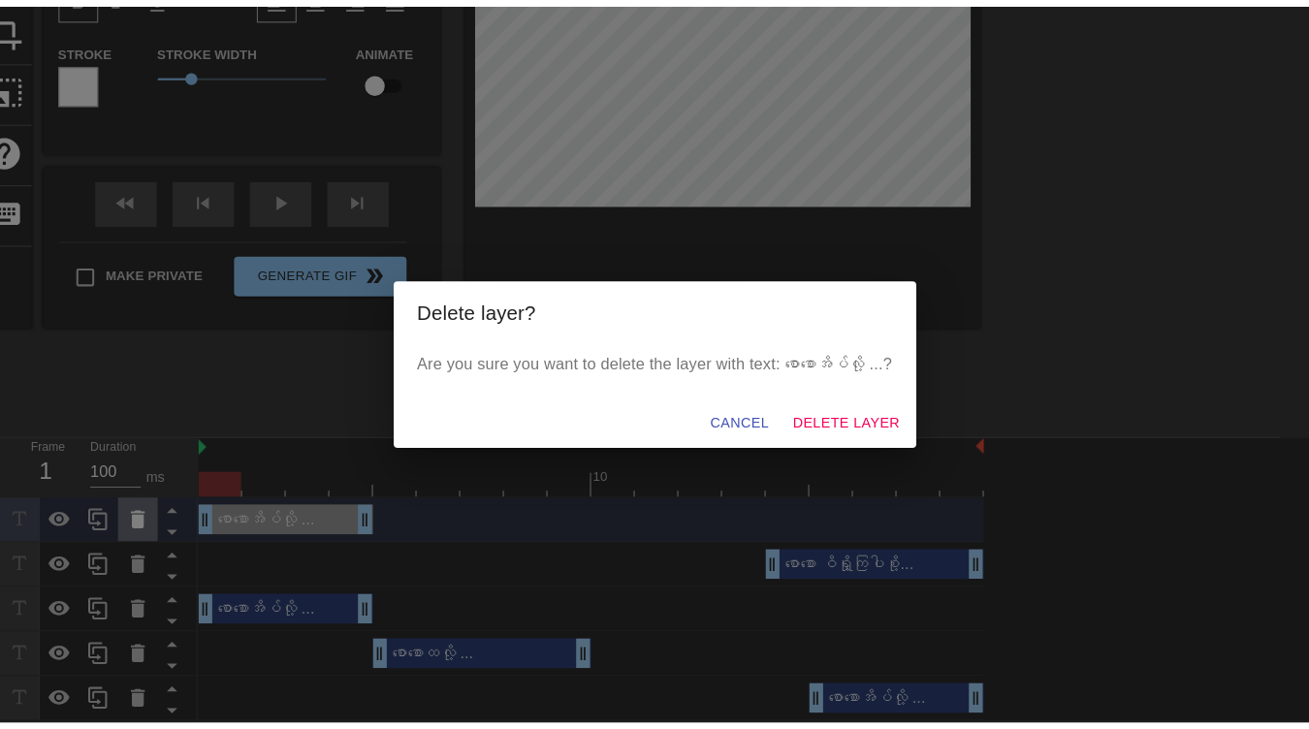
scroll to position [223, 0]
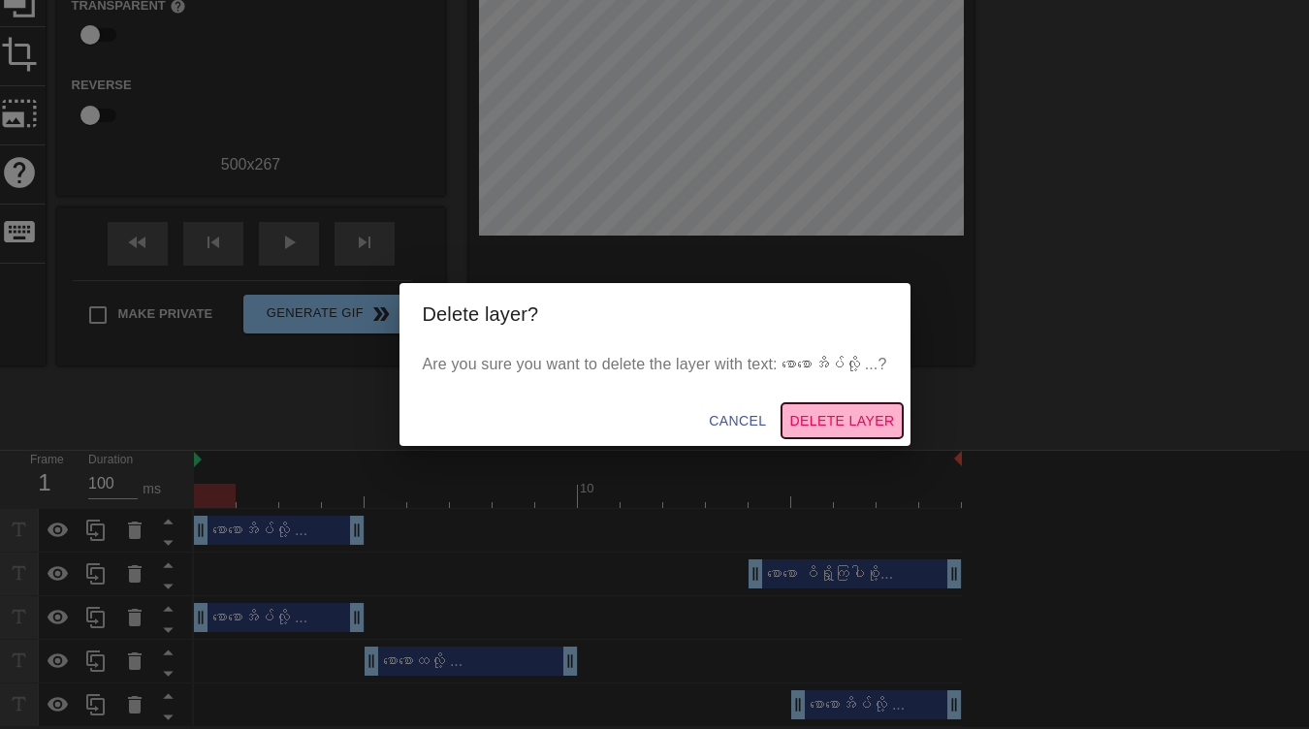
click at [851, 417] on span "Delete Layer" at bounding box center [841, 421] width 105 height 24
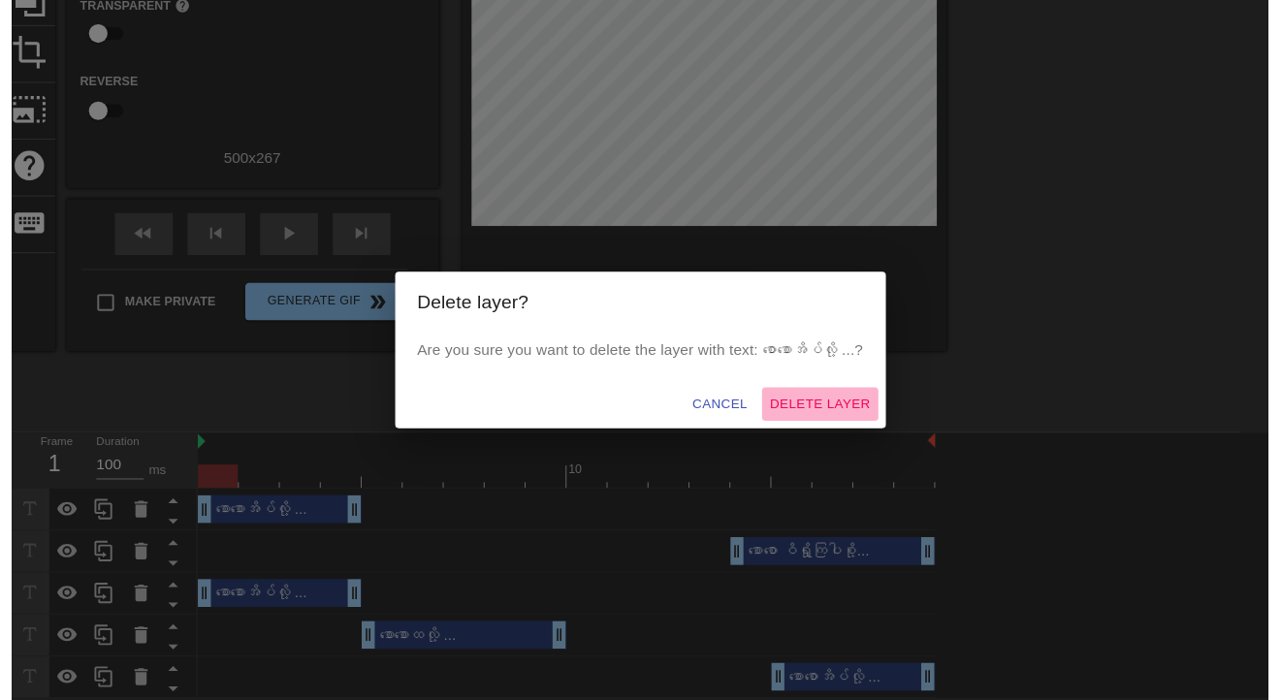
scroll to position [208, 0]
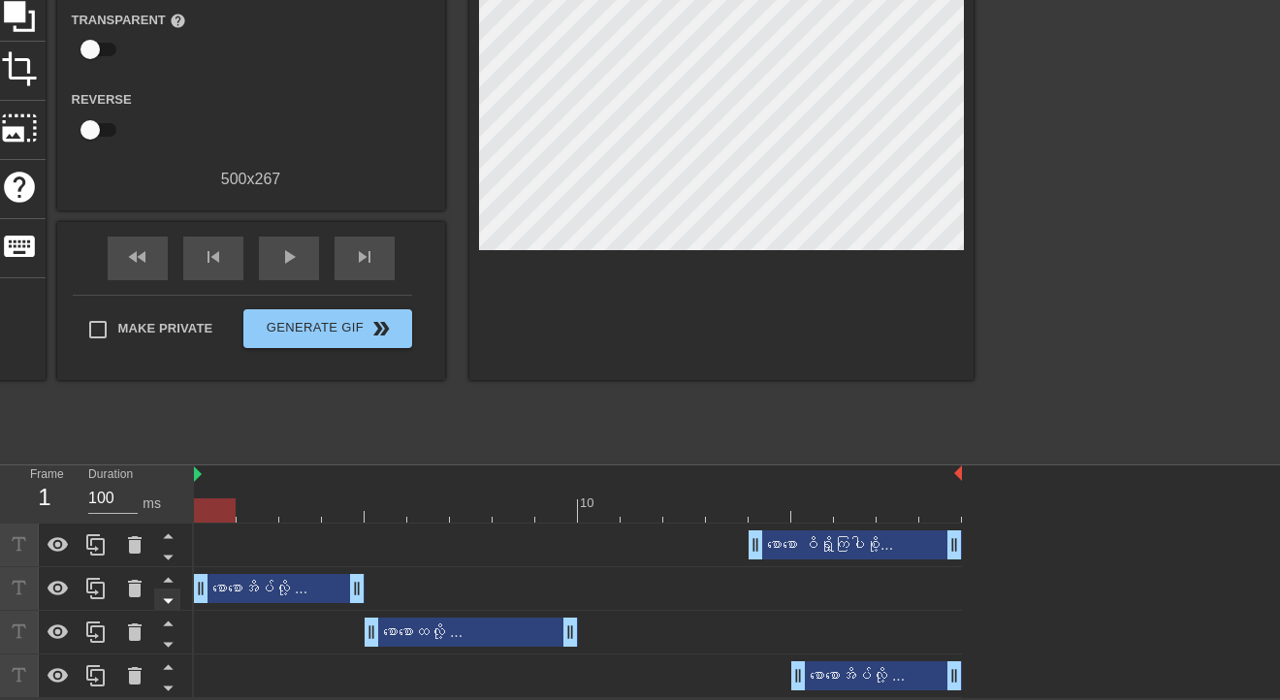
click at [167, 524] on icon at bounding box center [168, 601] width 24 height 24
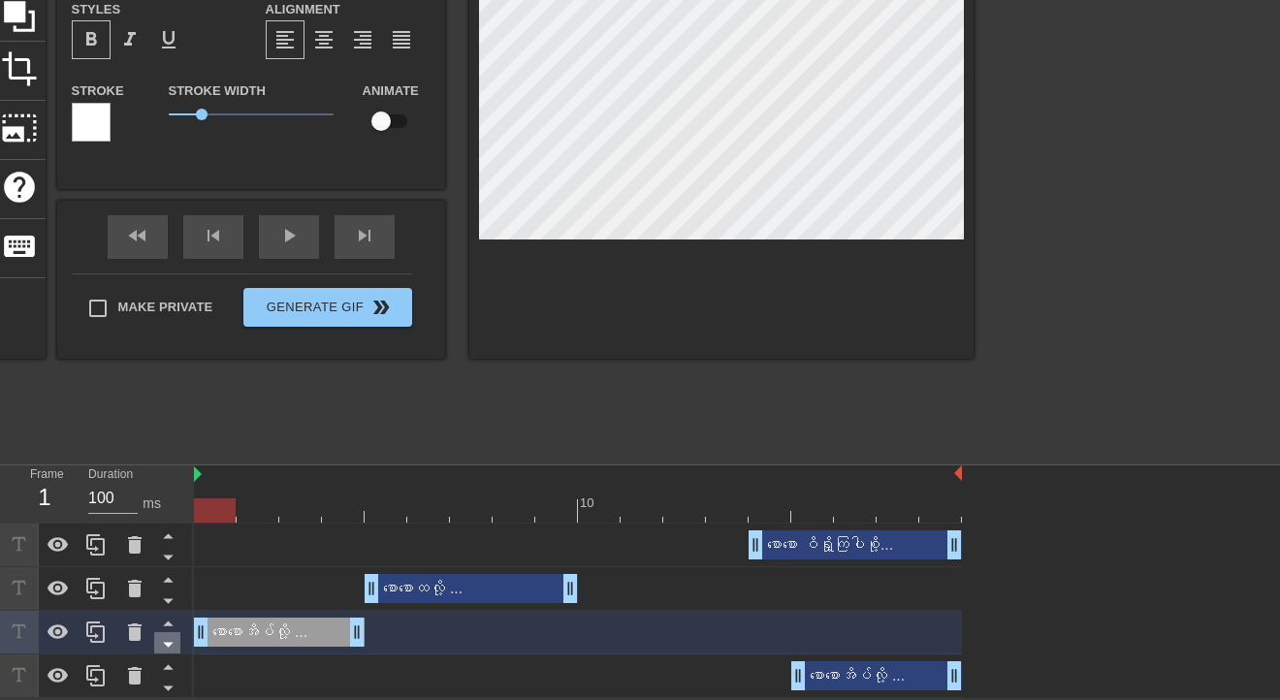
click at [169, 524] on icon at bounding box center [168, 644] width 24 height 24
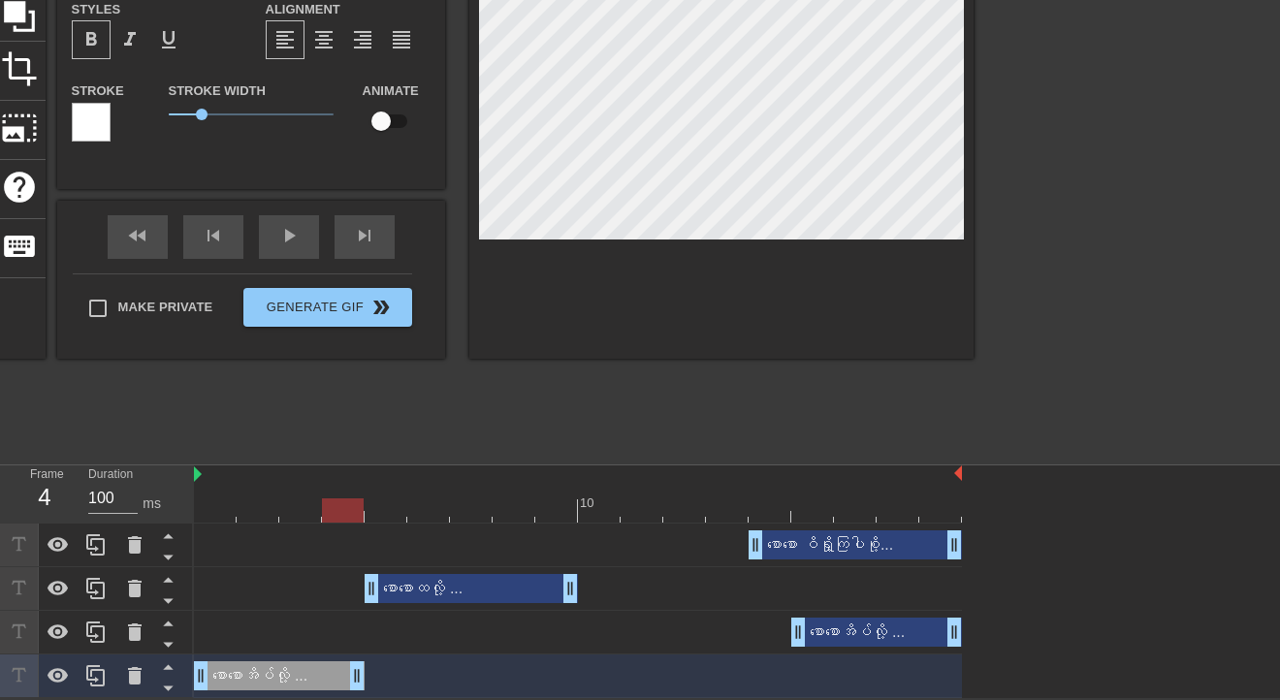
click at [471, 524] on div "စောစောထလို့ ... drag_handle drag_handle" at bounding box center [471, 588] width 213 height 29
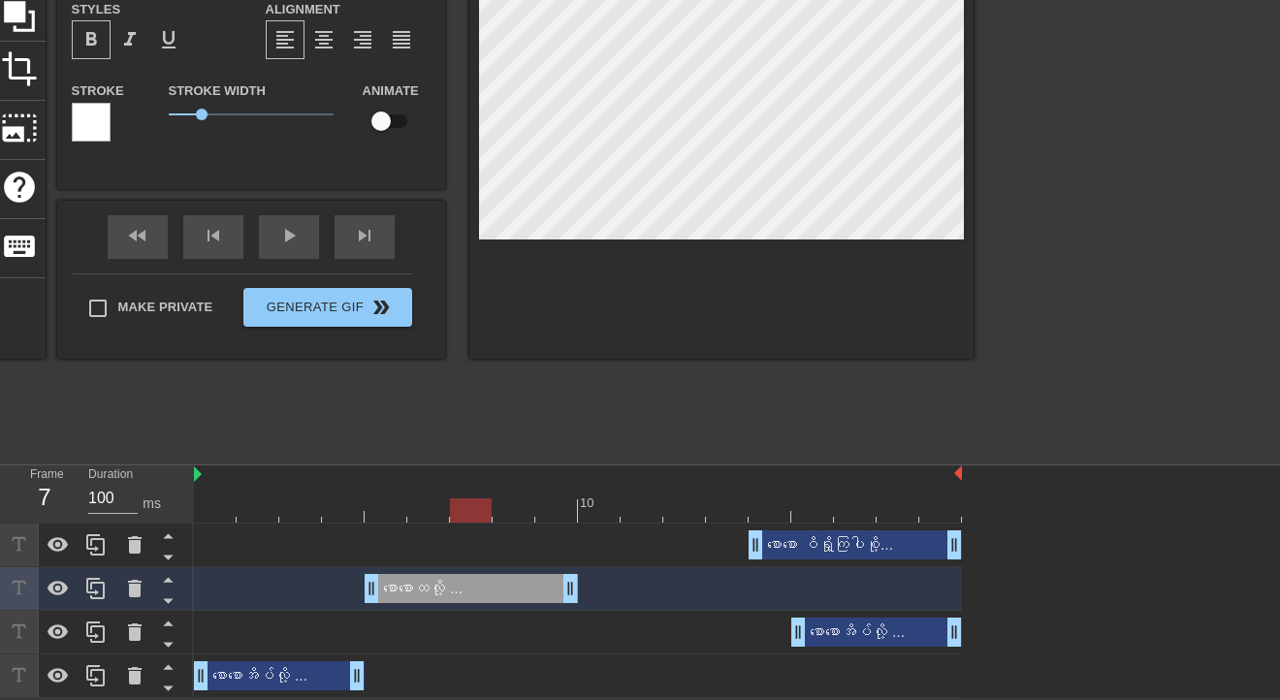
click at [481, 493] on div at bounding box center [471, 497] width 43 height 24
click at [867, 524] on div "စောစော ဝိရှို့ကြပါစို့... drag_handle drag_handle" at bounding box center [855, 544] width 213 height 29
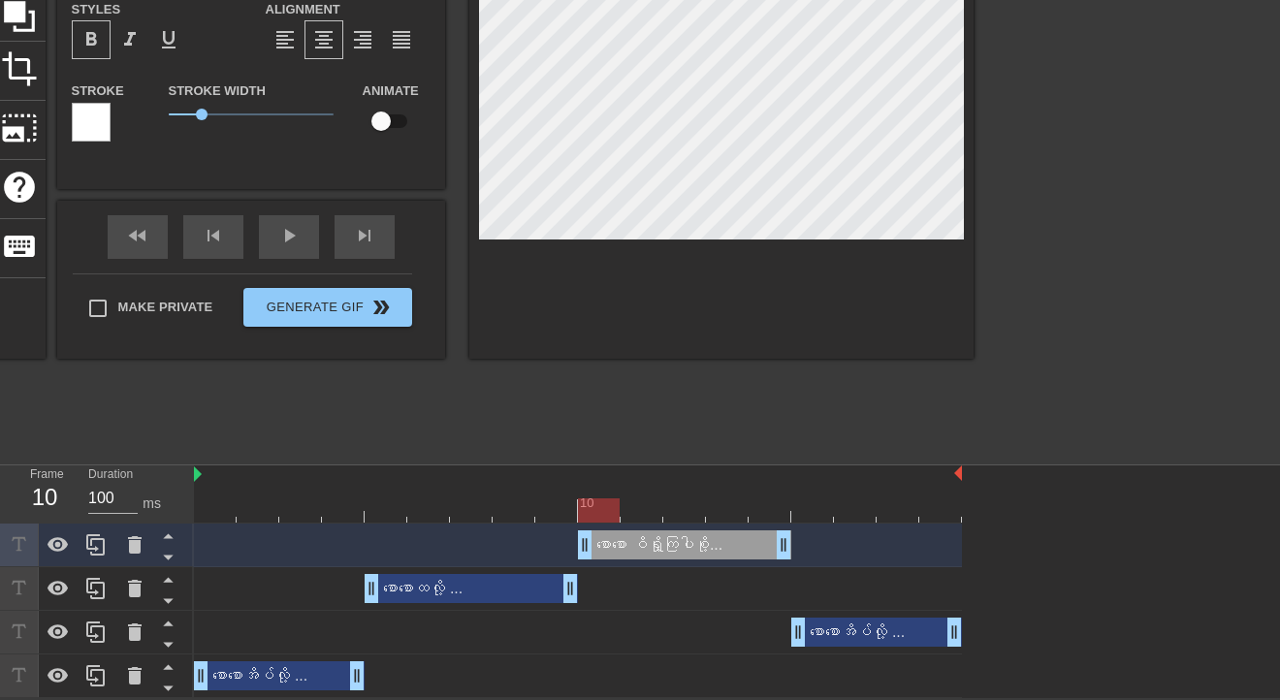
drag, startPoint x: 904, startPoint y: 545, endPoint x: 725, endPoint y: 547, distance: 178.4
click at [725, 524] on div "စောစော ဝိရှို့ကြပါစို့... drag_handle drag_handle" at bounding box center [684, 544] width 213 height 29
click at [904, 524] on div "စောစောအိပ်လို့ ... drag_handle drag_handle" at bounding box center [876, 632] width 171 height 29
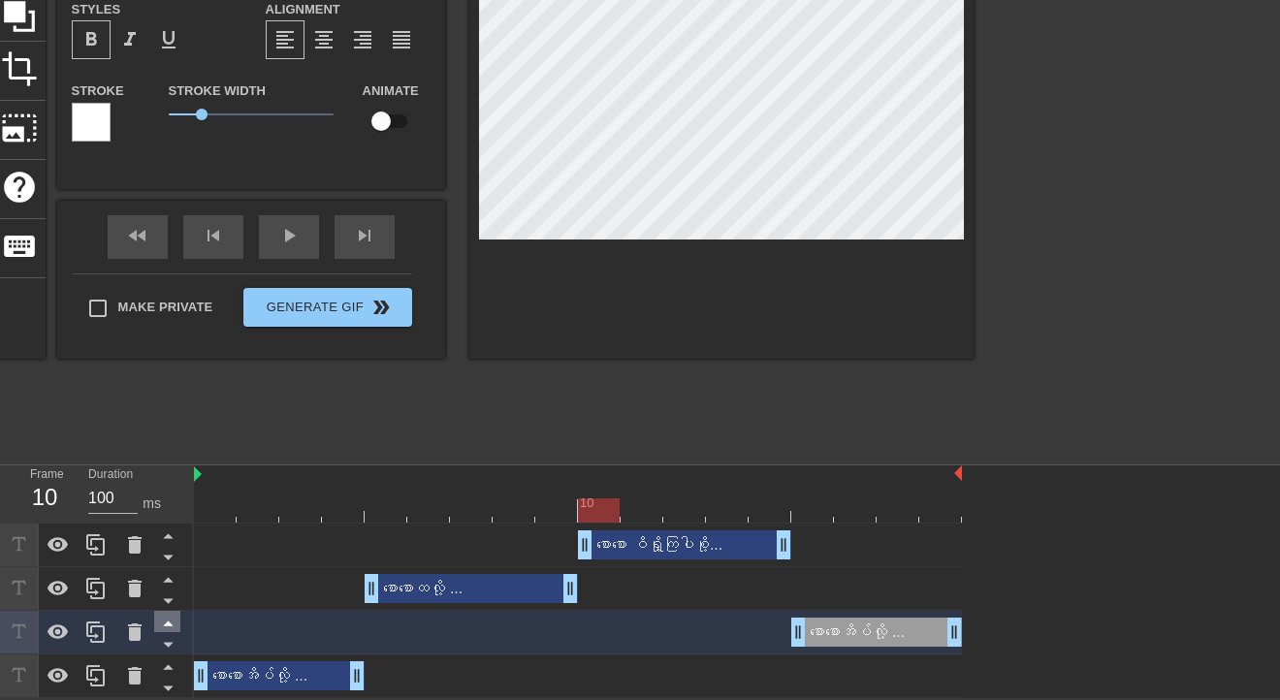
click at [163, 524] on icon at bounding box center [168, 623] width 24 height 24
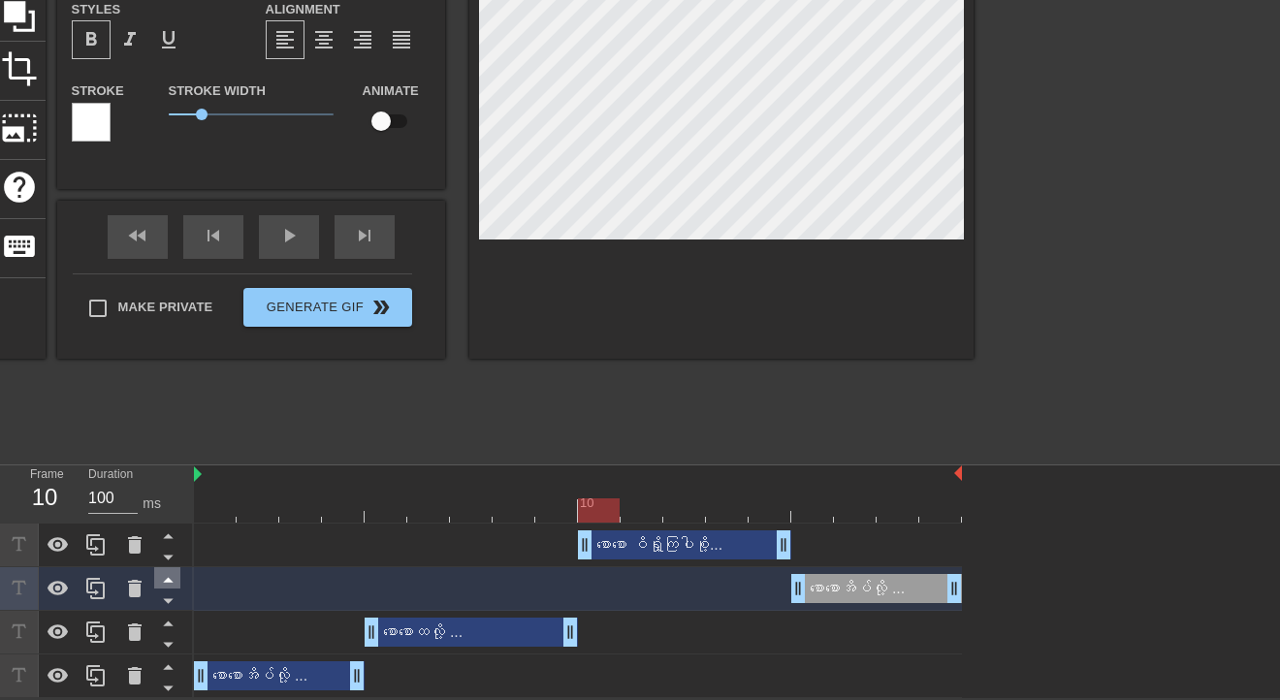
click at [169, 524] on icon at bounding box center [168, 579] width 24 height 24
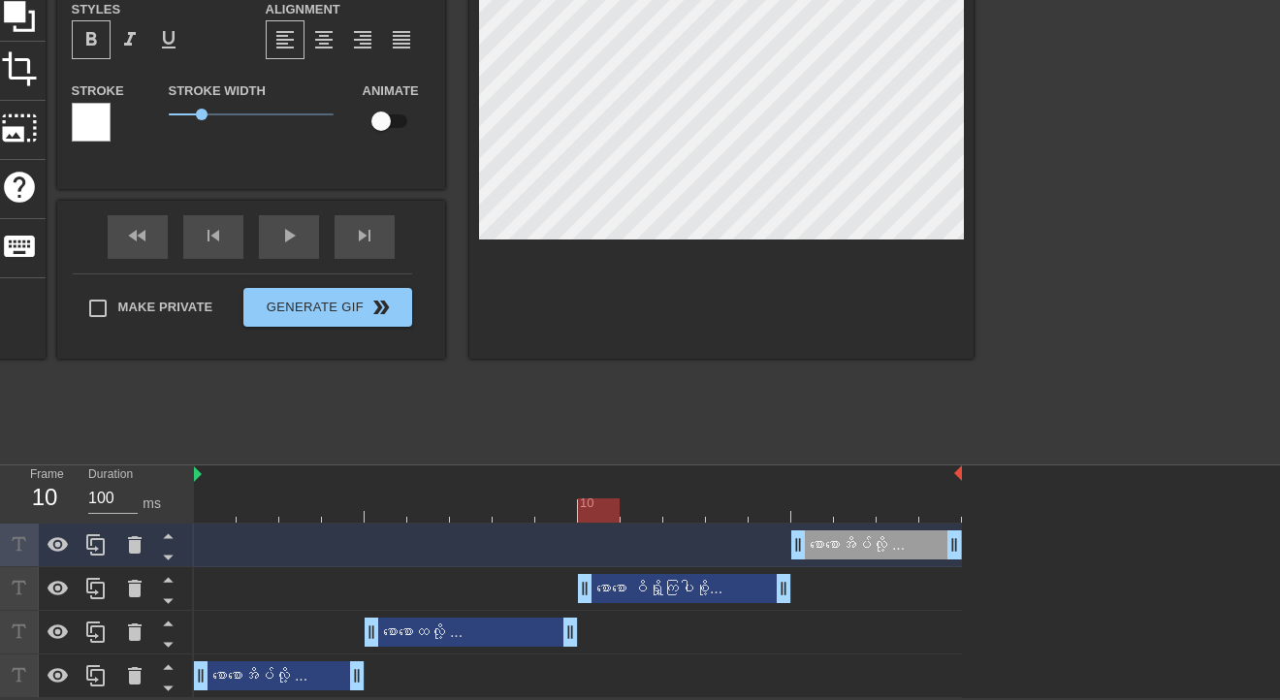
click at [849, 524] on div "စောစောအိပ်လို့ ... drag_handle drag_handle" at bounding box center [876, 544] width 171 height 29
click at [904, 524] on div "စောစောအိပ်လို့ ... drag_handle drag_handle" at bounding box center [876, 544] width 171 height 29
click at [886, 493] on div at bounding box center [898, 497] width 43 height 24
click at [861, 524] on div "စောစောအိပ်လို့ ... drag_handle drag_handle" at bounding box center [876, 544] width 171 height 29
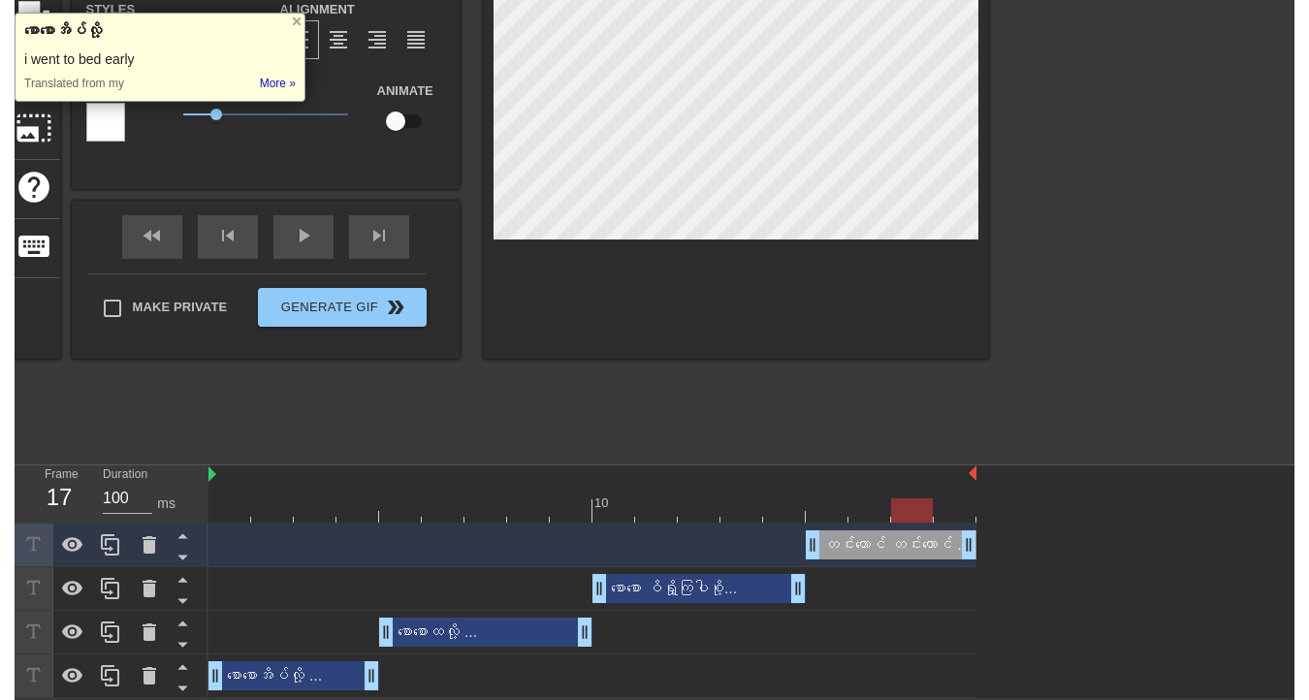
scroll to position [0, 0]
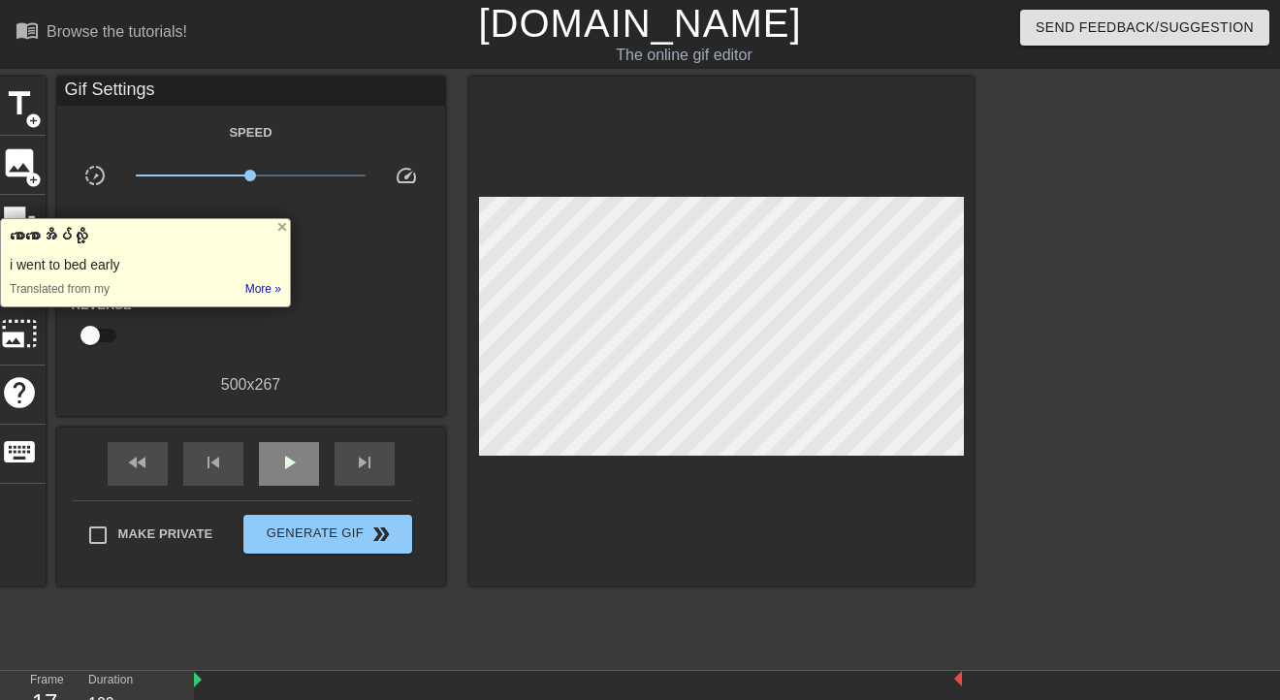
click at [268, 440] on div "fast_rewind skip_previous play_arrow skip_next" at bounding box center [251, 464] width 316 height 73
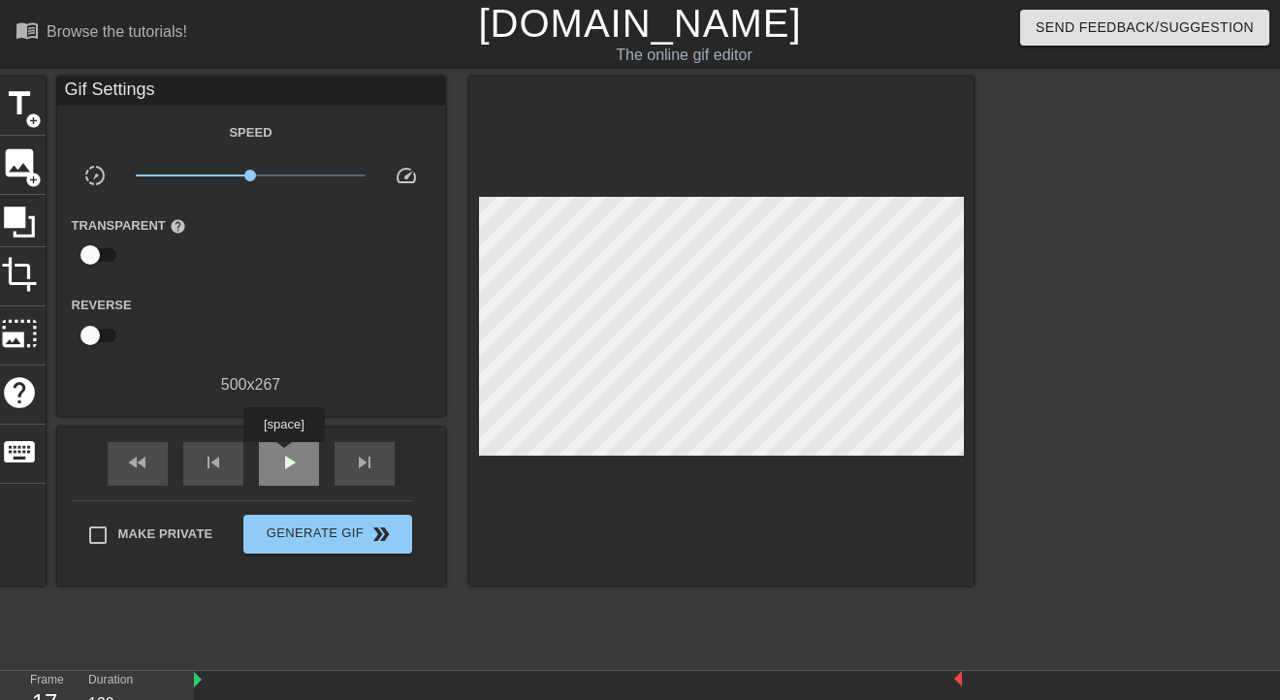
click at [283, 456] on span "play_arrow" at bounding box center [288, 462] width 23 height 23
click at [283, 456] on span "pause" at bounding box center [288, 462] width 23 height 23
drag, startPoint x: 250, startPoint y: 173, endPoint x: 190, endPoint y: 180, distance: 60.6
click at [190, 180] on span "x0.295" at bounding box center [190, 176] width 12 height 12
click at [287, 467] on span "play_arrow" at bounding box center [288, 462] width 23 height 23
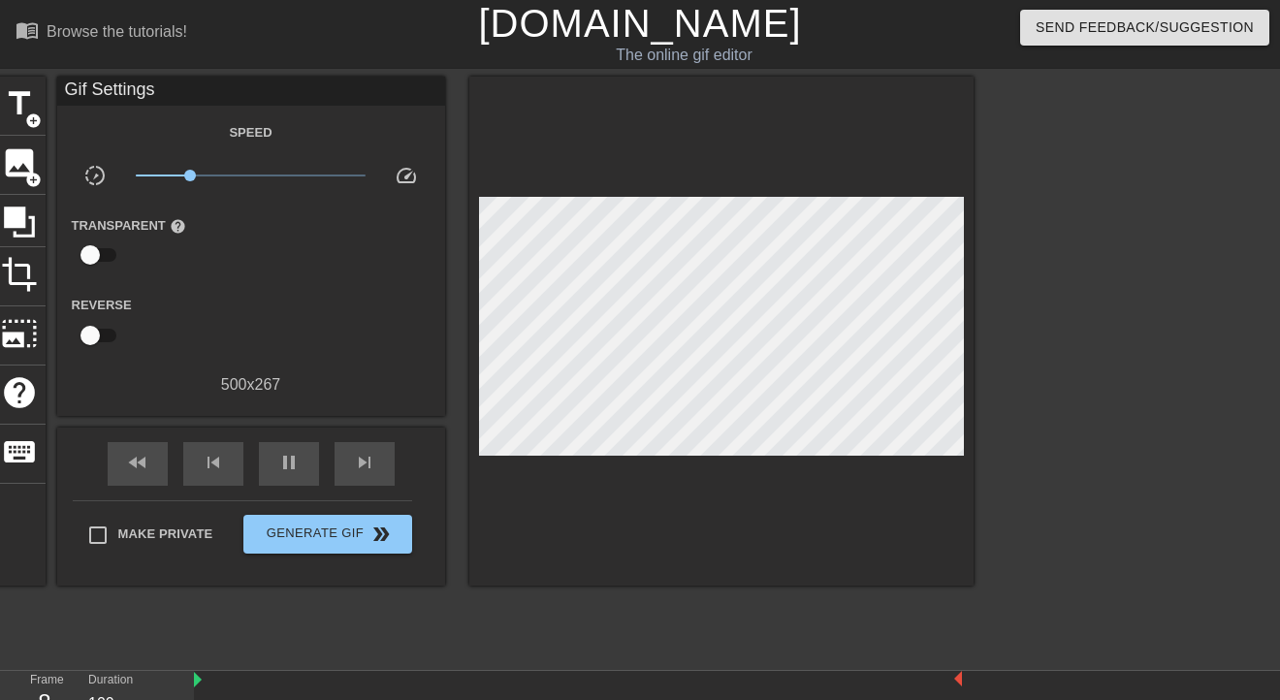
click at [103, 260] on input "checkbox" at bounding box center [90, 255] width 111 height 37
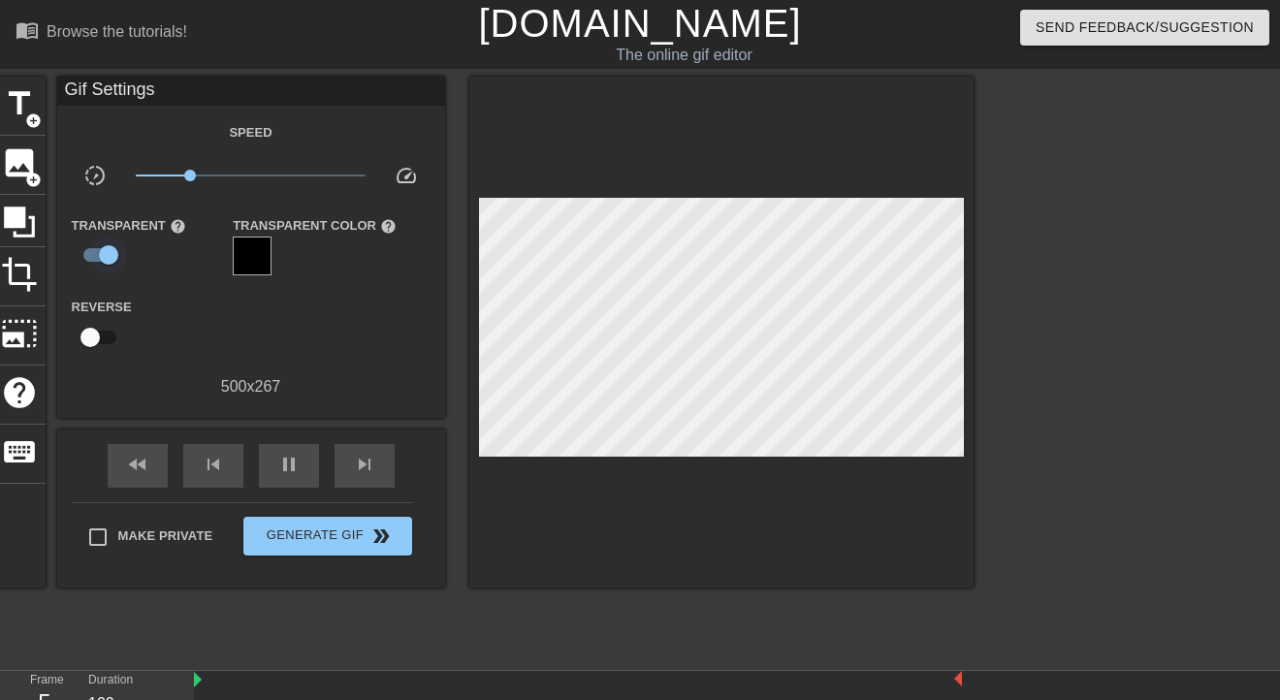
click at [91, 248] on input "checkbox" at bounding box center [108, 255] width 111 height 37
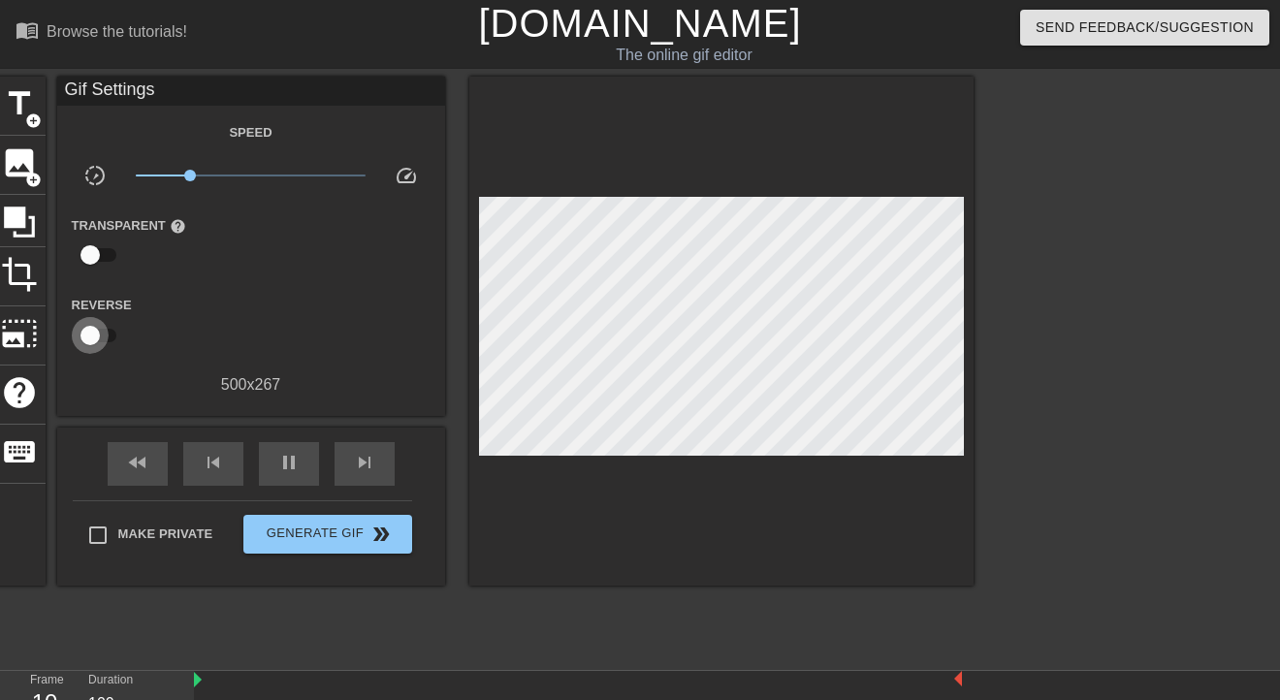
click at [105, 334] on input "checkbox" at bounding box center [90, 335] width 111 height 37
click at [95, 334] on input "checkbox" at bounding box center [108, 335] width 111 height 37
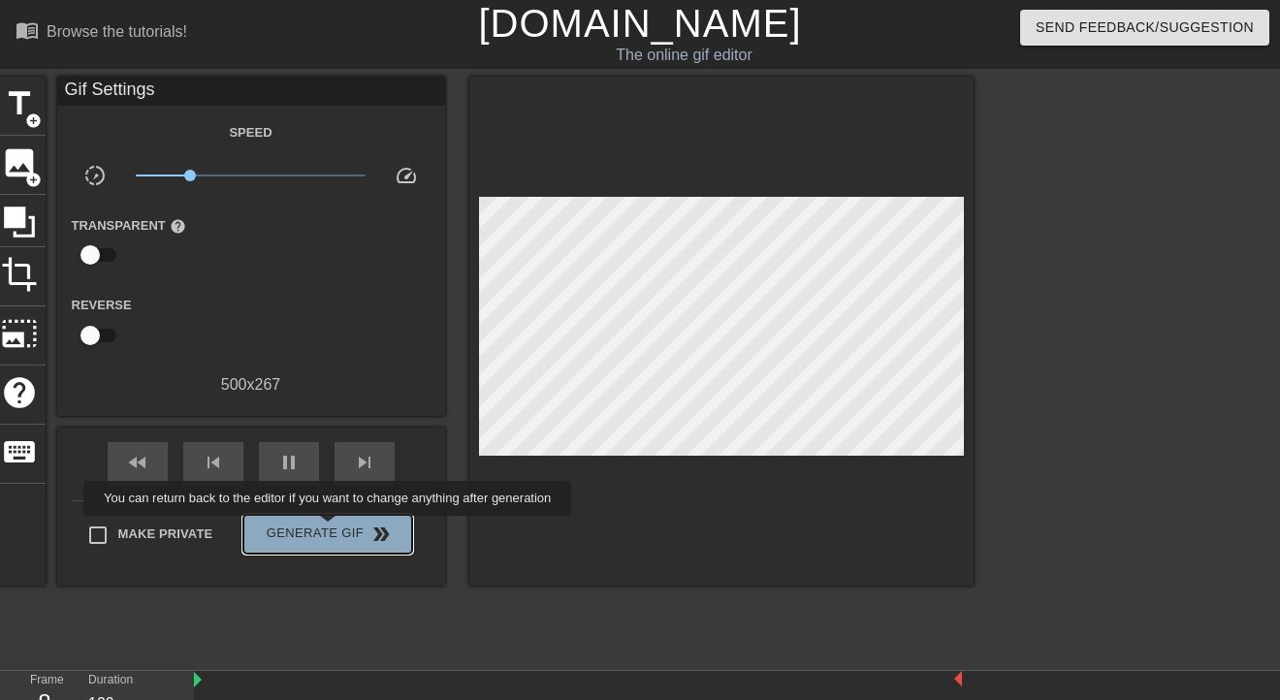
click at [330, 524] on span "Generate Gif double_arrow" at bounding box center [327, 534] width 152 height 23
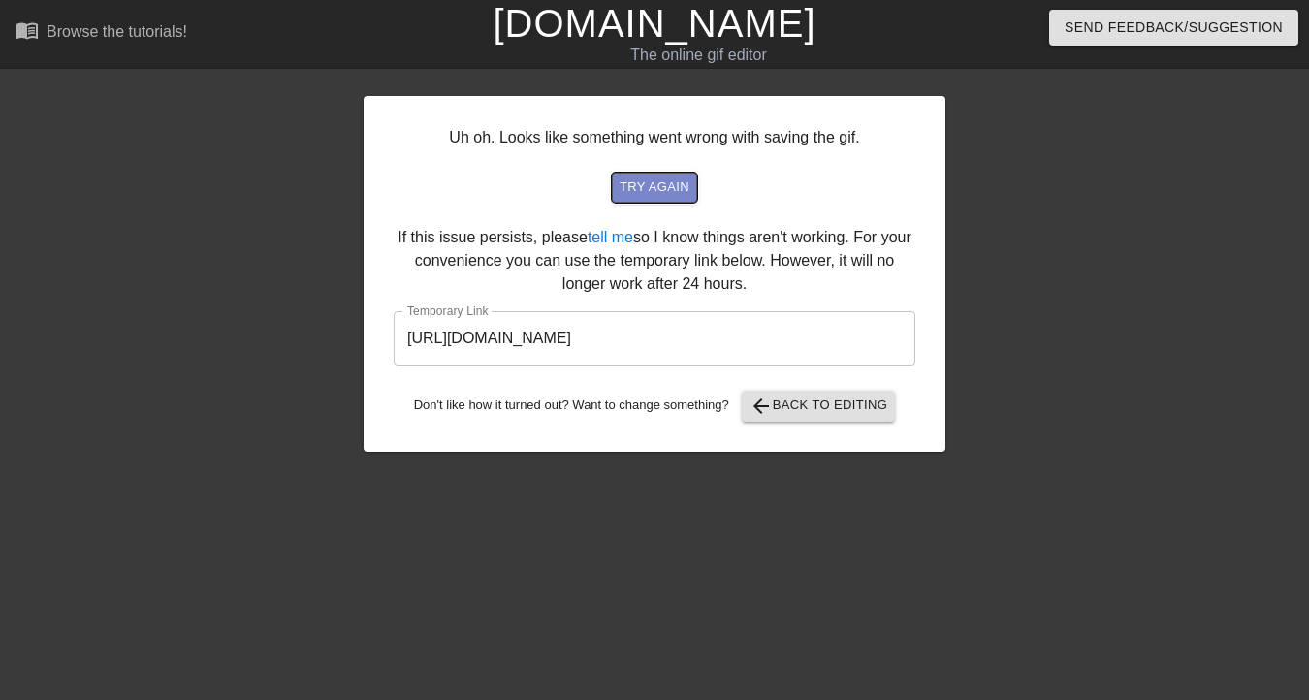
click at [665, 190] on span "try again" at bounding box center [655, 187] width 70 height 22
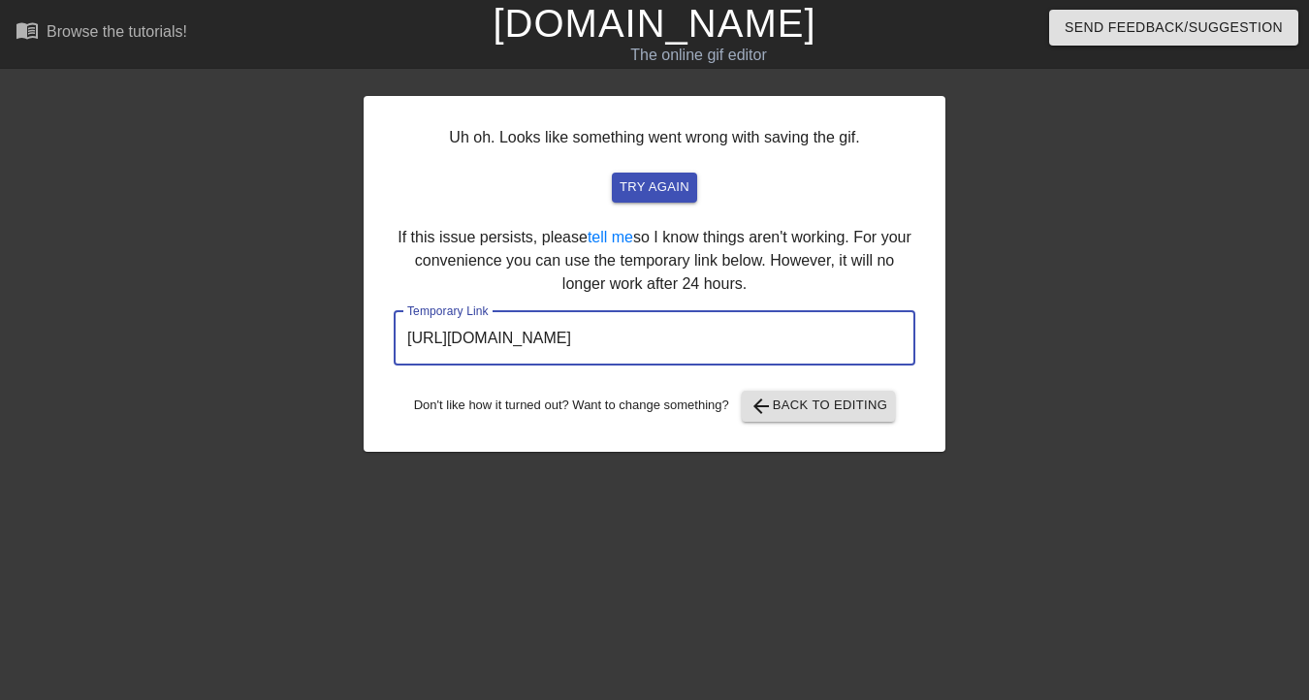
drag, startPoint x: 830, startPoint y: 330, endPoint x: 213, endPoint y: 289, distance: 618.0
click at [213, 289] on div "Uh oh. Looks like something went wrong with saving the gif. try again If this i…" at bounding box center [654, 368] width 1309 height 582
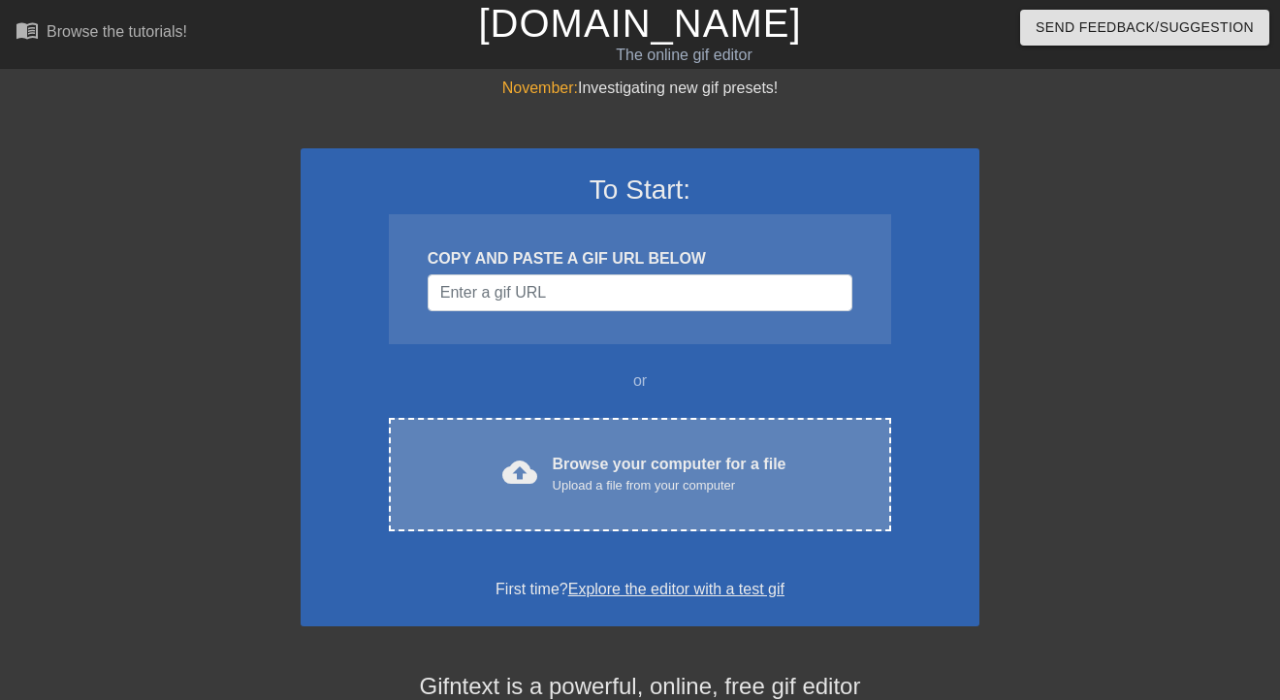
click at [619, 444] on div "cloud_upload Browse your computer for a file Upload a file from your computer C…" at bounding box center [640, 474] width 502 height 113
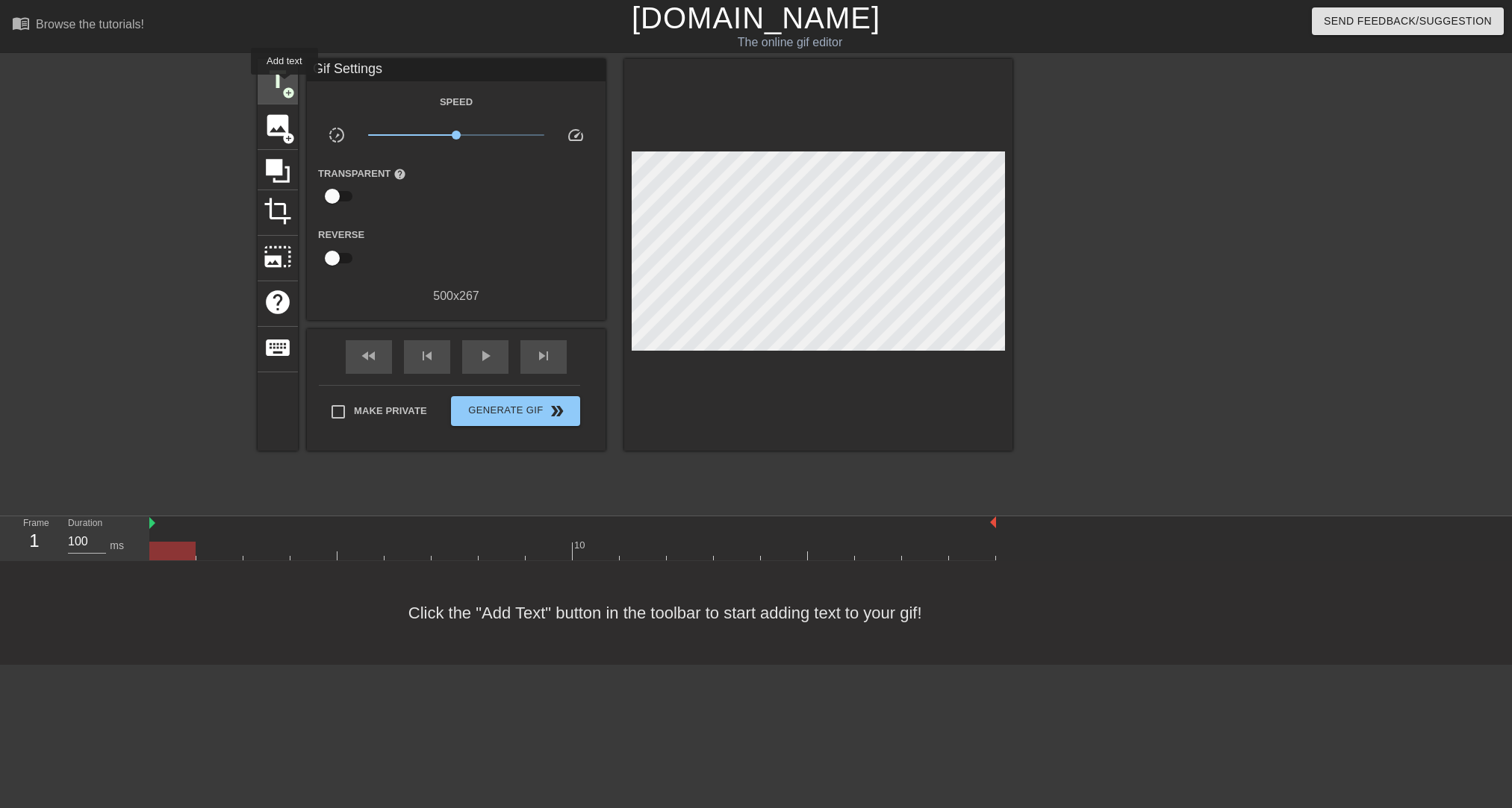
click at [283, 86] on span "add_circle" at bounding box center [289, 92] width 12 height 12
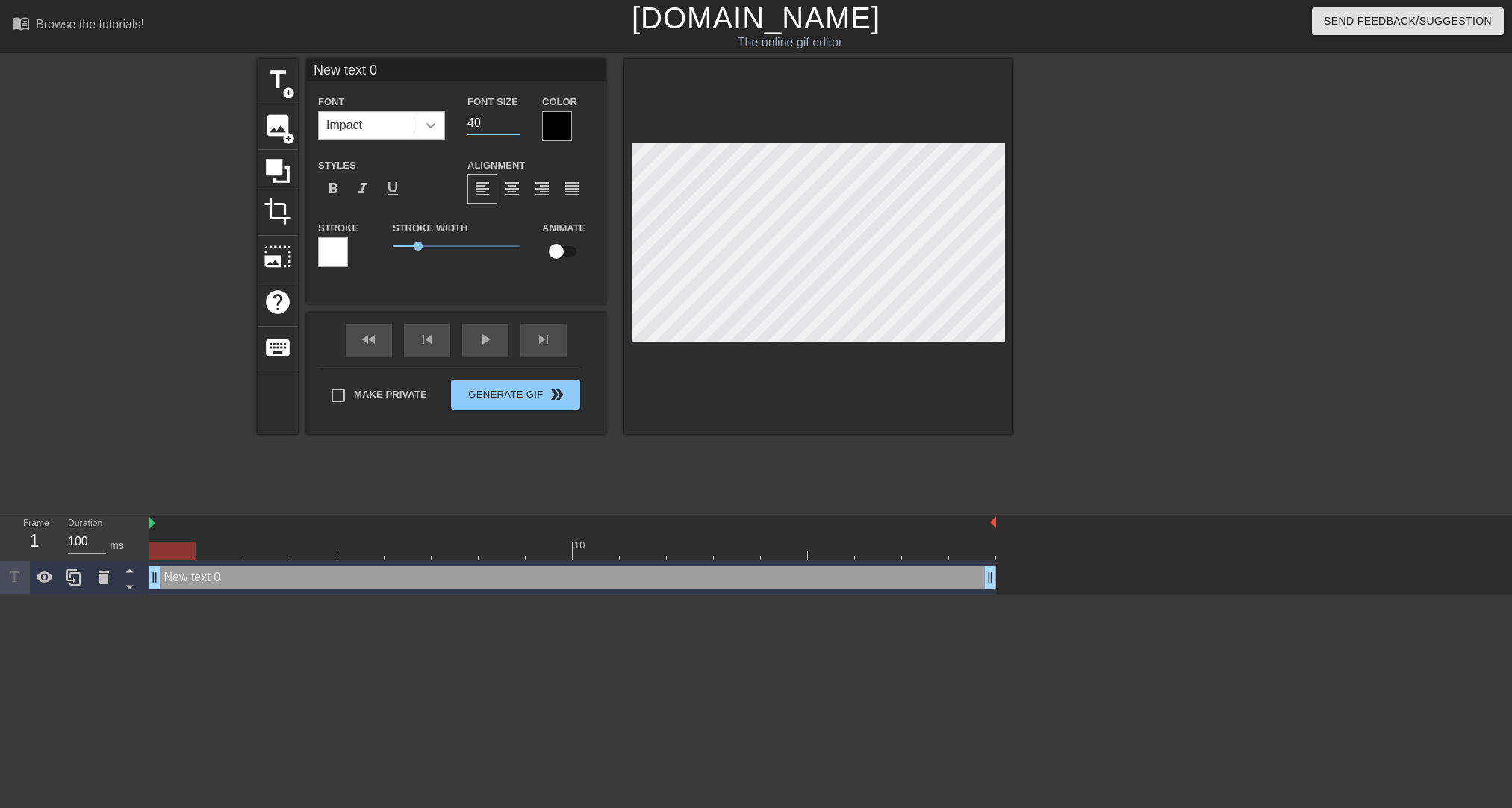
drag, startPoint x: 488, startPoint y: 119, endPoint x: 426, endPoint y: 119, distance: 62.0
click at [426, 119] on div "Font Impact Font Size 40 Color" at bounding box center [457, 116] width 299 height 48
type input "30"
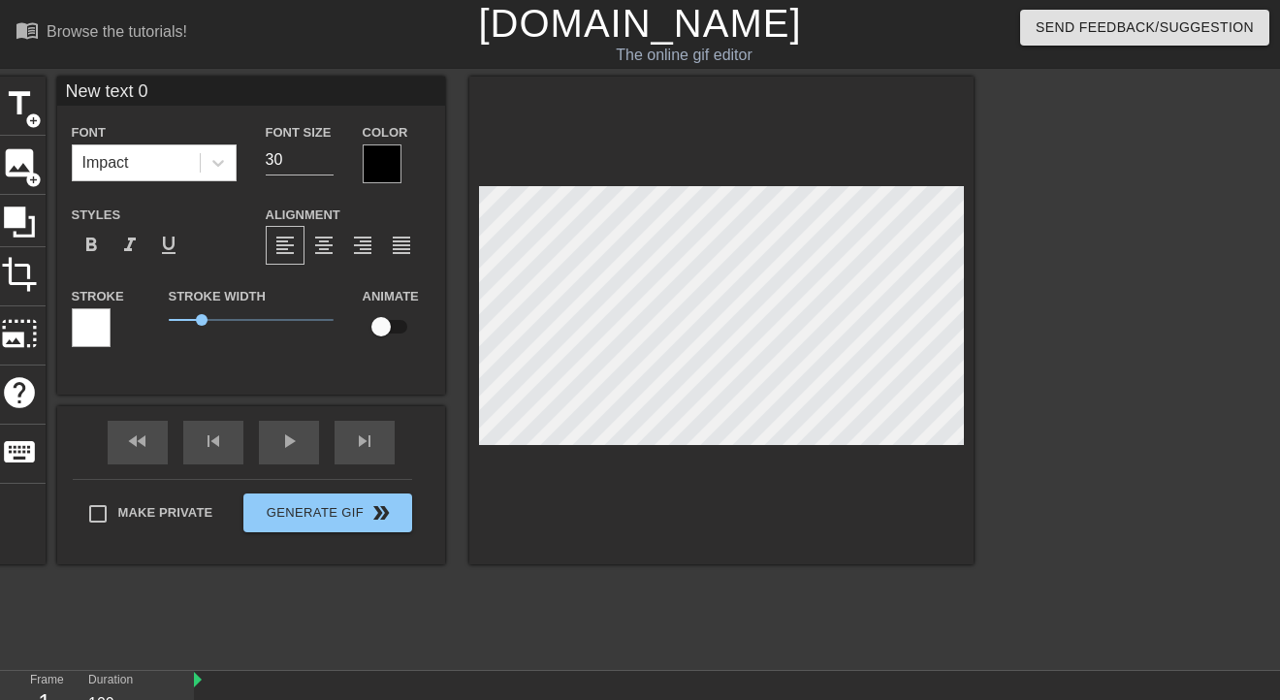
scroll to position [2, 4]
type textarea "‌ေ"
type input "‌ေ"
type textarea "စေ"
type input "စေ"
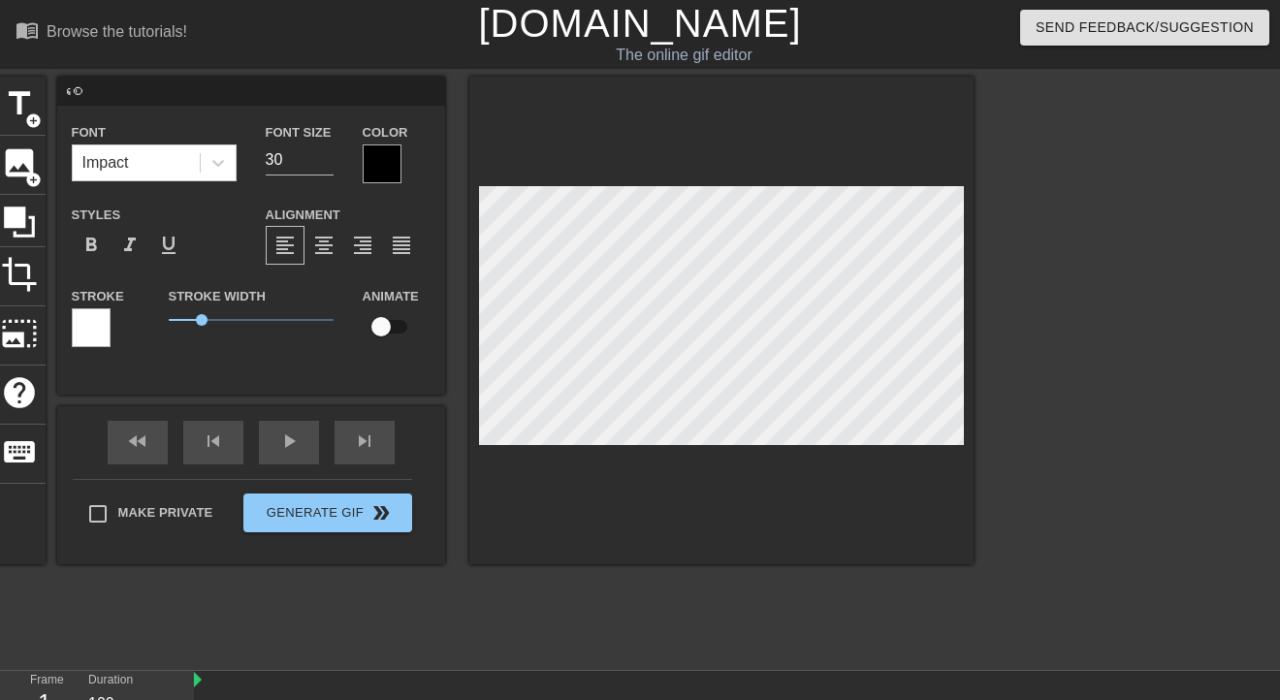
type textarea "စော"
type input "စော"
type textarea "စော‌ေ"
type input "စော‌ေ"
type textarea "စောစေ"
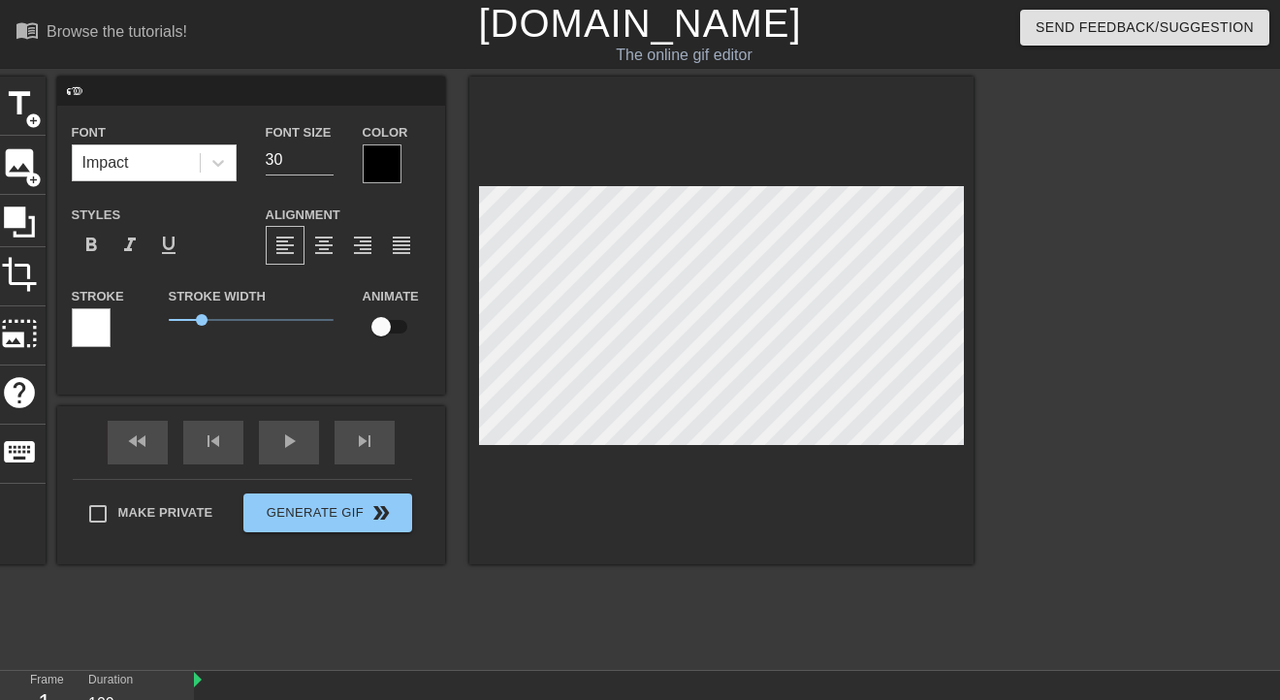
type input "စောစေ"
type textarea "စောစော"
type input "စောစော"
type textarea "စောစောအ"
type input "စောစောအ"
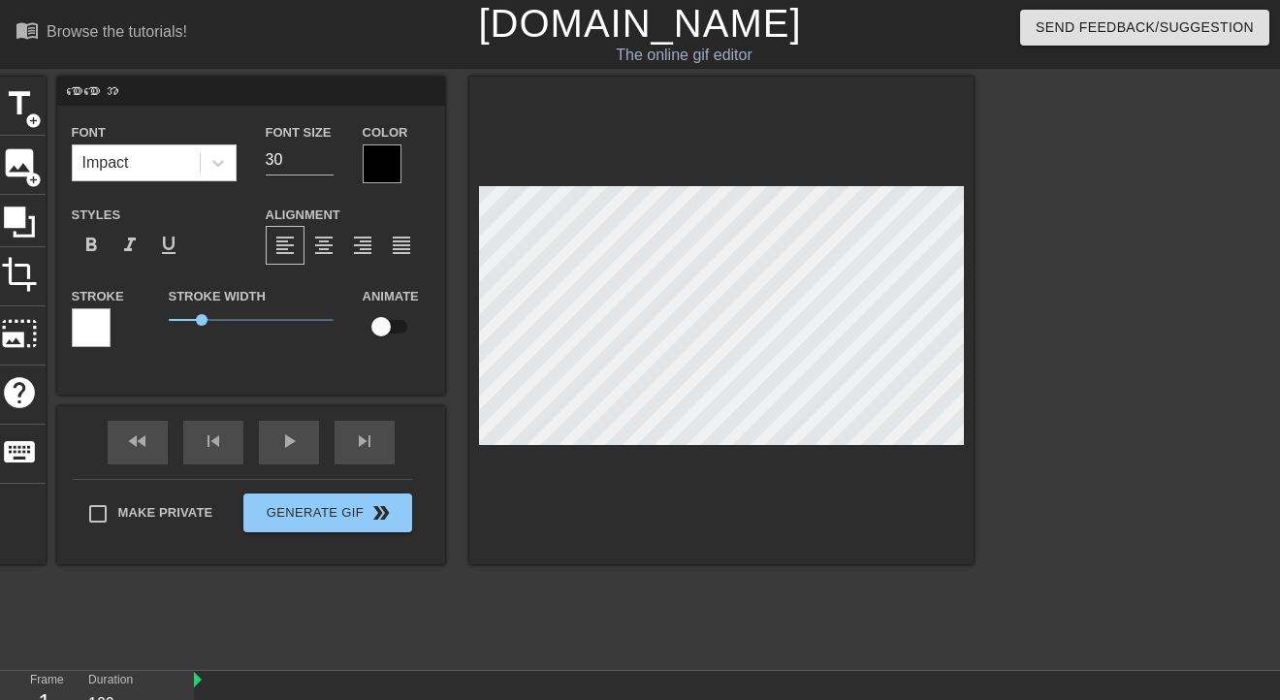
type textarea "စောစောအိ"
type input "စောစောအိ"
type textarea "စောစောအိပ"
type input "စောစောအိပ"
type textarea "စောစောအိပ်"
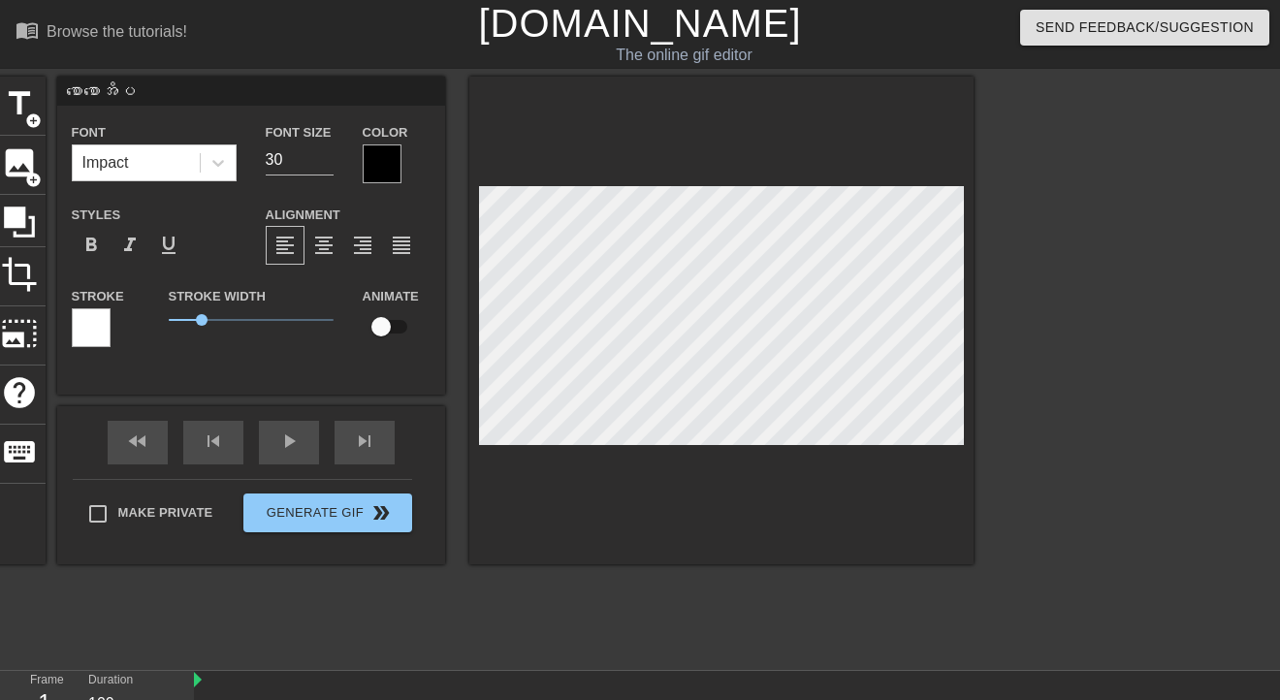
type input "စောစောအိပ်"
type textarea "စောစောအိပ်လ"
type input "စောစောအိပ်လ"
type textarea "စောစောအိပ်လိ"
type input "စောစောအိပ်လိ"
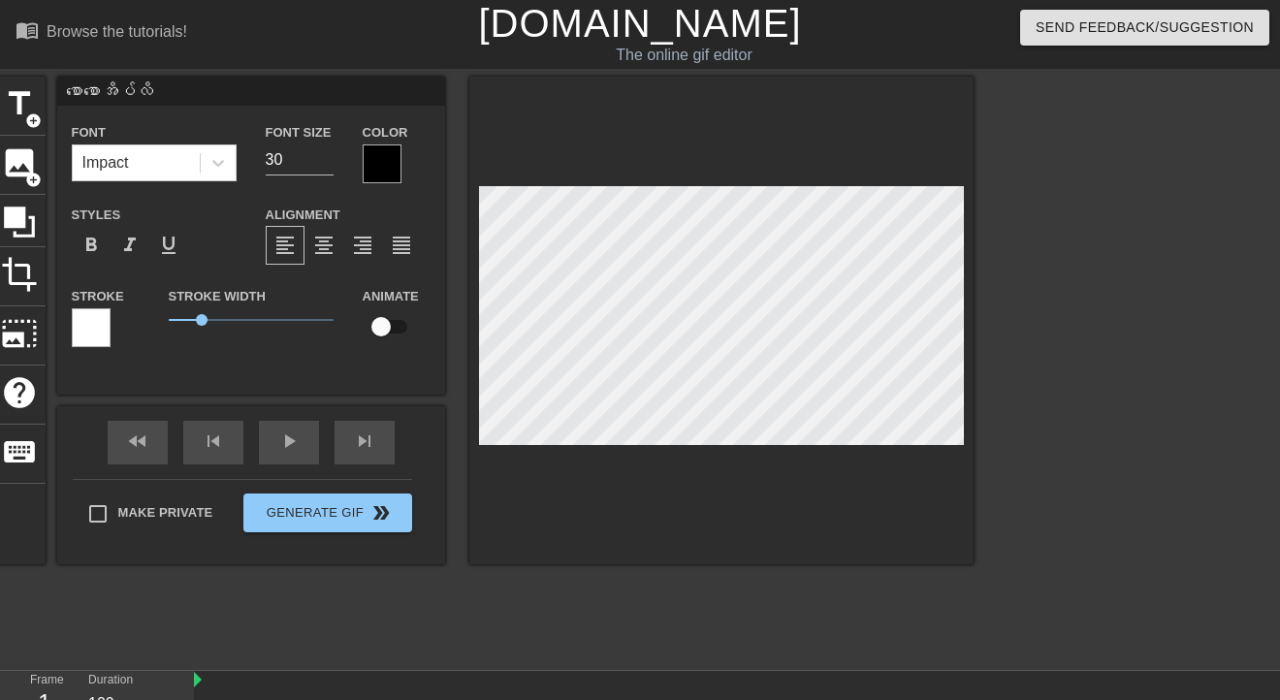
type textarea "စောစောအိပ်လို"
type input "စောစောအိပ်လို"
type textarea "စောစောအိပ်လို့"
type input "စောစောအိပ်လို့"
click at [1038, 349] on div at bounding box center [1142, 368] width 291 height 582
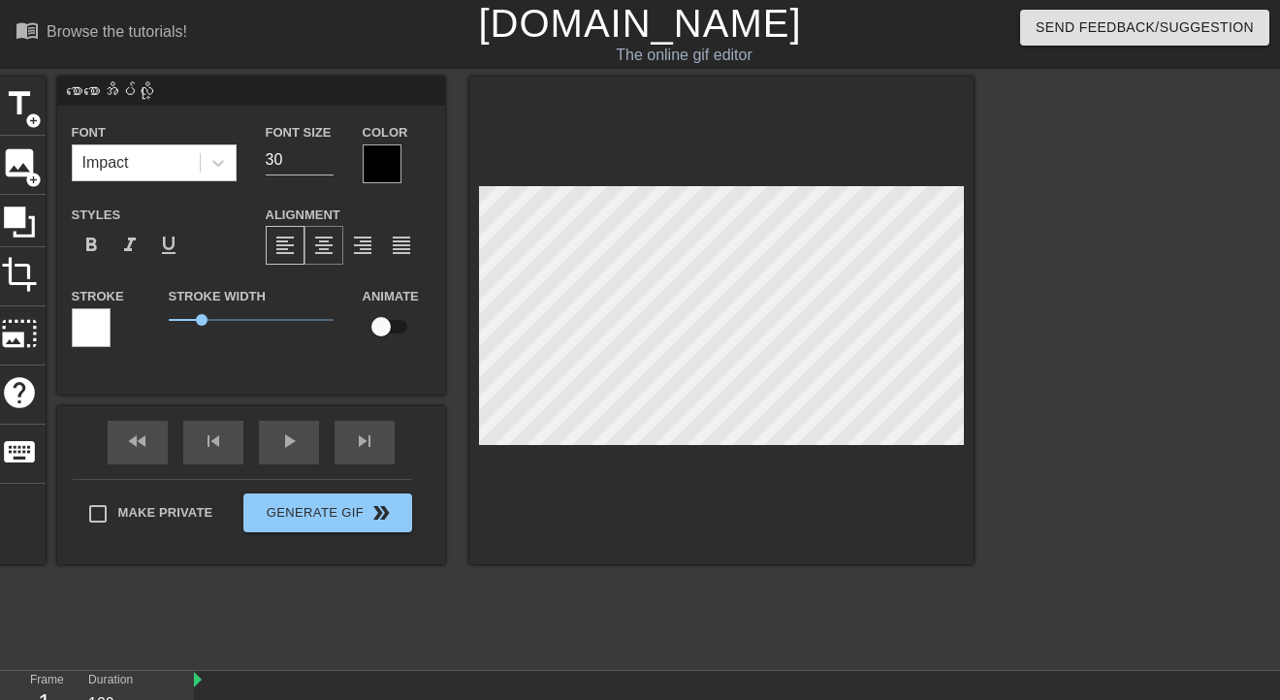
click at [328, 246] on span "format_align_center" at bounding box center [323, 245] width 23 height 23
click at [97, 246] on span "format_bold" at bounding box center [91, 245] width 23 height 23
click at [378, 167] on div at bounding box center [382, 163] width 39 height 39
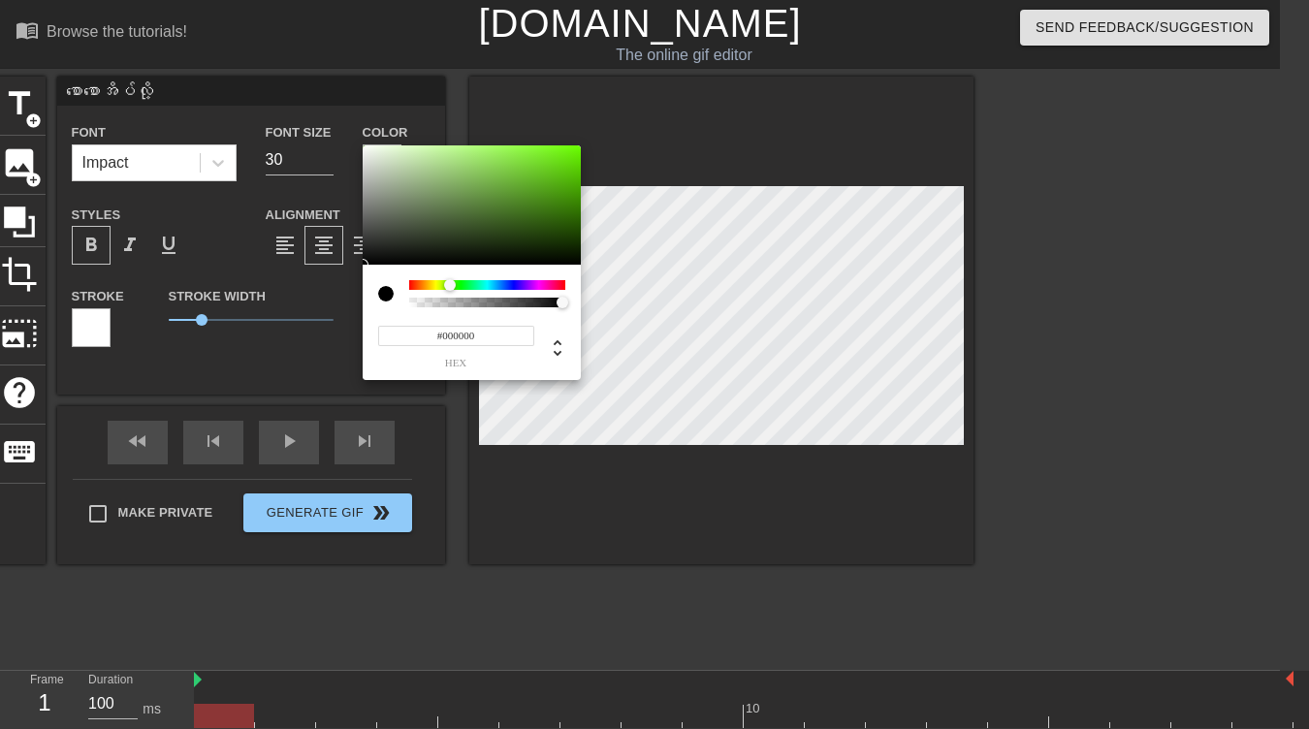
click at [450, 285] on div at bounding box center [487, 285] width 156 height 10
type input "#080F01"
drag, startPoint x: 543, startPoint y: 202, endPoint x: 560, endPoint y: 258, distance: 58.9
click at [560, 258] on div at bounding box center [472, 205] width 218 height 120
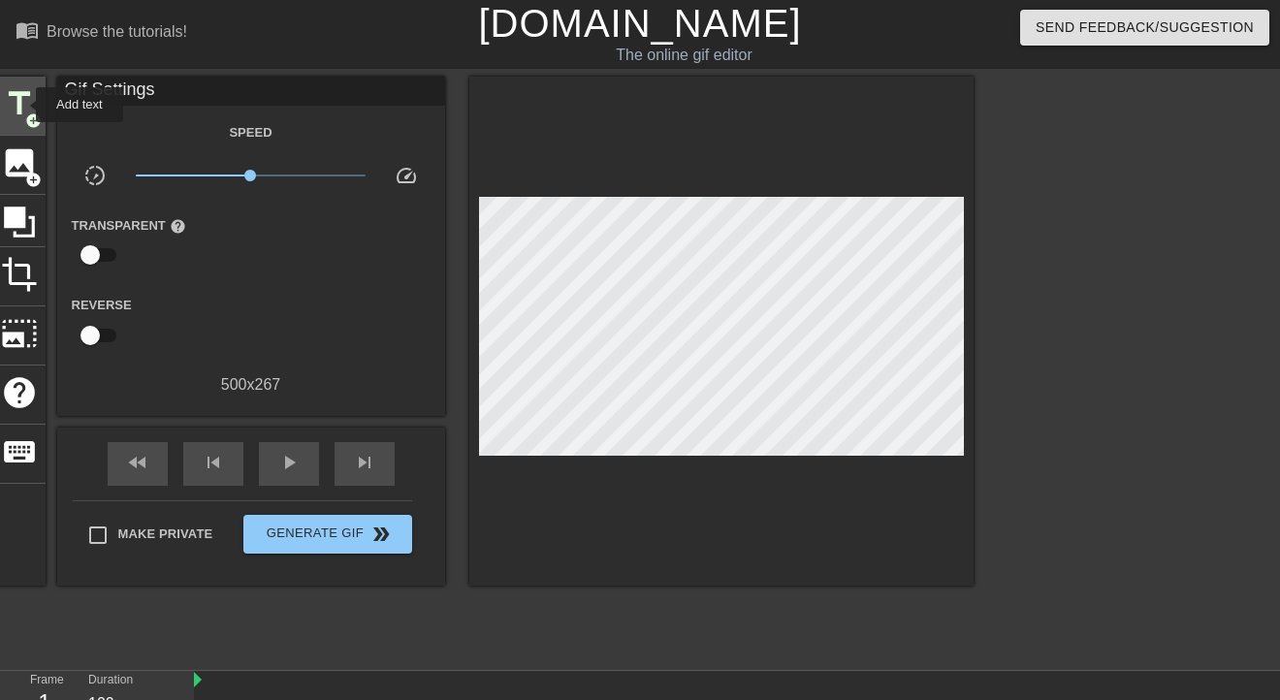
click at [23, 105] on span "title" at bounding box center [19, 103] width 37 height 37
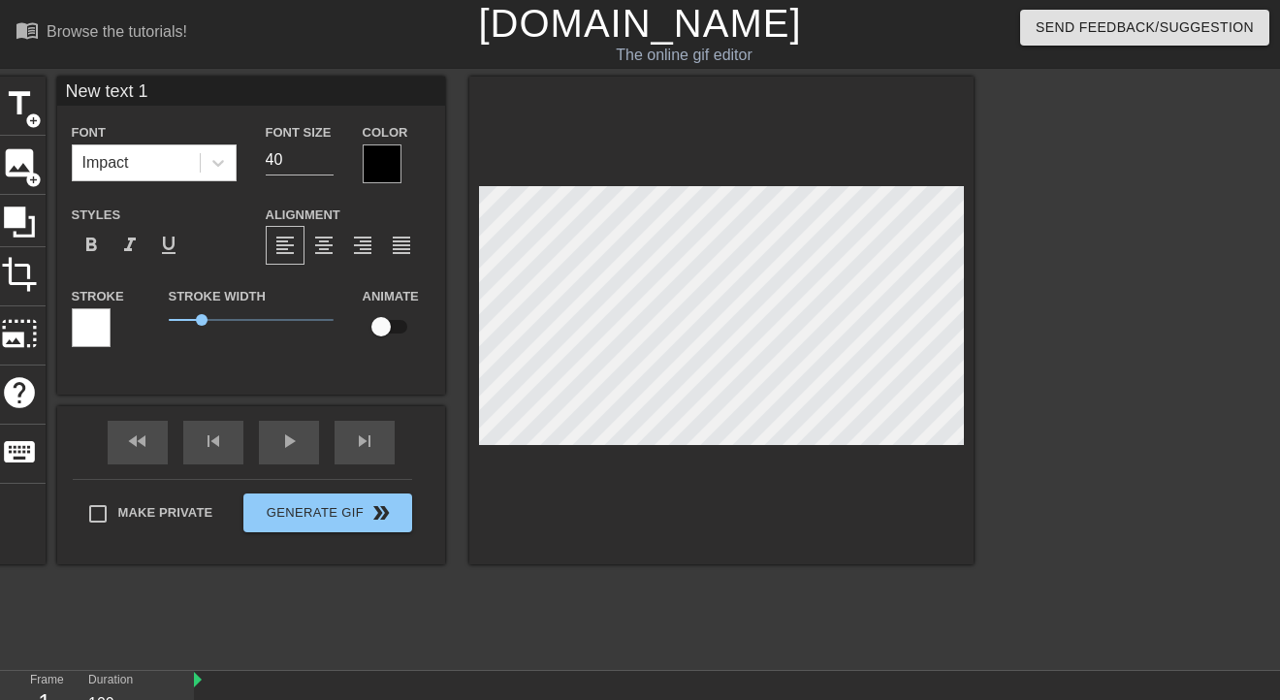
scroll to position [120, 0]
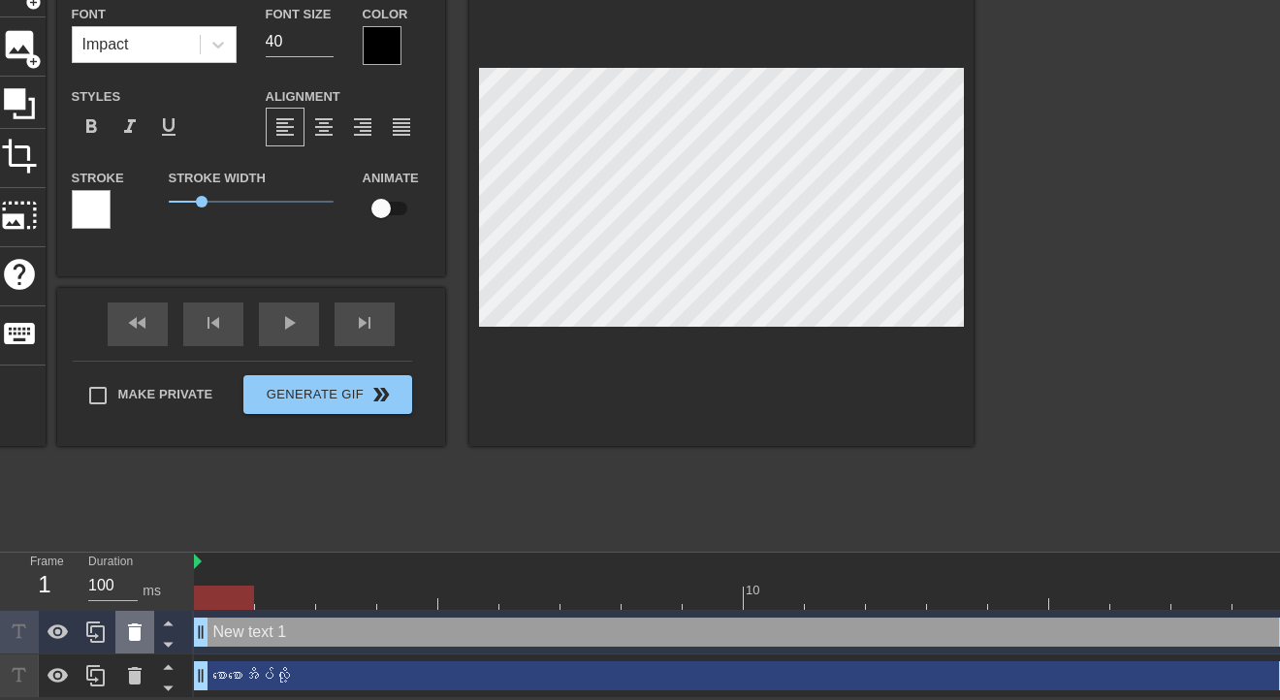
click at [136, 634] on icon at bounding box center [135, 631] width 14 height 17
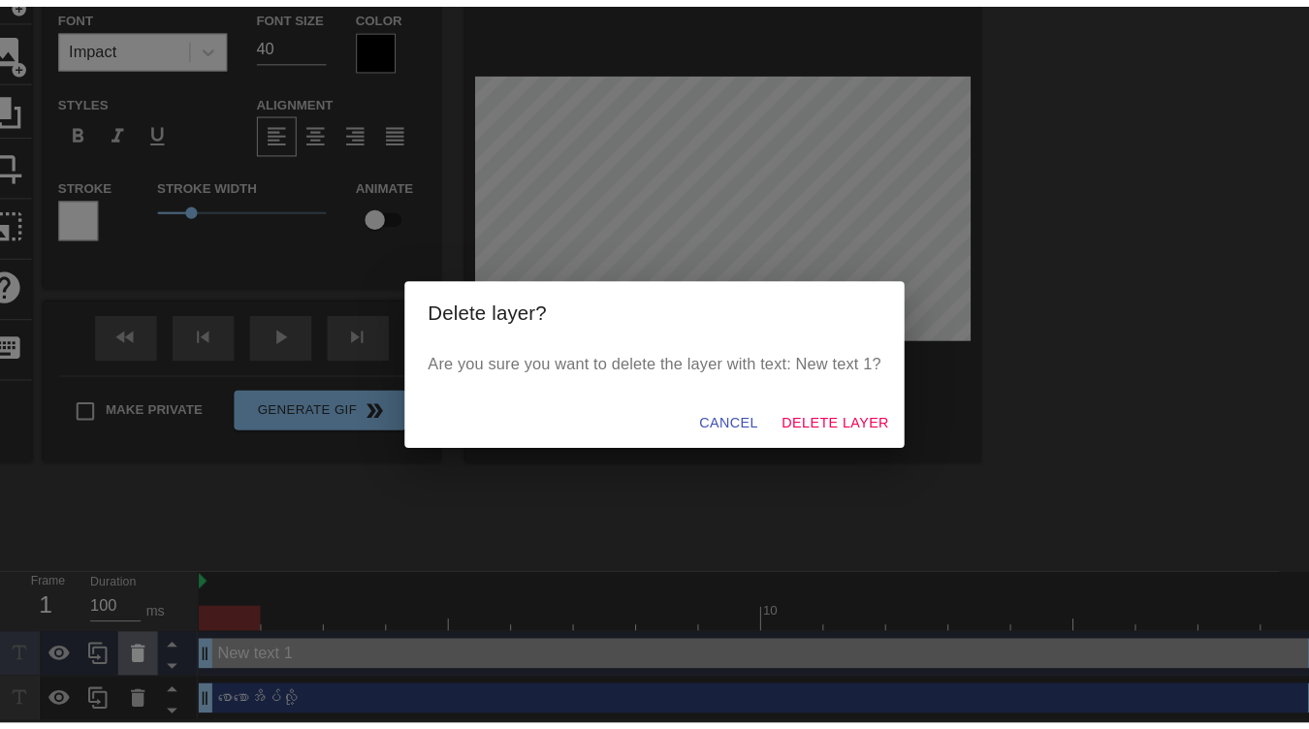
scroll to position [91, 0]
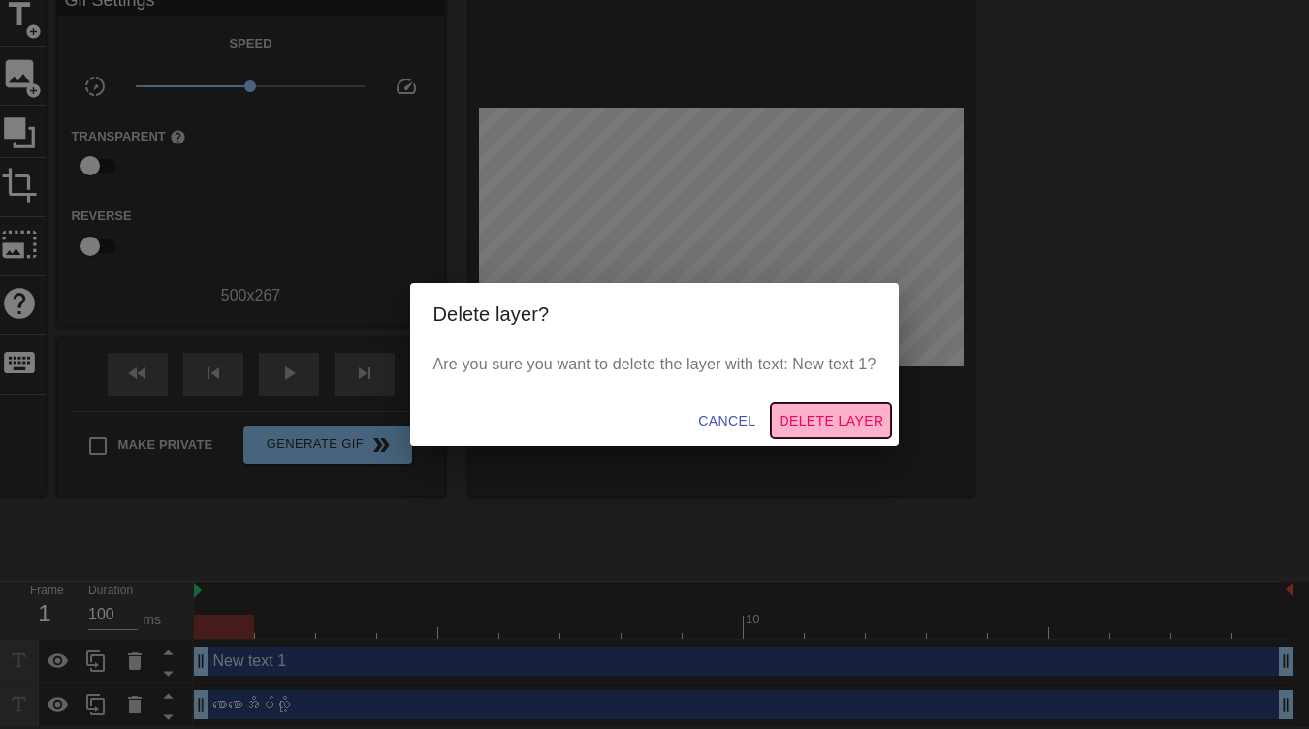
click at [830, 419] on span "Delete Layer" at bounding box center [831, 421] width 105 height 24
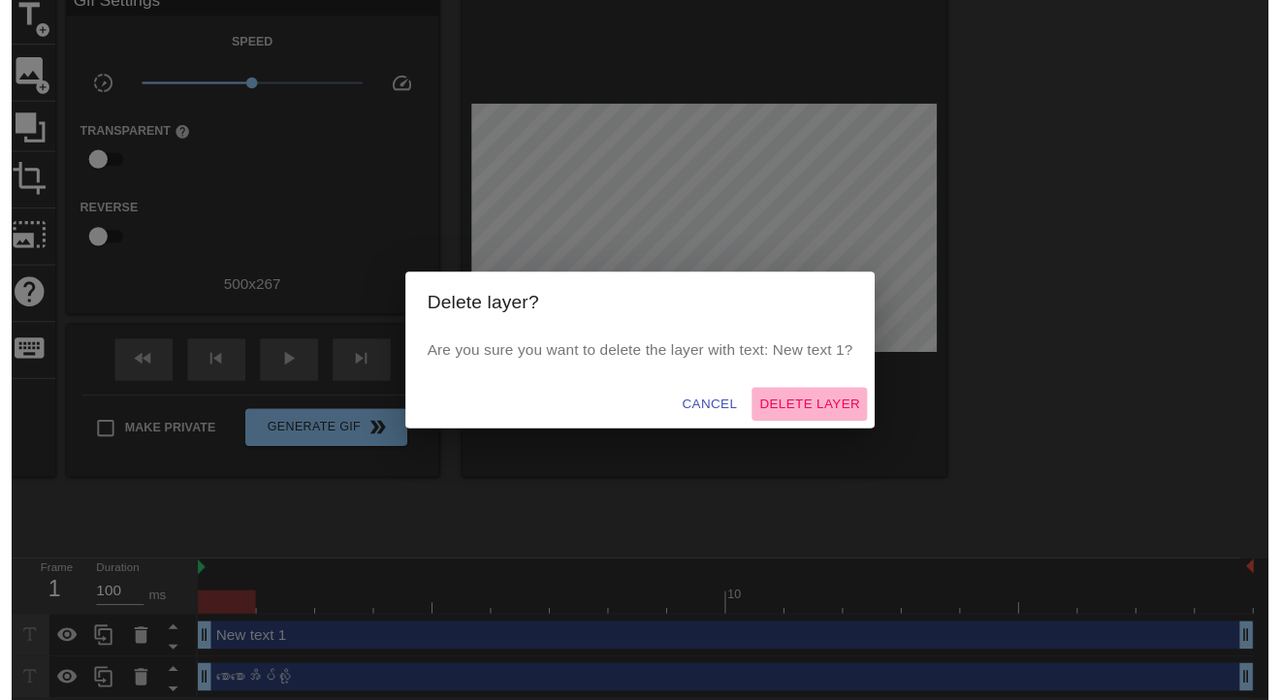
scroll to position [78, 0]
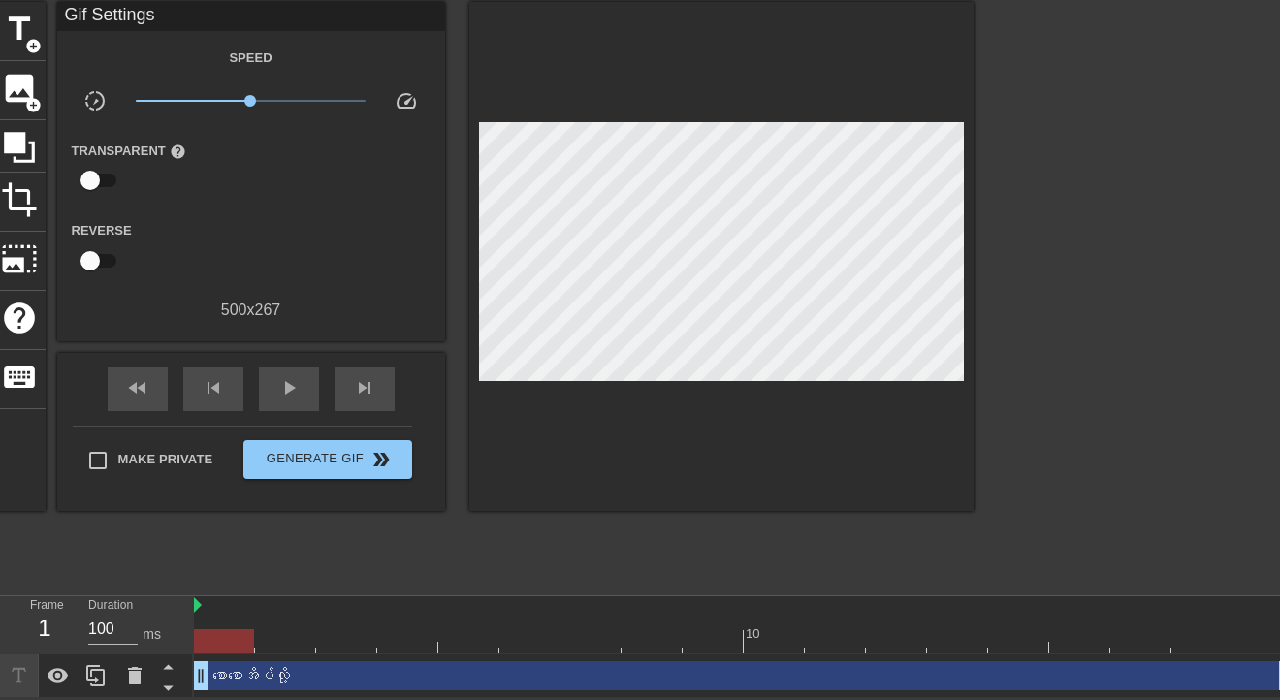
click at [498, 669] on div "စောစောအိပ်လို့ drag_handle drag_handle" at bounding box center [744, 675] width 1100 height 29
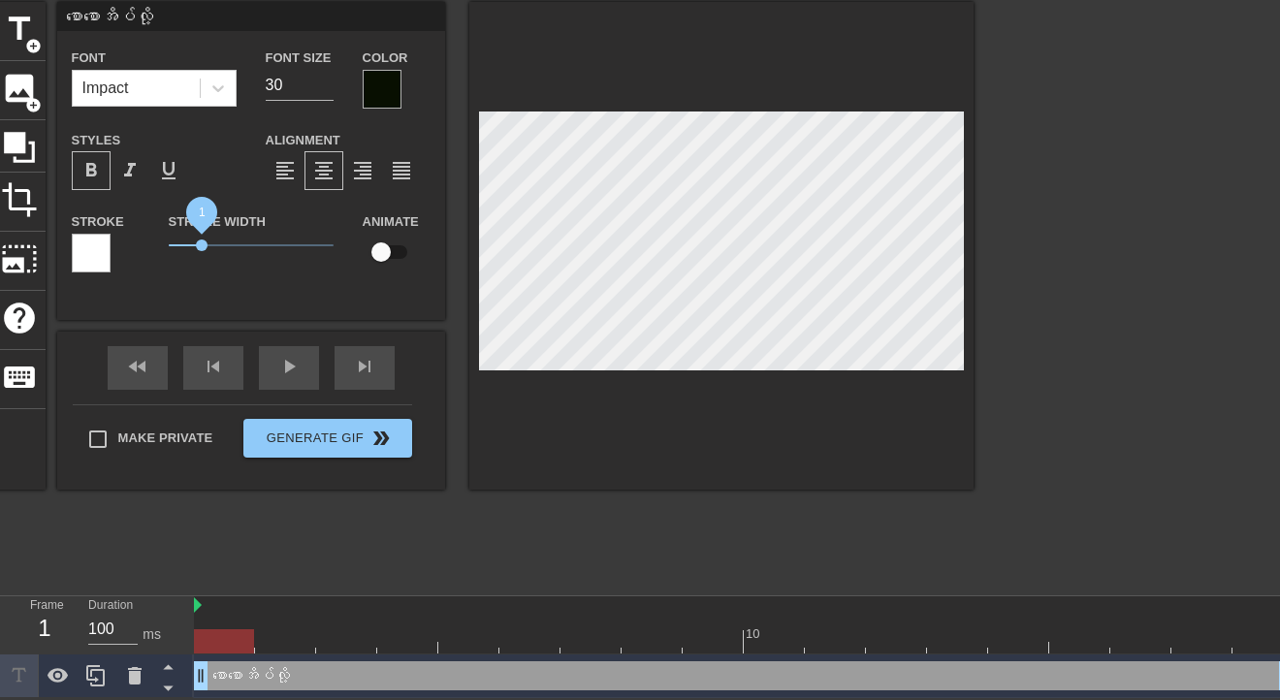
click at [202, 246] on span "1" at bounding box center [202, 246] width 12 height 12
click at [405, 248] on input "checkbox" at bounding box center [381, 252] width 111 height 37
checkbox input "true"
drag, startPoint x: 194, startPoint y: 246, endPoint x: 171, endPoint y: 233, distance: 26.9
click at [171, 234] on span "0.05" at bounding box center [251, 245] width 165 height 23
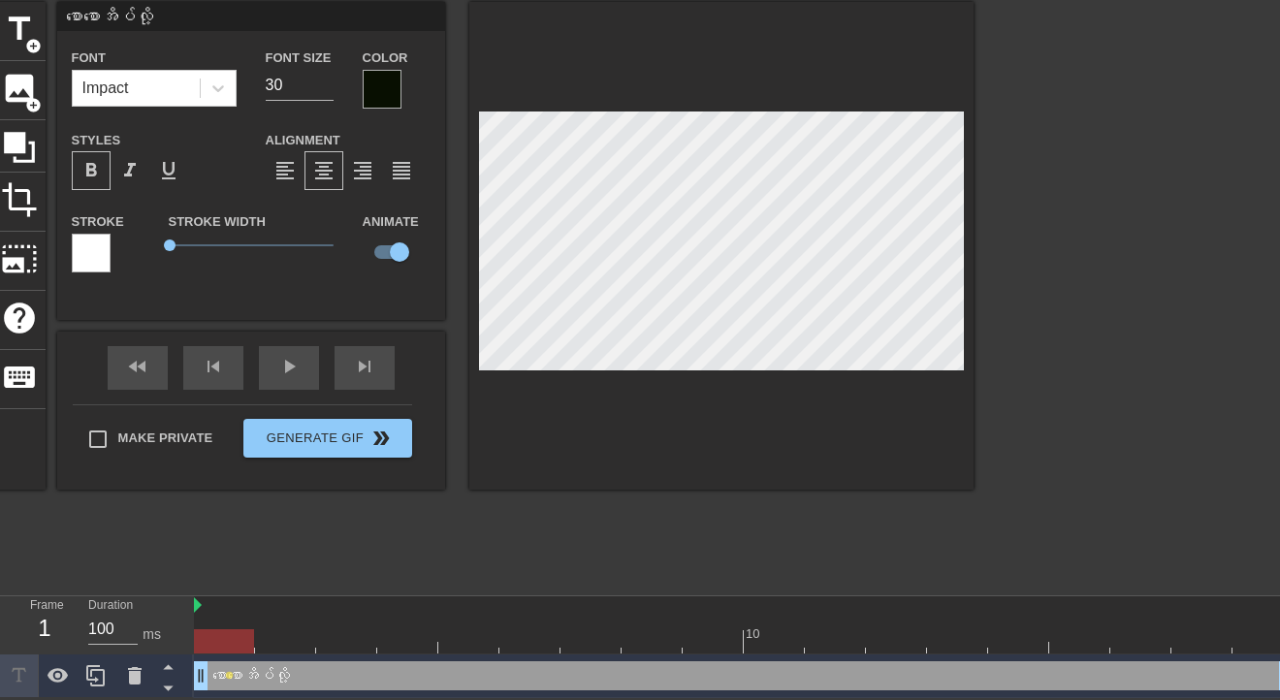
scroll to position [0, 6]
type input "စောစောအိပ်လို့"
type textarea "စောစောအိပ်လို့"
type input "စောစောအိပ်လို့ ."
type textarea "စောစောအိပ်လို့ ."
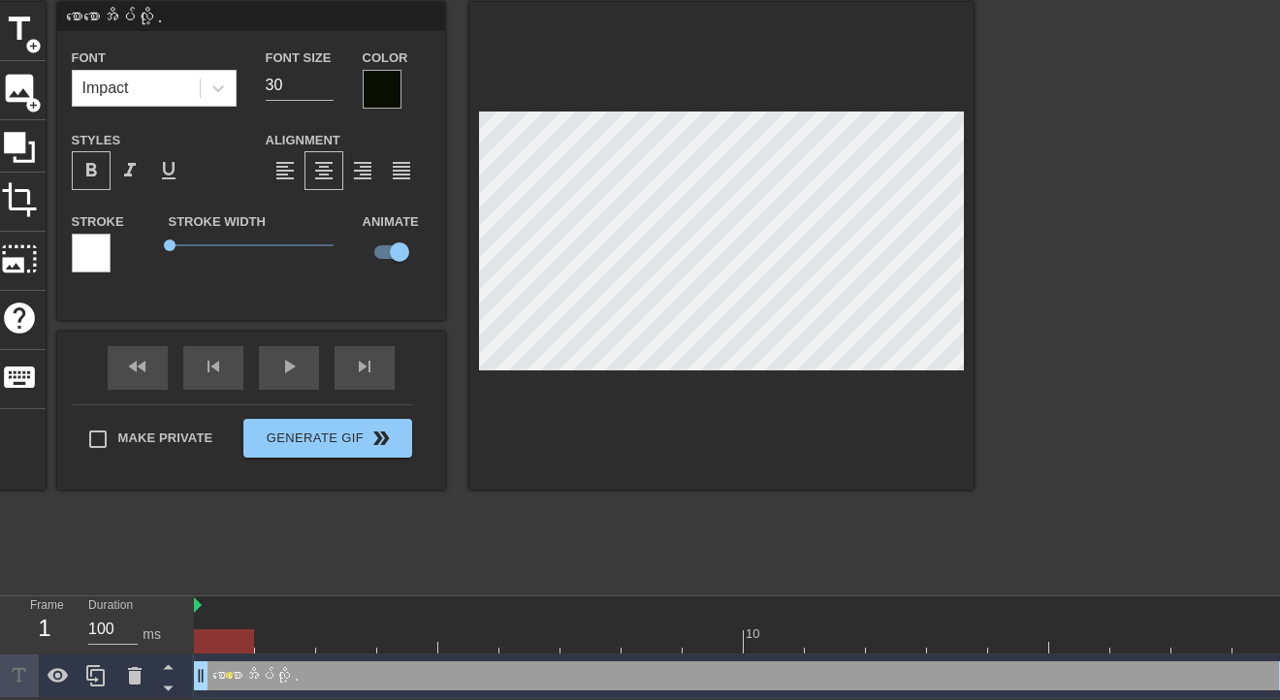
type input "စောစောအိပ်လို့ .."
type textarea "စောစောအိပ်လို့ .."
type input "စောစောအိပ်လို့ ..."
type textarea "စောစောအိပ်လို့ ..."
type input "စောစောအိပ်လို့ ..."
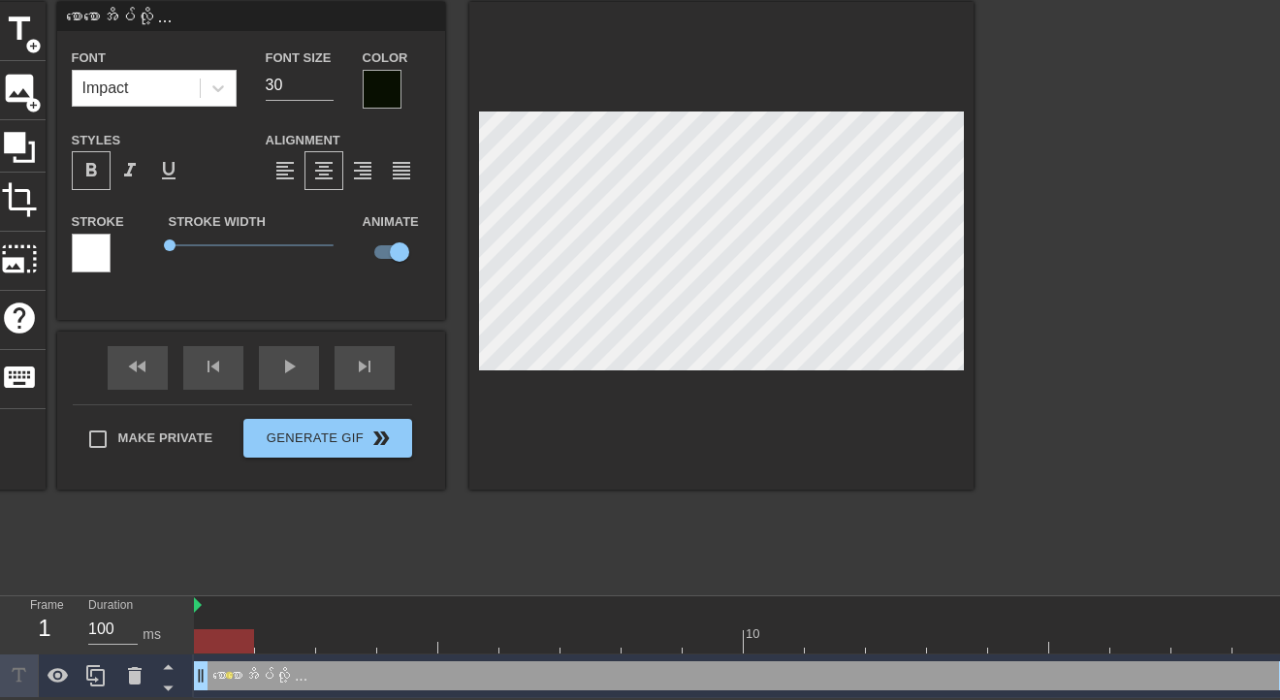
type textarea "စောစောအိပ်လို့ ..."
click at [929, 675] on div "စောစောအိပ်လို့ ... drag_handle drag_handle" at bounding box center [744, 675] width 1100 height 29
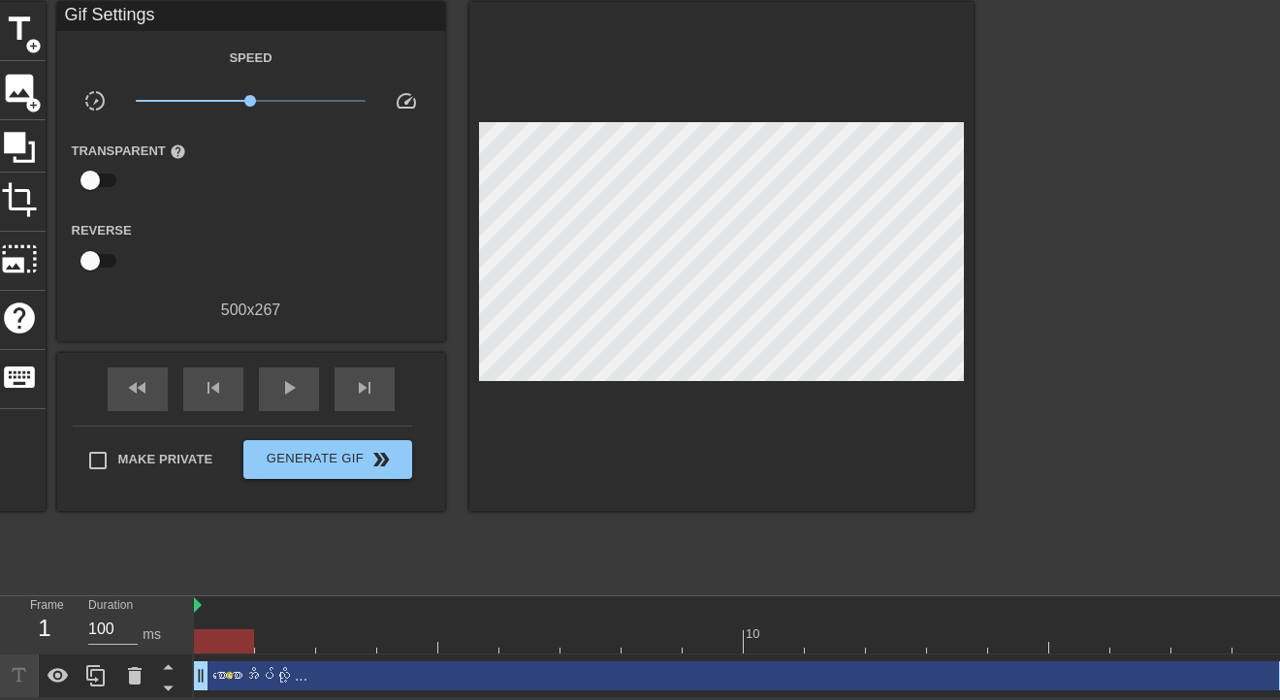
scroll to position [78, 29]
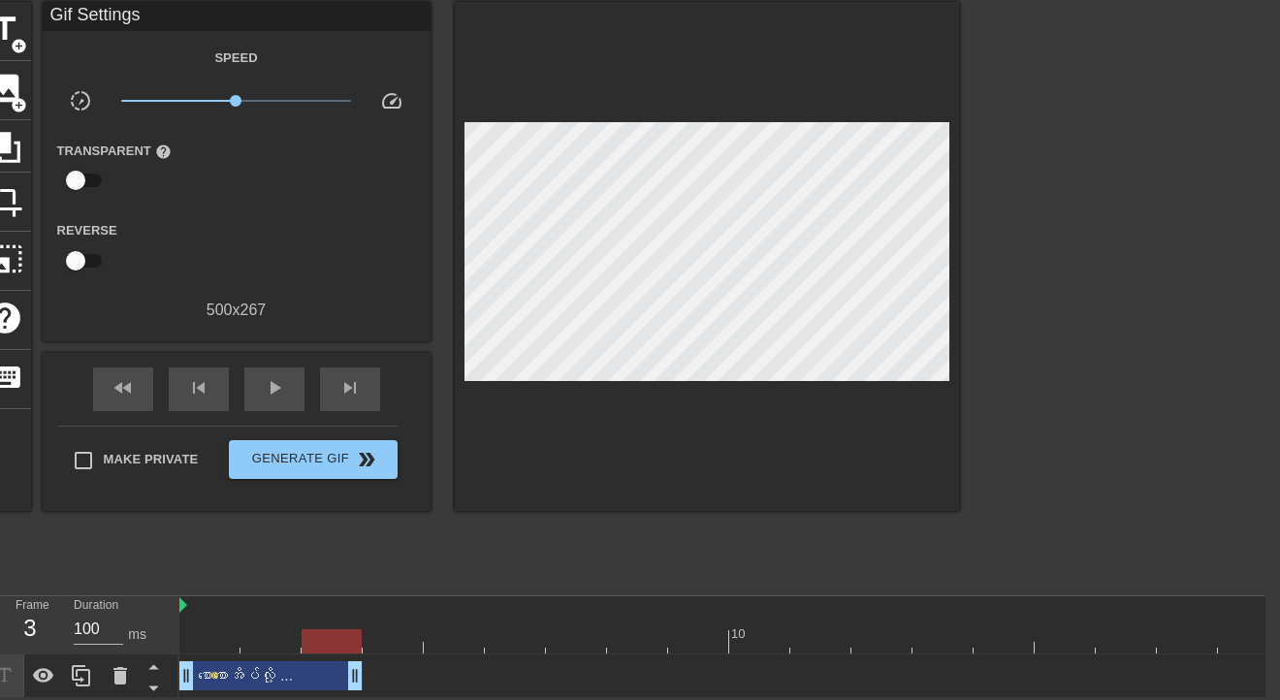
drag, startPoint x: 1259, startPoint y: 677, endPoint x: 370, endPoint y: 688, distance: 888.3
click at [370, 688] on div "စောစောအိပ်လို့ ... drag_handle drag_handle lens" at bounding box center [729, 677] width 1100 height 44
click at [70, 677] on icon at bounding box center [81, 675] width 23 height 23
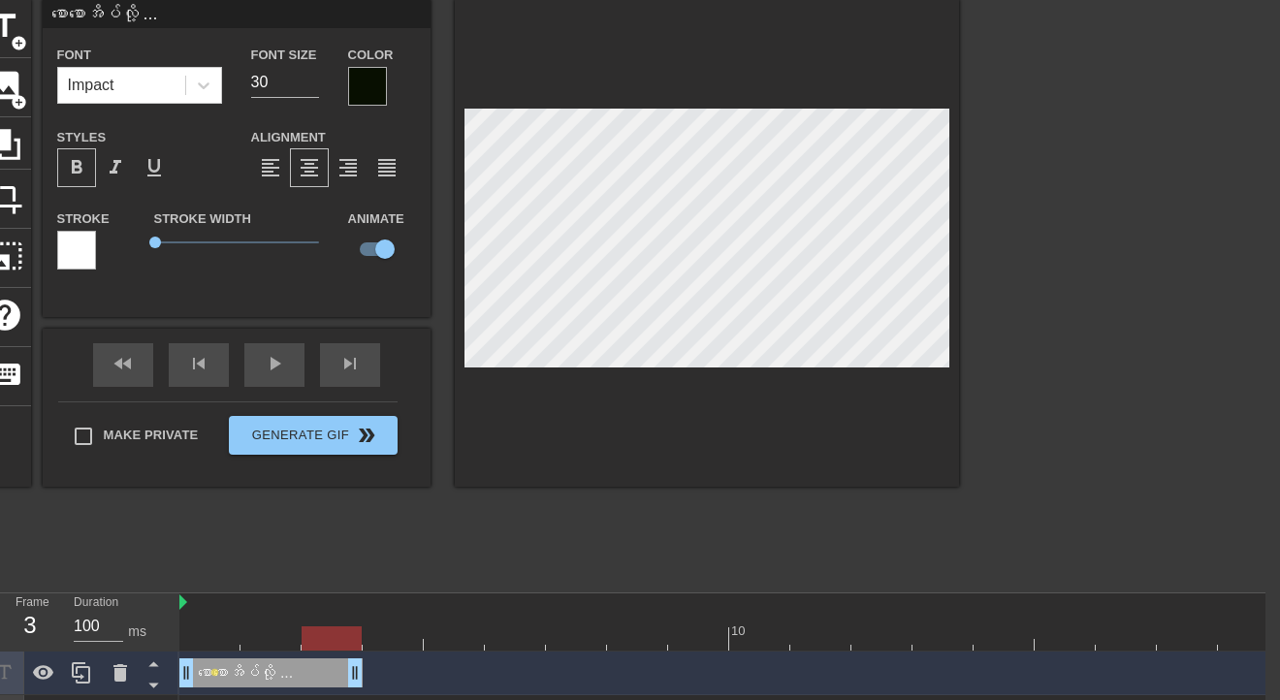
scroll to position [120, 29]
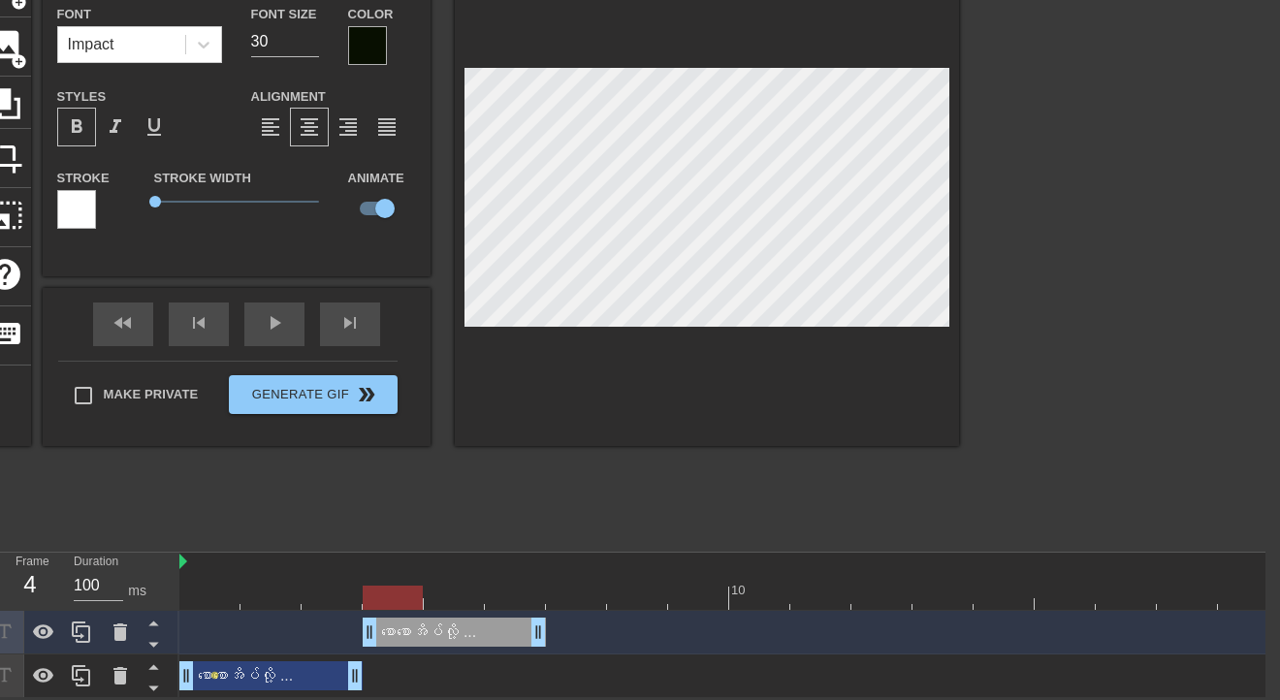
drag, startPoint x: 268, startPoint y: 636, endPoint x: 448, endPoint y: 636, distance: 180.4
click at [448, 636] on div "စောစောအိပ်လို့ ... drag_handle drag_handle" at bounding box center [454, 632] width 183 height 29
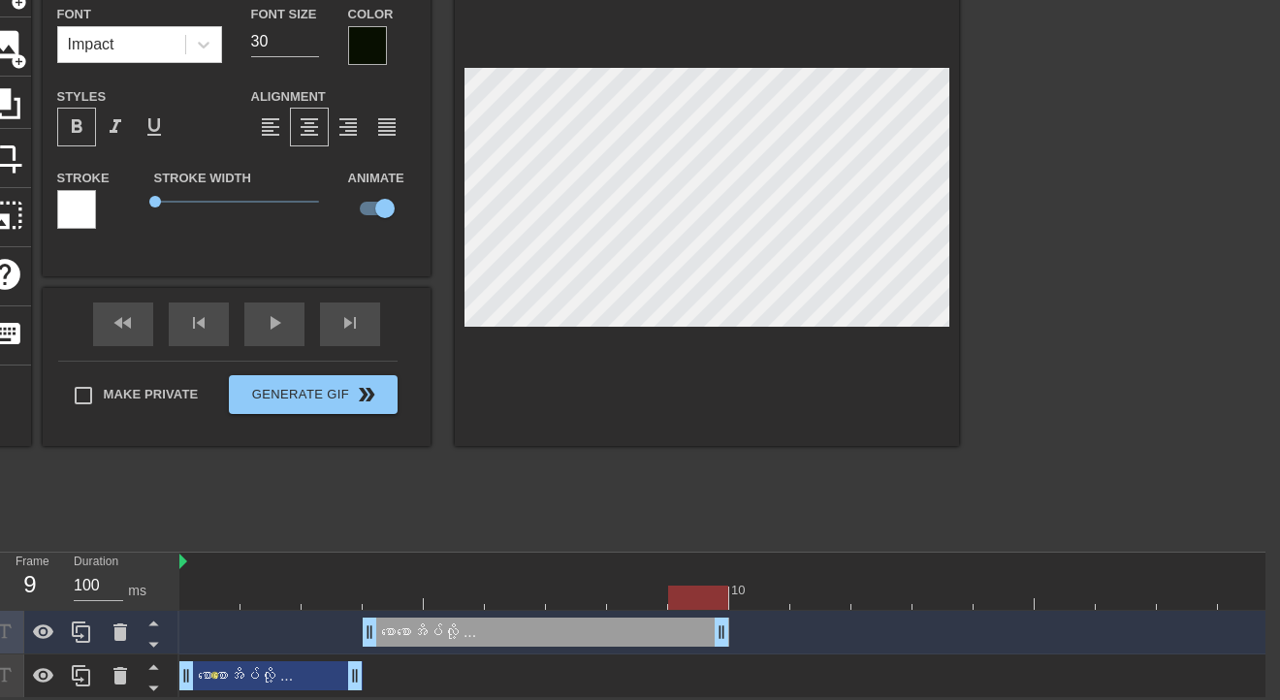
drag, startPoint x: 526, startPoint y: 636, endPoint x: 692, endPoint y: 636, distance: 166.8
click at [760, 574] on div "10" at bounding box center [759, 584] width 61 height 24
click at [475, 642] on div "စောစောအိပ်လို့ ... drag_handle drag_handle" at bounding box center [546, 632] width 367 height 29
click at [434, 632] on div "စောစောအိပ်လို့ ... drag_handle drag_handle" at bounding box center [546, 632] width 367 height 29
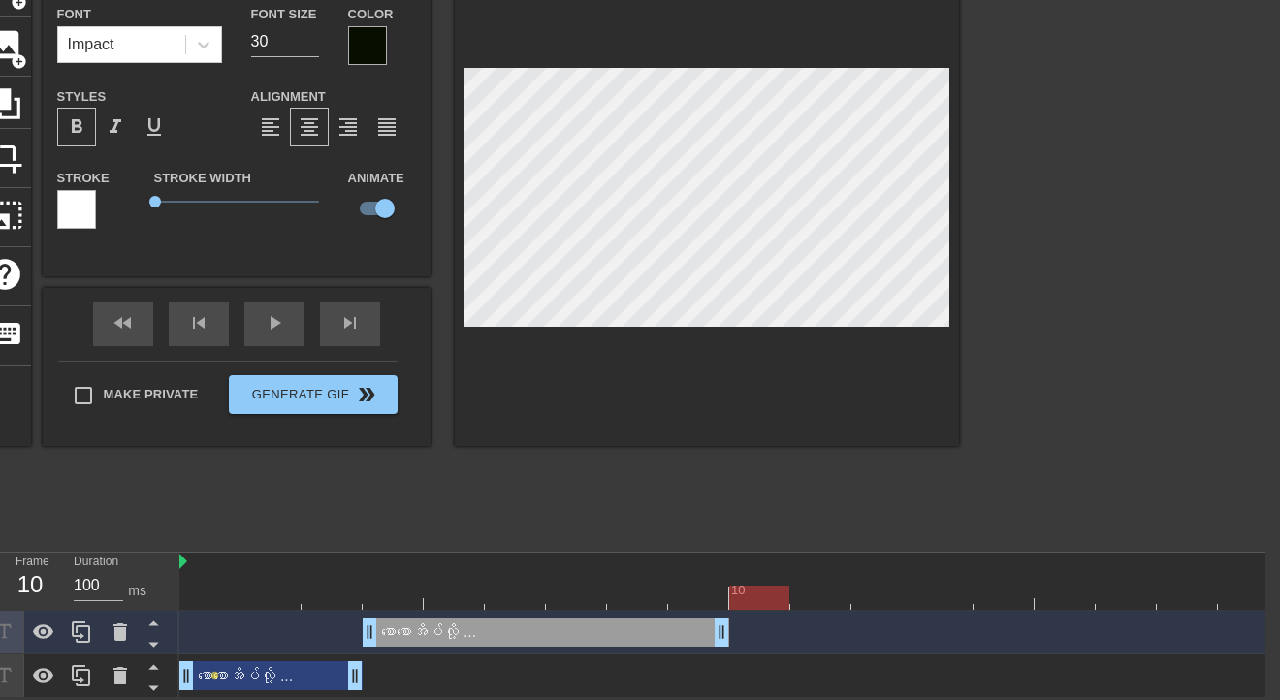
click at [463, 572] on div at bounding box center [454, 584] width 61 height 24
click at [411, 634] on div "စောစောအိပ်လို့ ... drag_handle drag_handle" at bounding box center [546, 632] width 367 height 29
type input "စောစောအိပလို့ ..."
type textarea "စောစောအိပလို့ ..."
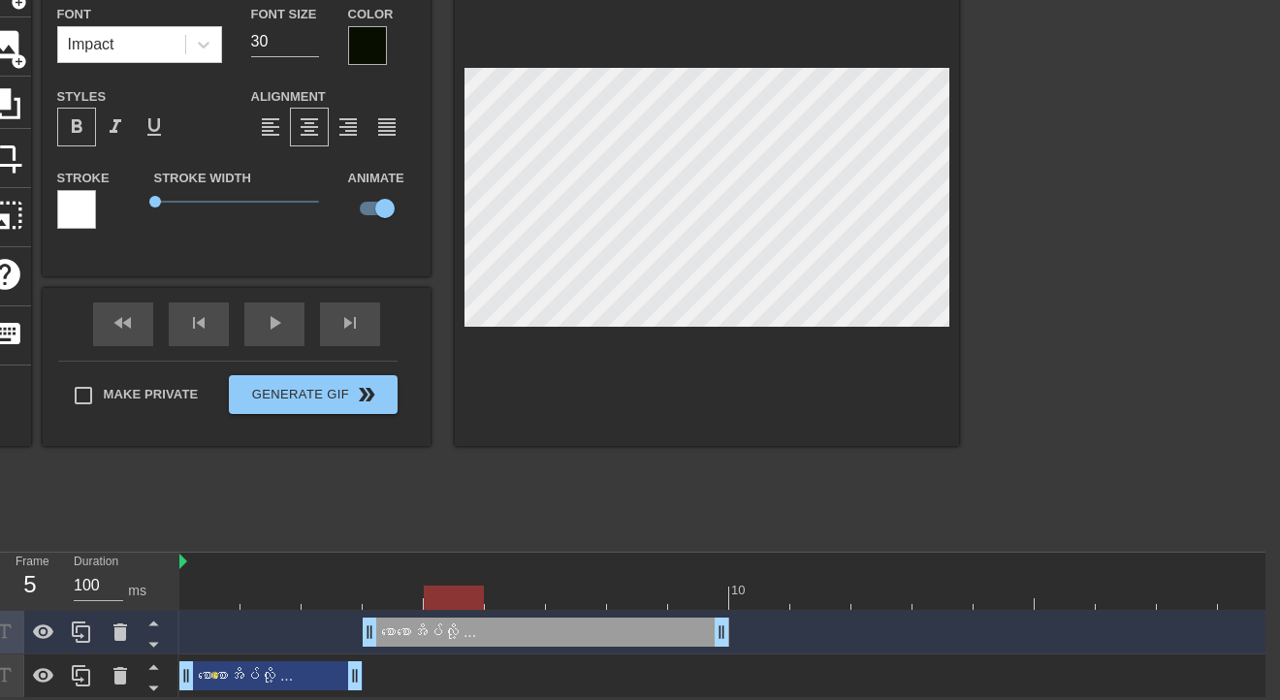
type input "စောစောအိလို့ ..."
type textarea "စောစောအိလို့ ..."
type input "စောစောအလို့ ..."
type textarea "စောစောအလို့ ..."
type input "စောစောလို့ ..."
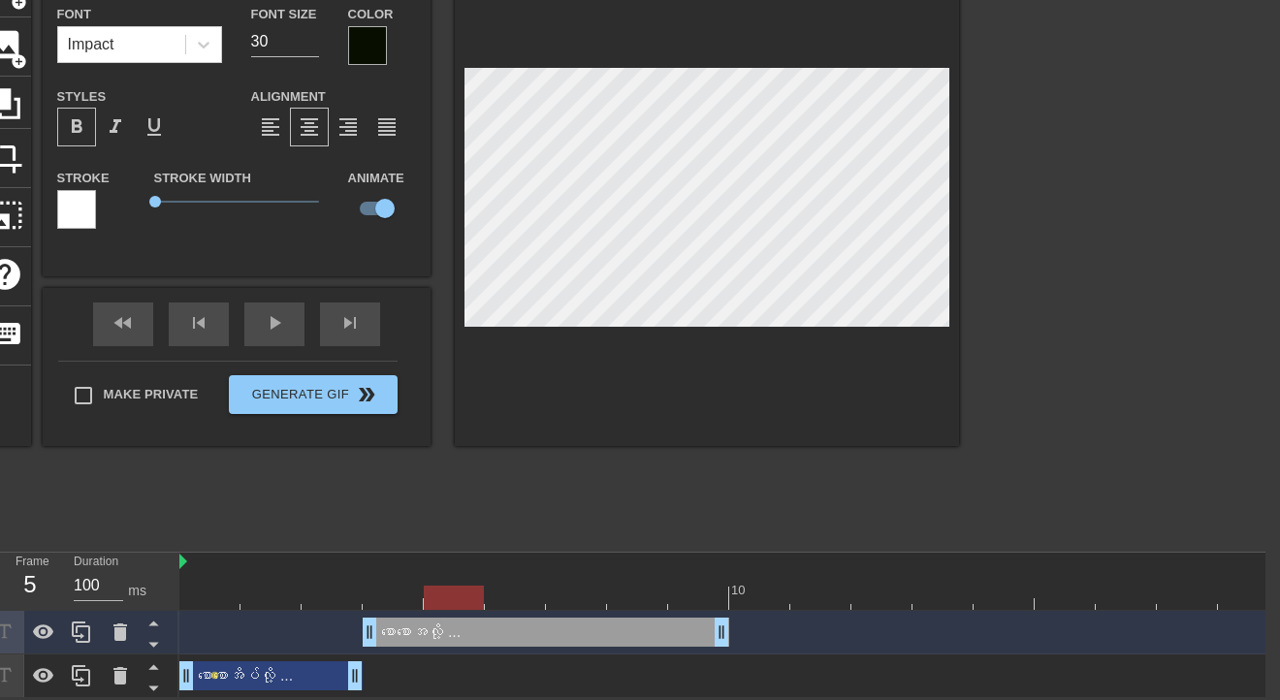
type textarea "စောစောလို့ ..."
type input "စောစောထလို့ ..."
type textarea "စောစောထလို့ ..."
type input "စောစော ထလို့ ..."
type textarea "စောစော ထလို့ ..."
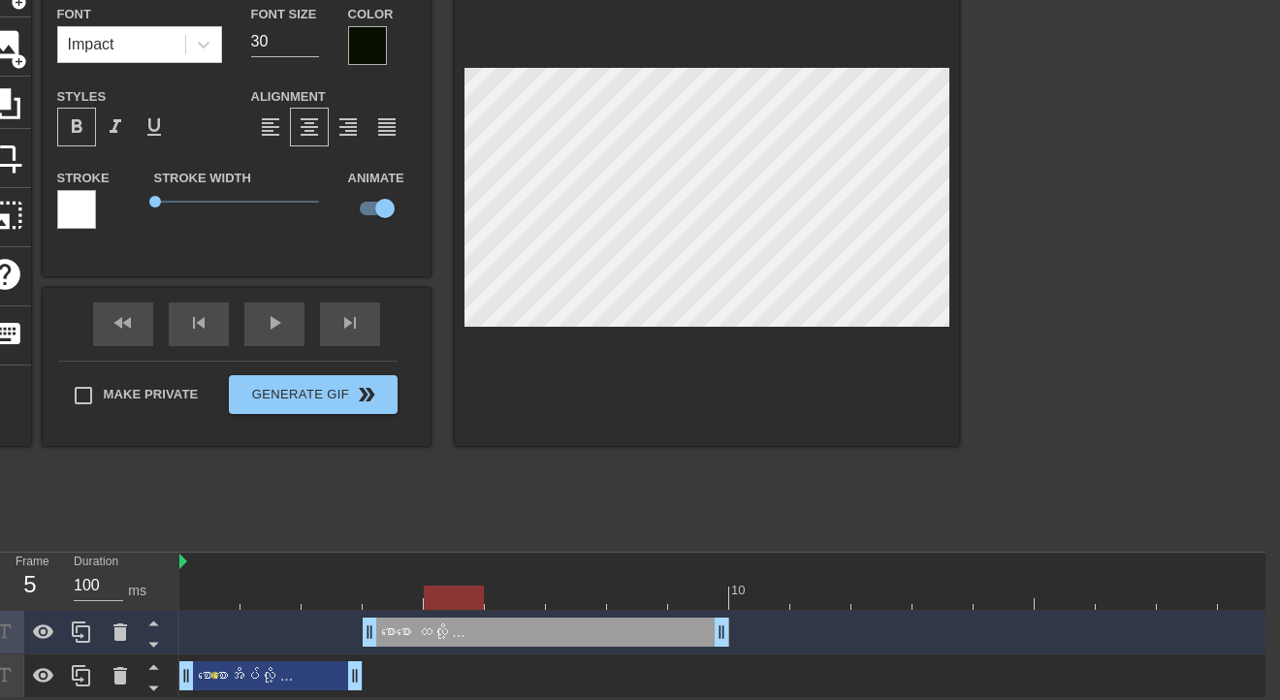
click at [225, 677] on div "စောစောအိပ်လို့ ... drag_handle drag_handle" at bounding box center [270, 675] width 183 height 29
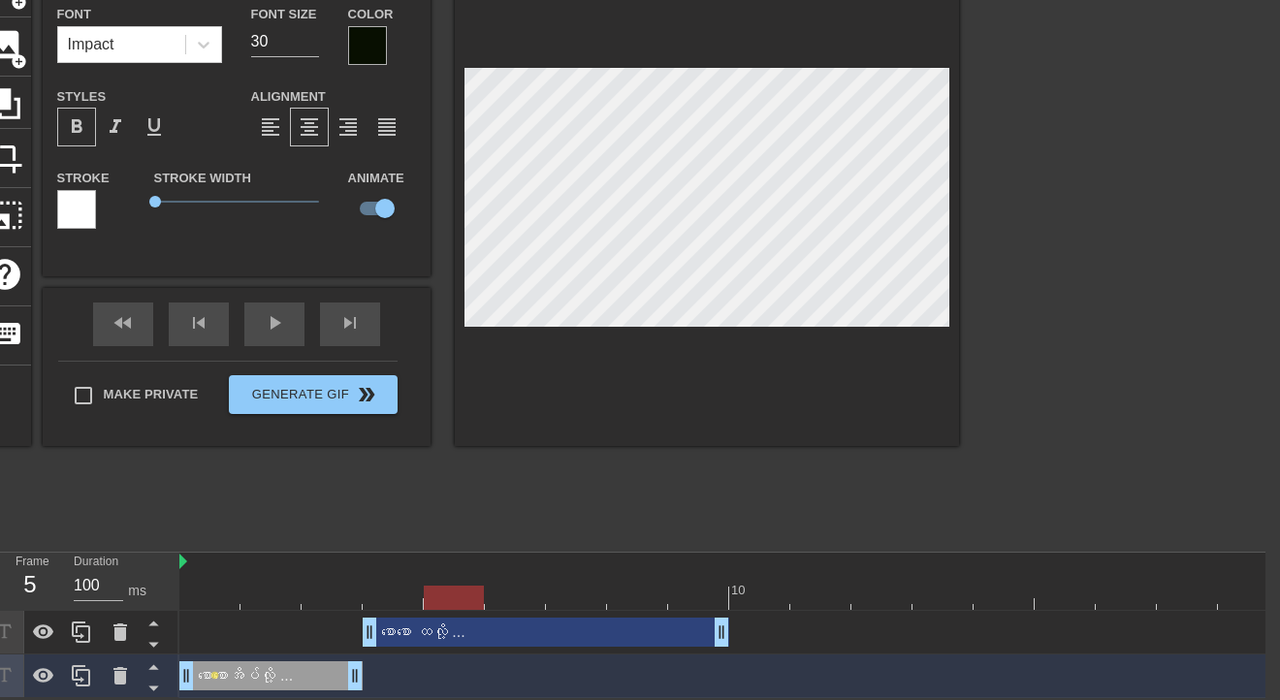
click at [248, 572] on div at bounding box center [270, 584] width 61 height 24
type input "စောစော အိပ်လို့ ..."
type textarea "စောစော အိပ်လို့ ..."
click at [595, 630] on div "စောစော ထလို့ ... drag_handle drag_handle" at bounding box center [546, 632] width 367 height 29
type input "စောစော ထလို့ ..."
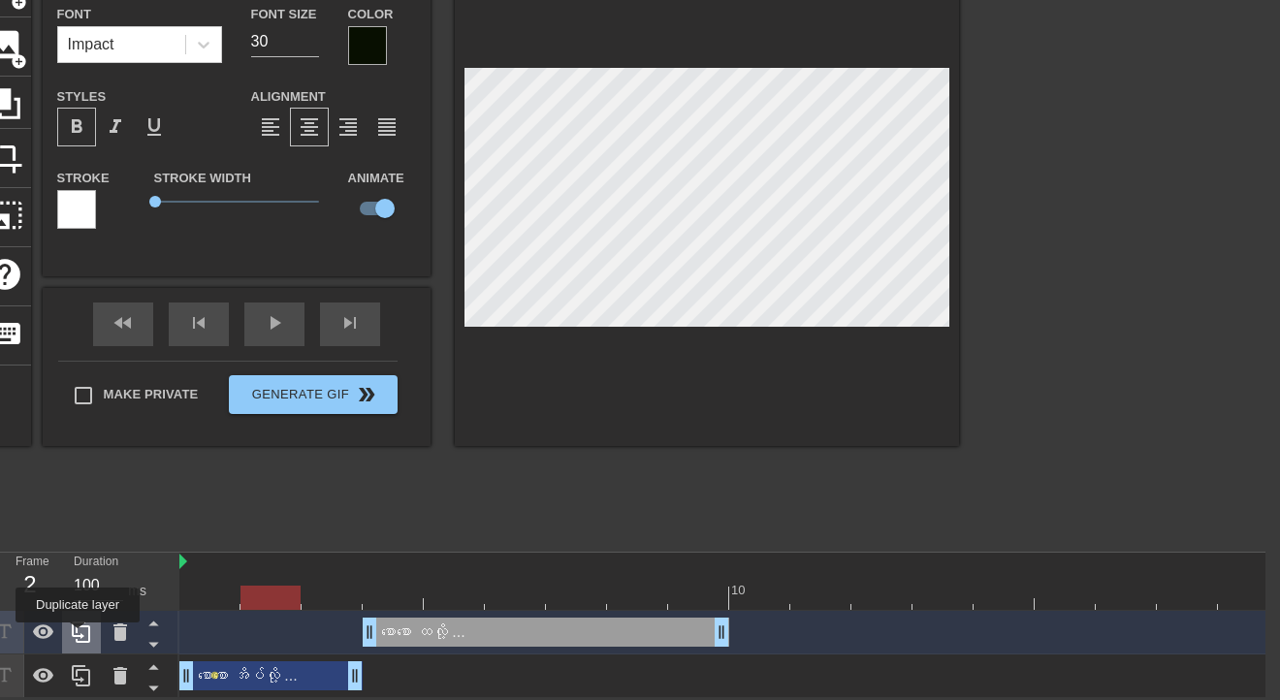
click at [78, 636] on icon at bounding box center [81, 632] width 23 height 23
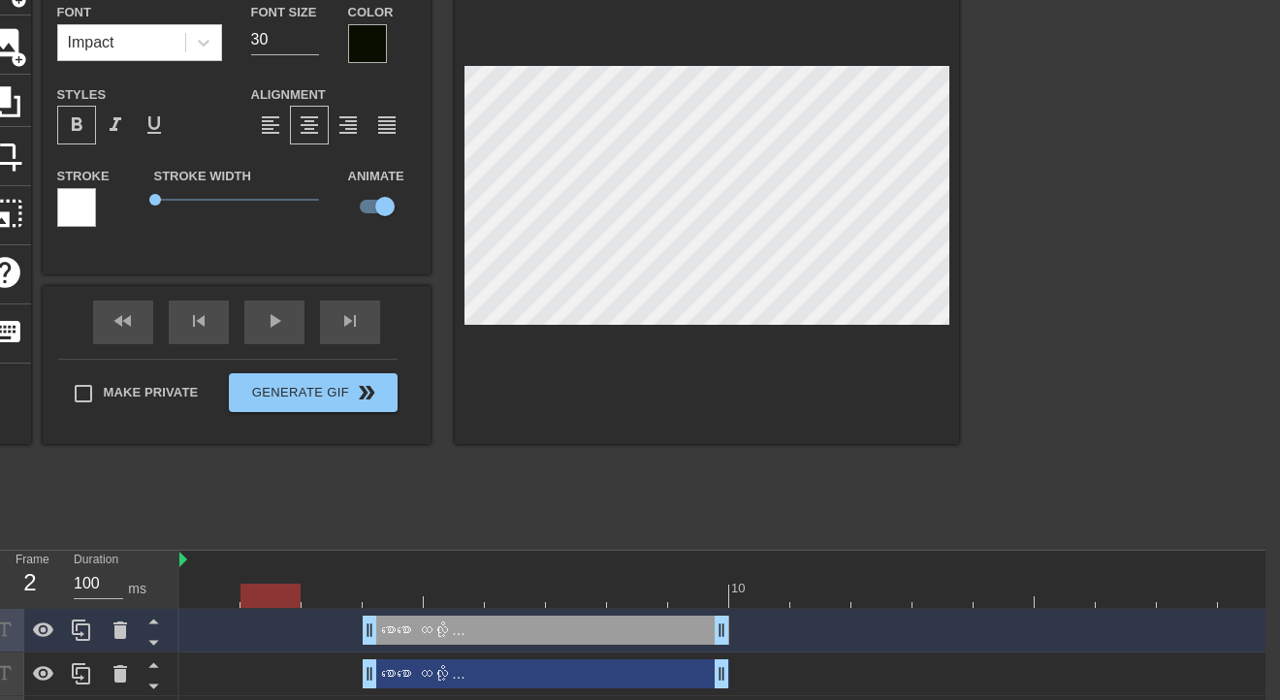
click at [584, 638] on div "စောစော ထလို့ ... drag_handle drag_handle" at bounding box center [546, 630] width 367 height 29
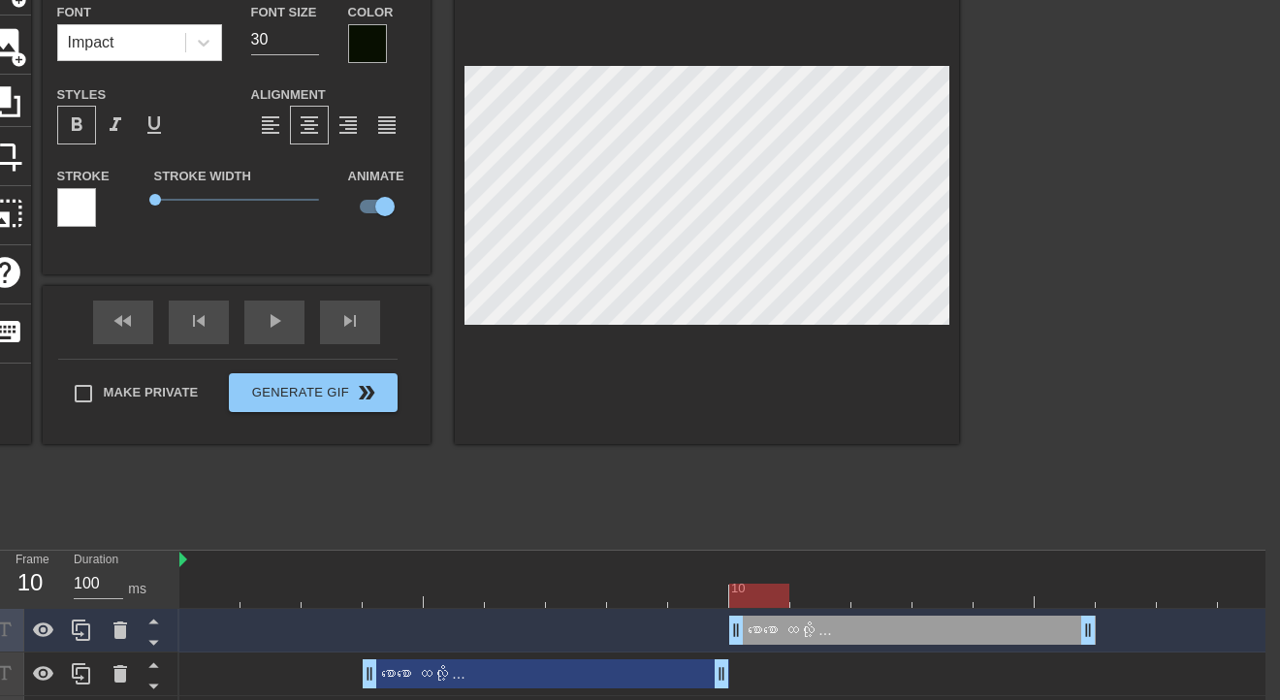
drag, startPoint x: 557, startPoint y: 628, endPoint x: 908, endPoint y: 628, distance: 351.0
click at [908, 628] on div "စောစော ထလို့ ... drag_handle drag_handle" at bounding box center [912, 630] width 367 height 29
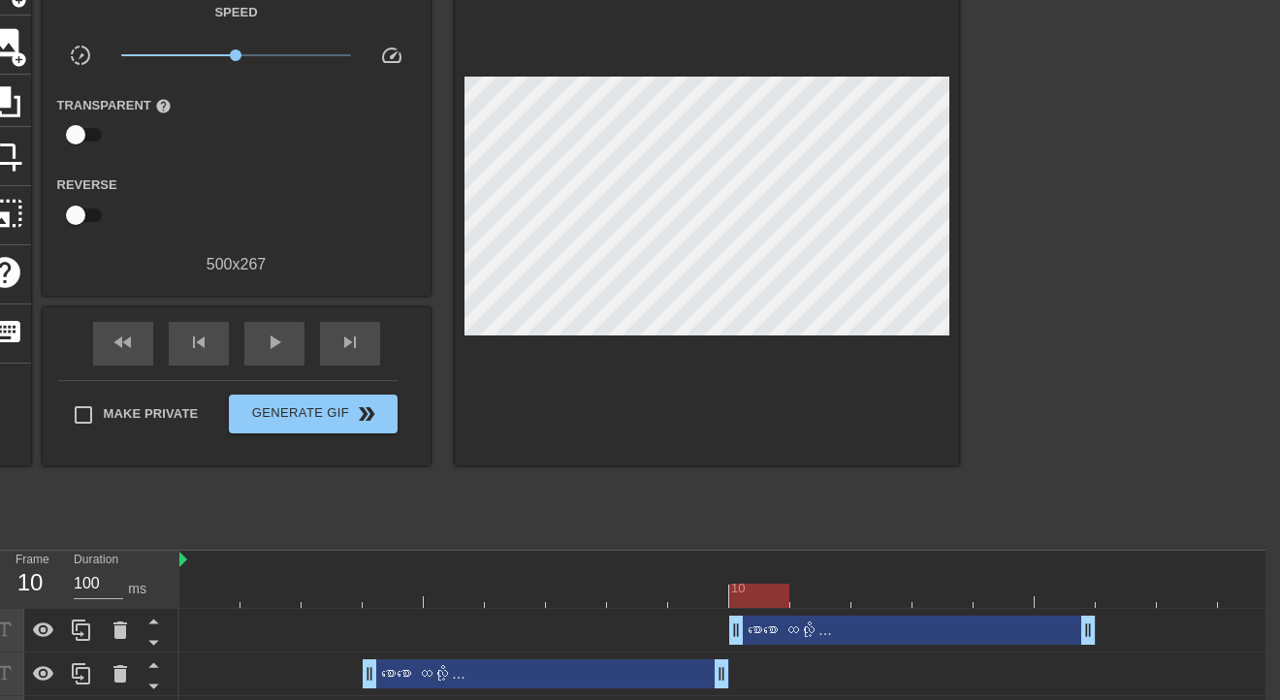
click at [1142, 586] on div at bounding box center [729, 596] width 1100 height 24
click at [1041, 564] on div at bounding box center [729, 560] width 1100 height 19
click at [1034, 590] on div at bounding box center [729, 596] width 1100 height 24
drag, startPoint x: 1069, startPoint y: 630, endPoint x: 1034, endPoint y: 630, distance: 34.9
click at [1034, 630] on div "စောစော ထလို့ ... drag_handle drag_handle" at bounding box center [729, 630] width 1100 height 29
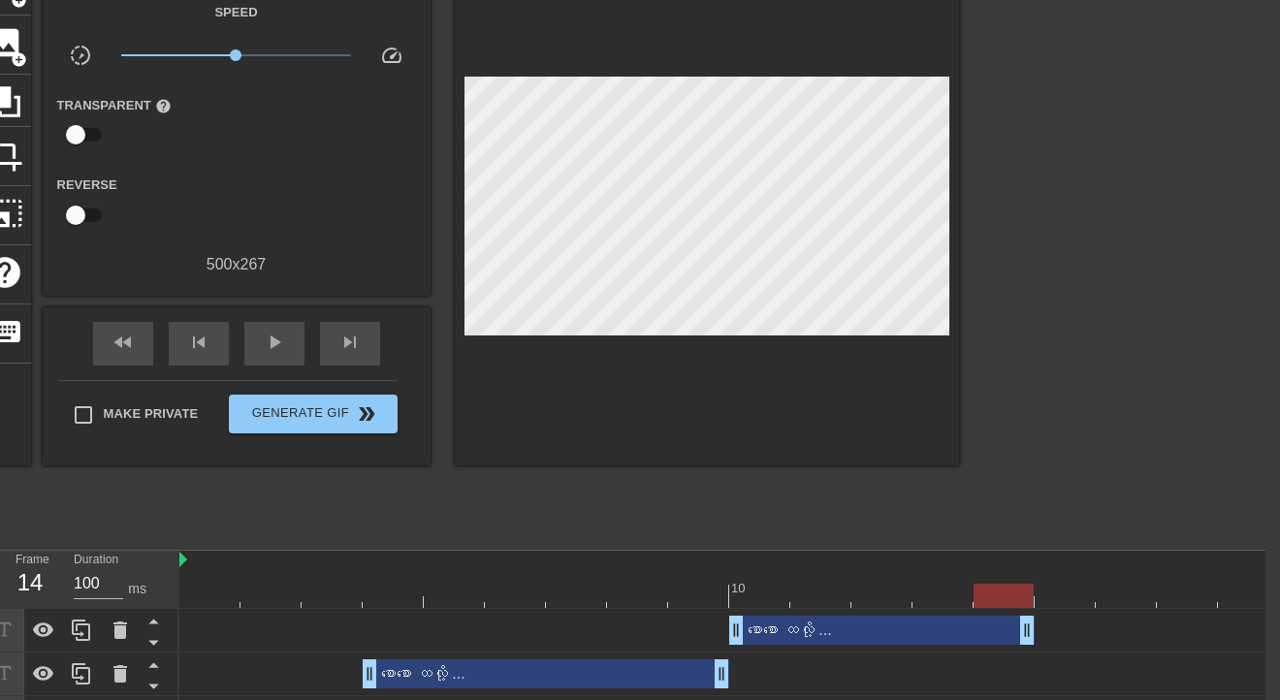
click at [927, 634] on div "စောစော ထလို့ ... drag_handle drag_handle" at bounding box center [881, 630] width 305 height 29
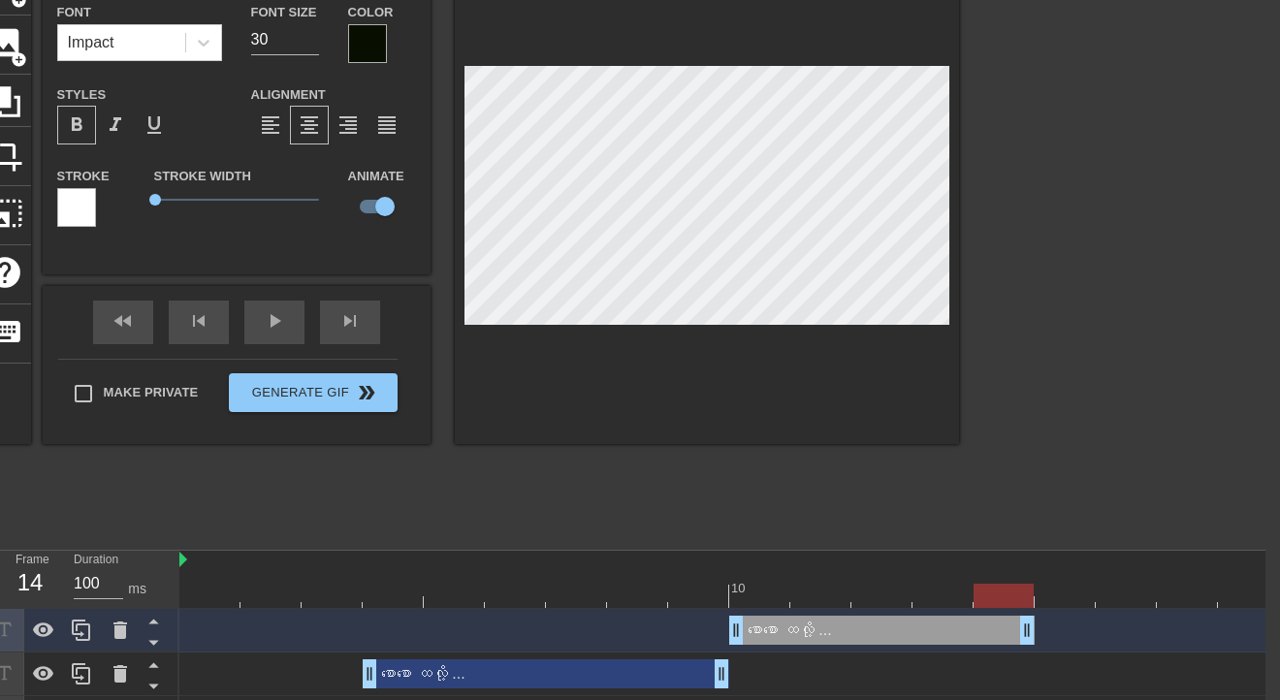
click at [815, 586] on div at bounding box center [729, 596] width 1100 height 24
click at [743, 595] on div at bounding box center [729, 596] width 1100 height 24
click at [816, 640] on div "စောစော ထလို့ ... drag_handle drag_handle" at bounding box center [881, 630] width 305 height 29
type input "‌ေ"
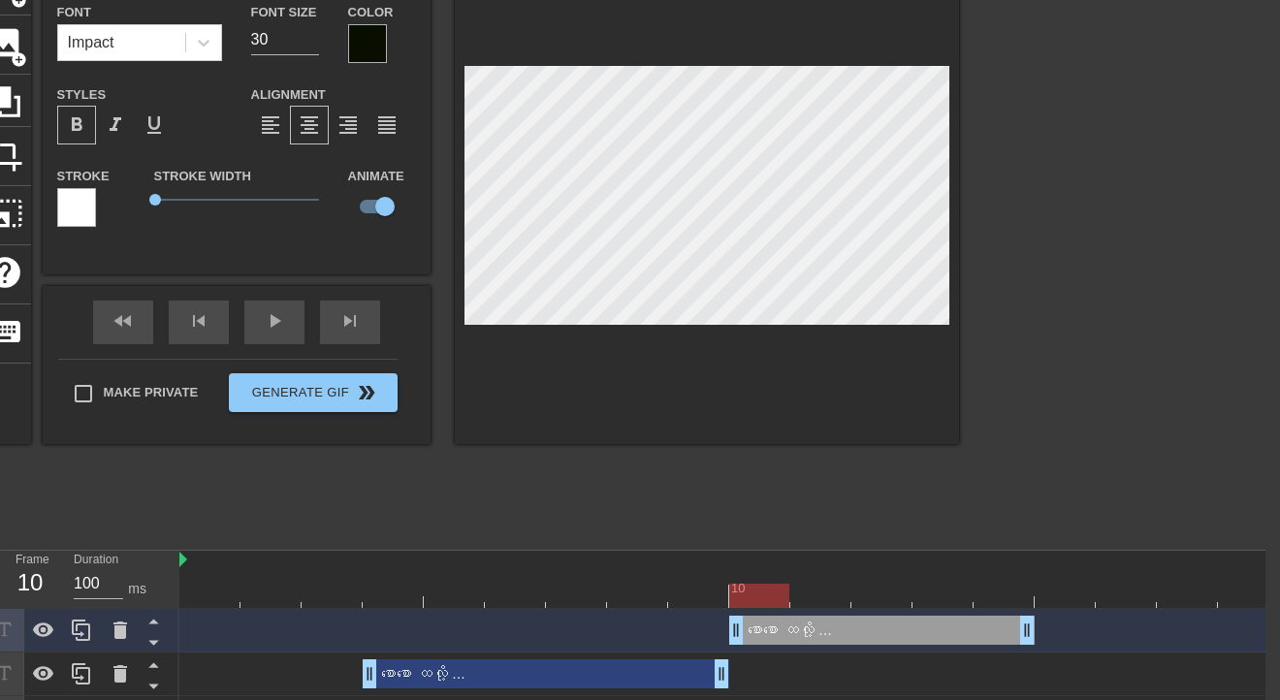
type textarea "‌ေ"
type input "စေ"
type textarea "စေ"
type input "စော"
type textarea "စော"
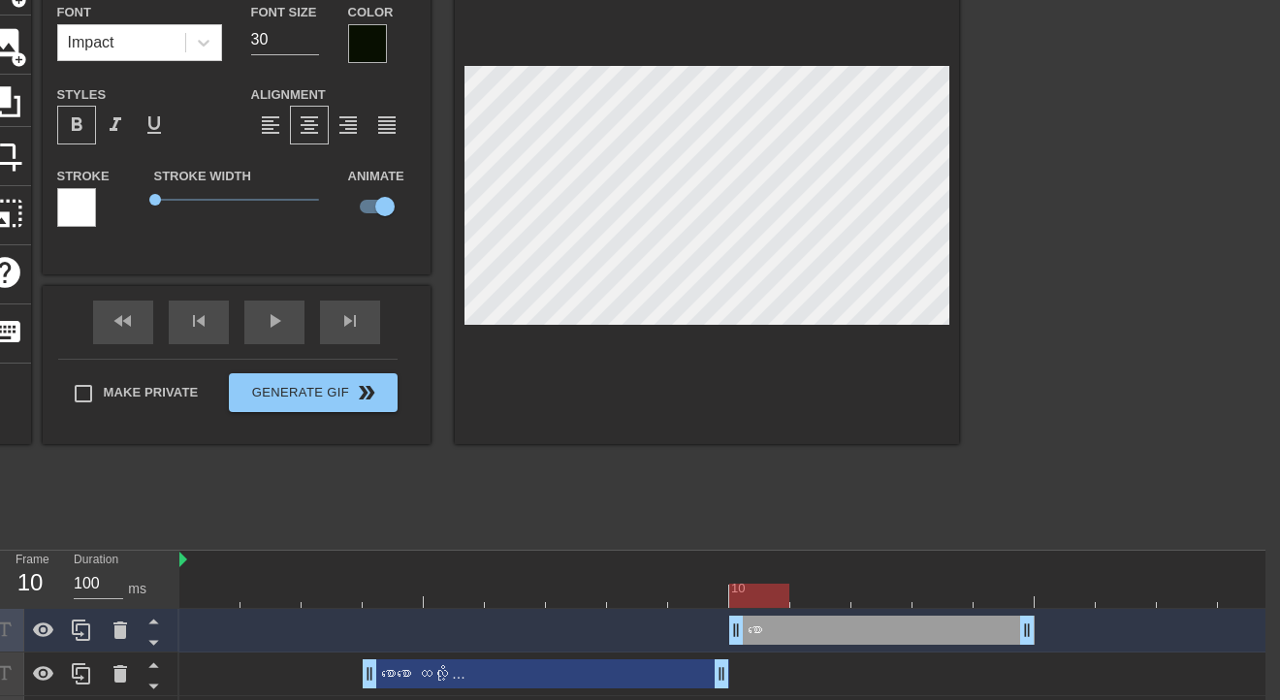
type input "စော‌ေ"
type textarea "စော‌ေ"
type input "စောစေ"
type textarea "စောစေ"
type input "စောစော"
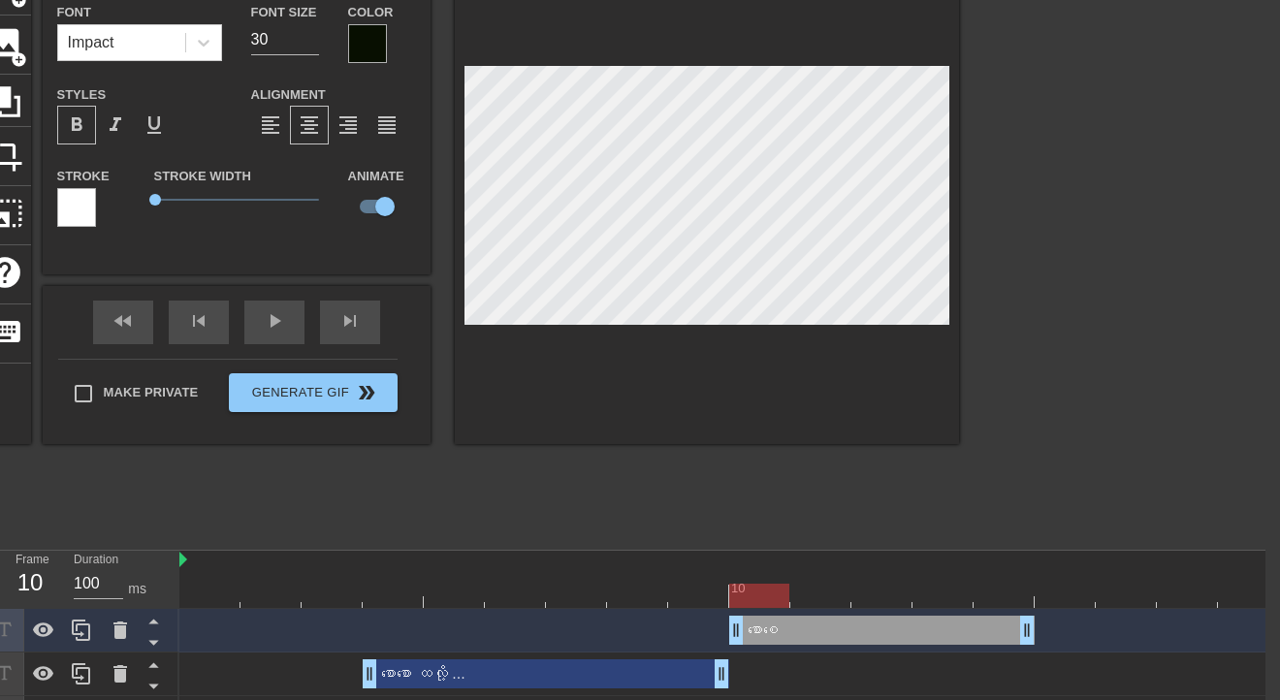
type textarea "စောစော"
type input "စောစော"
type textarea "စောစော"
type input "စောစော ဝ"
type textarea "စောစော ဝ"
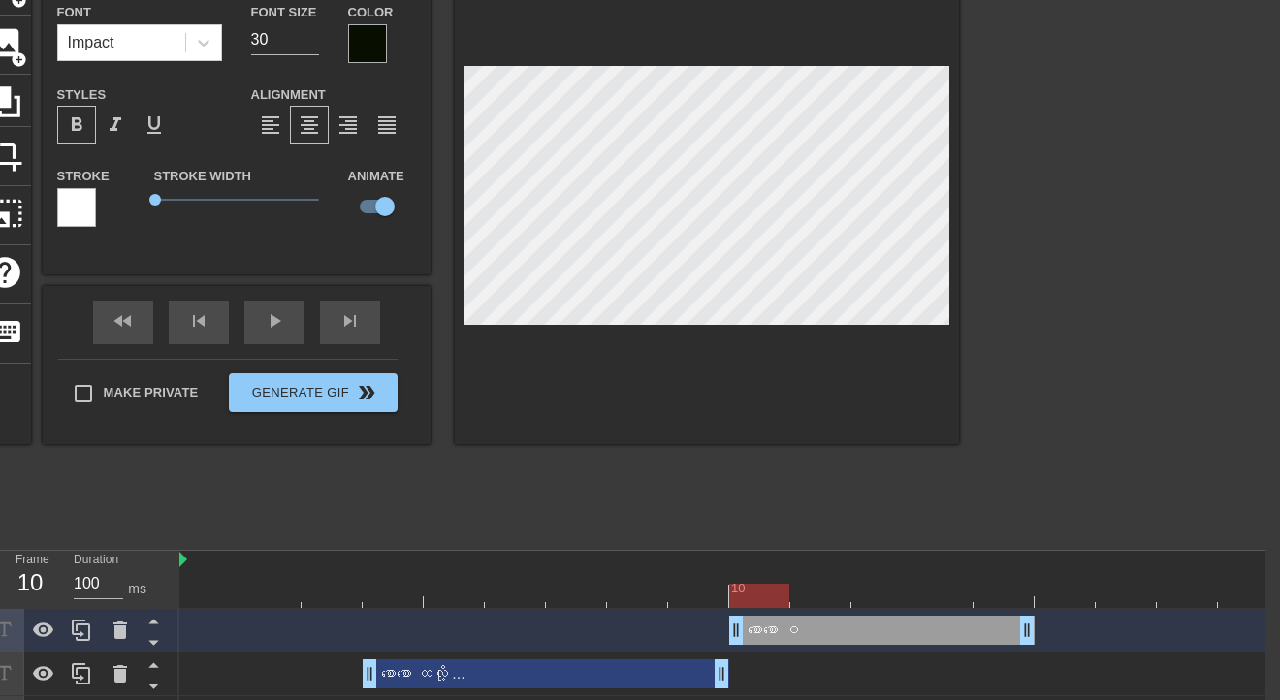
type input "စောစော ဝိ"
type textarea "စောစော ဝိ"
type input "စောစော ဝိရ"
type textarea "စောစော ဝိရ"
type input "စောစော ဝိရှ"
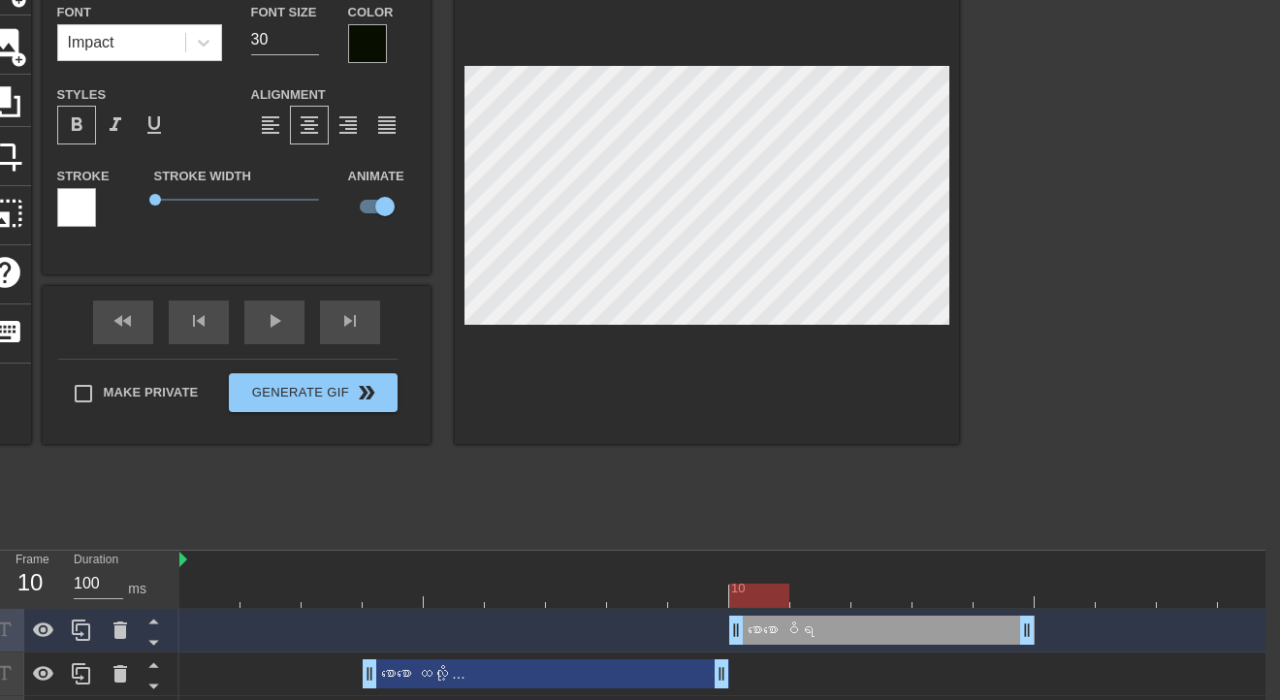
type textarea "စောစော ဝိရှ"
type input "စောစော ဝိရှိ"
type textarea "စောစော ဝိရှိ"
type input "စောစော ဝိရှို"
type textarea "စောစော ဝိရှို"
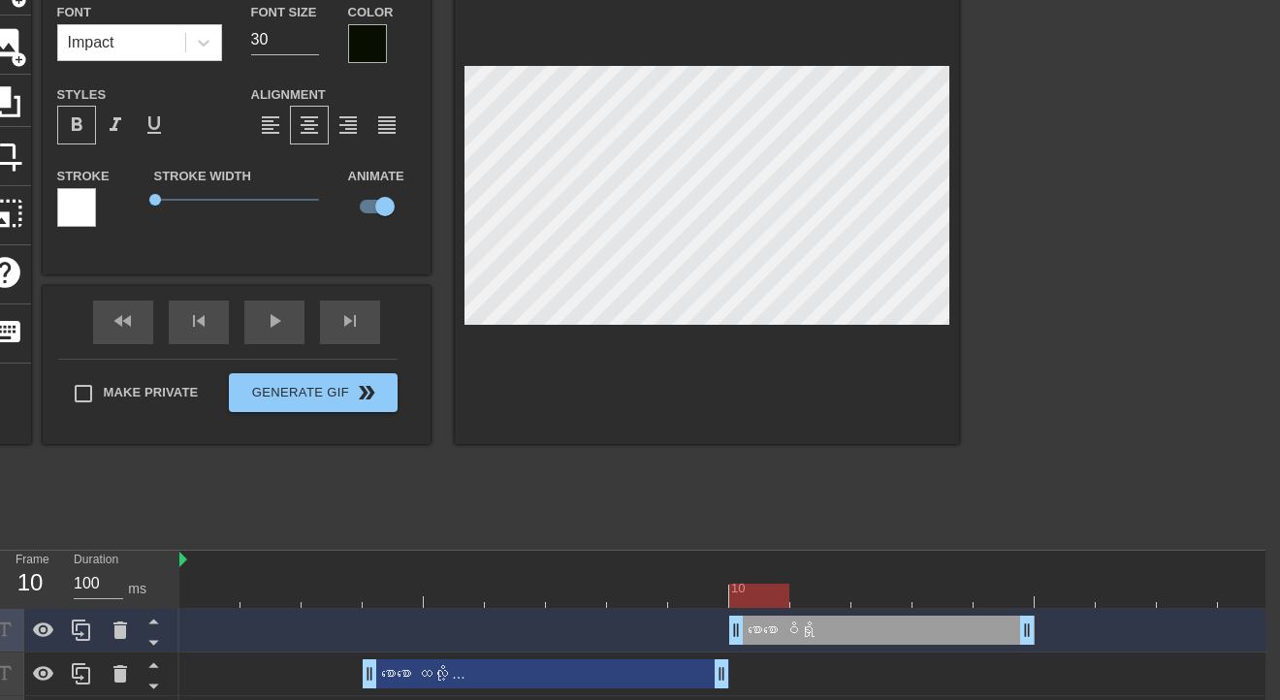
type input "စောစော ဝိရှို့"
type textarea "စောစော ဝိရှို့"
type input "စောစော ဝိရှို့"
type textarea "စောစော ဝိရှို့"
type input "စောစော ဝိရှို့ က"
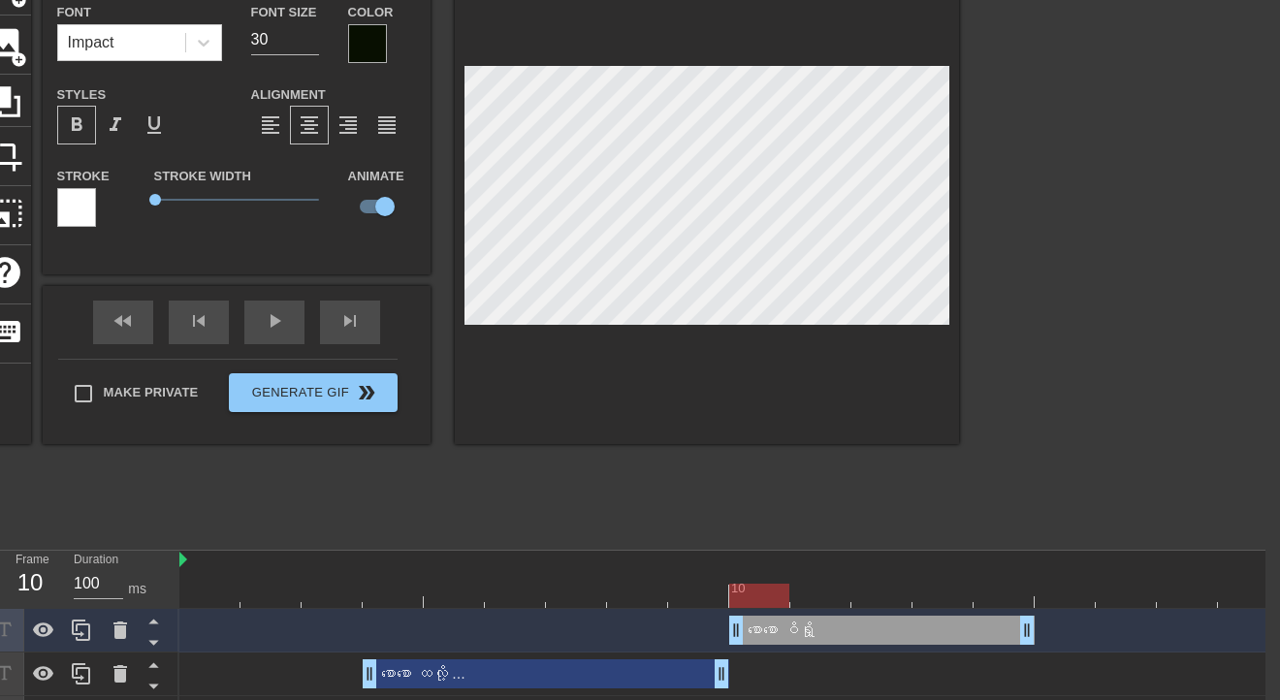
type textarea "စောစော ဝိရှို့ က"
type input "စောစော ဝိရှို့ ကြ"
type textarea "စောစော ဝိရှို့ ကြ"
type input "စောစော ဝိရှို့ ကြပ"
type textarea "စောစော ဝိရှို့ ကြပ"
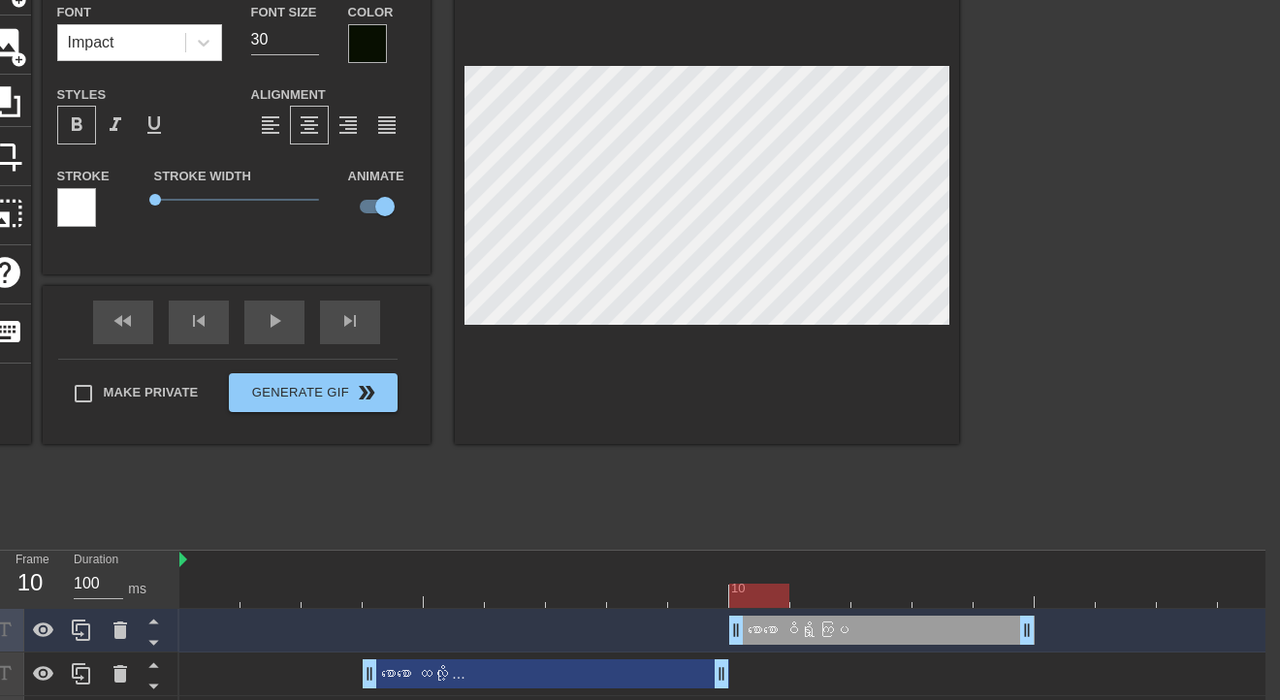
type input "စောစော ဝိရှို့ ကြပါ"
type textarea "စောစော ဝိရှို့ ကြပါ"
type input "စောစော ဝိရှို့ ကြပါစ"
type textarea "စောစော ဝိရှို့ ကြပါစ"
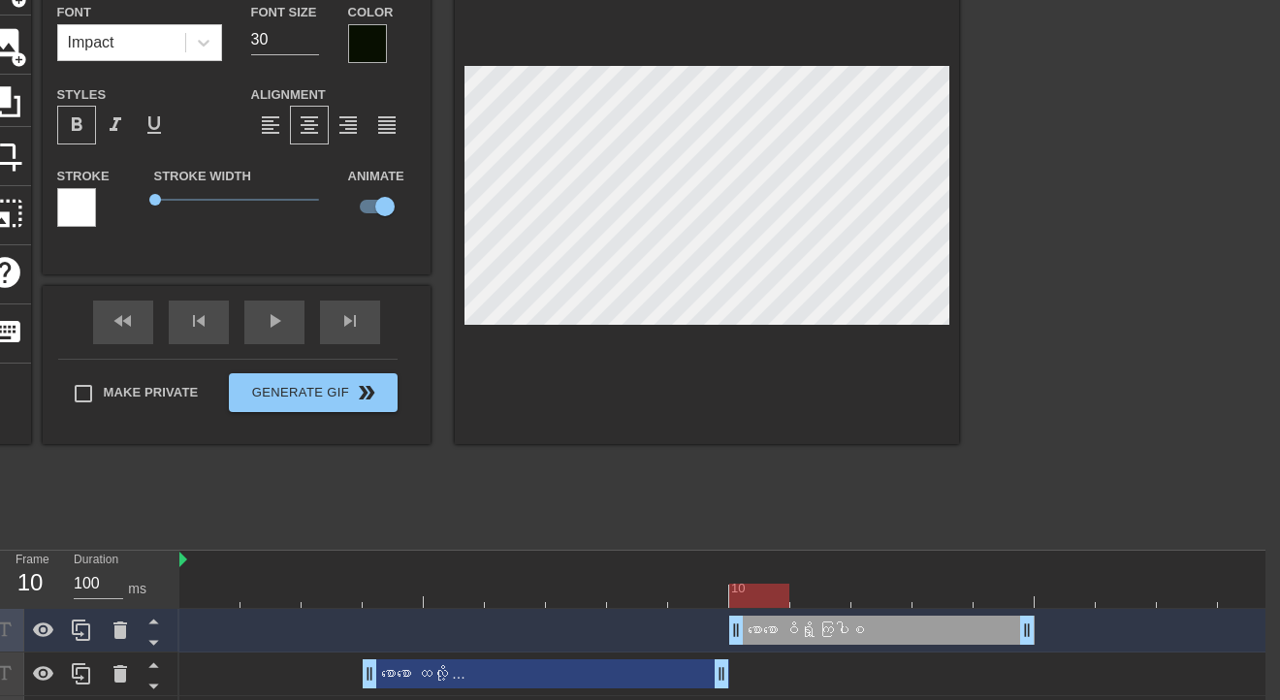
type input "စောစော ဝိရှို့ ကြပါစိ"
type textarea "စောစော ဝိရှို့ ကြပါစိ"
type input "စောစော ဝိရှို့ ကြပါစို"
type textarea "စောစော ဝိရှို့ ကြပါစို"
type input "စောစော ဝိရှို့ ကြပါစို"
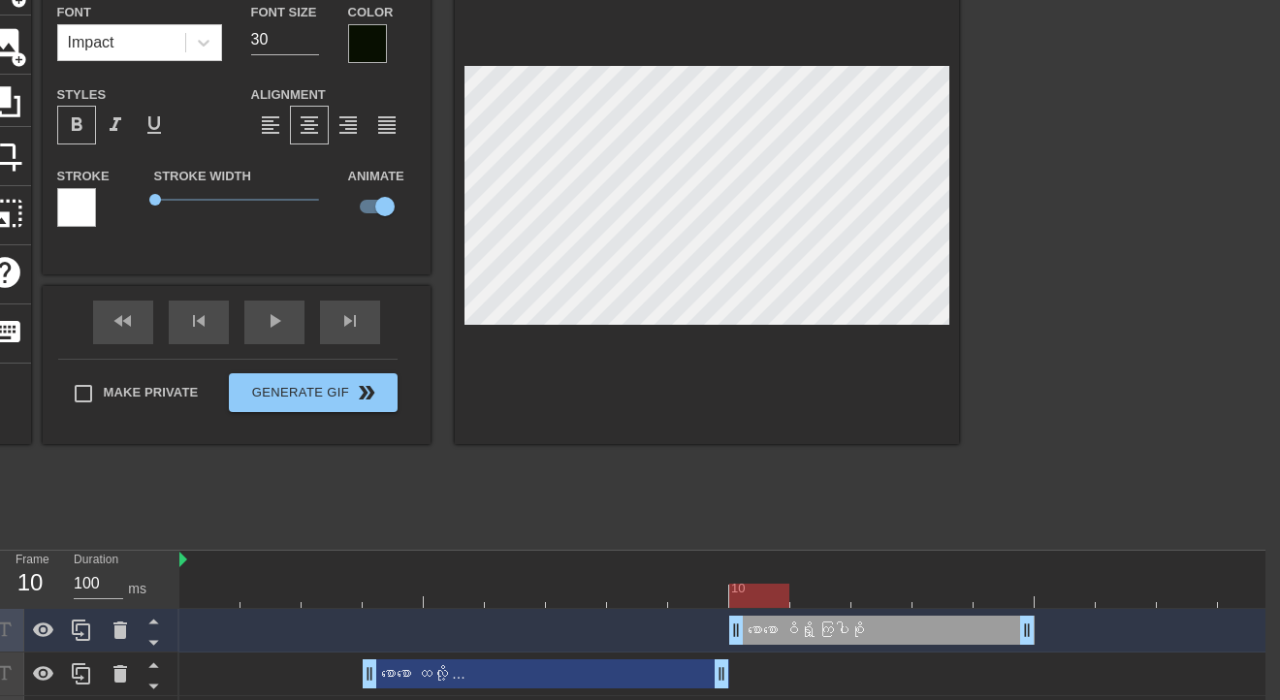
type textarea "စောစော ဝိရှို့ ကြပါစို"
type input "စောစော ဝိရှို့ ကြပါစို ."
type textarea "စောစော ဝိရှို့ ကြပါစို ."
type input "စောစော ဝိရှို့ ကြပါစို .."
type textarea "စောစော ဝိရှို့ ကြပါစို .."
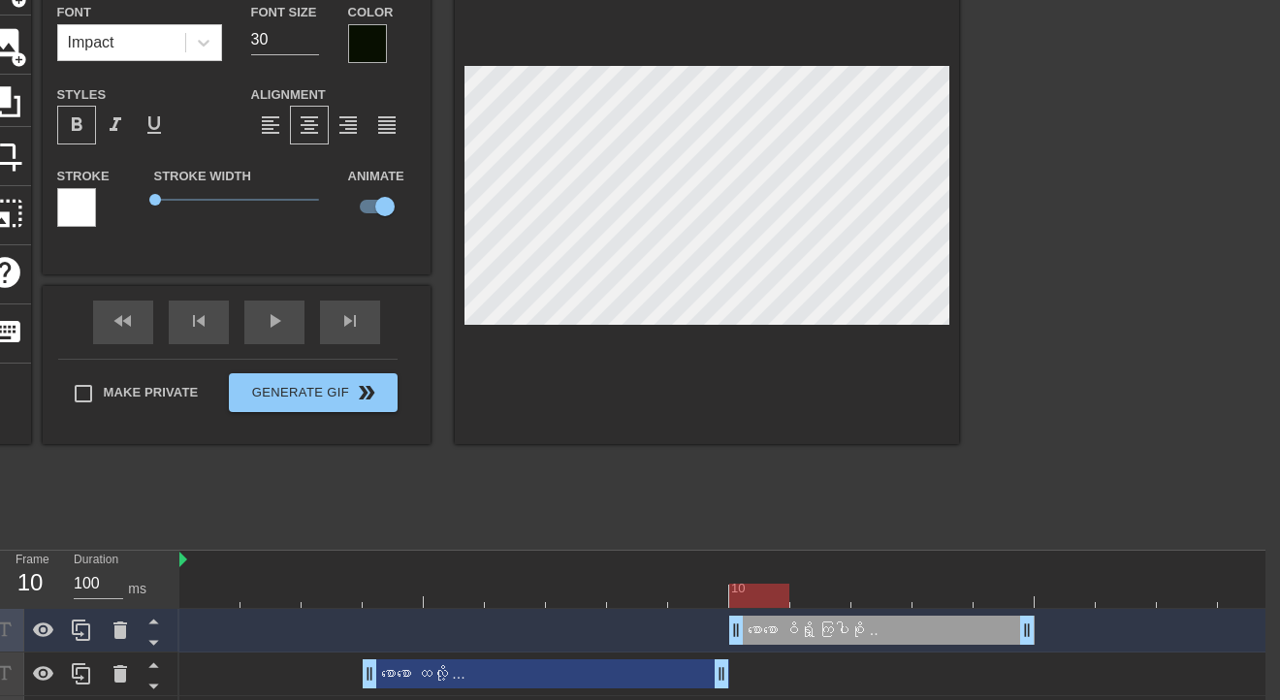
type input "စောစော ဝိရှို့ ကြပါစို ..."
type textarea "စောစော ဝိရှို့ ကြပါစို ..."
click at [855, 613] on div "စောစော ဝိရှို့ ကြပါစို ... drag_handle drag_handle" at bounding box center [729, 631] width 1100 height 44
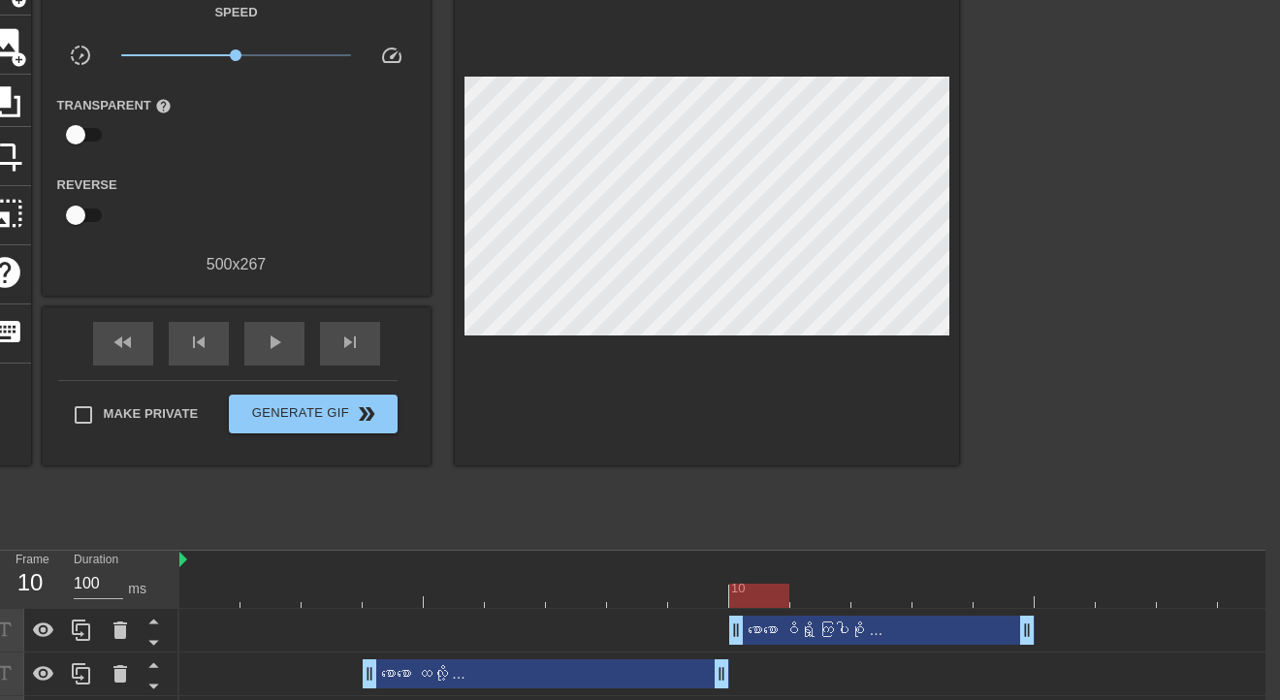
click at [882, 661] on div "စောစော ထလို့ ... drag_handle drag_handle" at bounding box center [729, 673] width 1100 height 29
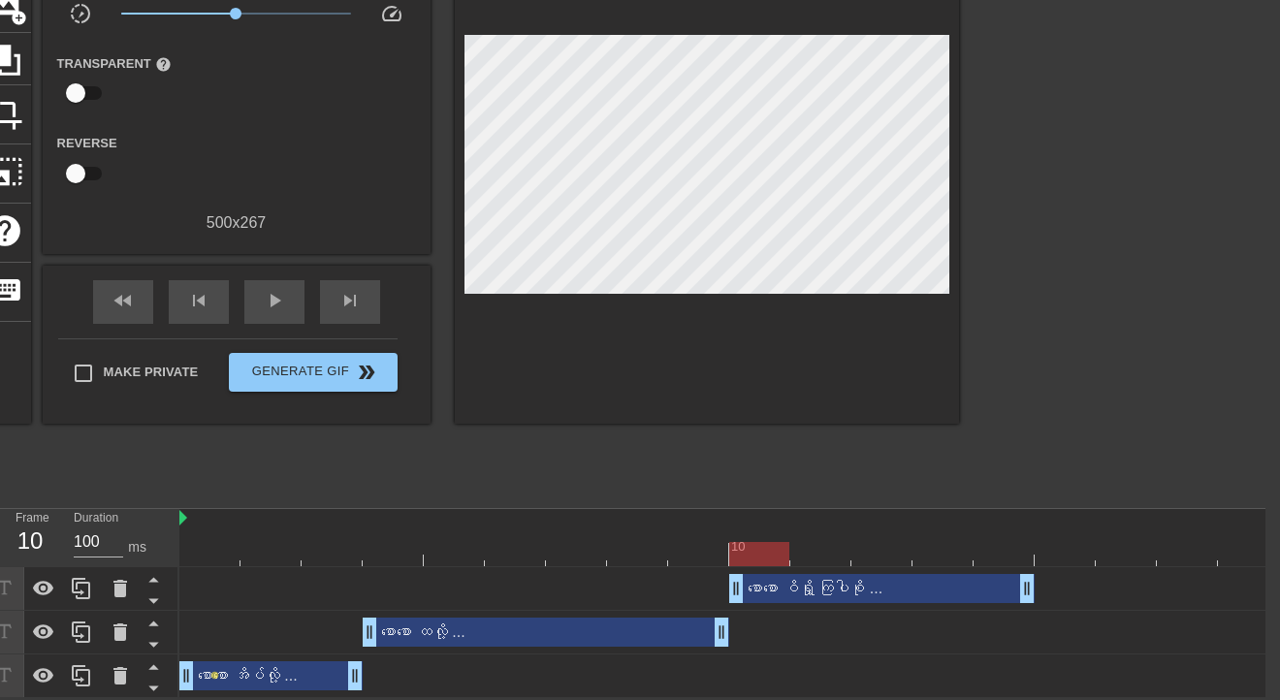
click at [915, 588] on div "စောစော ဝိရှို့ ကြပါစို ... drag_handle drag_handle" at bounding box center [881, 588] width 305 height 29
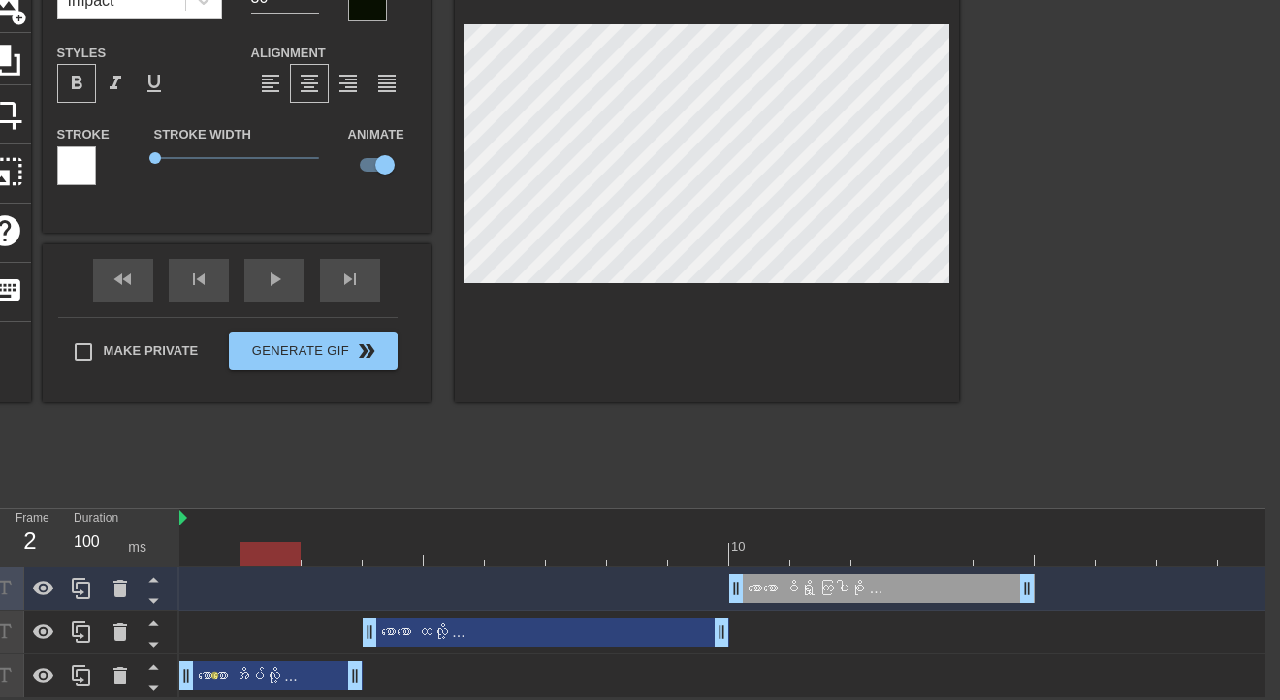
click at [749, 545] on div at bounding box center [729, 554] width 1100 height 24
drag, startPoint x: 142, startPoint y: 155, endPoint x: 167, endPoint y: 153, distance: 25.3
click at [176, 153] on span "0.85" at bounding box center [182, 158] width 12 height 12
click at [624, 545] on div at bounding box center [729, 554] width 1100 height 24
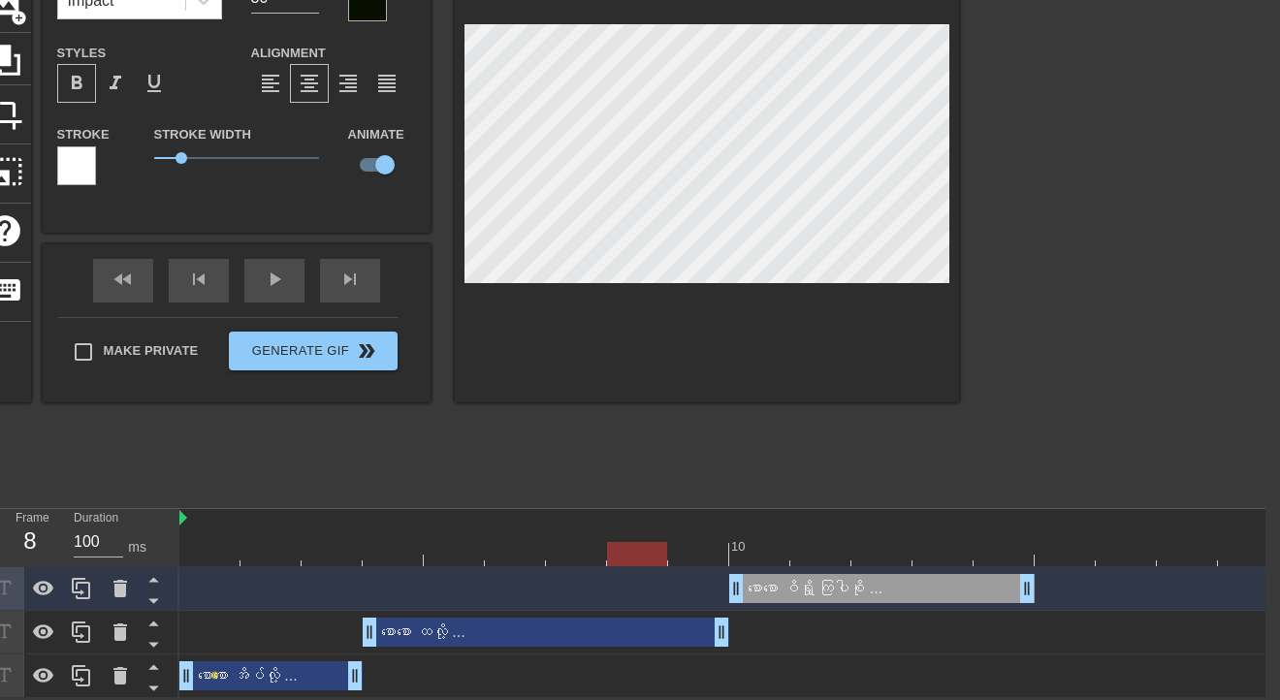
click at [624, 543] on div at bounding box center [729, 554] width 1100 height 24
click at [557, 531] on div at bounding box center [576, 540] width 61 height 24
click at [880, 547] on div at bounding box center [729, 554] width 1100 height 24
click at [155, 149] on span "0.5" at bounding box center [236, 157] width 165 height 23
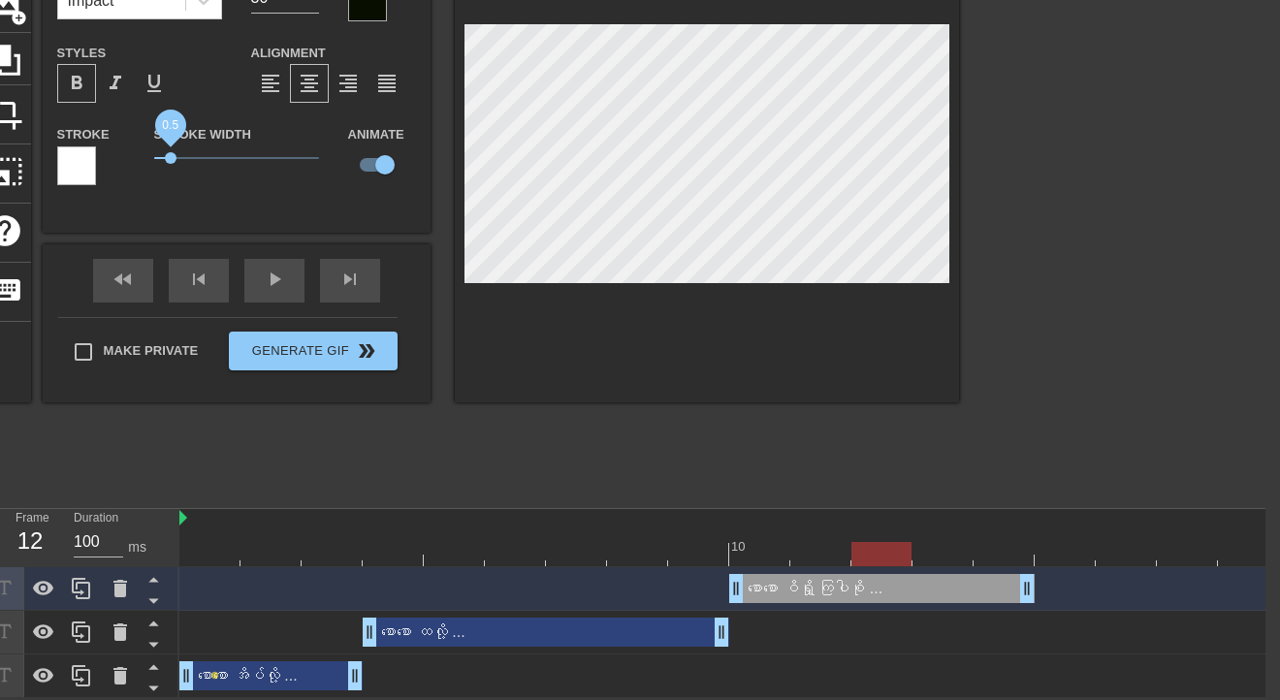
scroll to position [0, 29]
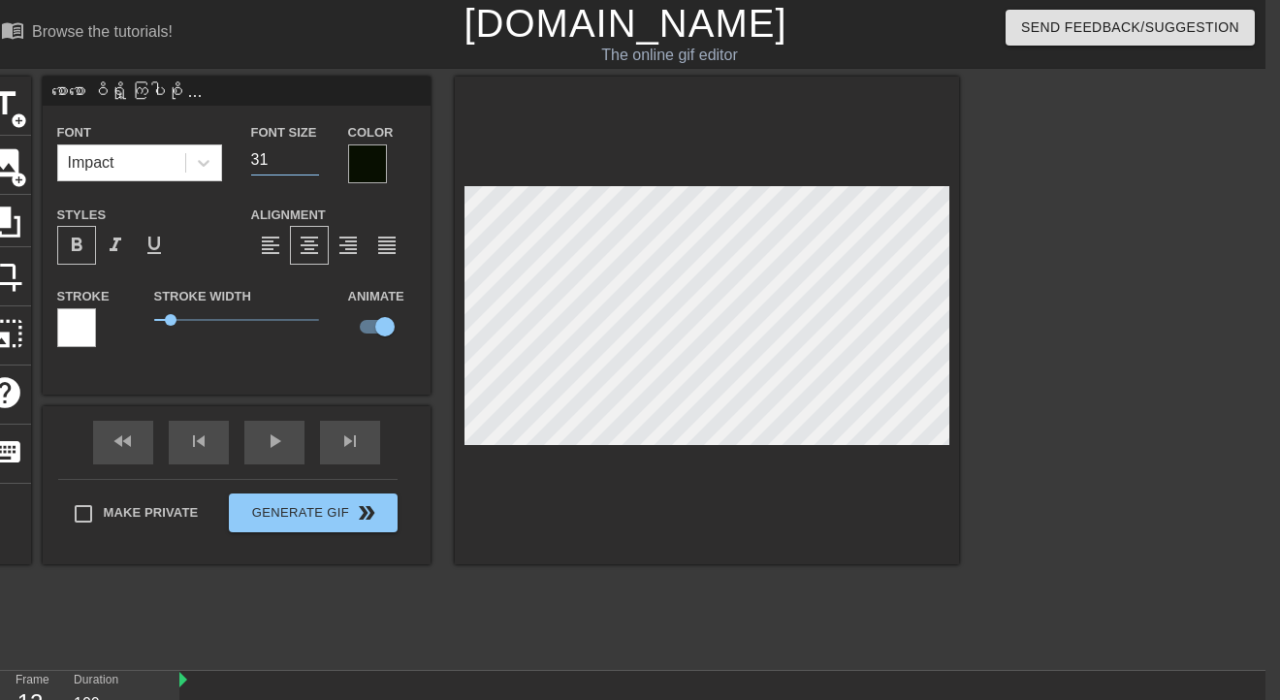
click at [293, 157] on input "31" at bounding box center [285, 159] width 68 height 31
click at [293, 157] on input "32" at bounding box center [285, 159] width 68 height 31
click at [293, 157] on input "33" at bounding box center [285, 159] width 68 height 31
click at [293, 157] on input "34" at bounding box center [285, 159] width 68 height 31
click at [293, 157] on input "35" at bounding box center [285, 159] width 68 height 31
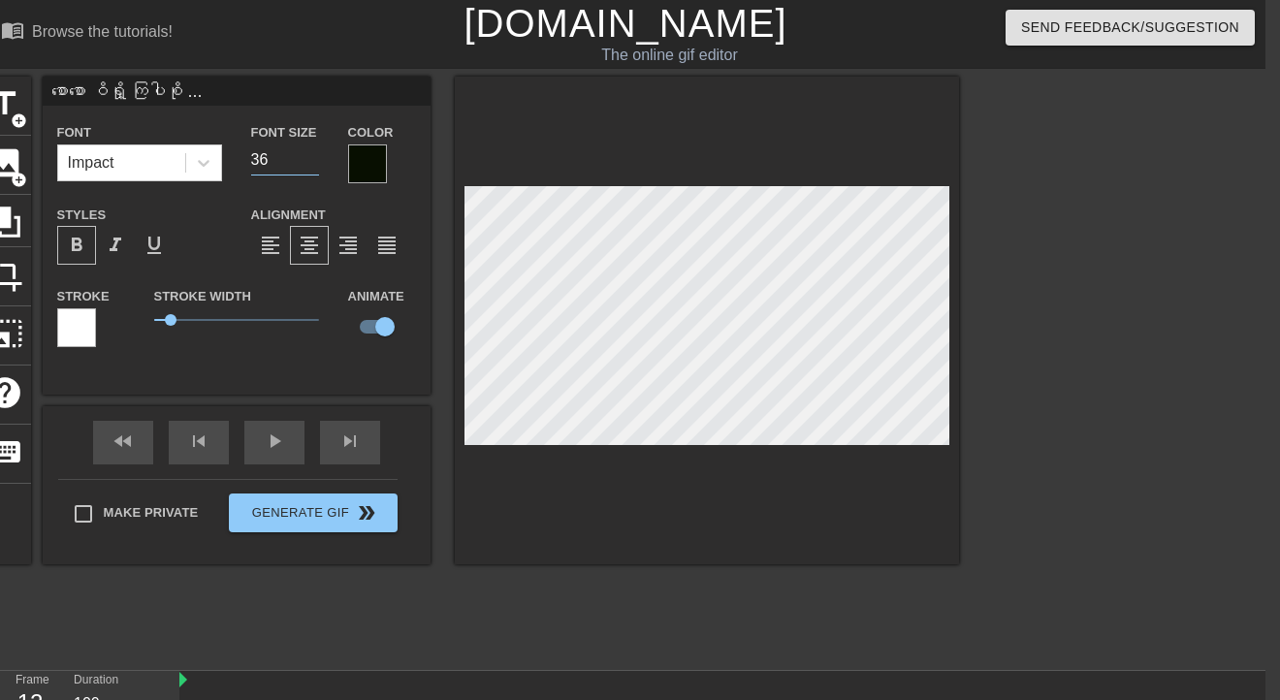
click at [293, 157] on input "36" at bounding box center [285, 159] width 68 height 31
click at [293, 157] on input "37" at bounding box center [285, 159] width 68 height 31
click at [293, 157] on input "38" at bounding box center [285, 159] width 68 height 31
click at [293, 157] on input "39" at bounding box center [285, 159] width 68 height 31
click at [293, 157] on input "40" at bounding box center [285, 159] width 68 height 31
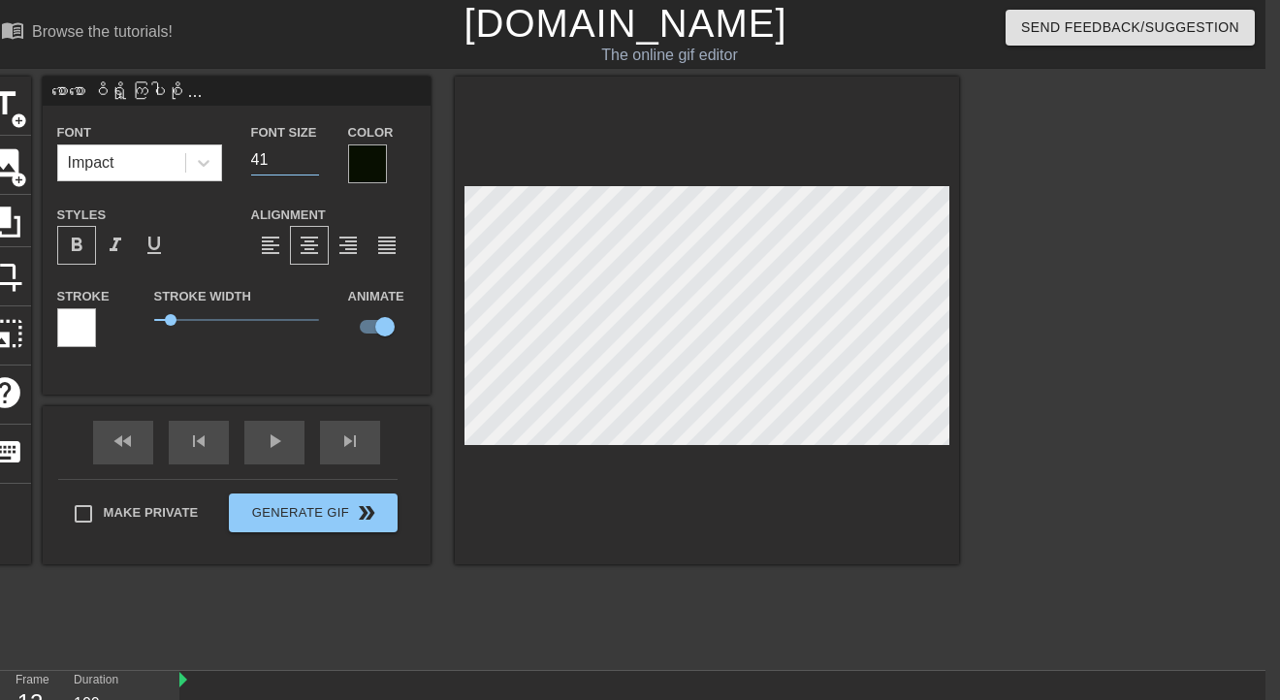
click at [293, 157] on input "41" at bounding box center [285, 159] width 68 height 31
click at [293, 157] on input "42" at bounding box center [285, 159] width 68 height 31
click at [293, 157] on input "43" at bounding box center [285, 159] width 68 height 31
type input "44"
click at [293, 157] on input "44" at bounding box center [285, 159] width 68 height 31
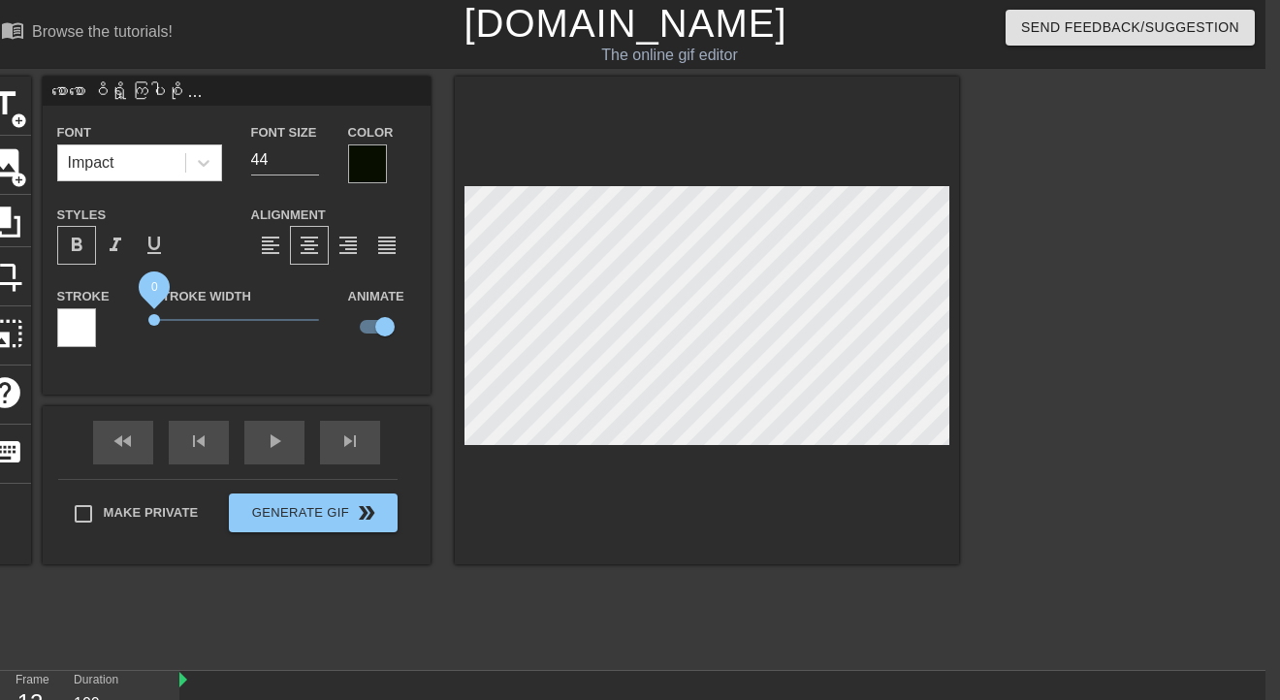
drag, startPoint x: 151, startPoint y: 318, endPoint x: 107, endPoint y: 318, distance: 44.6
click at [107, 318] on div "Stroke Stroke Width 0 Animate" at bounding box center [237, 324] width 388 height 80
click at [348, 161] on div at bounding box center [367, 163] width 39 height 39
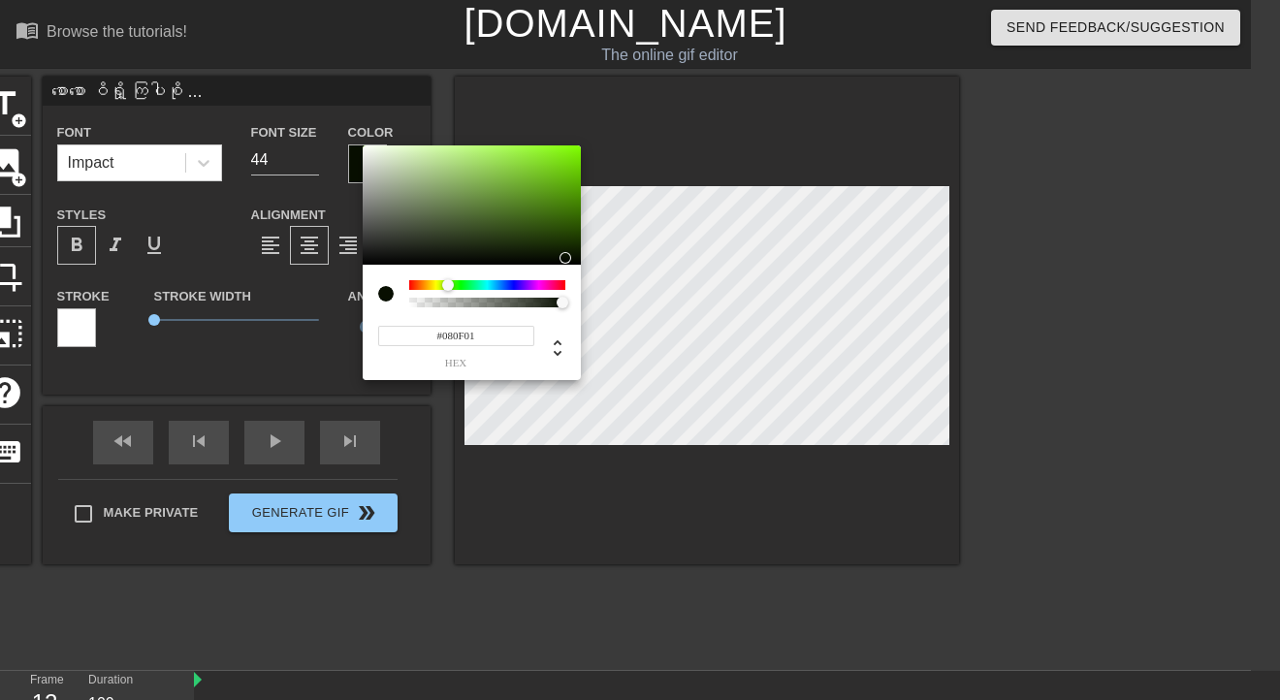
scroll to position [0, 0]
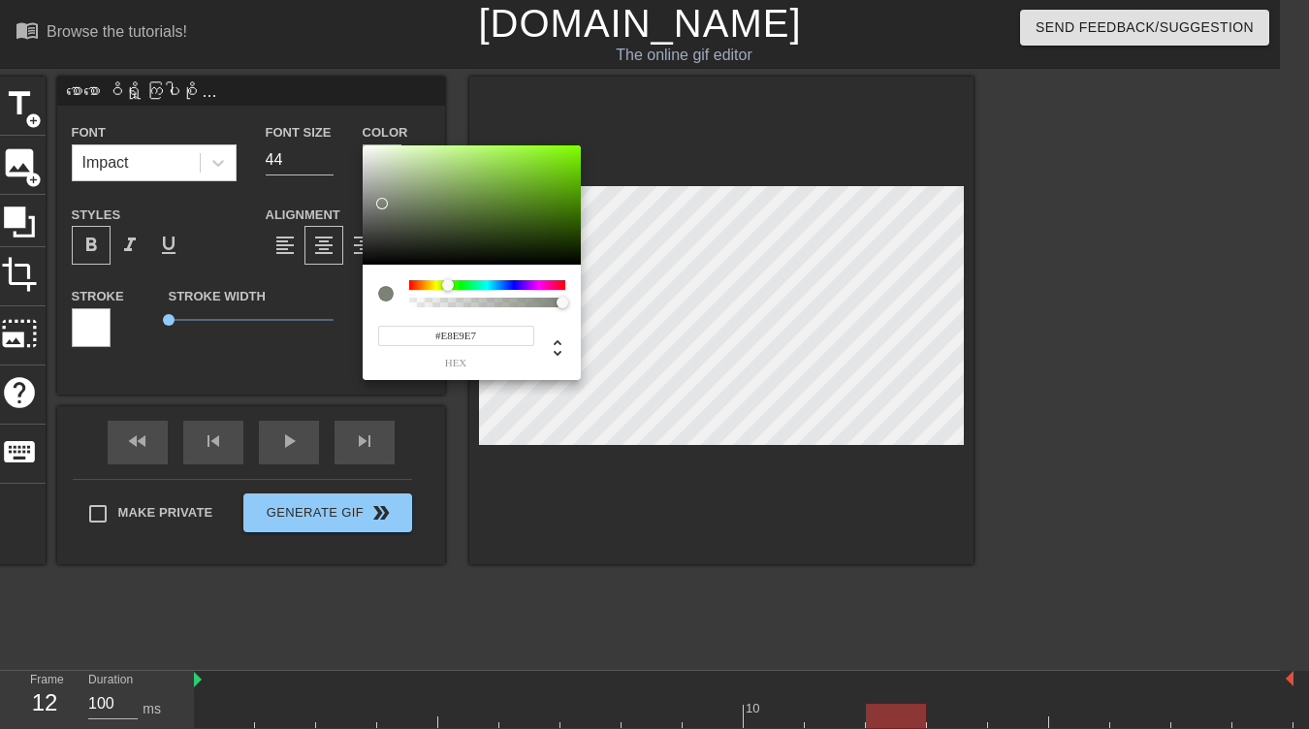
type input "#FFFFFF"
drag, startPoint x: 382, startPoint y: 204, endPoint x: 328, endPoint y: 97, distance: 119.7
click at [328, 97] on div "#FFFFFF hex" at bounding box center [654, 364] width 1309 height 729
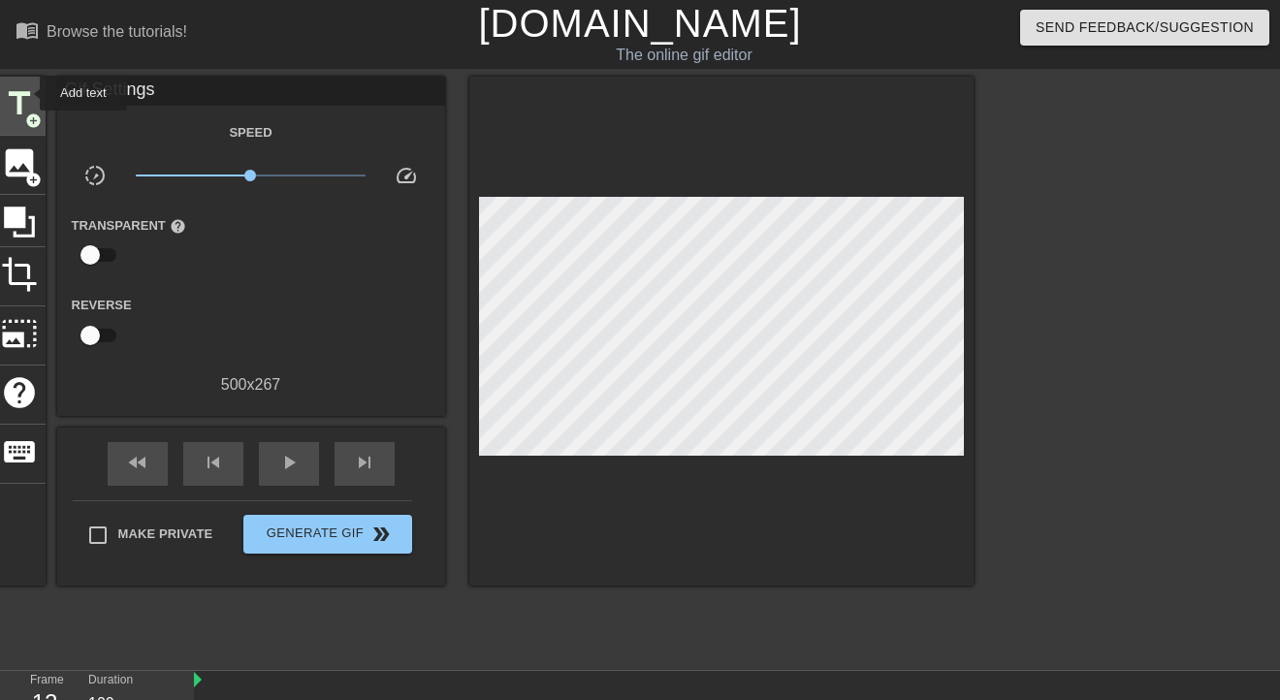
click at [27, 93] on span "title" at bounding box center [19, 103] width 37 height 37
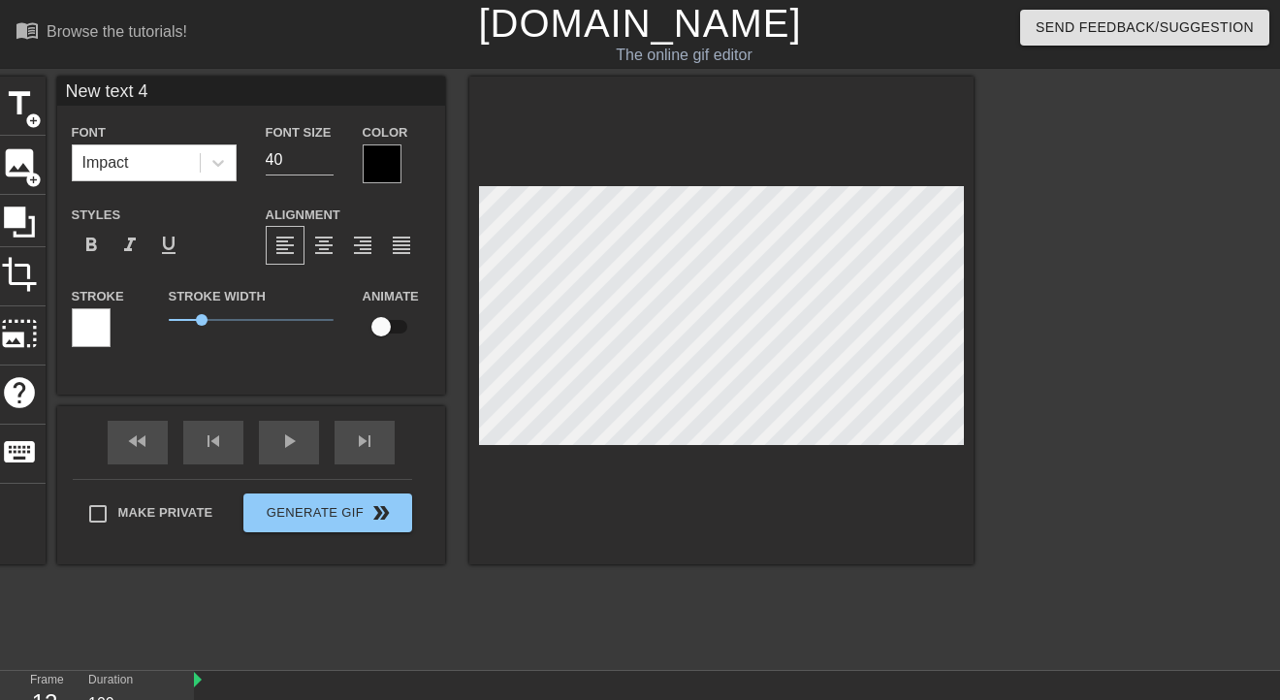
scroll to position [208, 0]
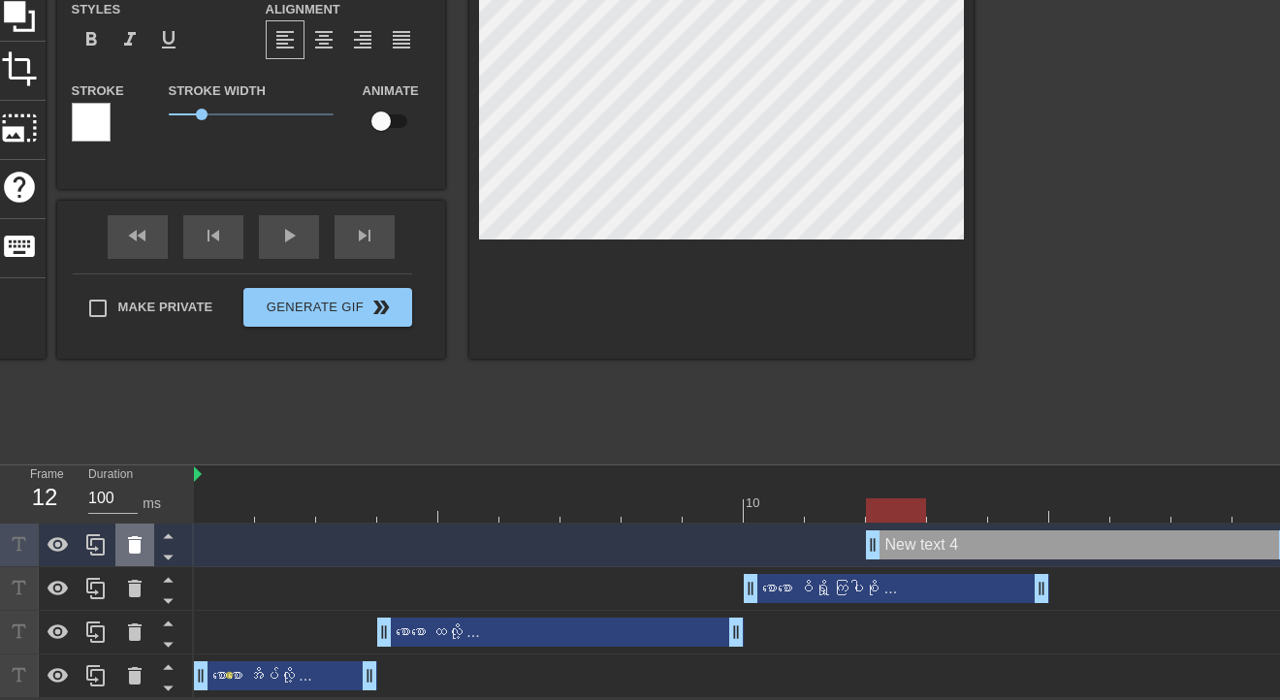
click at [138, 539] on icon at bounding box center [135, 544] width 14 height 17
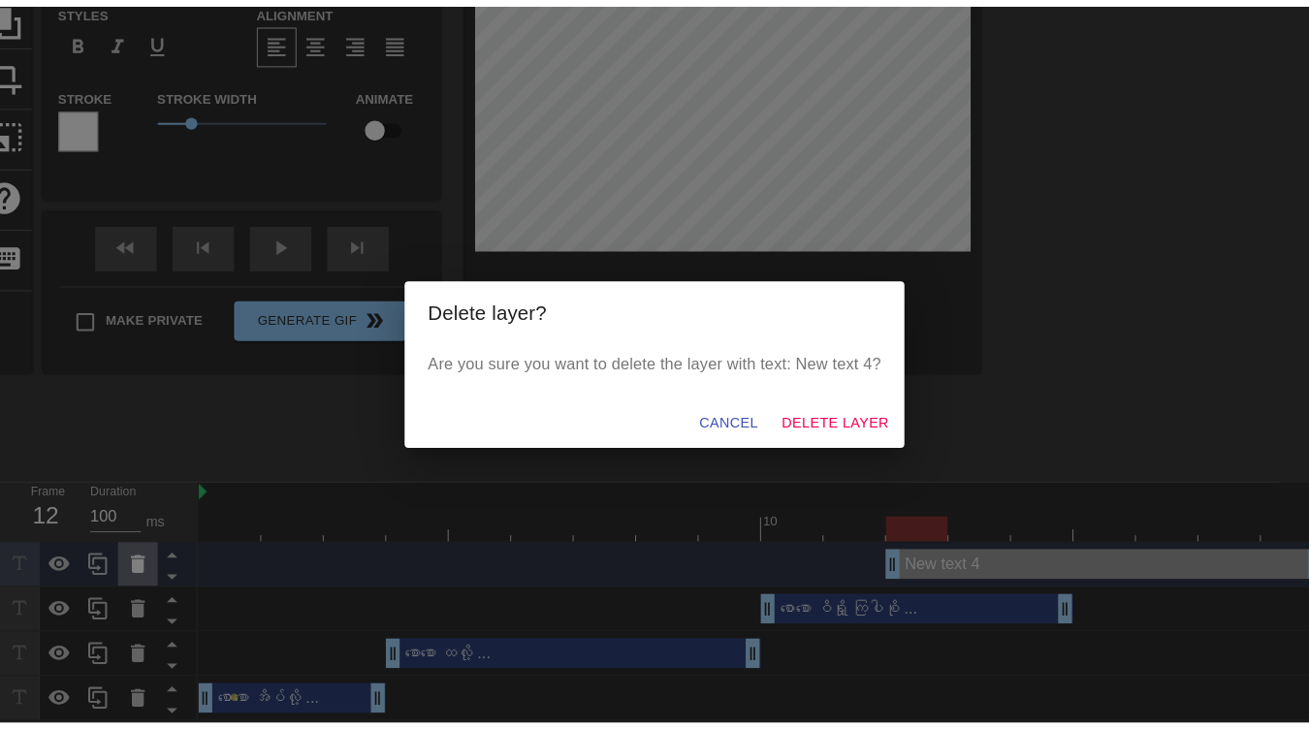
scroll to position [178, 0]
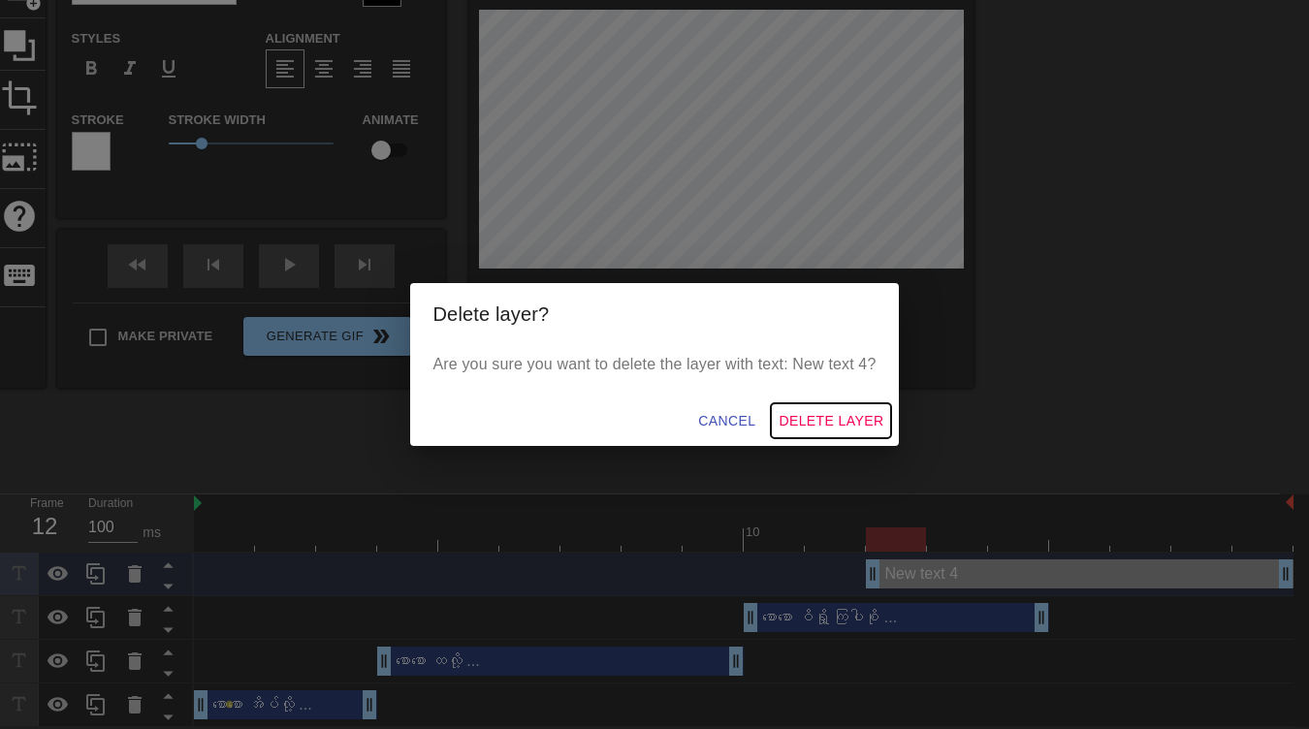
click at [859, 421] on span "Delete Layer" at bounding box center [831, 421] width 105 height 24
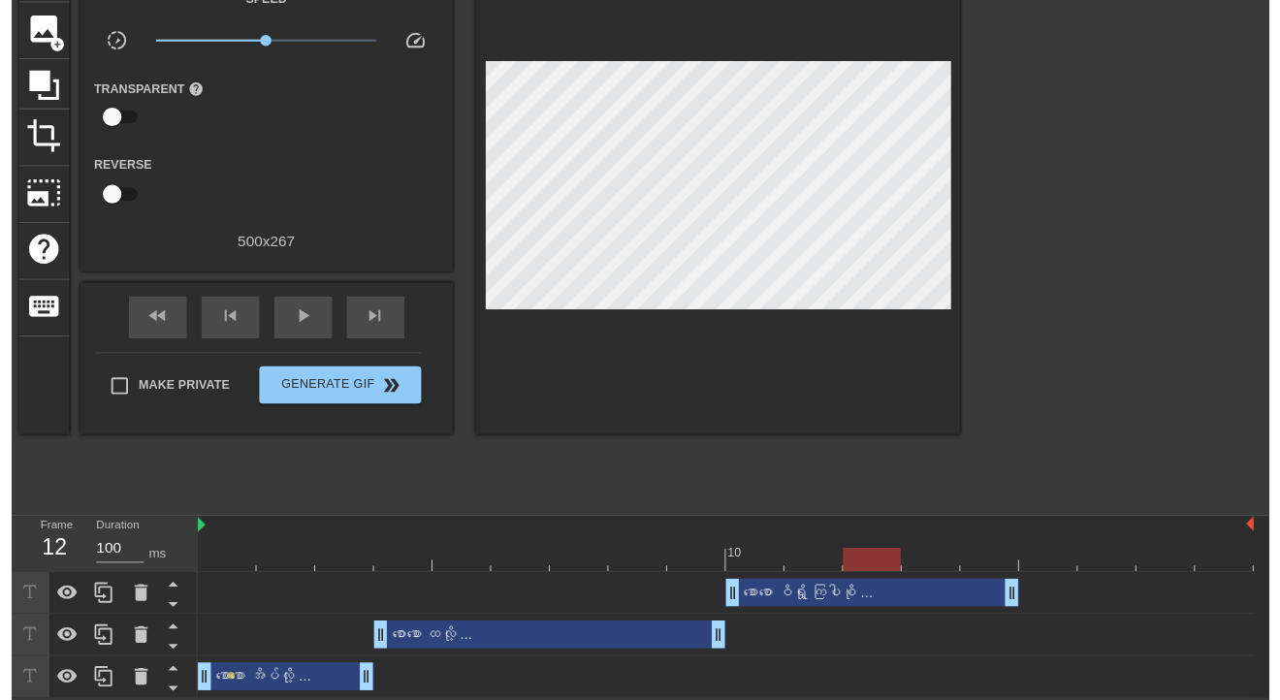
scroll to position [165, 0]
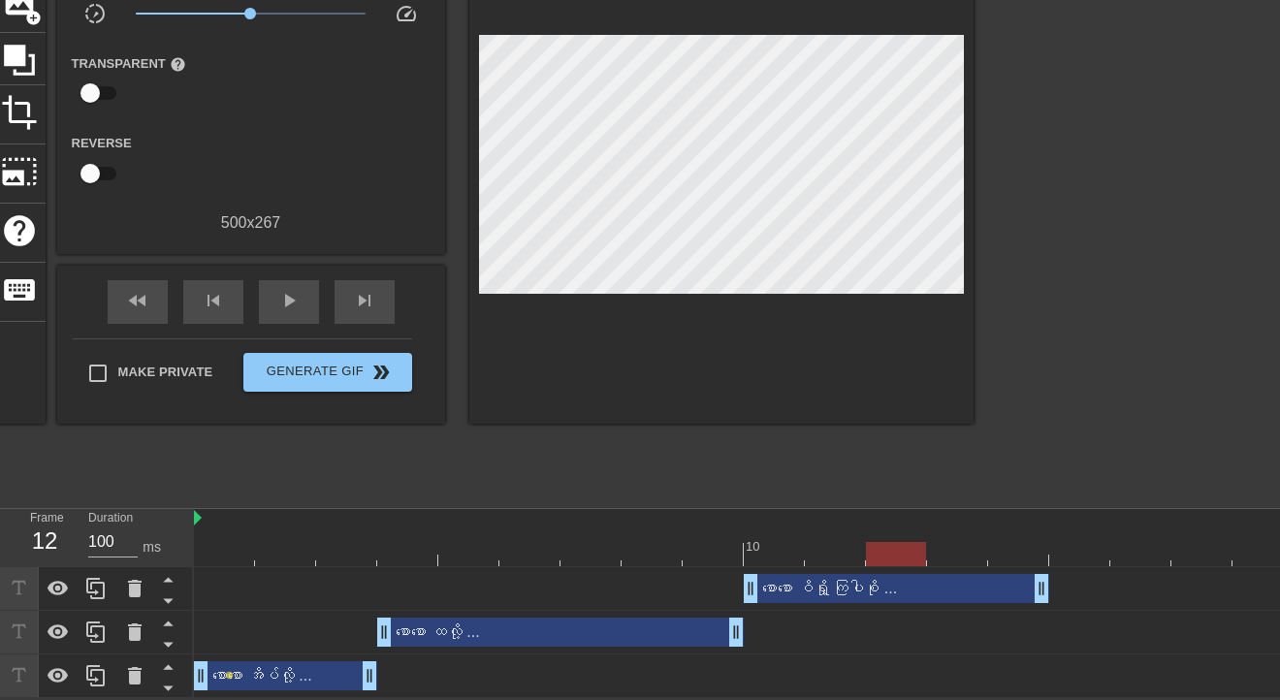
click at [1041, 448] on div at bounding box center [1142, 206] width 291 height 582
click at [671, 543] on div at bounding box center [744, 554] width 1100 height 24
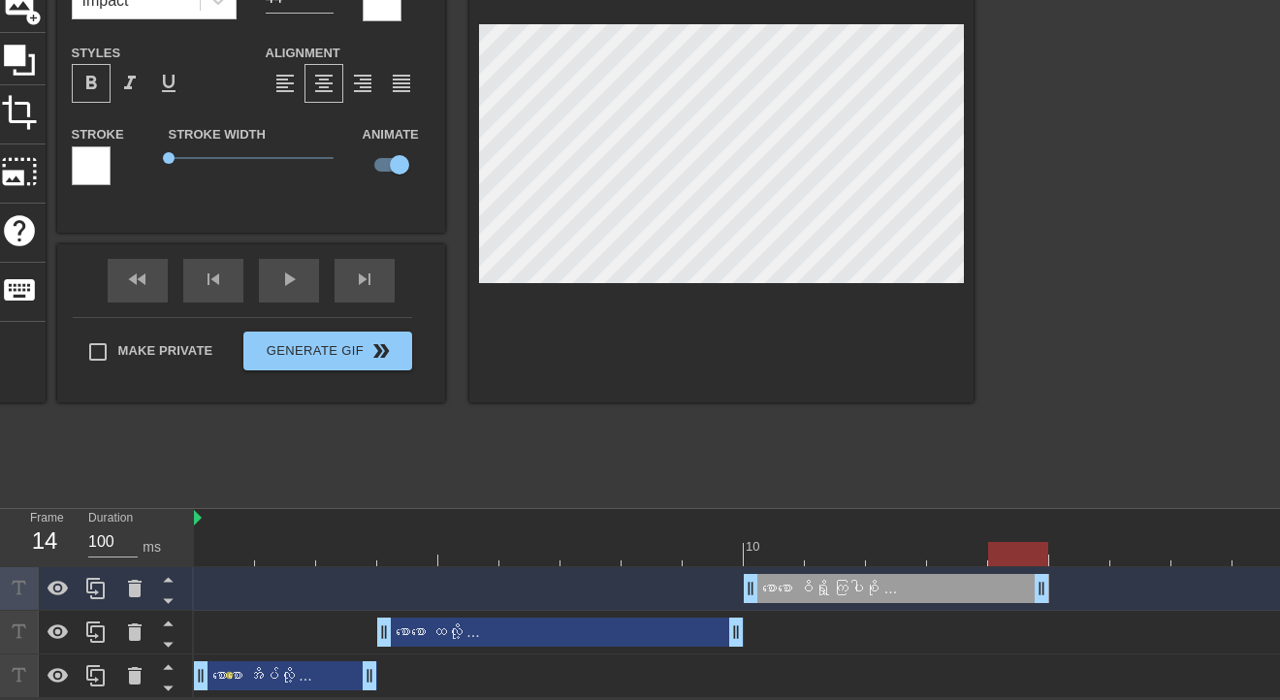
scroll to position [0, 0]
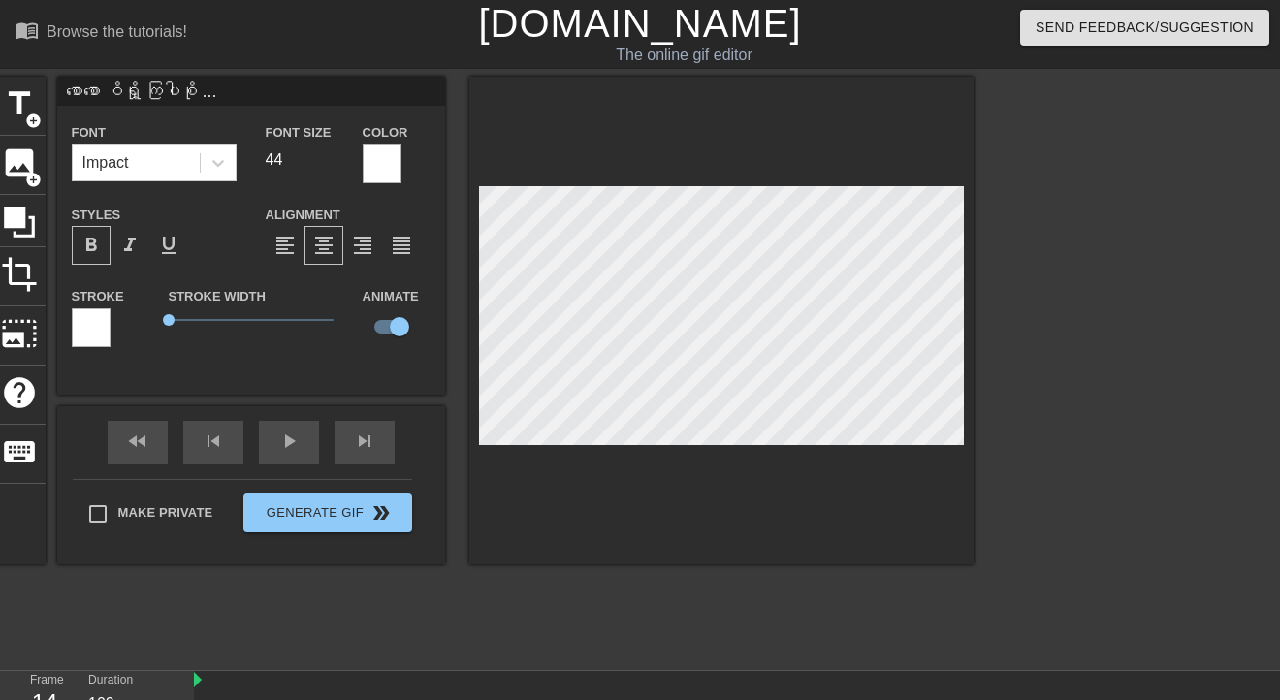
drag, startPoint x: 304, startPoint y: 165, endPoint x: 246, endPoint y: 165, distance: 58.2
click at [246, 165] on div "Font Impact Font Size 44 Color" at bounding box center [251, 151] width 388 height 63
type input "40"
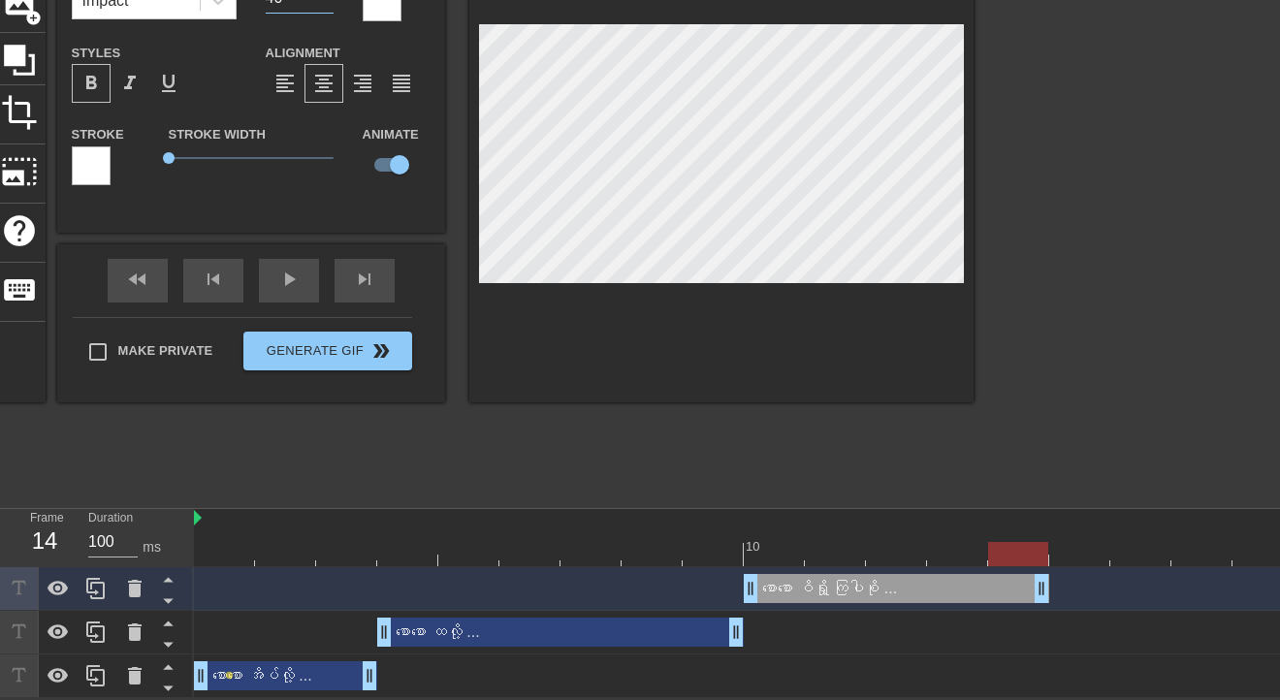
click at [904, 646] on div "စောစော ထလို့ ... drag_handle drag_handle" at bounding box center [744, 633] width 1100 height 44
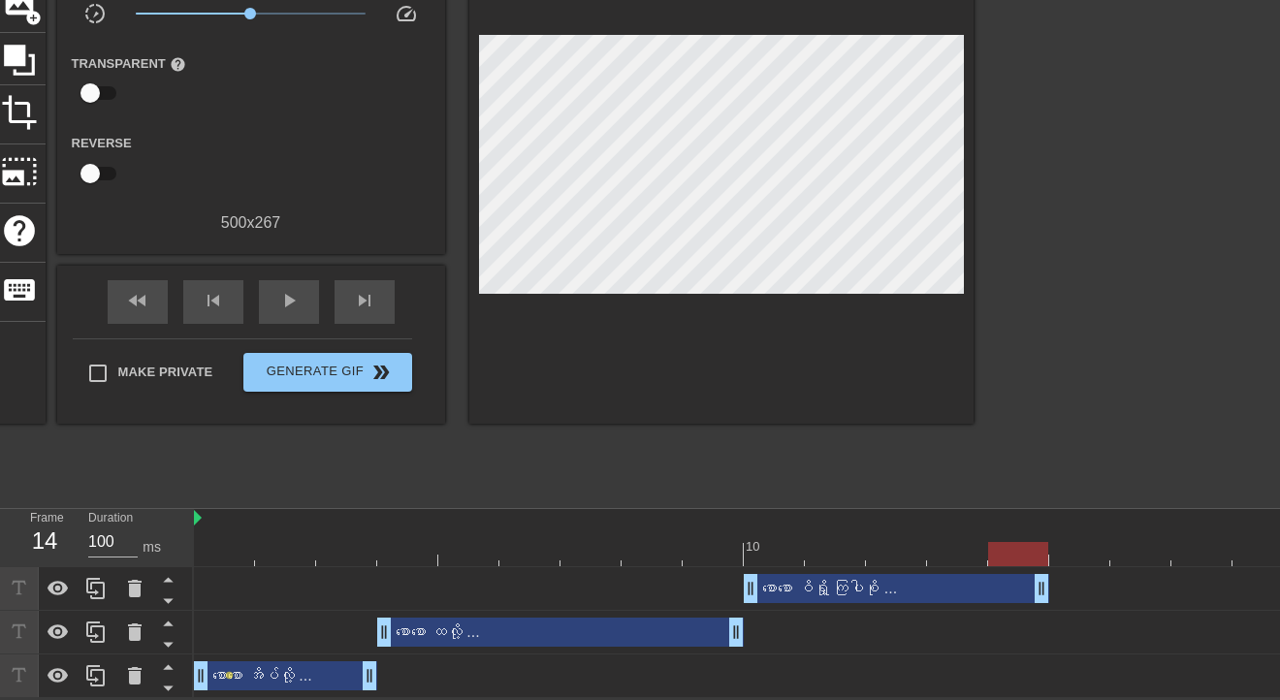
click at [939, 593] on div "စောစော ဝိရှို့ ကြပါစို ... drag_handle drag_handle" at bounding box center [896, 588] width 305 height 29
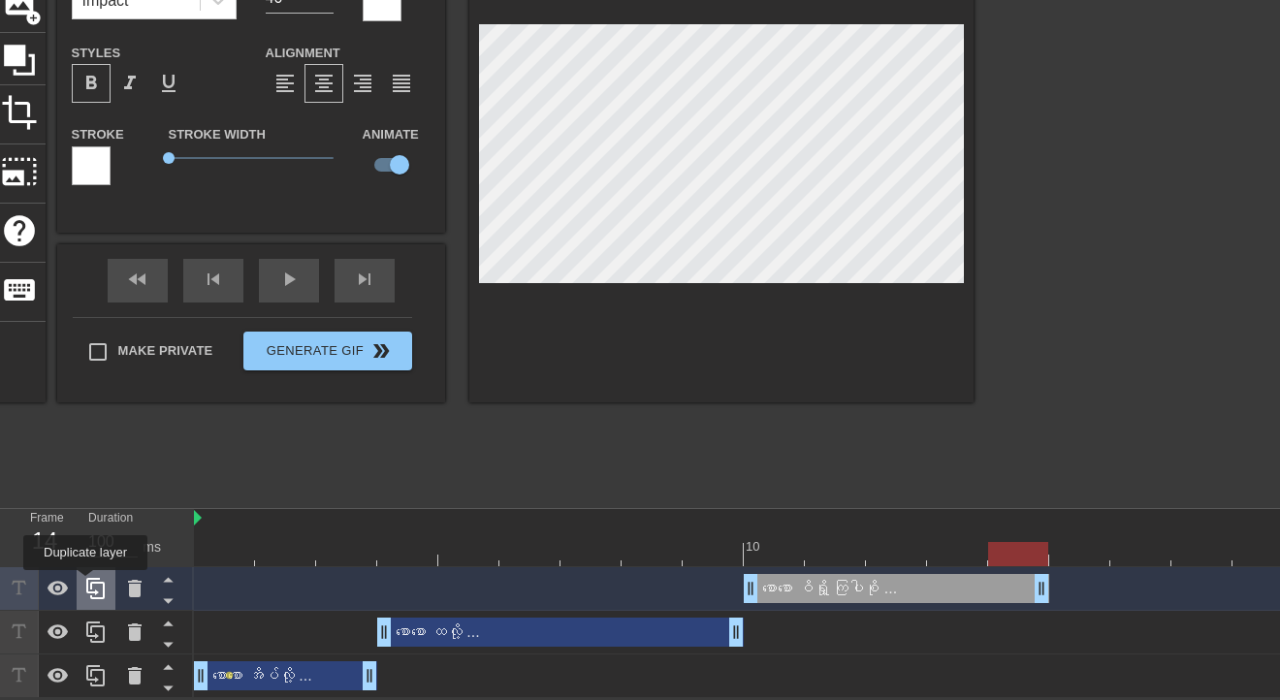
click at [85, 584] on icon at bounding box center [95, 588] width 23 height 23
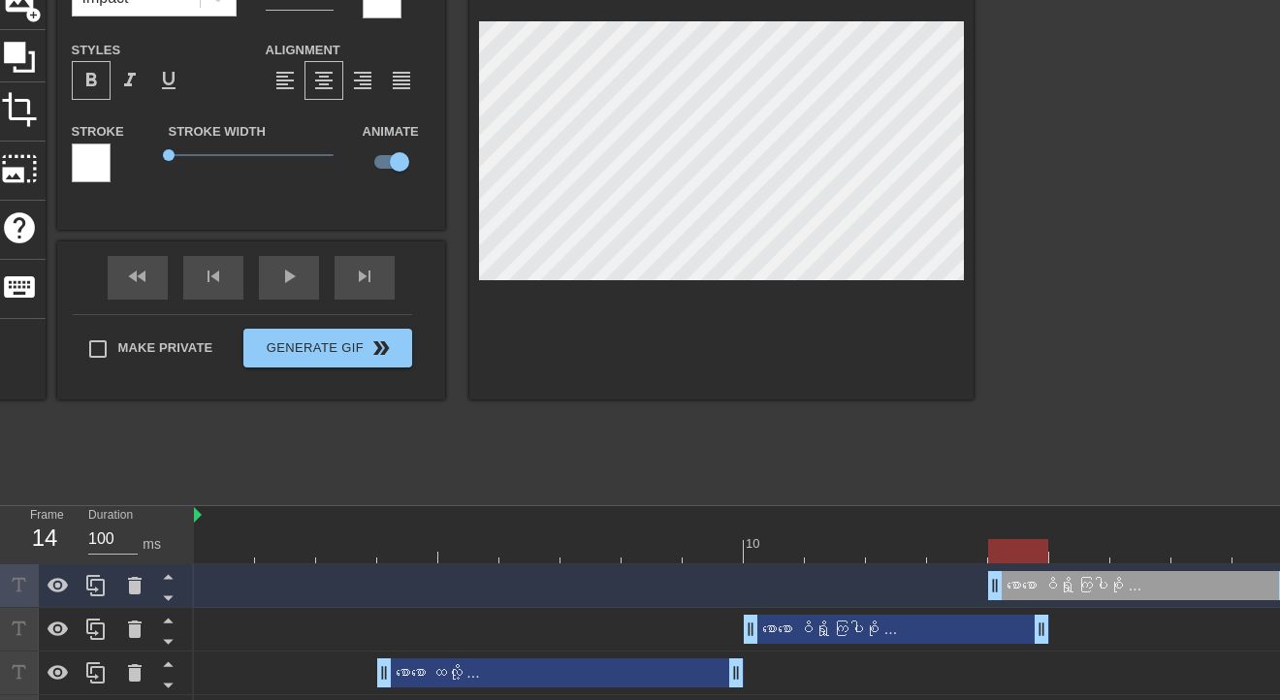
drag, startPoint x: 873, startPoint y: 586, endPoint x: 1169, endPoint y: 588, distance: 296.7
click at [1169, 588] on div "စောစော ဝိရှို့ ကြပါစို ... drag_handle drag_handle" at bounding box center [1140, 585] width 305 height 29
drag, startPoint x: 991, startPoint y: 578, endPoint x: 1047, endPoint y: 578, distance: 56.2
click at [1047, 578] on div "စောစော ဝိရှို့ ကြပါစို ... drag_handle drag_handle" at bounding box center [744, 585] width 1100 height 29
click at [1146, 590] on div "စောစော ဝိရှို့ ကြပါစို ... drag_handle drag_handle" at bounding box center [1171, 585] width 244 height 29
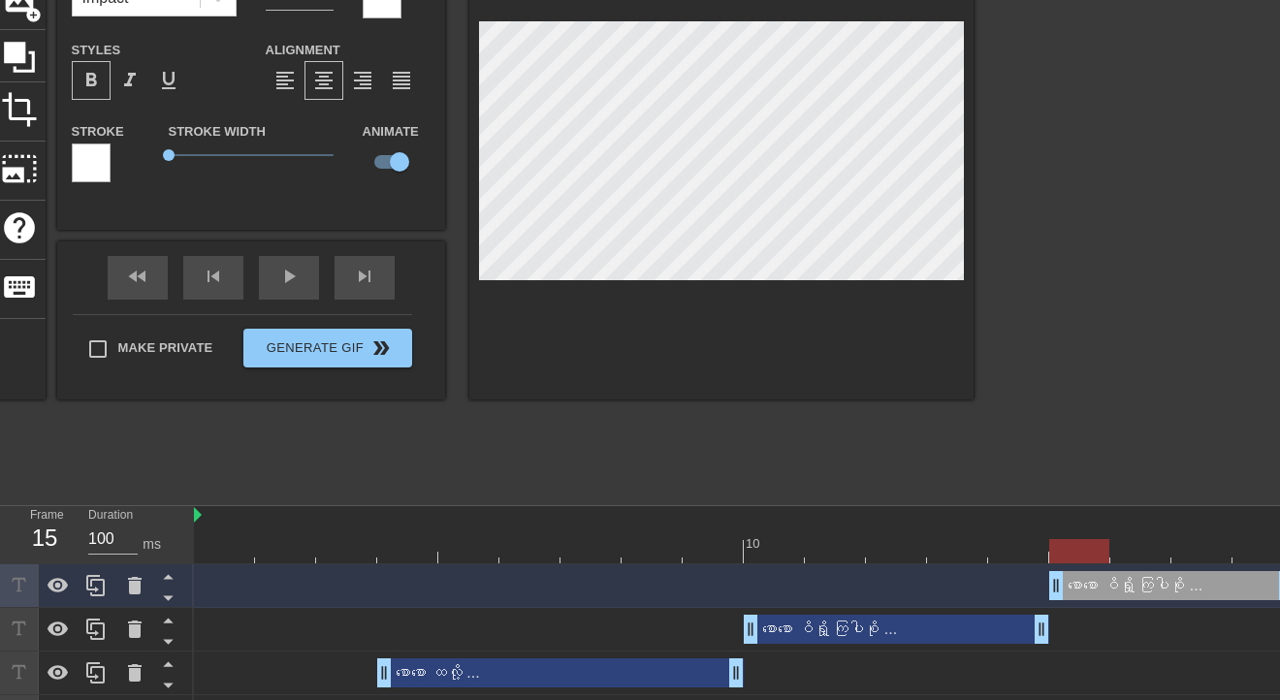
click at [1127, 586] on div "စောစော ဝိရှို့ ကြပါစို ... drag_handle drag_handle" at bounding box center [1171, 585] width 244 height 29
type input "တ"
type textarea "တ"
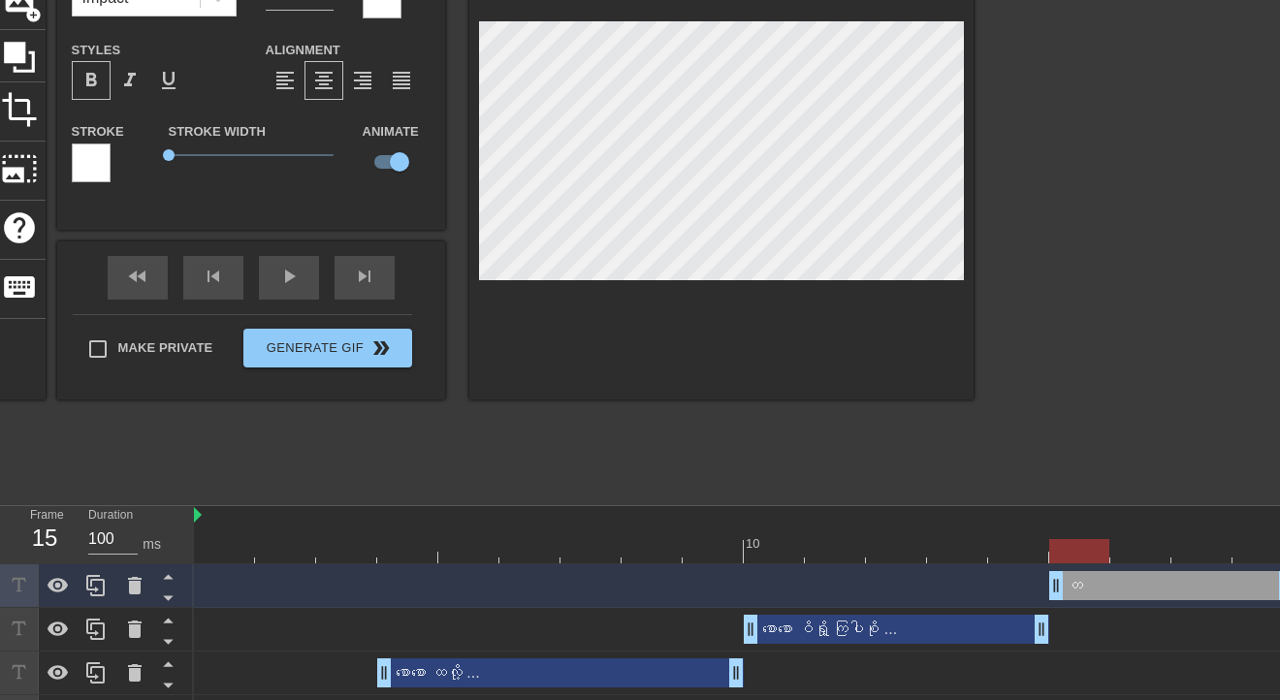
type input "တင"
type textarea "တင"
type input "တင်"
type textarea "တင်"
type input "တင်း"
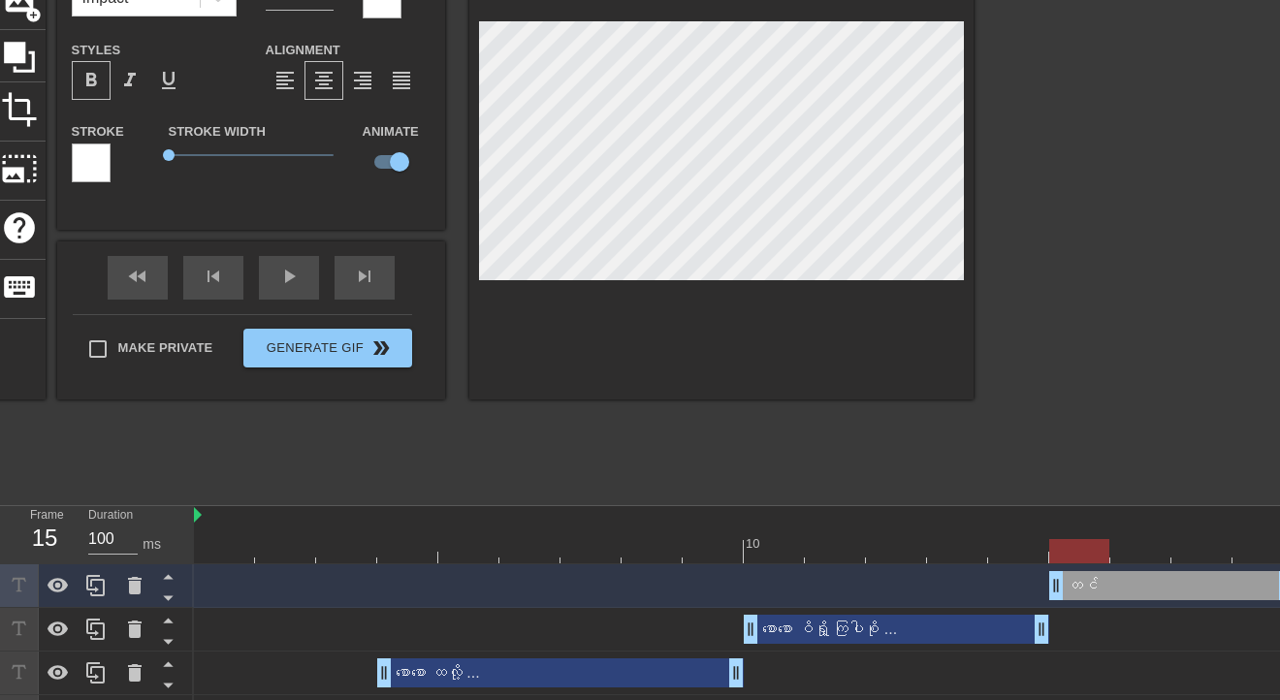
type textarea "တင်း"
type input "တင်း"
type textarea "တင်း"
type input "တင်း ‌ေ"
type textarea "တင်း ‌ေ"
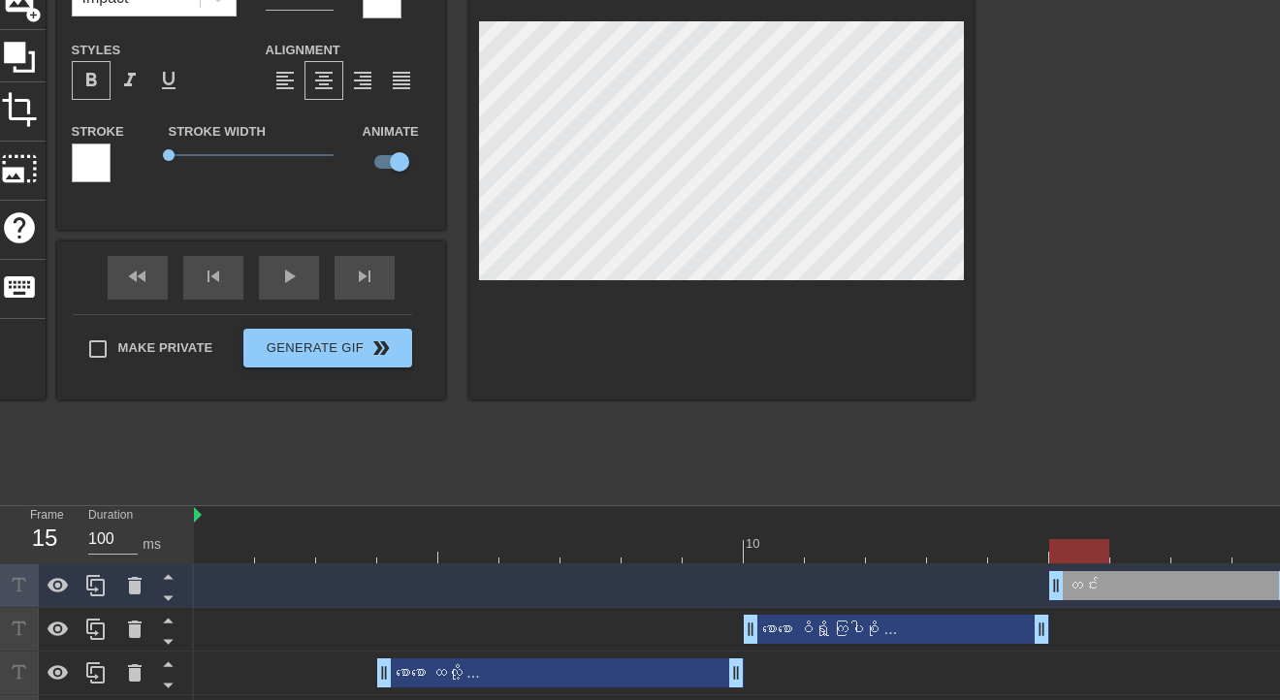
type input "တင်း တေ"
type textarea "တင်း တေ"
type input "တင်း တော"
type textarea "တင်း တော"
type input "တင်း တောင"
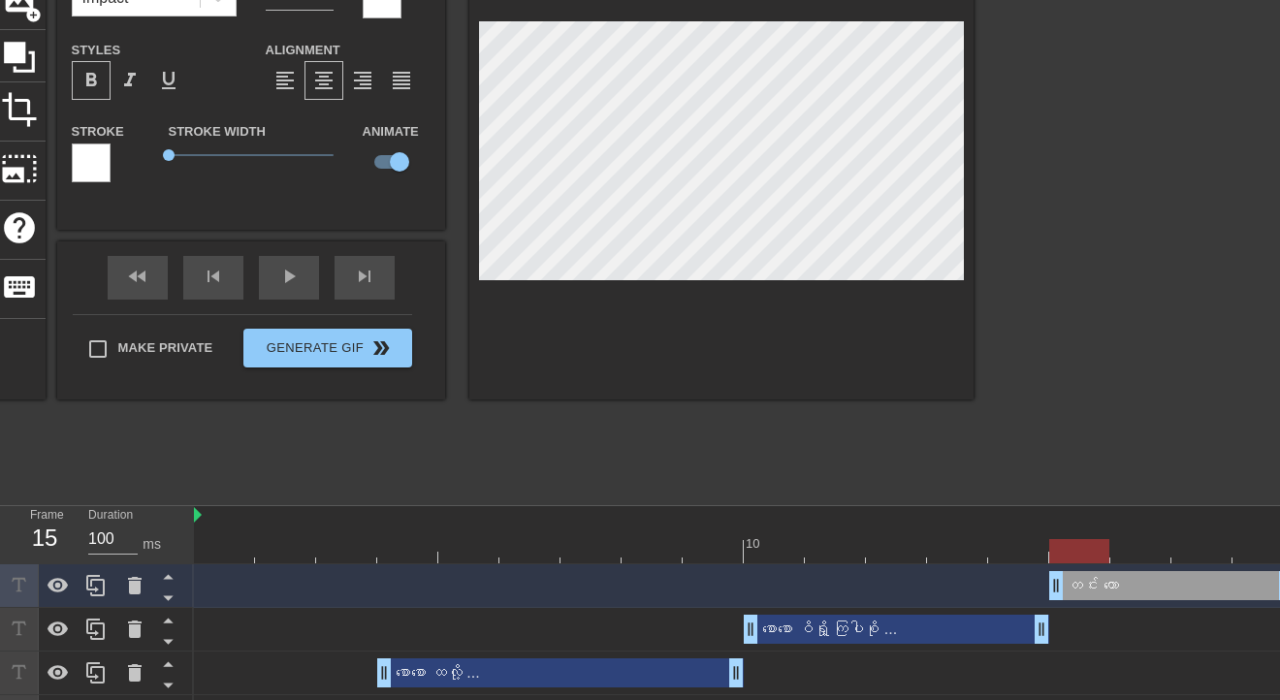
type textarea "တင်း တောင"
type input "တင်း တောင်"
type textarea "တင်း တောင်"
type input "တင်း တောင်"
type textarea "တင်း တောင်"
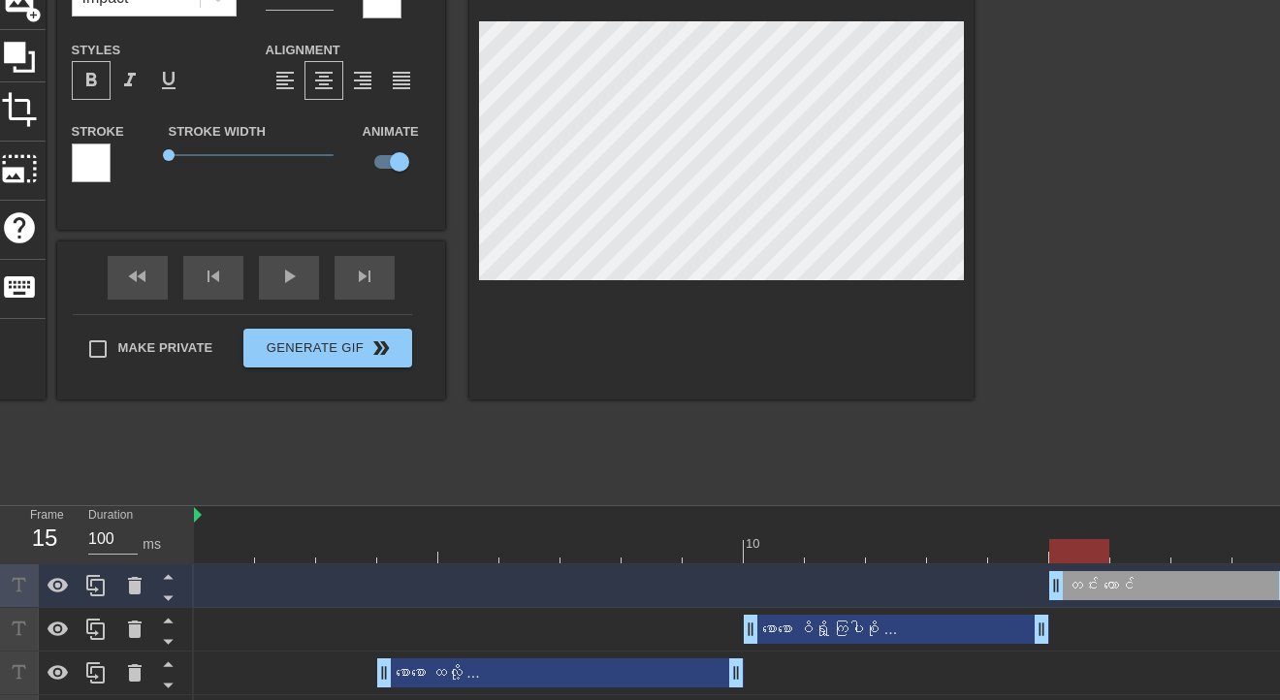
type input "တင်း တောင်"
type textarea "တင်း တောင်"
type input "တင်း တောင"
type textarea "တင်း တောင"
type input "တင်း တော"
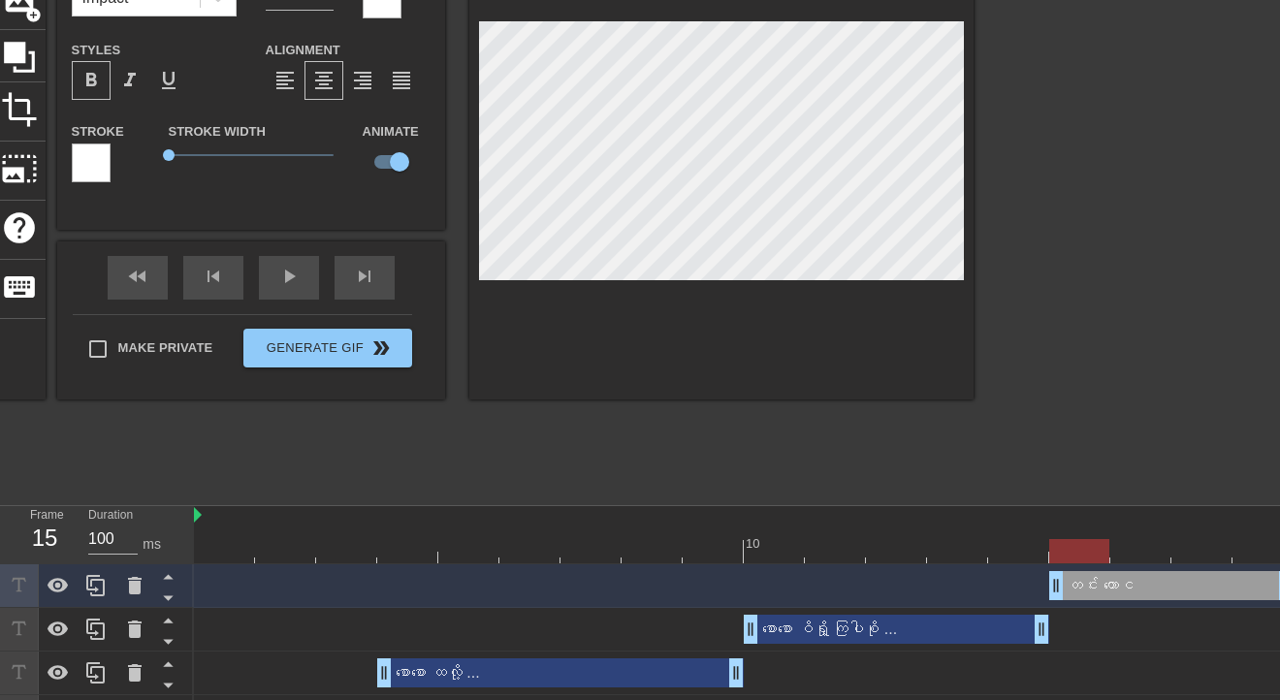
type textarea "တင်း တော"
type input "တင်း တေ"
type textarea "တင်း တေ"
type input "တင်း တ"
type textarea "တင်း တ"
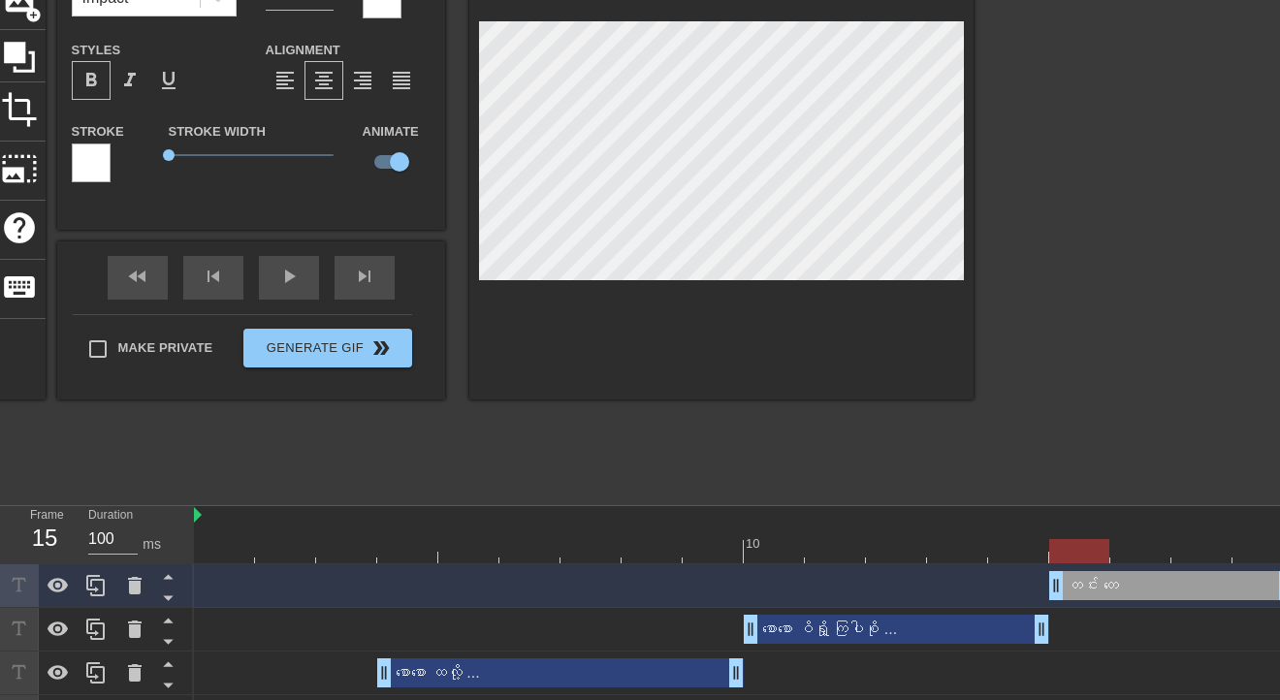
type input "တင်း"
type textarea "တင်း"
type input "တင်း"
type textarea "တင်း"
type input "တင်း‌ေ"
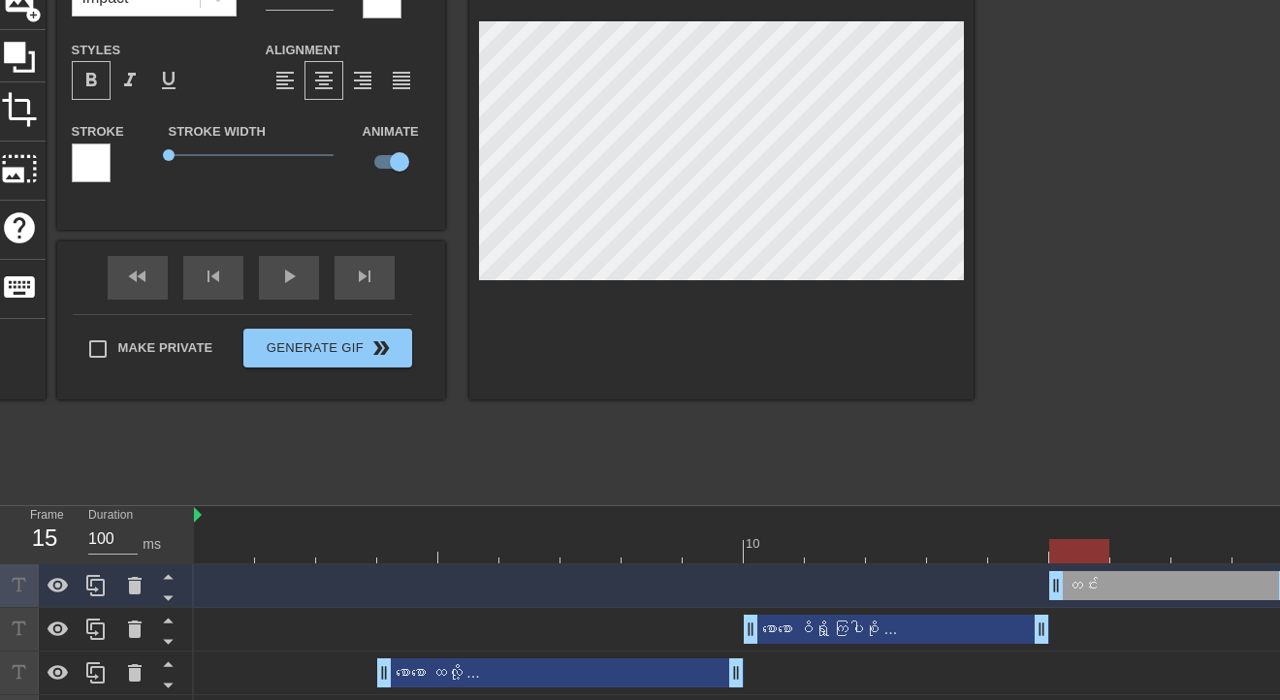
type textarea "တင်း‌ေ"
type input "တင်းတေ"
type textarea "တင်းတေ"
type input "တင်းတော"
type textarea "တင်းတော"
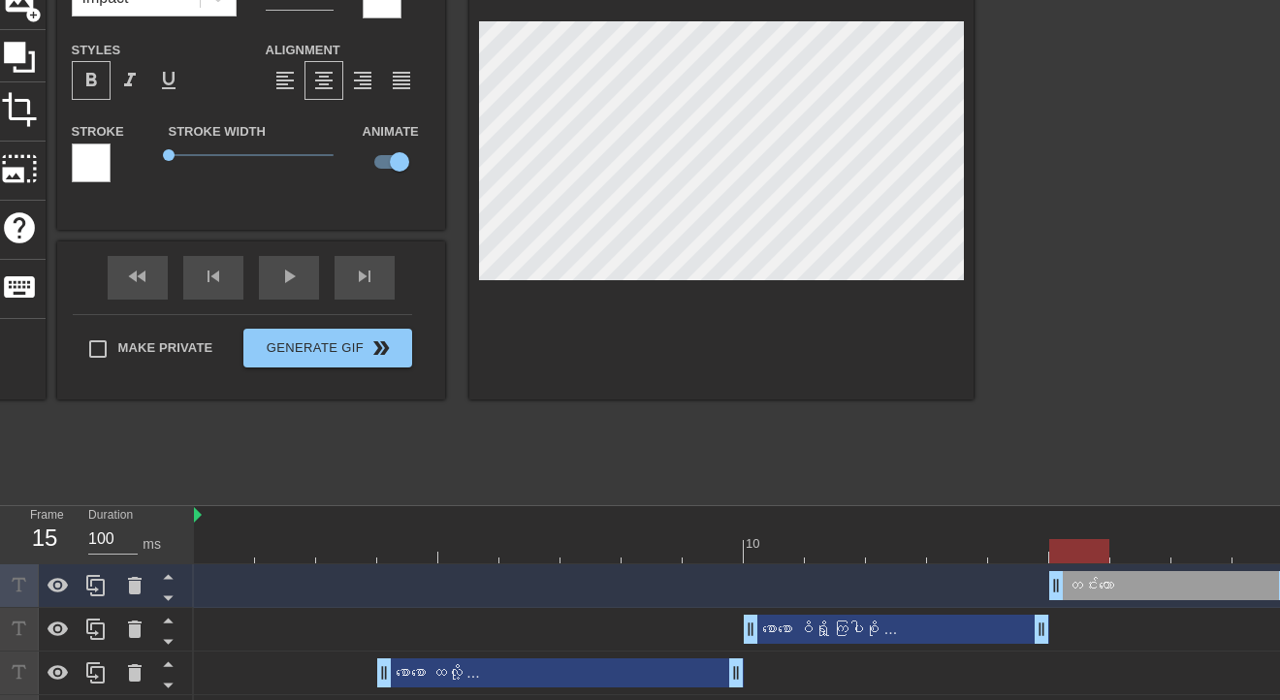
type input "တင်းတောင"
type textarea "တင်းတောင"
type input "တင်းတောင်"
type textarea "တင်းတောင်"
type input "တင်းတောင်"
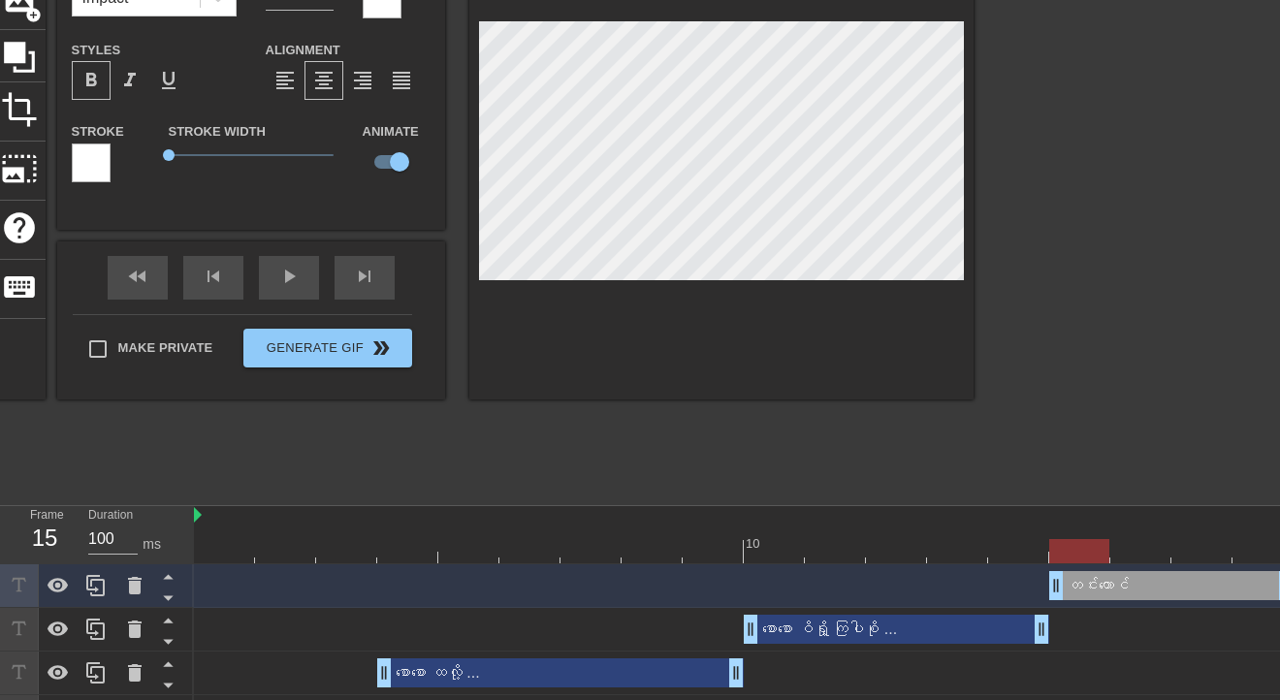
type textarea "တင်းတောင်"
type input "တင်းတောင် တ"
type textarea "တင်းတောင် တ"
type input "တင်းတောင် တင"
type textarea "တင်းတောင် တင"
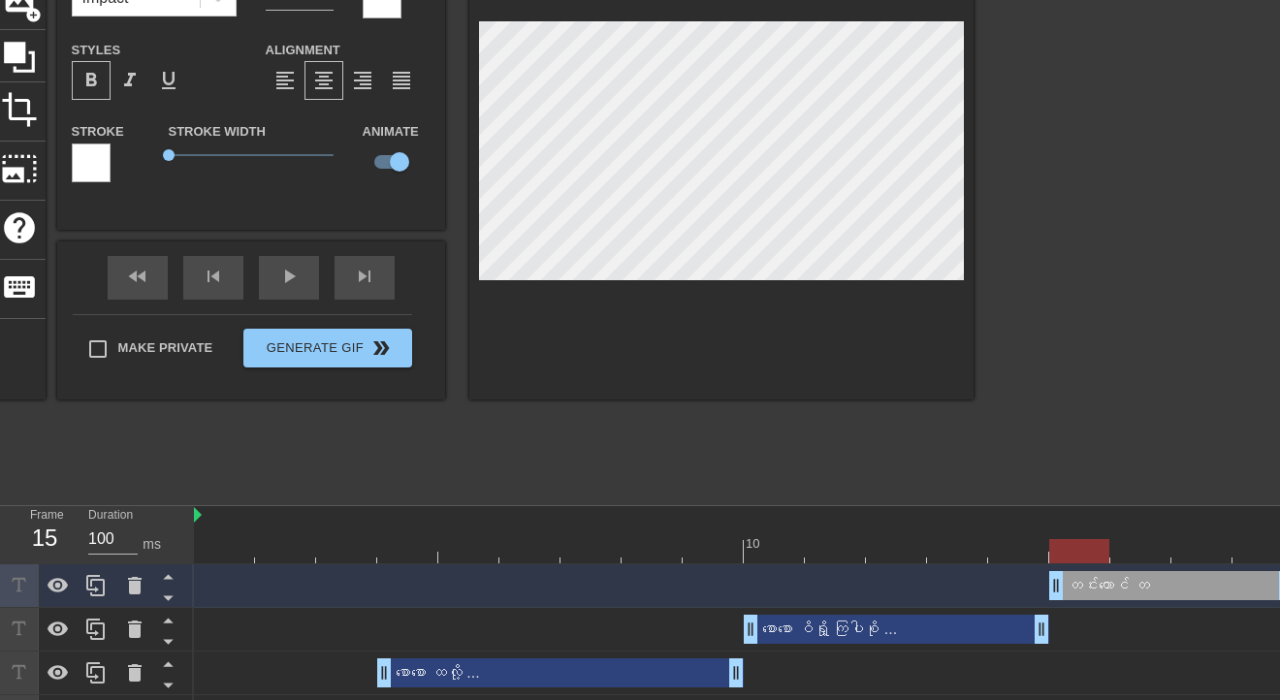
type input "တင်းတောင် တင်"
type textarea "တင်းတောင် တင်"
type input "တင်းတောင် တင်း"
type textarea "တင်းတောင် တင်း"
type input "တင်းတောင် တင်း‌ေ"
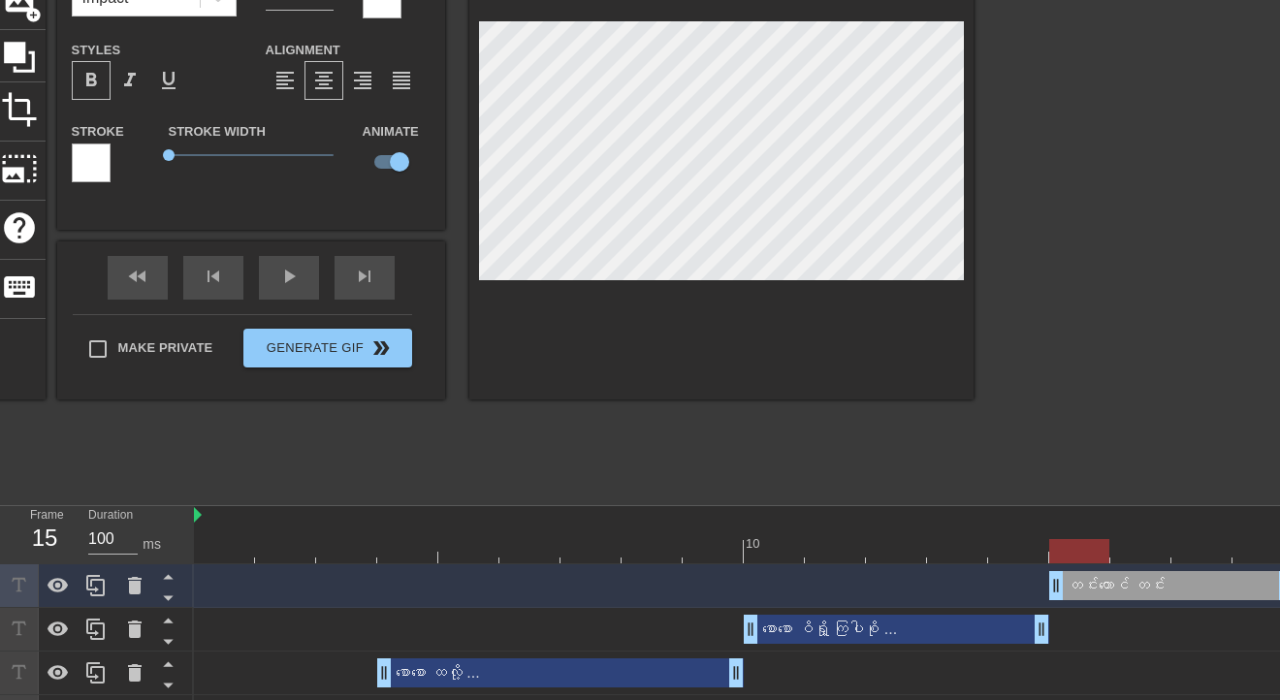
type textarea "တင်းတောင် တင်း‌ေ"
type input "တင်းတောင် တင်းတေ"
type textarea "တင်းတောင် တင်းတေ"
type input "တင်းတောင် တင်းတော"
type textarea "တင်းတောင် တင်းတော"
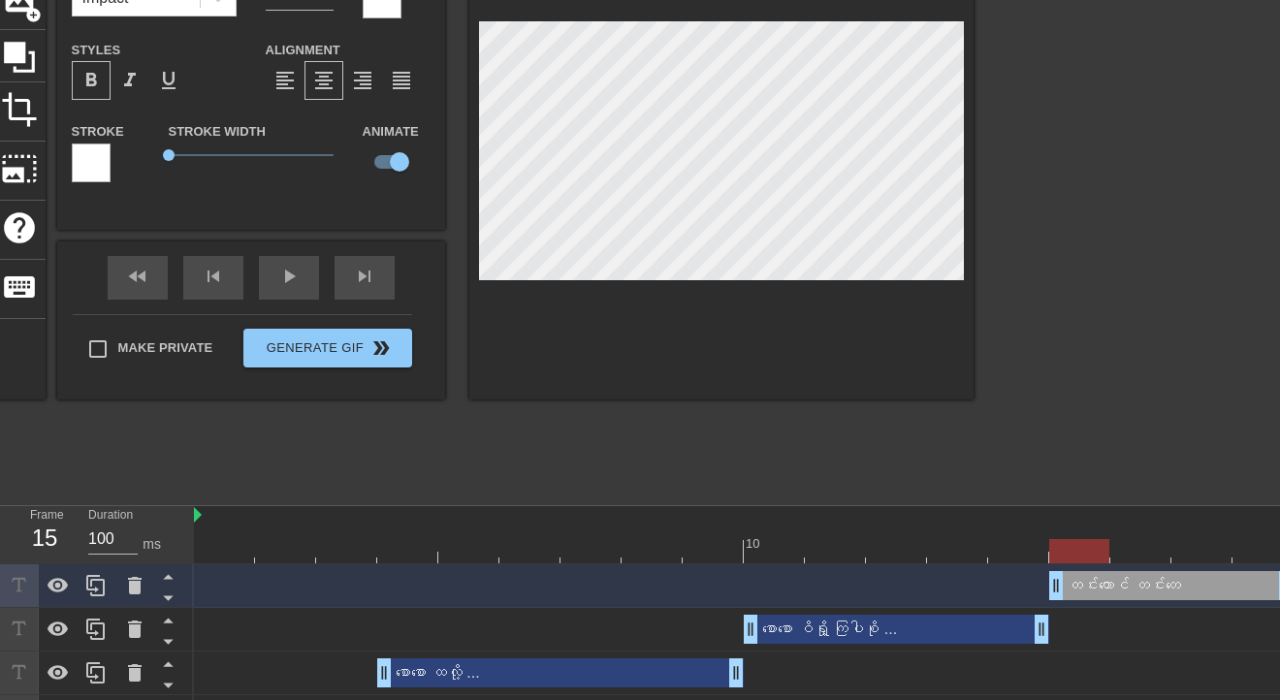
type input "တင်းတောင် တင်းတောင"
type textarea "တင်းတောင် တင်းတောင"
type input "တင်းတောင် တင်းတောင်"
type textarea "တင်းတောင် တင်းတောင်"
type input "တင်းတောင် တင်းတောင်."
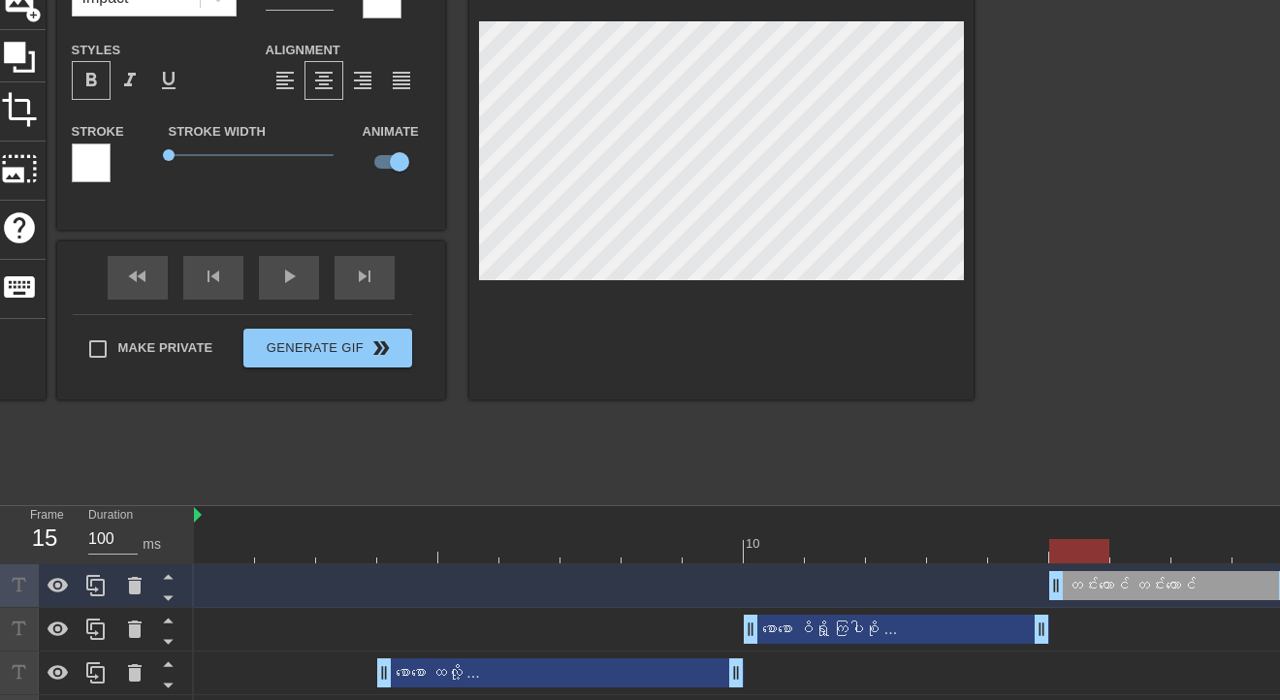
type textarea "တင်းတောင် တင်းတောင်."
type input "တင်းတောင် တင်းတောင်.."
type textarea "တင်းတောင် တင်းတောင်.."
type input "တင်းတောင် တင်းတောင်..."
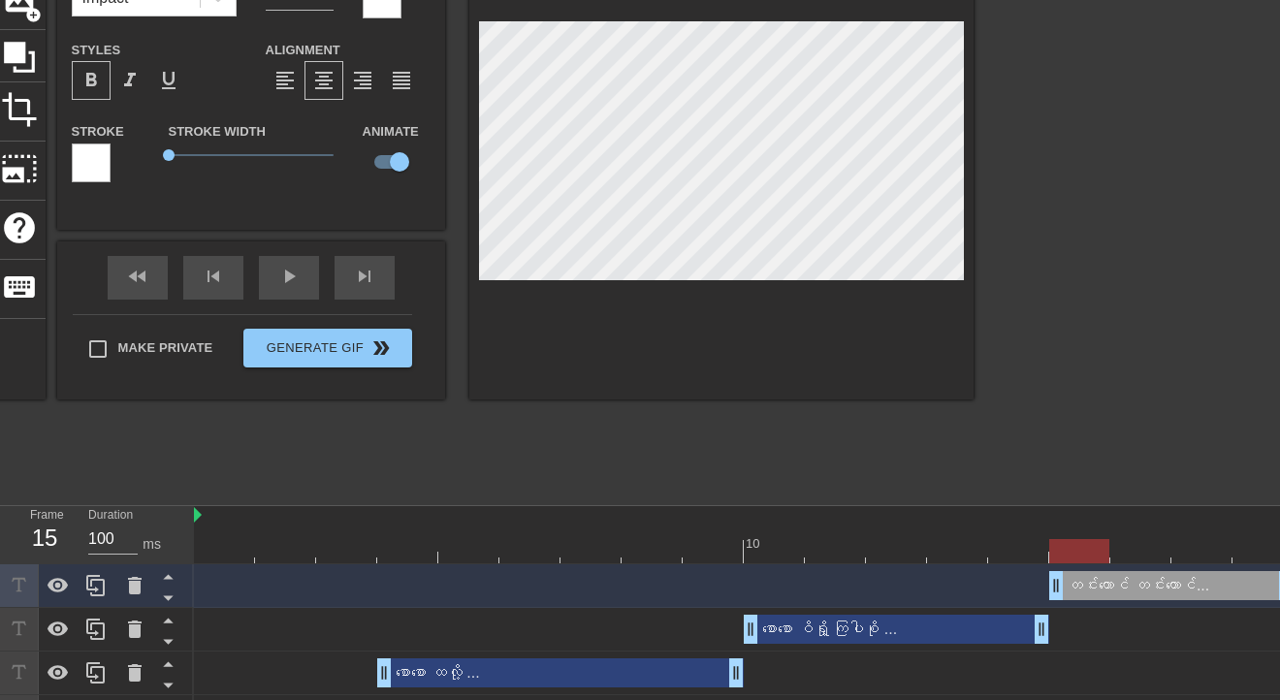
scroll to position [208, 0]
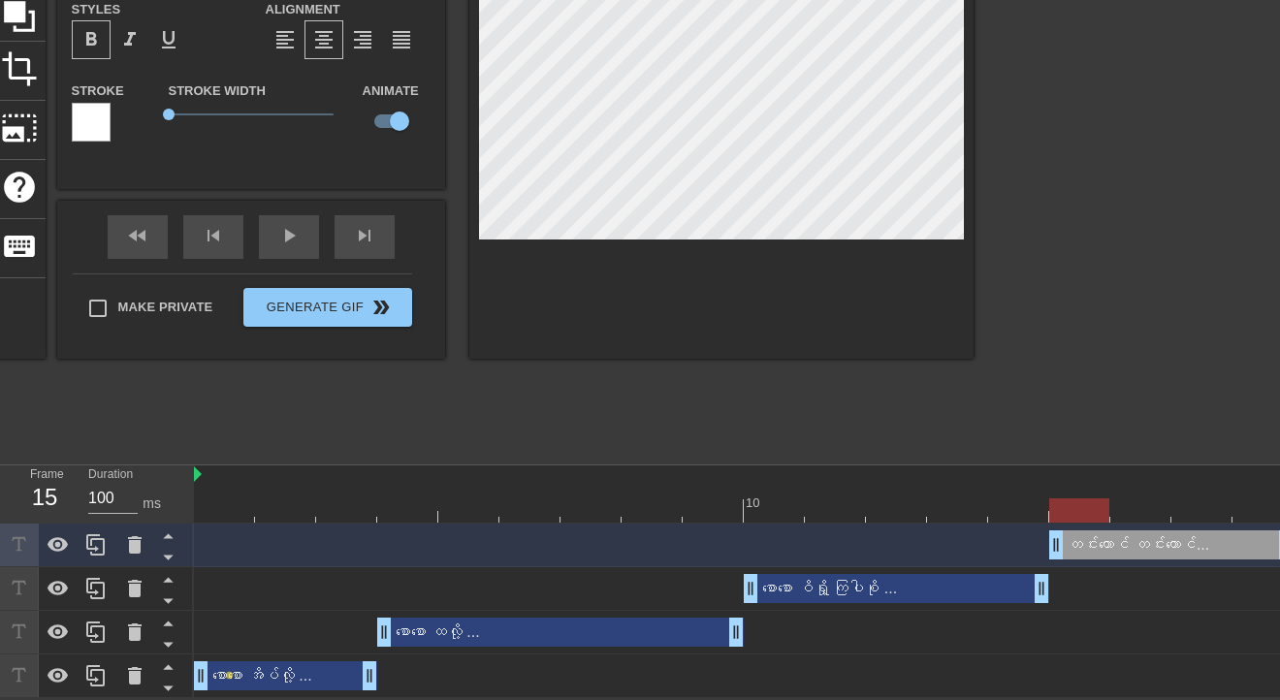
type textarea "တင်းတောင် တင်းတောင်..."
click at [227, 504] on div at bounding box center [744, 510] width 1100 height 24
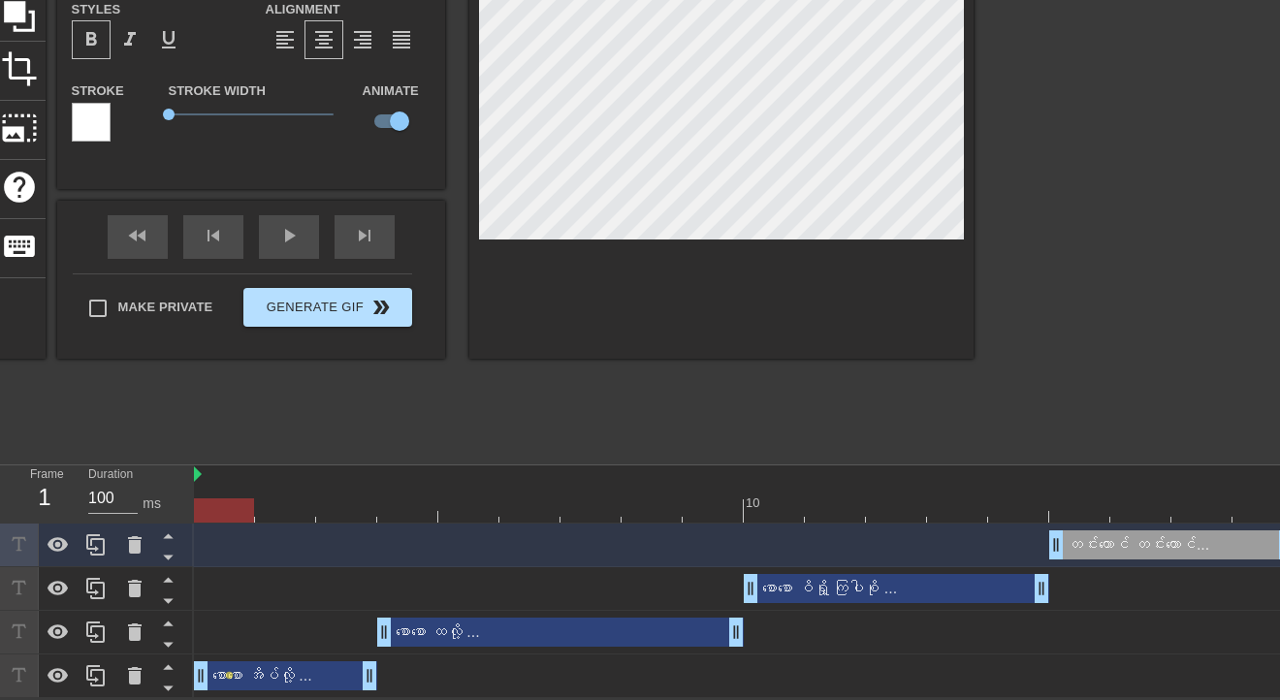
scroll to position [0, 0]
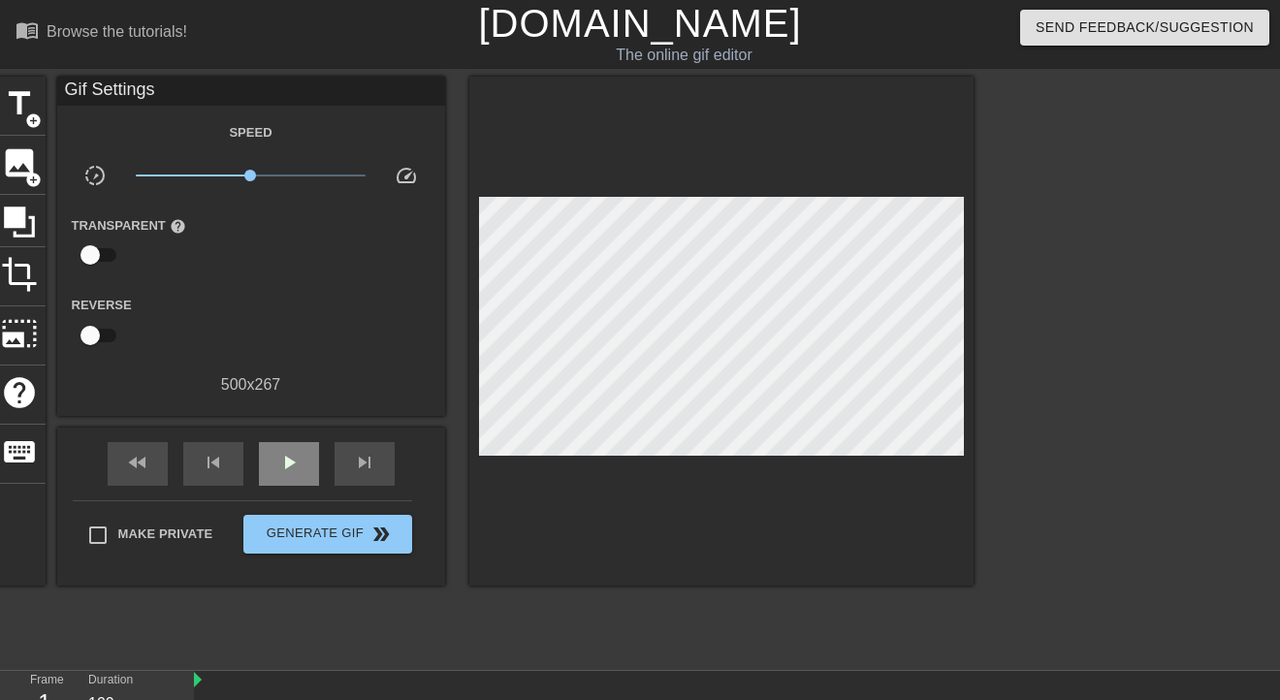
click at [277, 432] on div "fast_rewind skip_previous play_arrow skip_next" at bounding box center [251, 464] width 316 height 73
click at [295, 467] on span "play_arrow" at bounding box center [288, 462] width 23 height 23
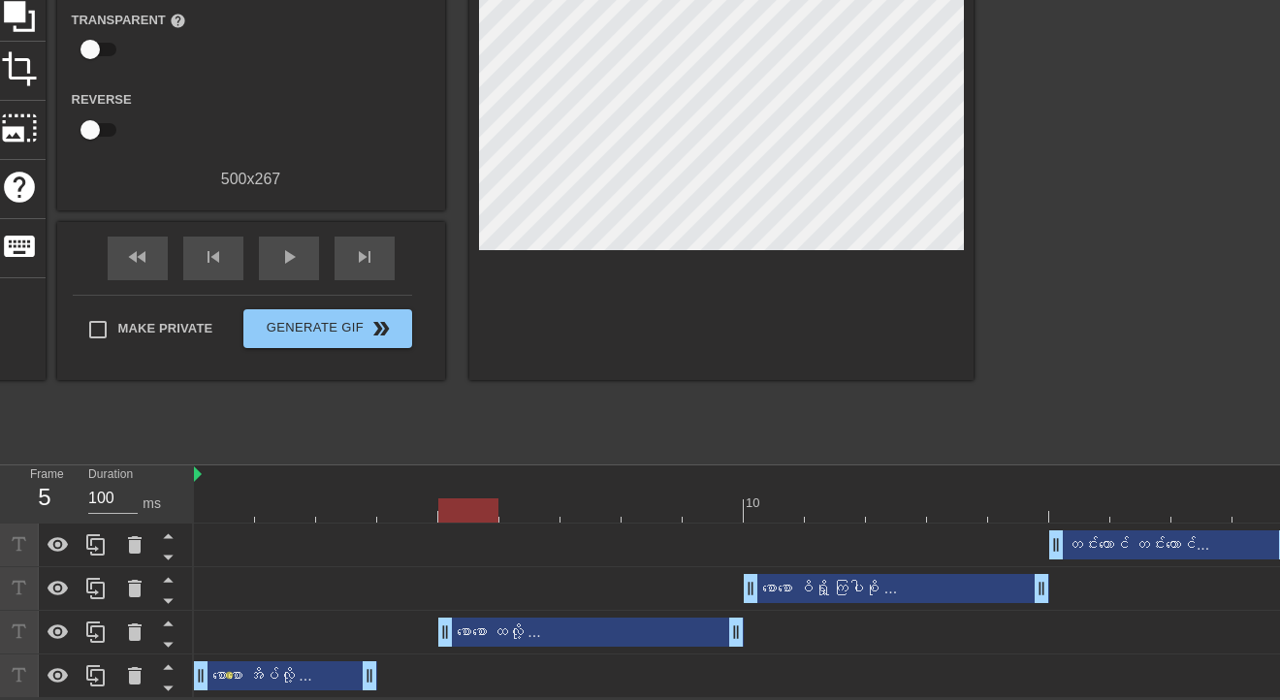
drag, startPoint x: 380, startPoint y: 638, endPoint x: 446, endPoint y: 632, distance: 66.2
drag, startPoint x: 372, startPoint y: 679, endPoint x: 421, endPoint y: 673, distance: 48.8
click at [217, 498] on div at bounding box center [744, 510] width 1100 height 24
click at [316, 677] on div "စောစော အိပ်လို့ ... drag_handle drag_handle" at bounding box center [316, 675] width 244 height 29
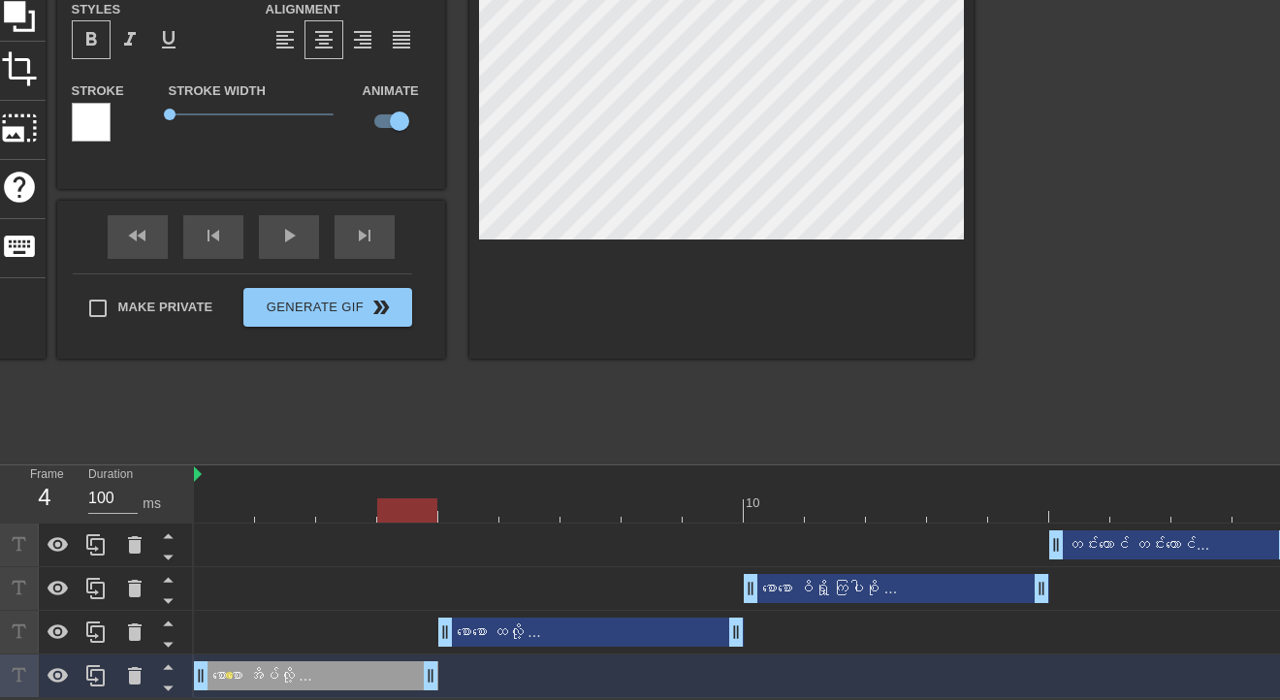
click at [564, 640] on div "စောစော ထလို့ ... drag_handle drag_handle" at bounding box center [590, 632] width 305 height 29
type input "စောစော ထလို့ ..."
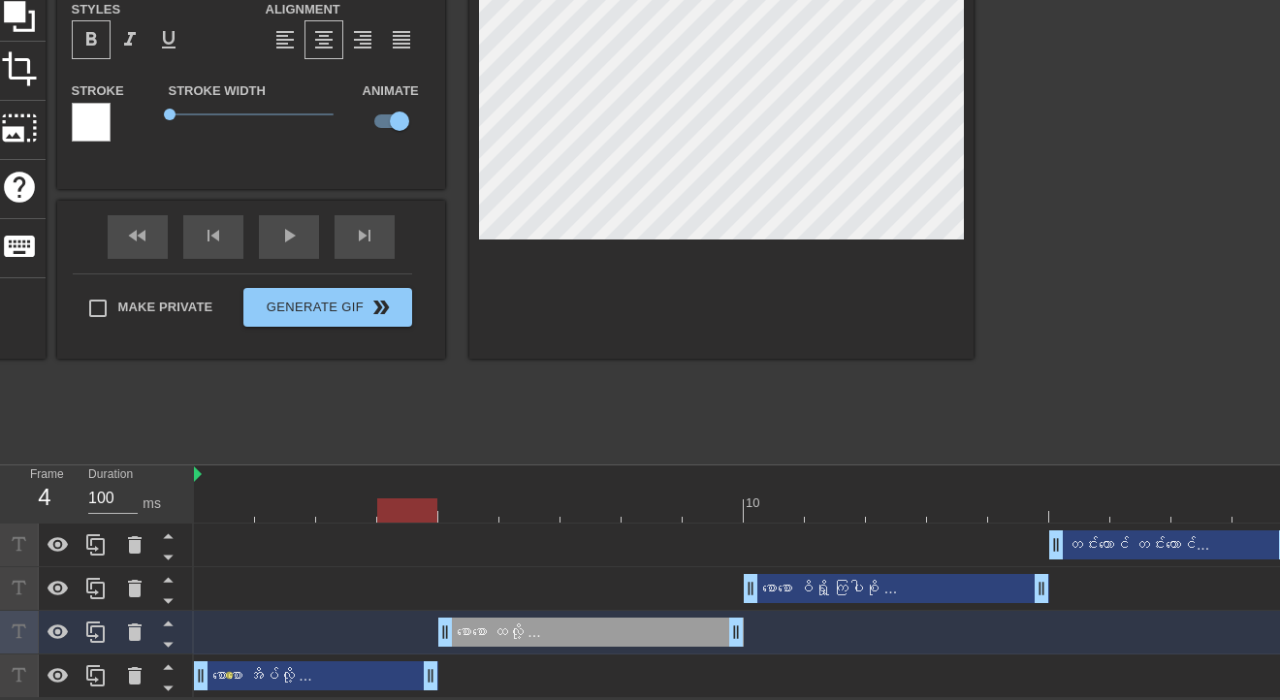
scroll to position [0, 0]
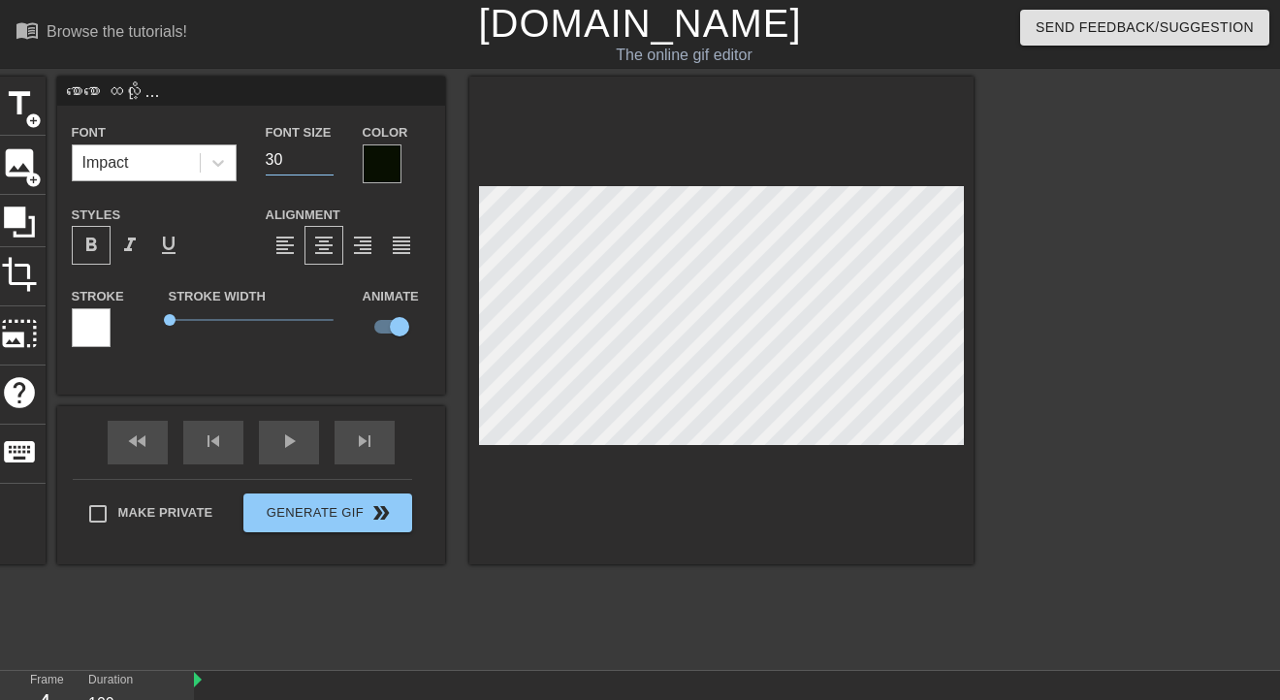
drag, startPoint x: 304, startPoint y: 167, endPoint x: 169, endPoint y: 167, distance: 135.8
click at [169, 167] on div "Font Impact Font Size 30 Color" at bounding box center [251, 151] width 388 height 63
type input "35"
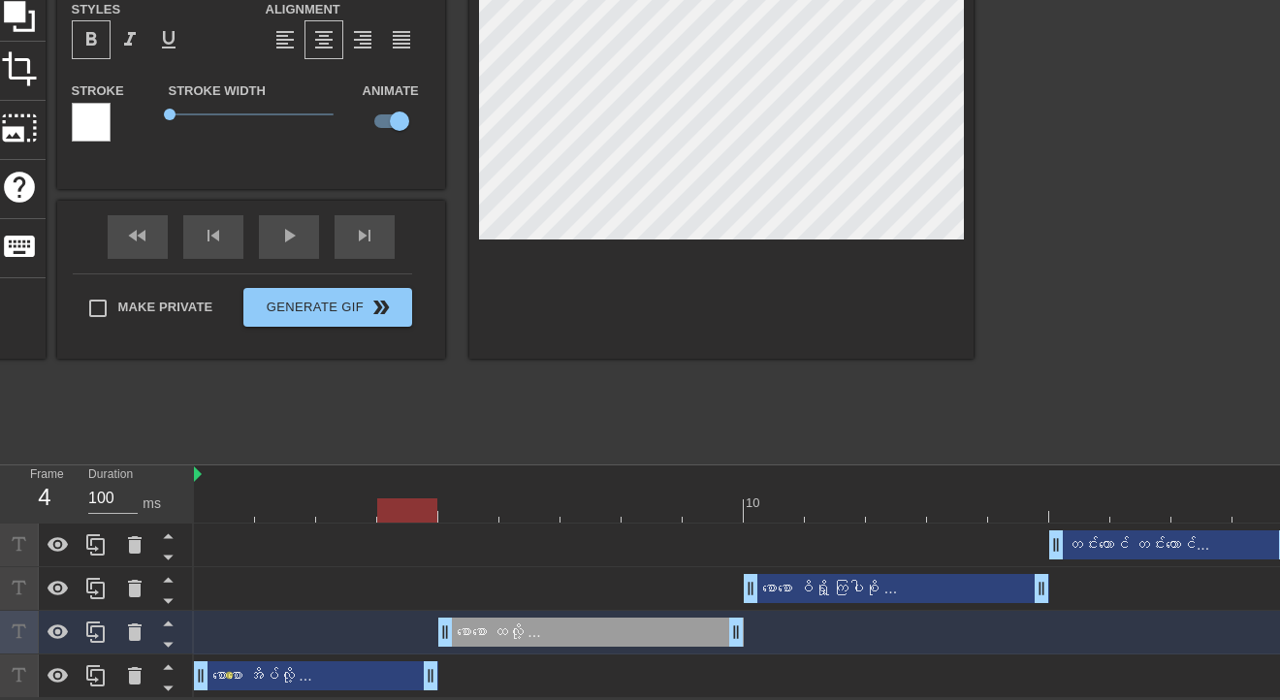
click at [617, 624] on div "စောစော ထလို့ ... drag_handle drag_handle" at bounding box center [590, 632] width 305 height 29
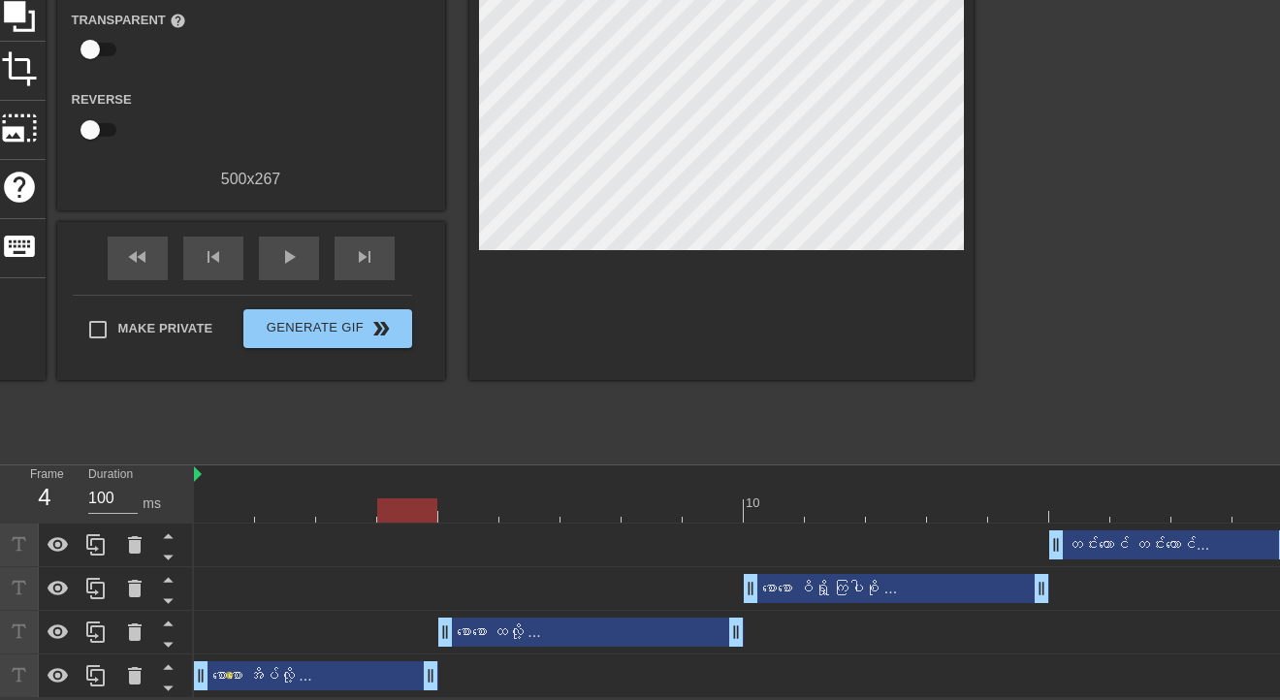
click at [578, 370] on div "title add_circle image add_circle crop photo_size_select_large help keyboard Gi…" at bounding box center [483, 162] width 980 height 582
click at [559, 632] on div "စောစော ထလို့ ... drag_handle drag_handle" at bounding box center [590, 632] width 305 height 29
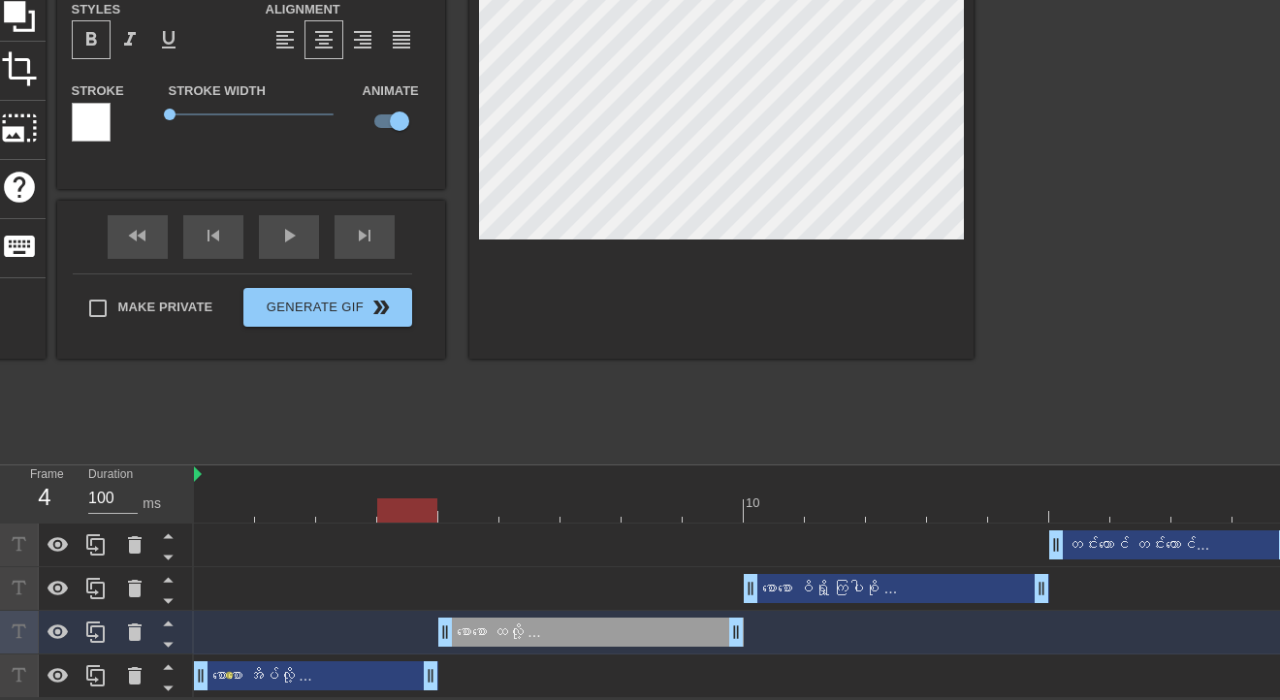
click at [518, 471] on div at bounding box center [744, 474] width 1100 height 19
click at [535, 508] on div at bounding box center [744, 510] width 1100 height 24
click at [339, 520] on div at bounding box center [744, 510] width 1100 height 24
click at [322, 669] on div "စောစော အိပ်လို့ ... drag_handle drag_handle" at bounding box center [316, 675] width 244 height 29
type input "စောစော အိပ်လို့ ..."
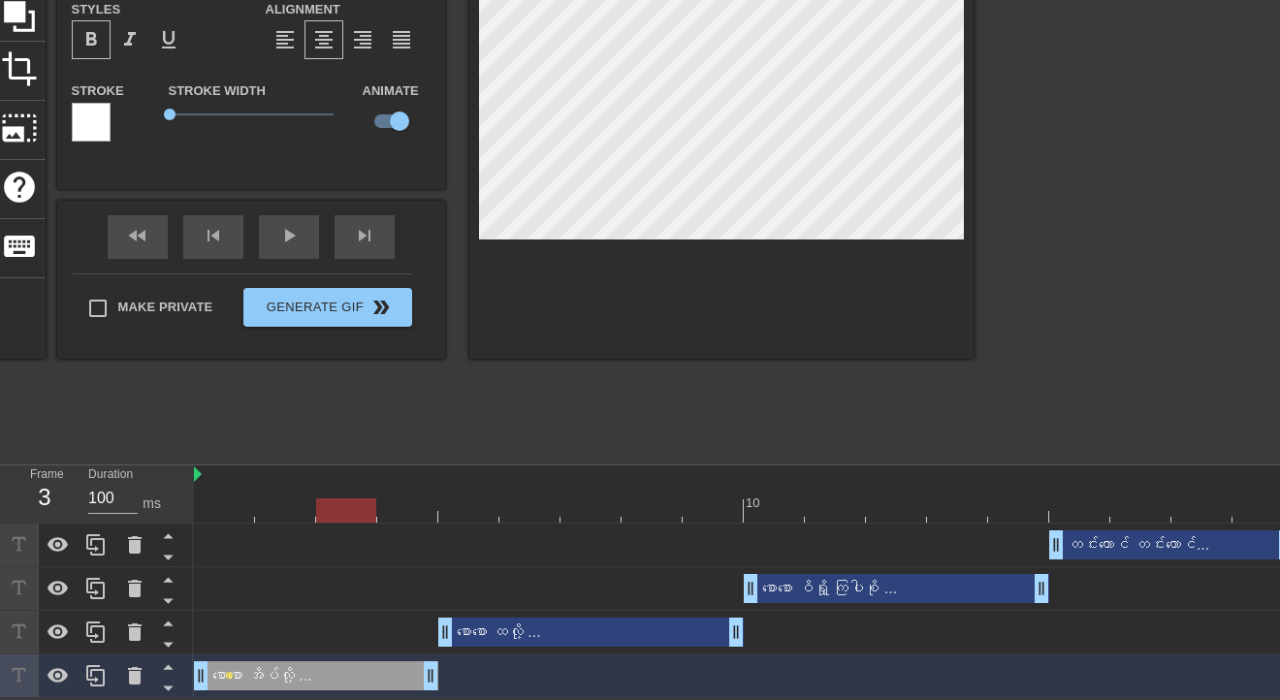
scroll to position [0, 0]
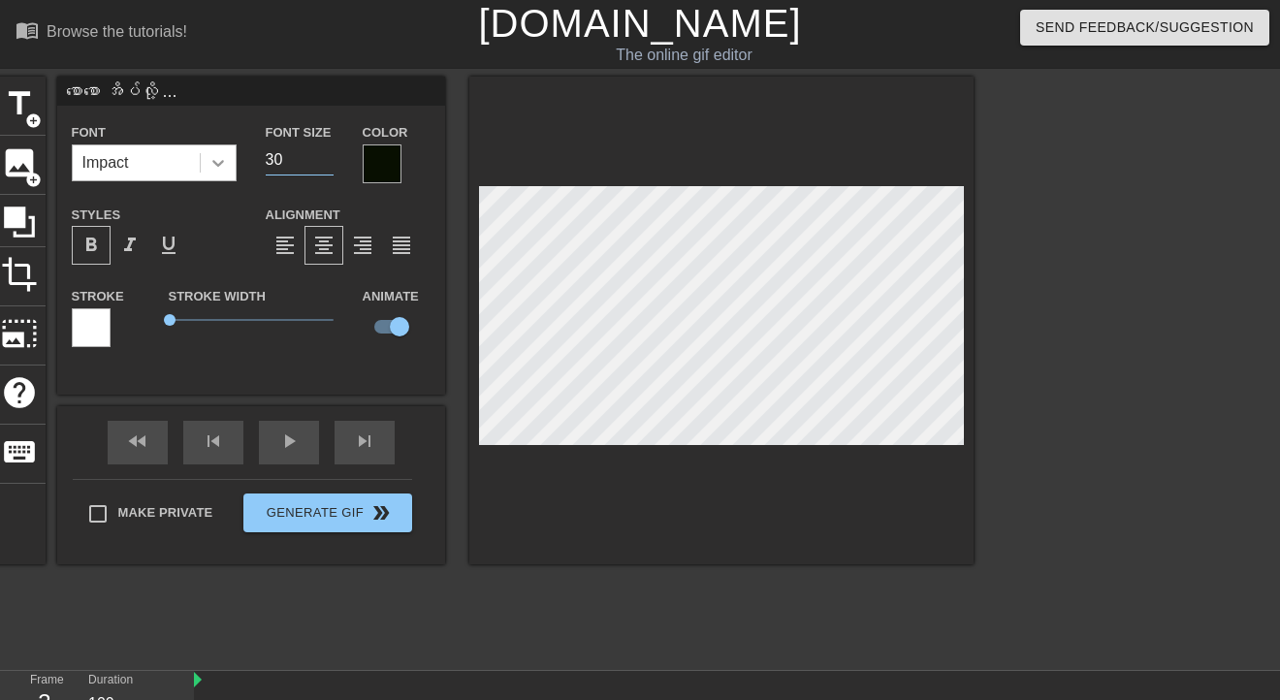
drag, startPoint x: 270, startPoint y: 157, endPoint x: 219, endPoint y: 157, distance: 50.4
click at [219, 157] on div "Font Impact Font Size 30 Color" at bounding box center [251, 151] width 388 height 63
type input "40"
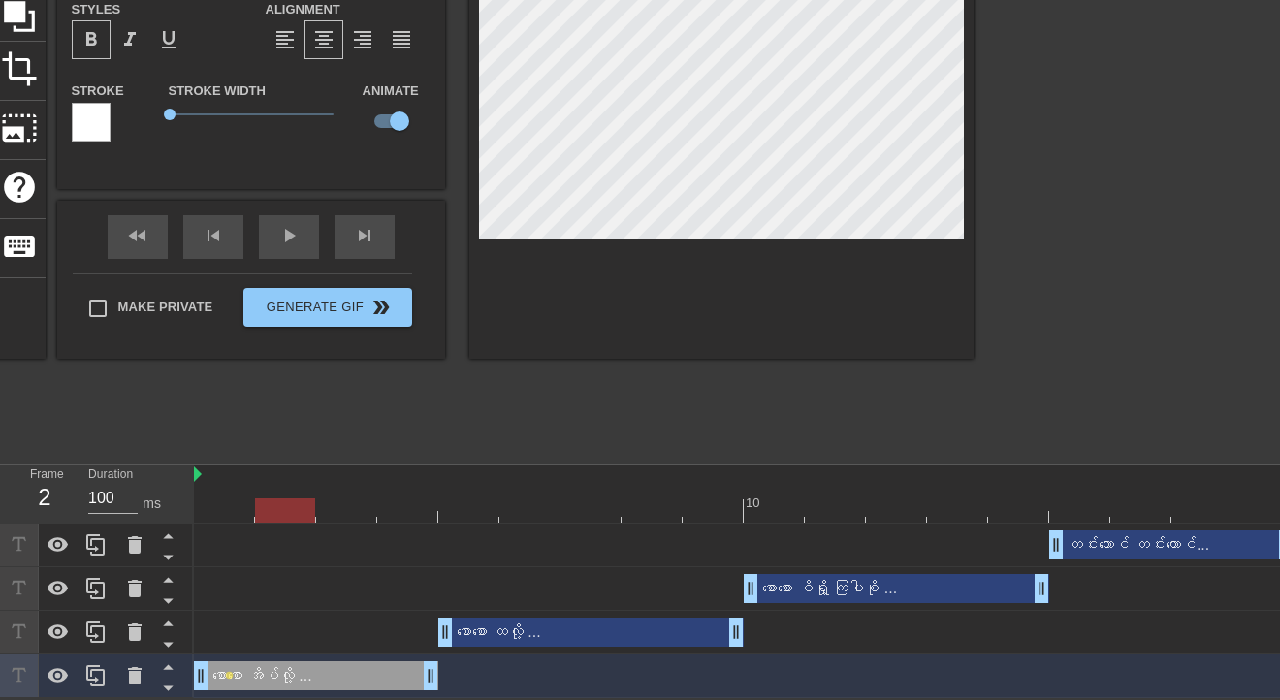
click at [303, 508] on div at bounding box center [744, 510] width 1100 height 24
click at [555, 533] on div "တင်းတောင် တင်းတောင်... drag_handle drag_handle" at bounding box center [744, 544] width 1100 height 29
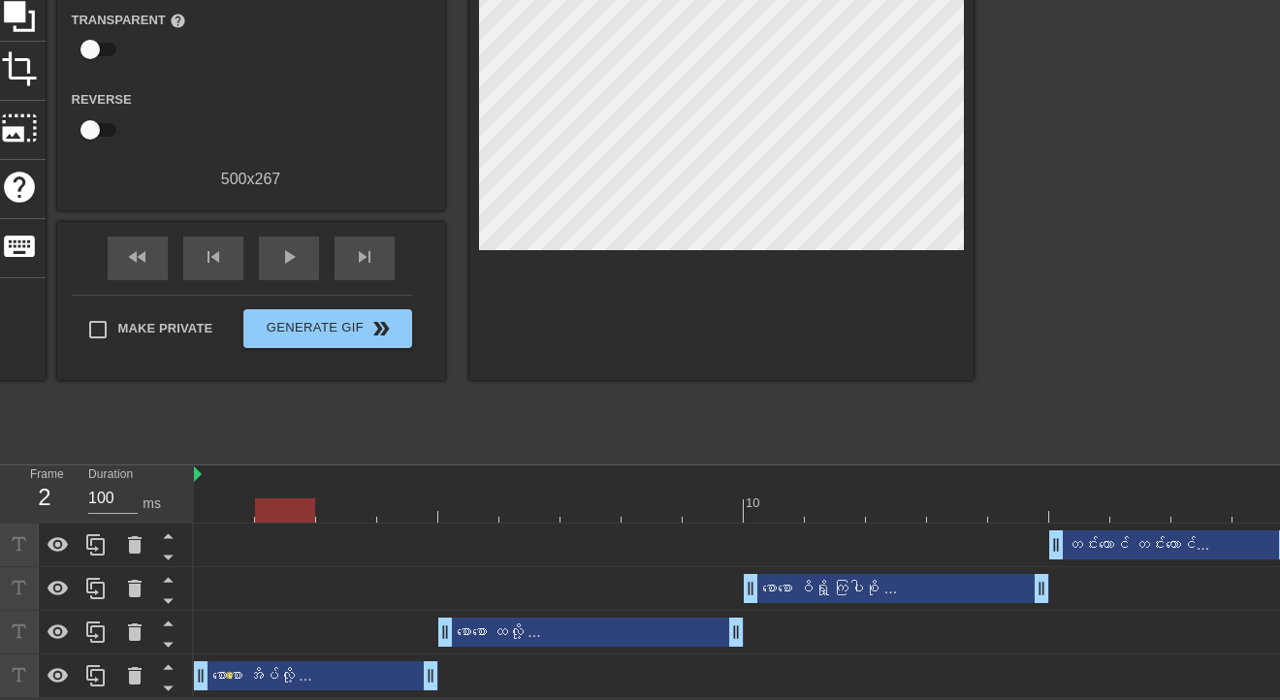
click at [568, 512] on div at bounding box center [744, 510] width 1100 height 24
click at [572, 623] on div "စောစော ထလို့ ... drag_handle drag_handle" at bounding box center [590, 632] width 305 height 29
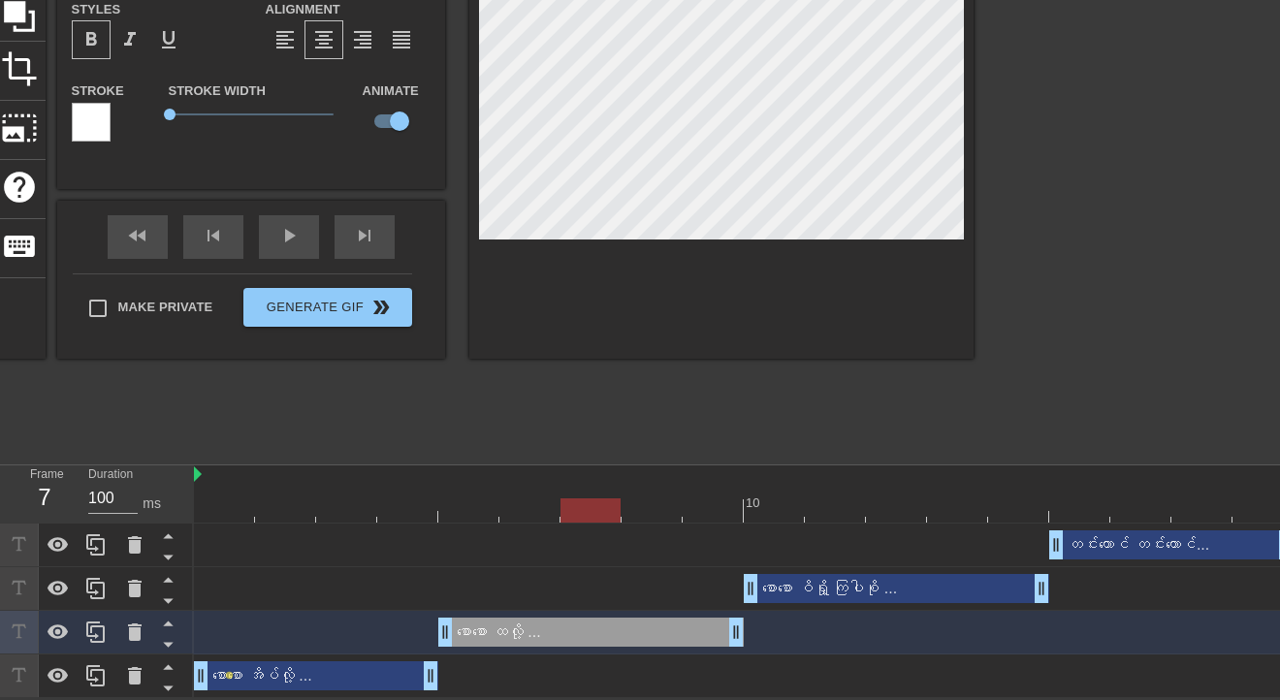
click at [264, 485] on div at bounding box center [285, 497] width 61 height 24
click at [334, 673] on div "စောစော အိပ်လို့ ... drag_handle drag_handle" at bounding box center [316, 675] width 244 height 29
type input "စောစော အိပ်လို့ ..."
type input "40"
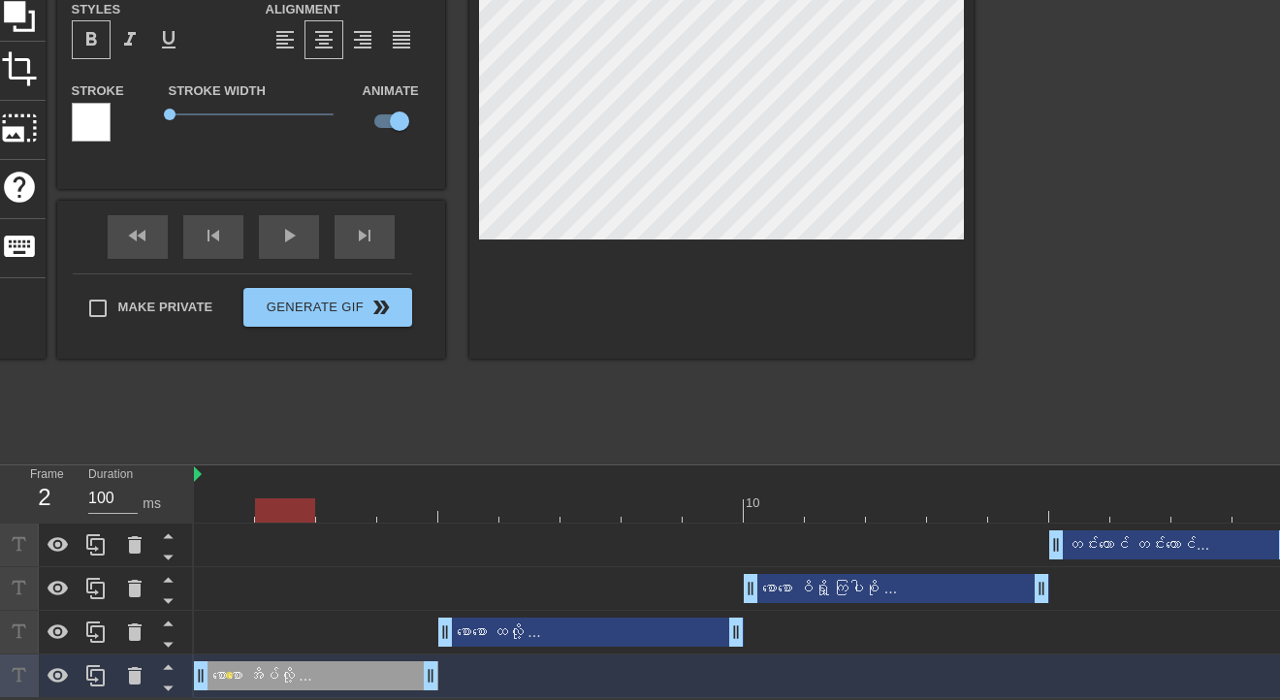
scroll to position [0, 0]
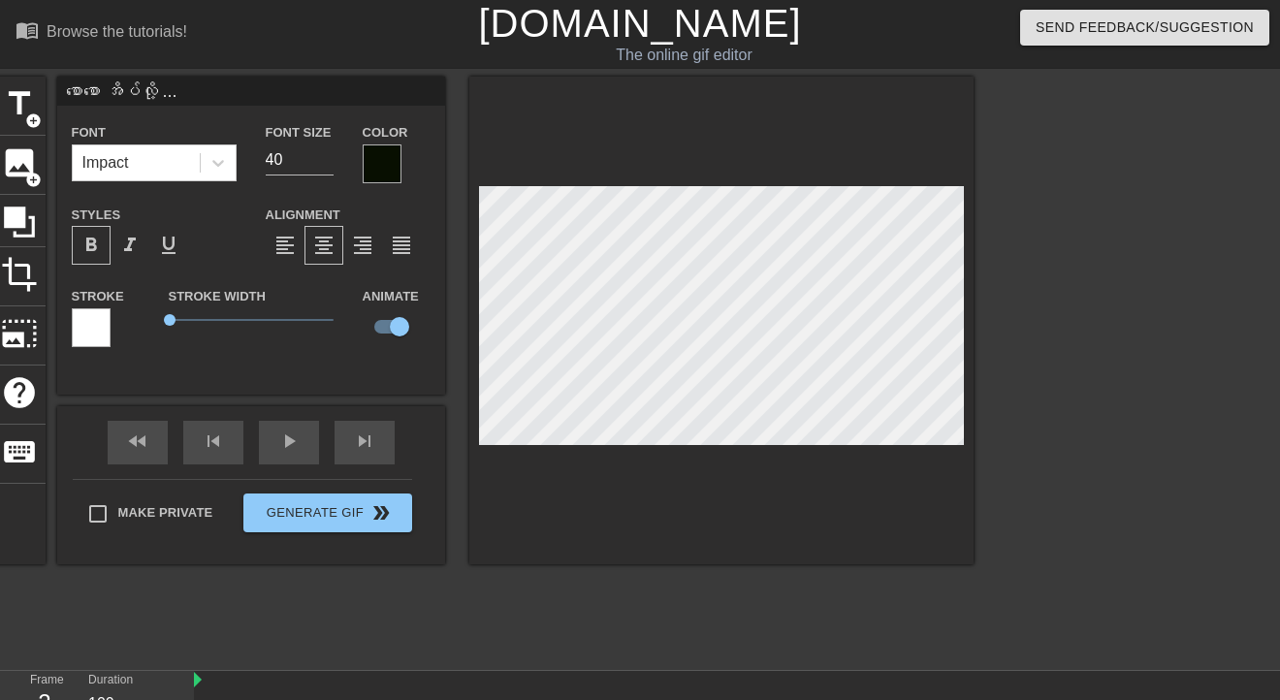
click at [386, 165] on div at bounding box center [382, 163] width 39 height 39
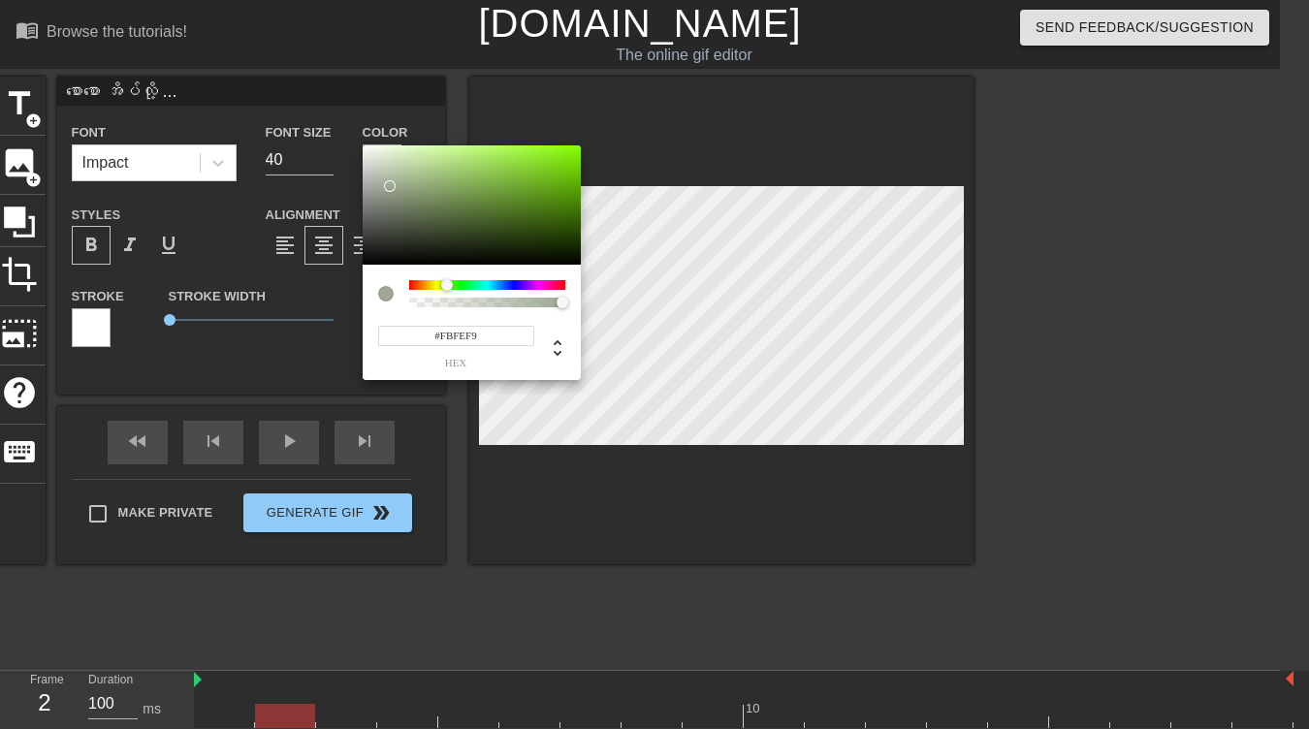
type input "#FFFFFF"
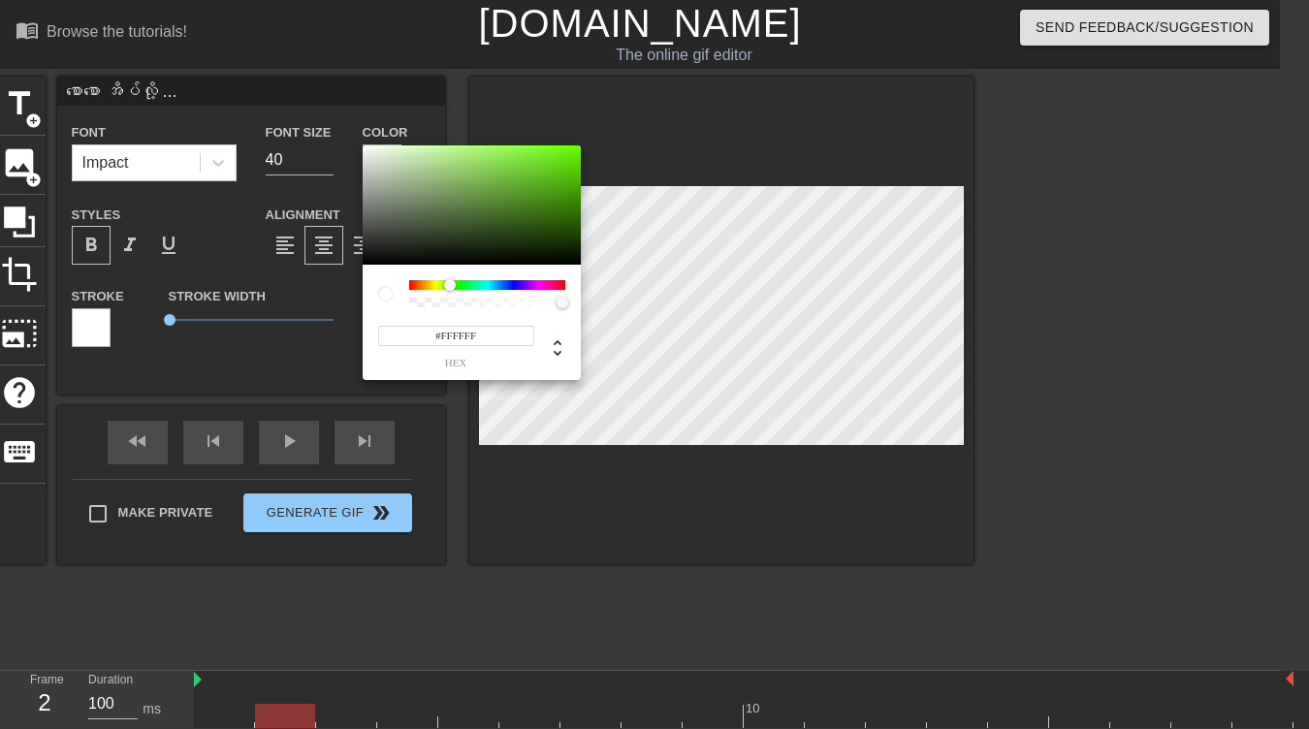
drag, startPoint x: 388, startPoint y: 182, endPoint x: 347, endPoint y: 122, distance: 72.6
click at [347, 122] on div "#FFFFFF hex" at bounding box center [654, 364] width 1309 height 729
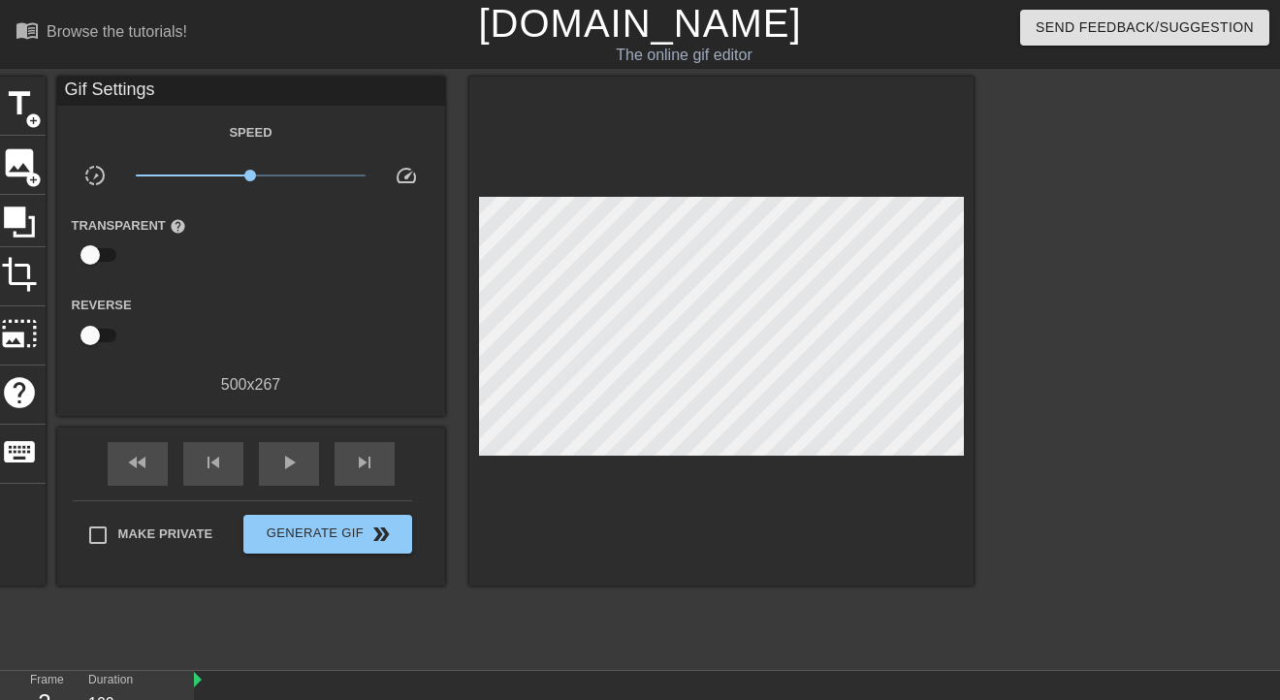
scroll to position [208, 0]
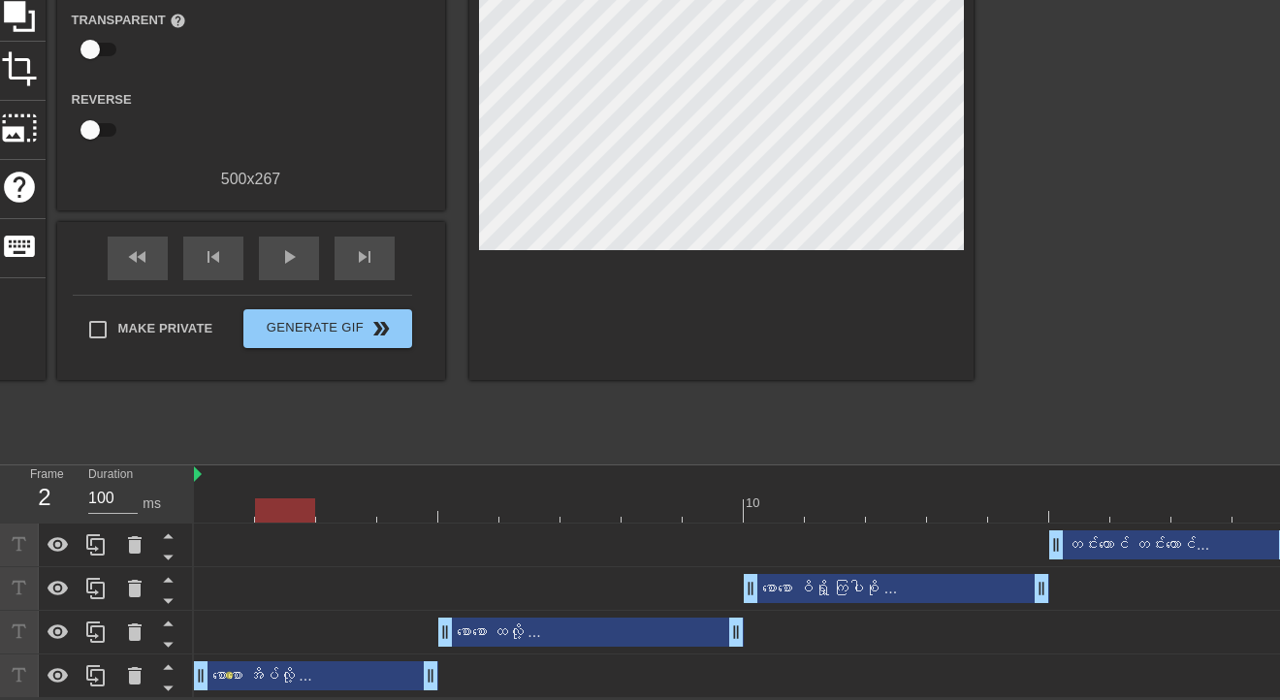
click at [615, 500] on div at bounding box center [744, 510] width 1100 height 24
click at [599, 624] on div "စောစော ထလို့ ... drag_handle drag_handle" at bounding box center [590, 632] width 305 height 29
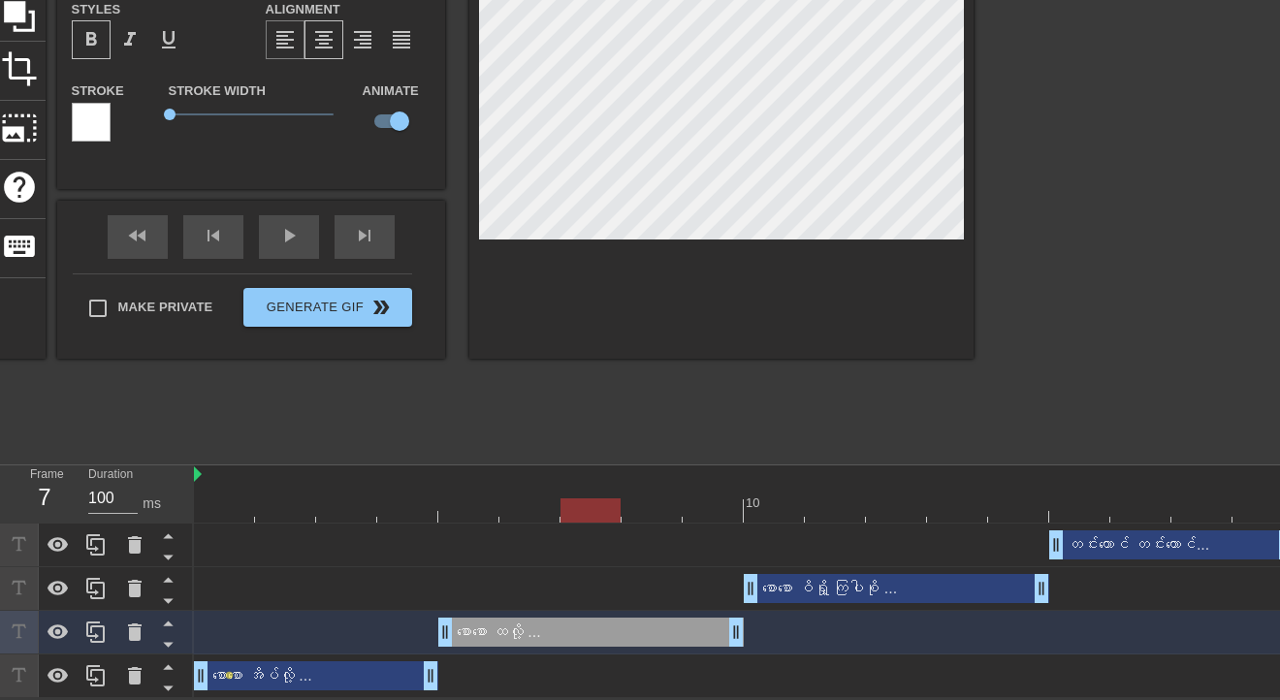
scroll to position [0, 0]
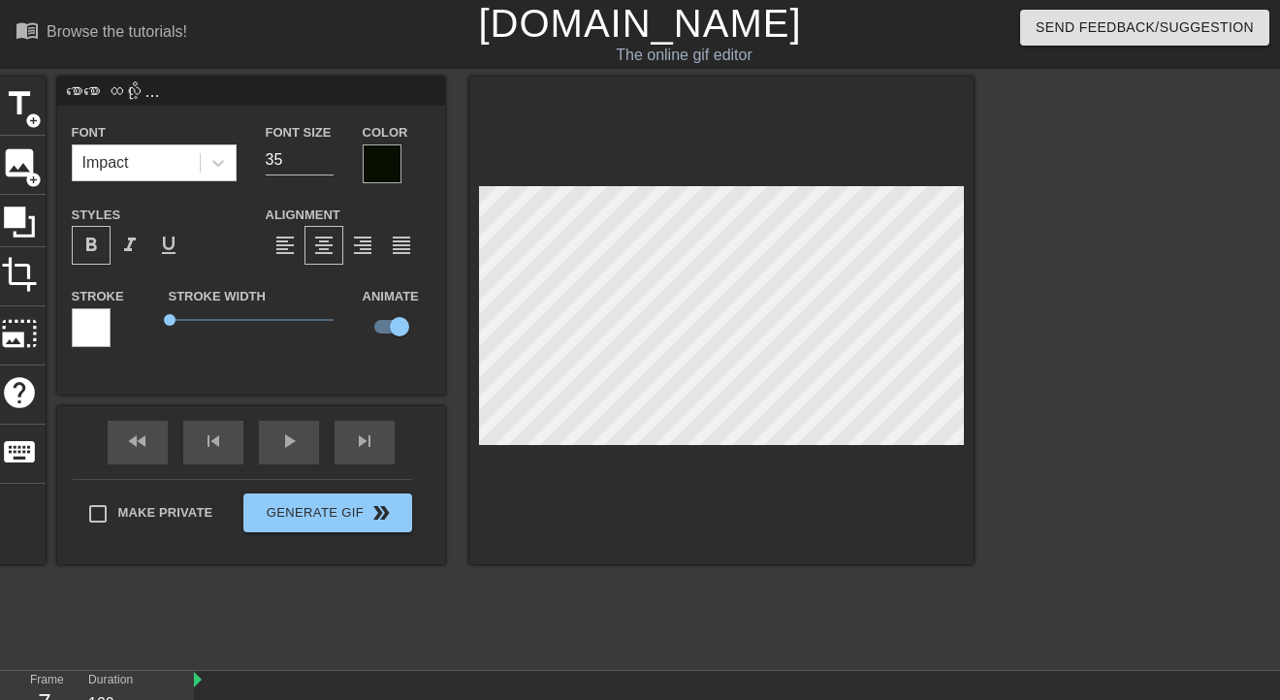
click at [372, 163] on div at bounding box center [382, 163] width 39 height 39
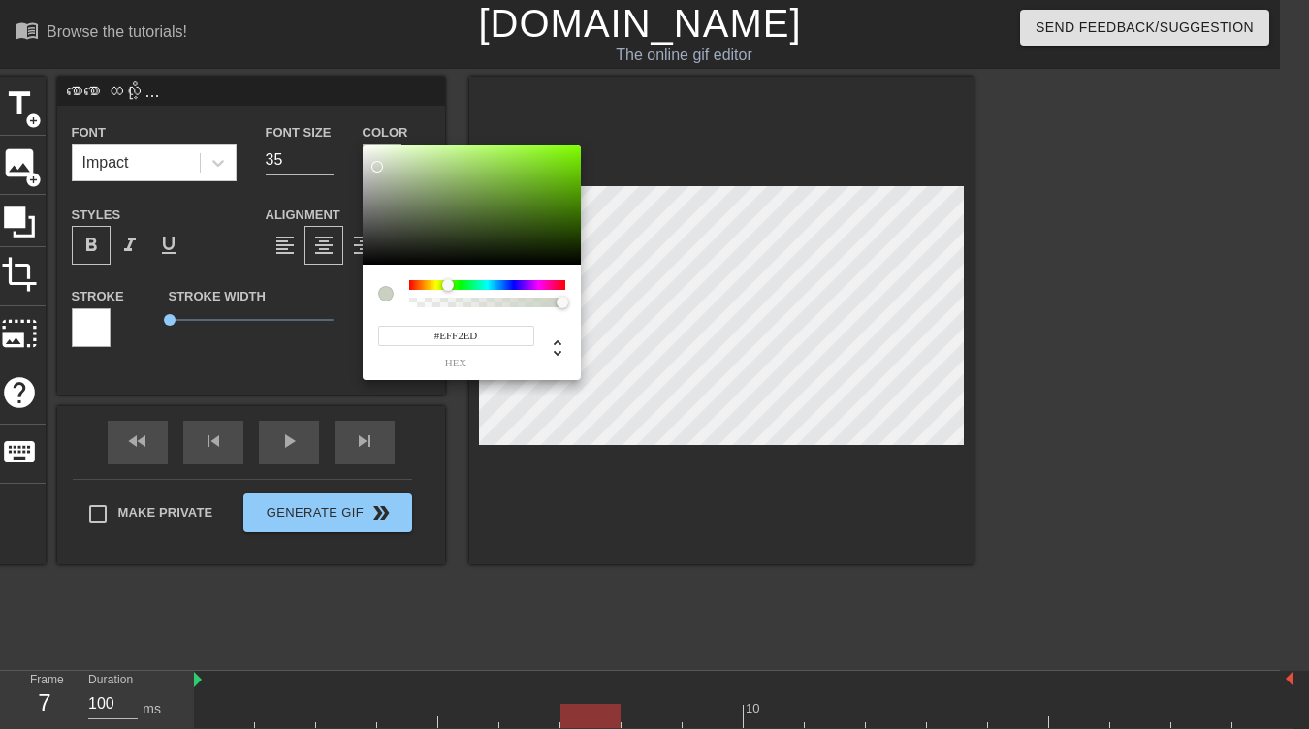
type input "#FFFFFF"
drag, startPoint x: 376, startPoint y: 159, endPoint x: 334, endPoint y: 118, distance: 59.0
click at [334, 118] on div "#FFFFFF hex" at bounding box center [654, 364] width 1309 height 729
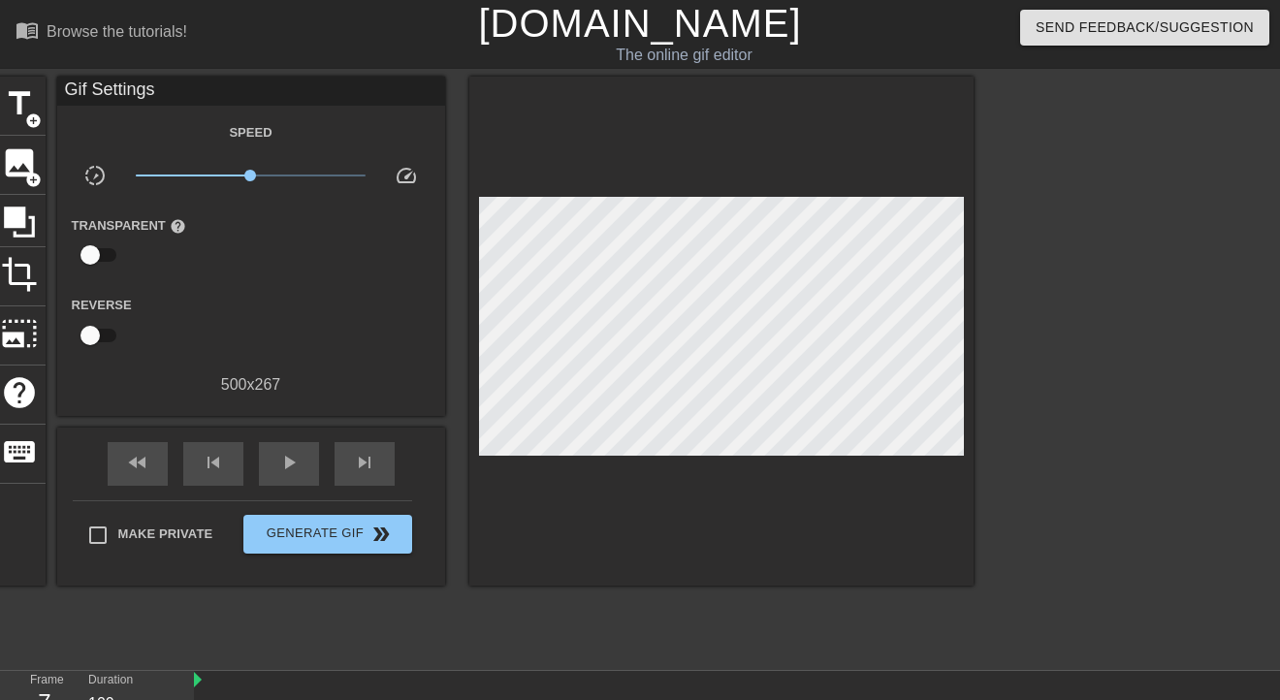
scroll to position [208, 0]
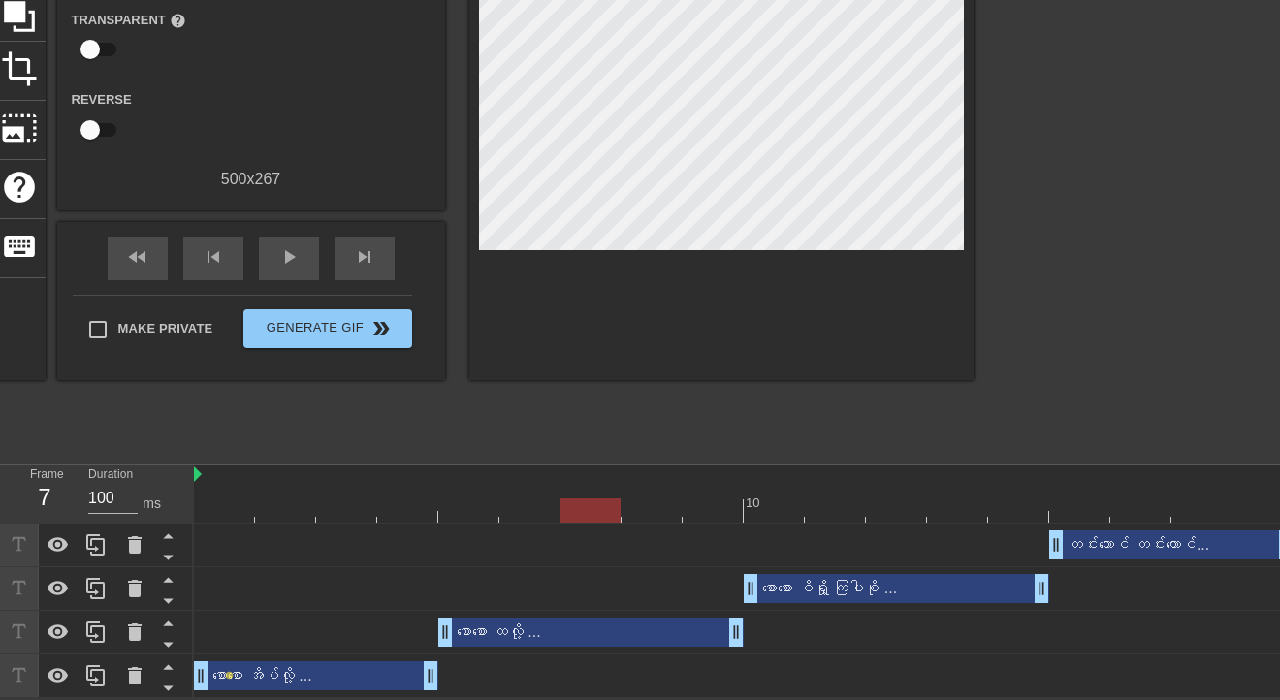
click at [869, 531] on div "တင်းတောင် တင်းတောင်... drag_handle drag_handle" at bounding box center [744, 544] width 1100 height 29
click at [886, 506] on div at bounding box center [744, 510] width 1100 height 24
click at [1140, 485] on div at bounding box center [1140, 497] width 61 height 24
click at [332, 491] on div at bounding box center [346, 497] width 61 height 24
click at [605, 527] on div "တင်းတောင် တင်းတောင်... drag_handle drag_handle" at bounding box center [744, 546] width 1100 height 44
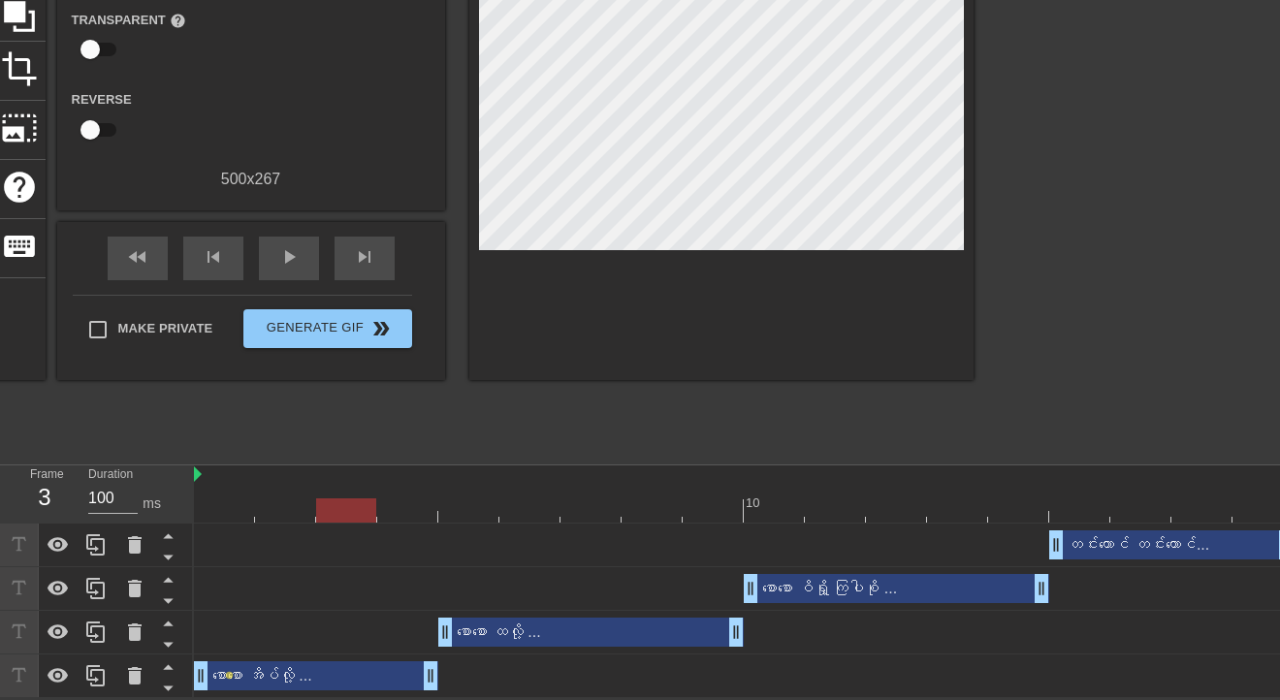
click at [609, 498] on div at bounding box center [744, 510] width 1100 height 24
click at [890, 508] on div at bounding box center [744, 510] width 1100 height 24
click at [1148, 504] on div at bounding box center [744, 510] width 1100 height 24
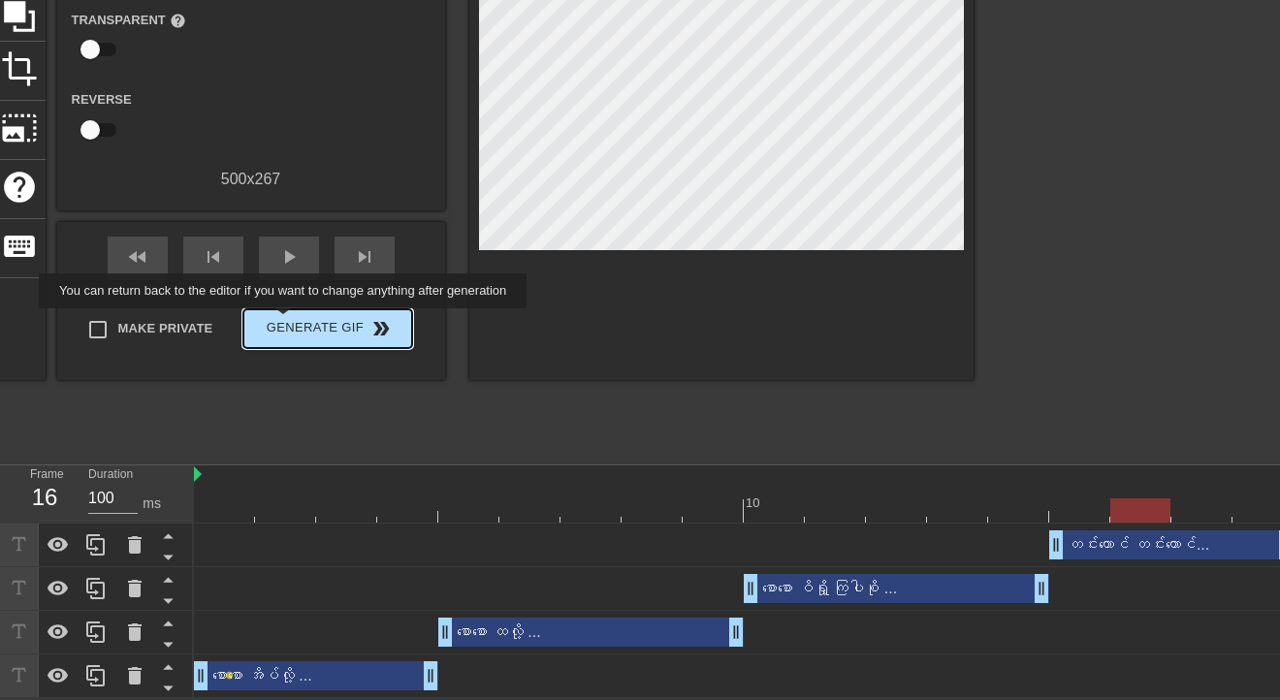
click at [285, 322] on span "Generate Gif double_arrow" at bounding box center [327, 328] width 152 height 23
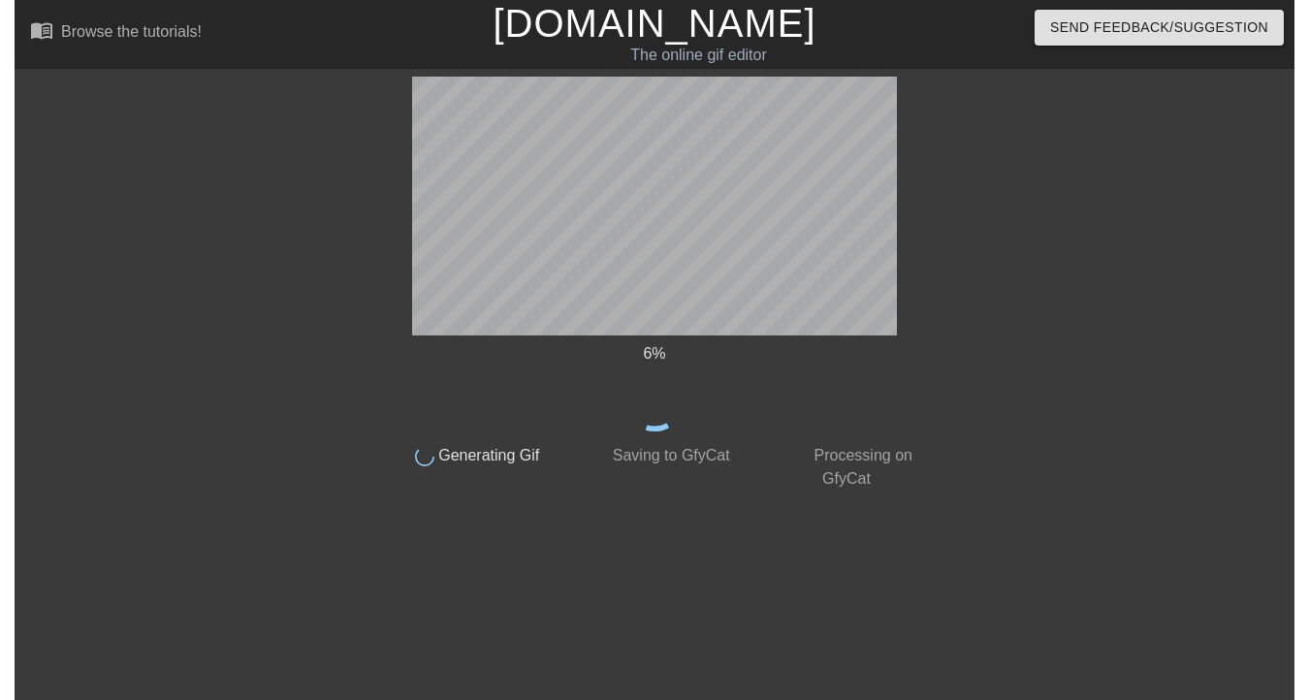
scroll to position [0, 0]
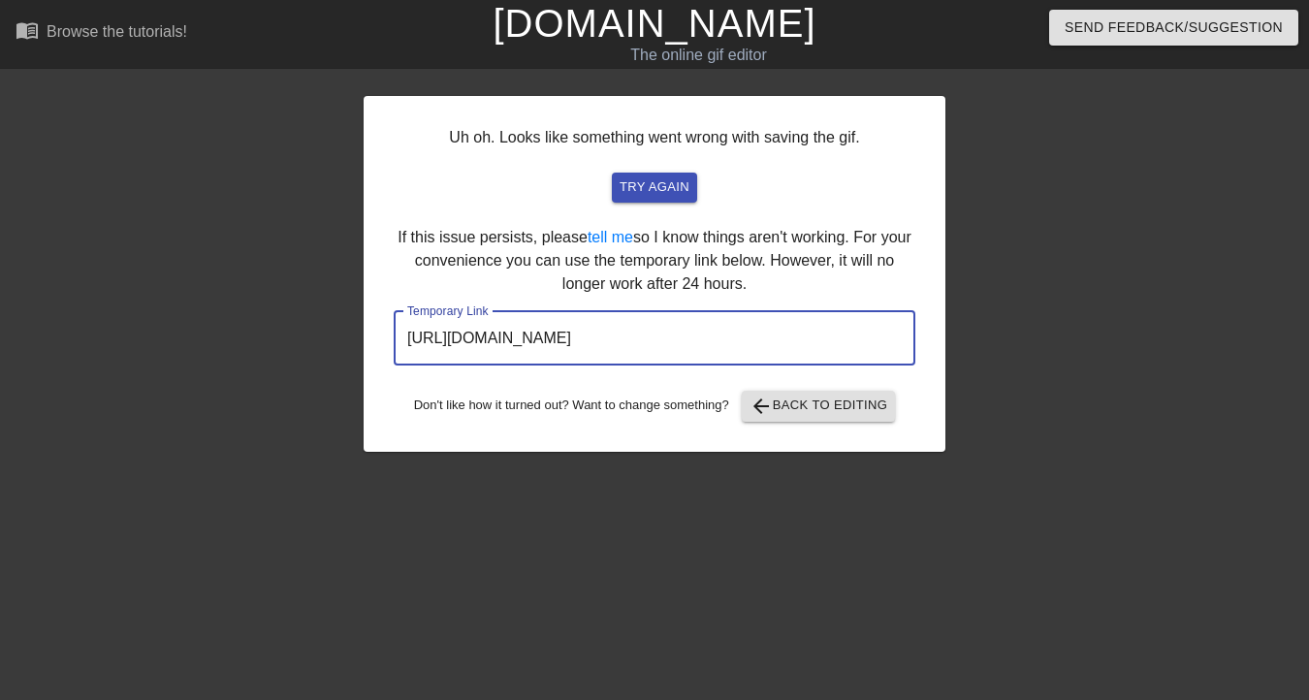
drag, startPoint x: 842, startPoint y: 334, endPoint x: 190, endPoint y: 268, distance: 654.9
click at [190, 268] on div "Uh oh. Looks like something went wrong with saving the gif. try again If this i…" at bounding box center [654, 368] width 1309 height 582
